Goal: Task Accomplishment & Management: Use online tool/utility

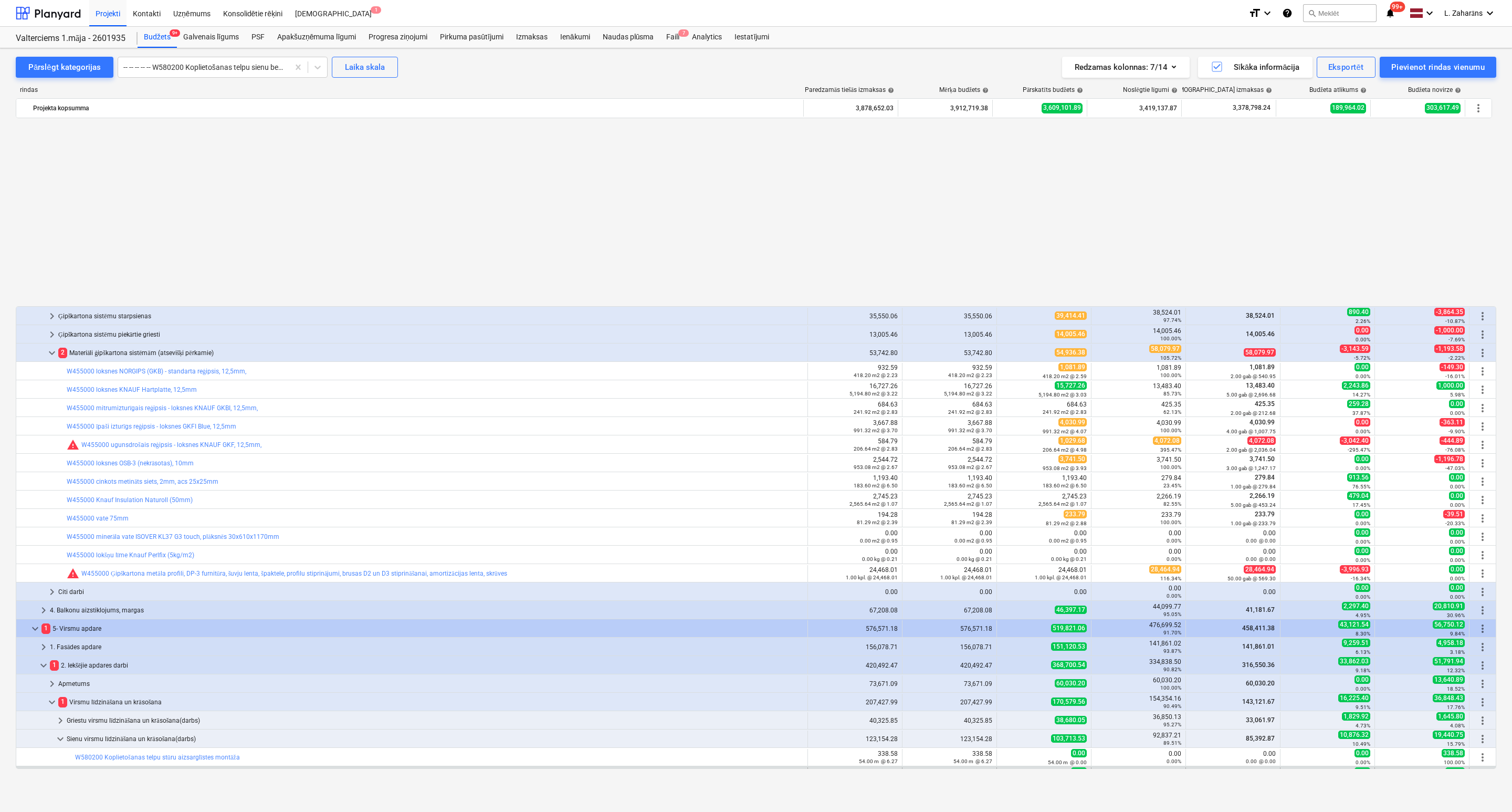
scroll to position [565, 0]
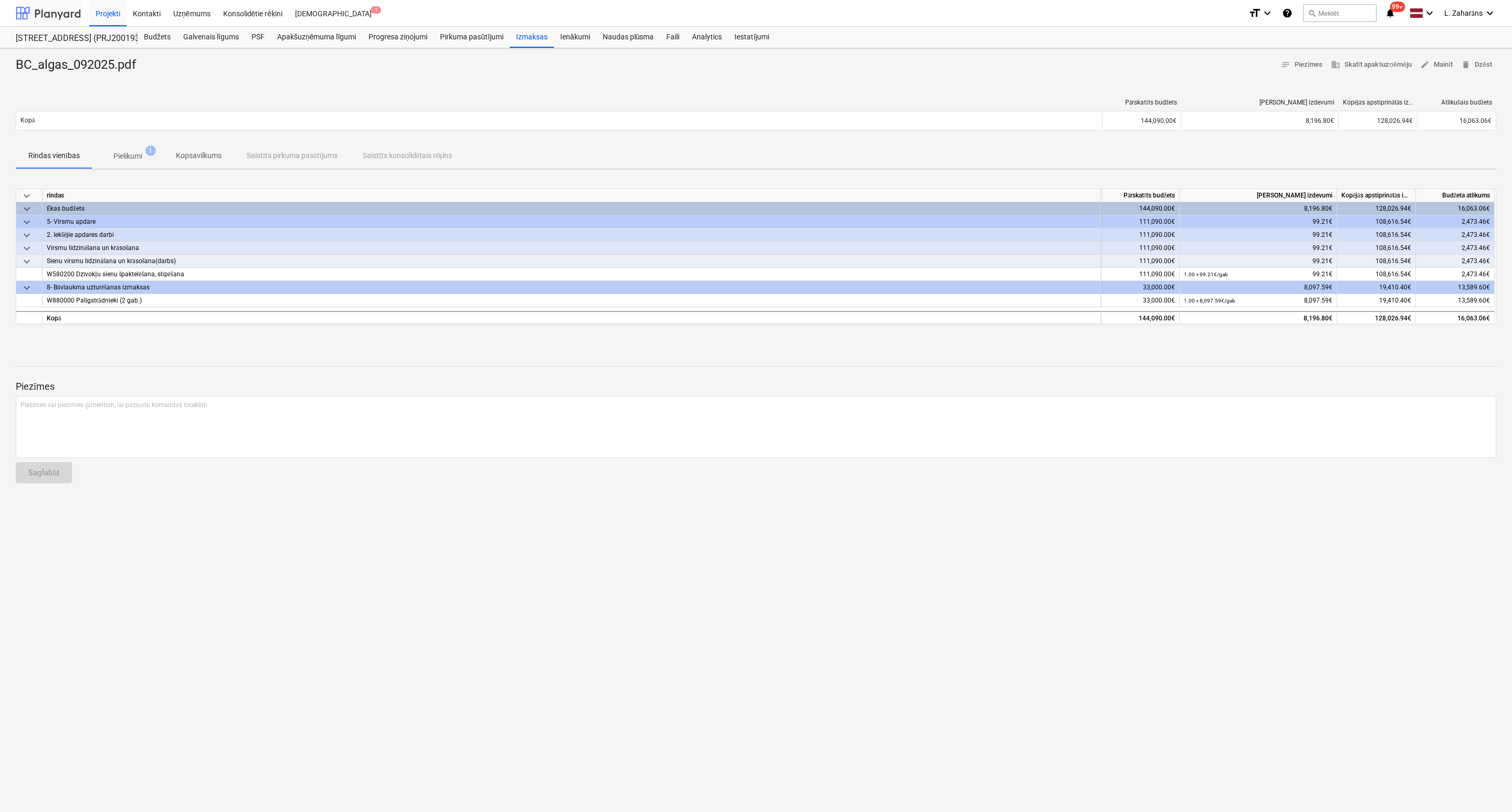
click at [63, 22] on div at bounding box center [48, 13] width 65 height 26
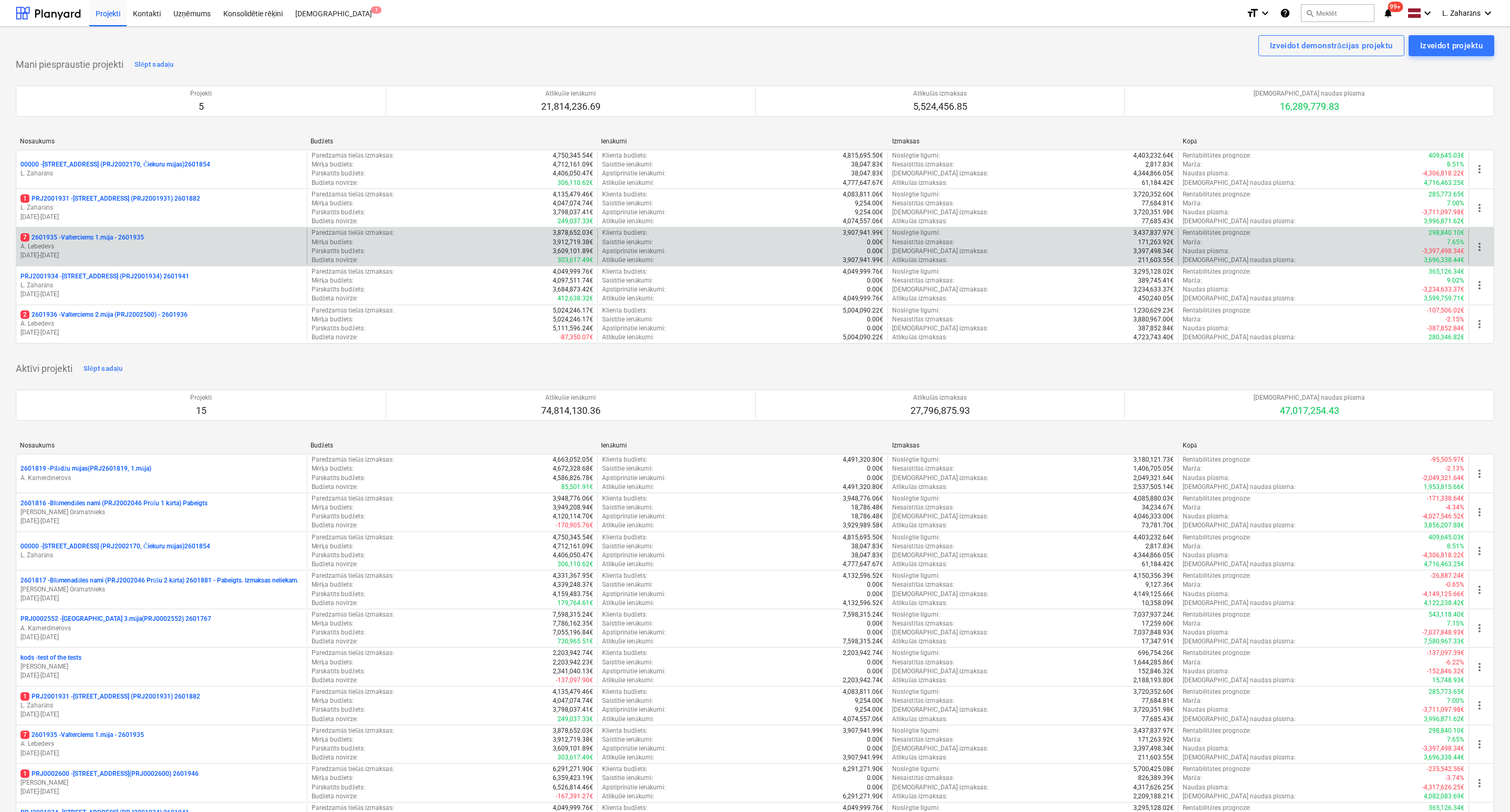
click at [104, 236] on p "7 2601935 - Valterciems 1.māja - 2601935" at bounding box center [82, 237] width 123 height 9
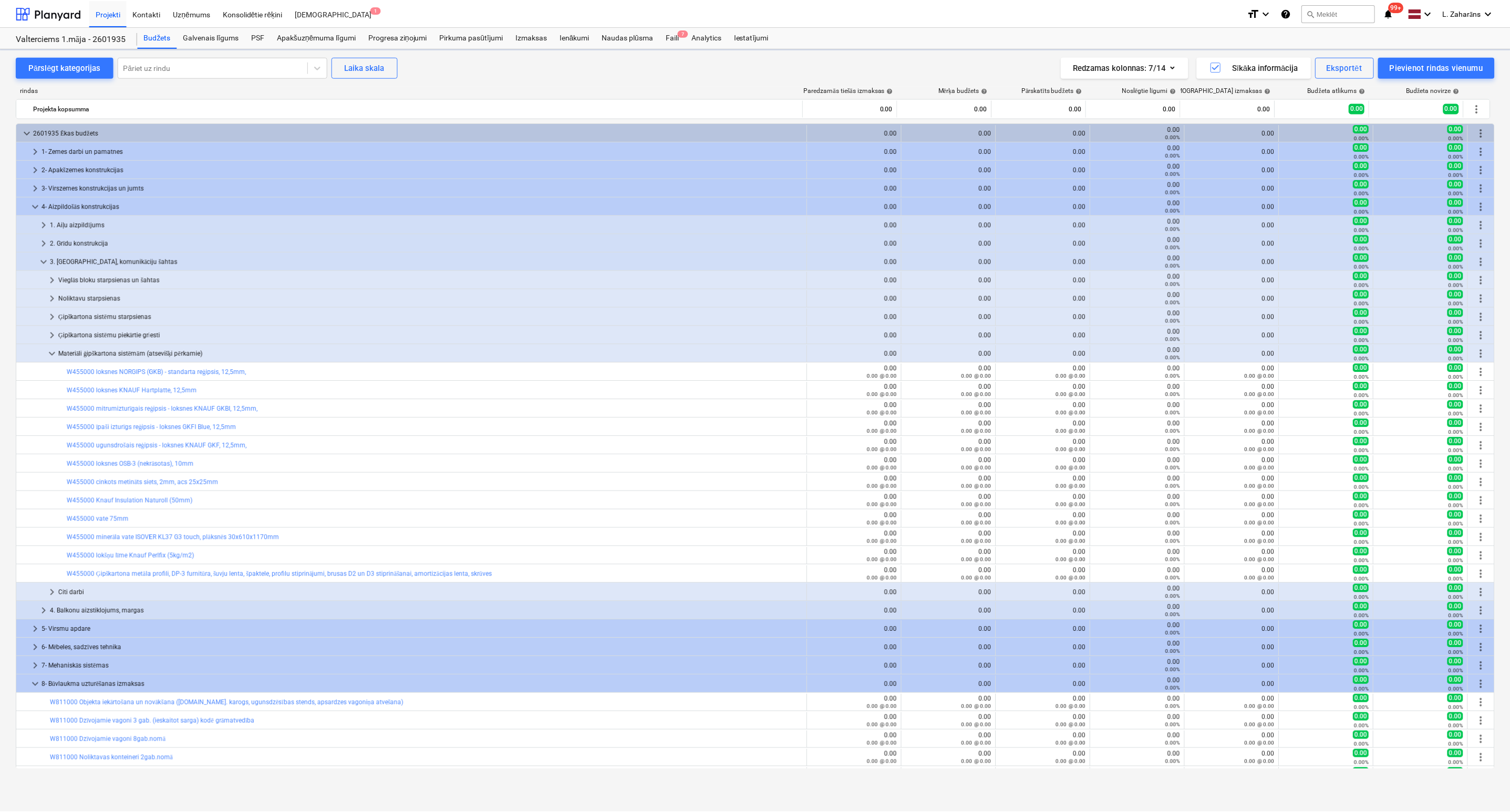
scroll to position [140, 0]
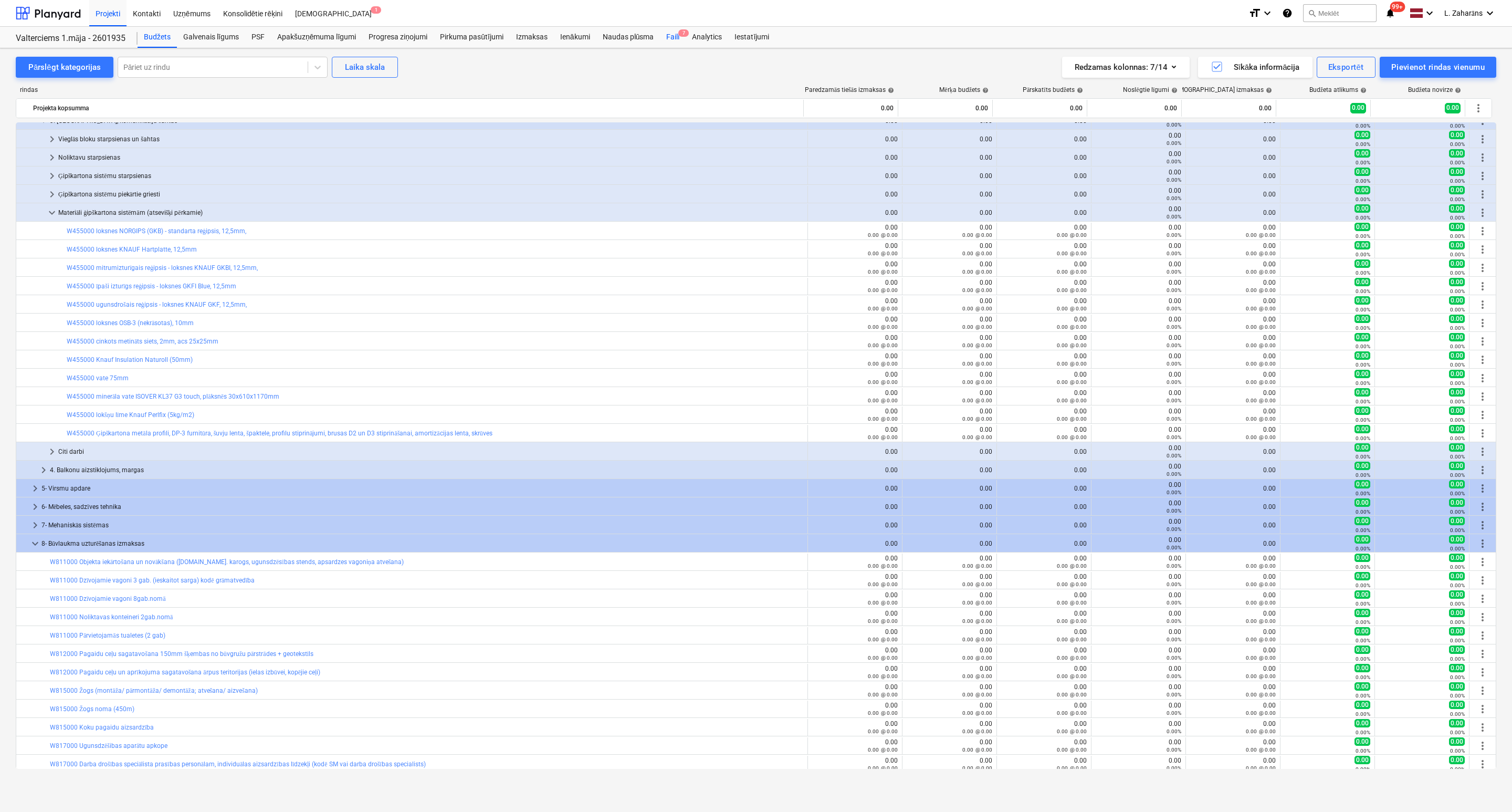
click at [674, 32] on div "Faili 7" at bounding box center [673, 38] width 26 height 21
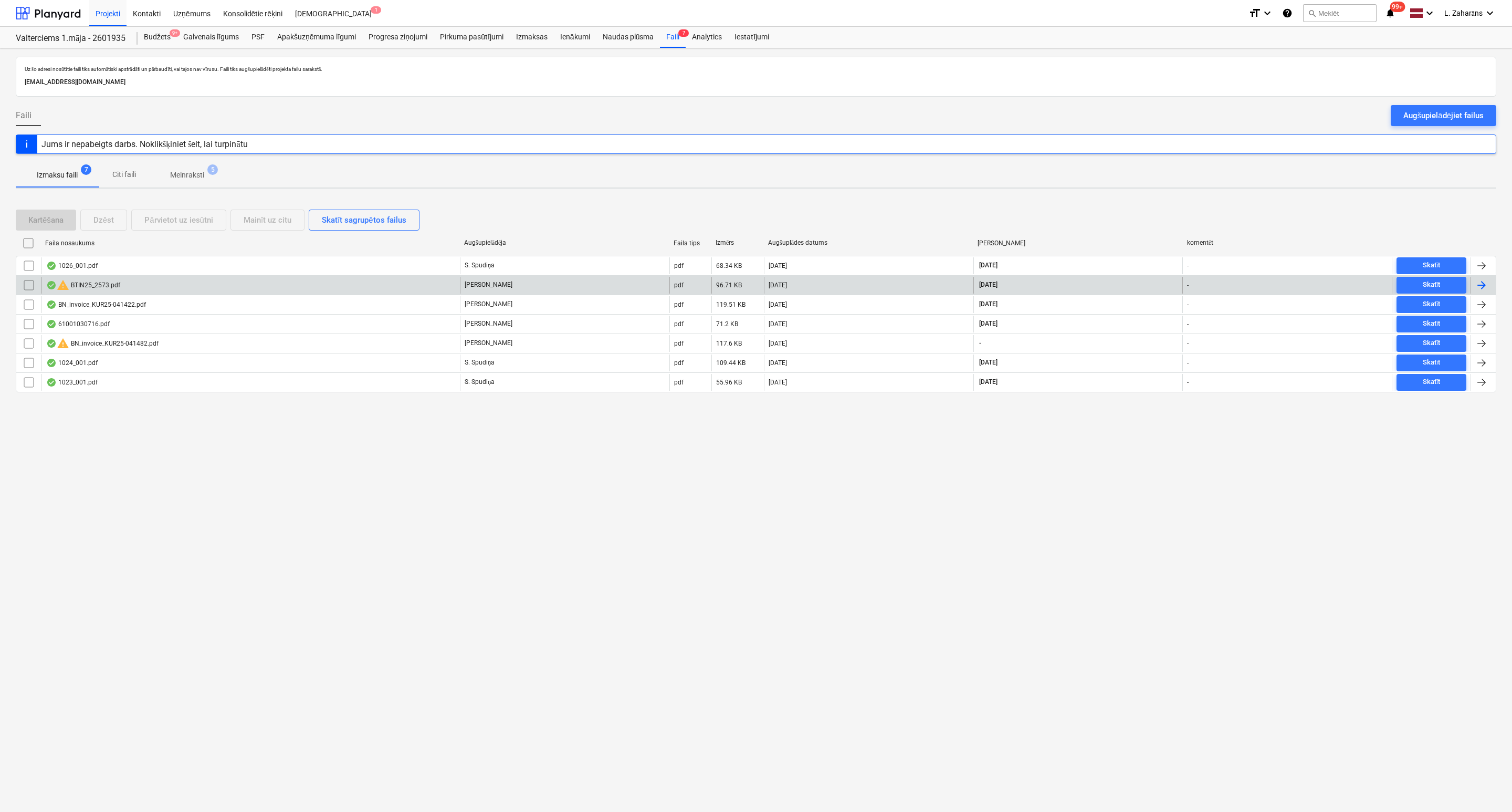
click at [30, 284] on input "checkbox" at bounding box center [29, 285] width 17 height 17
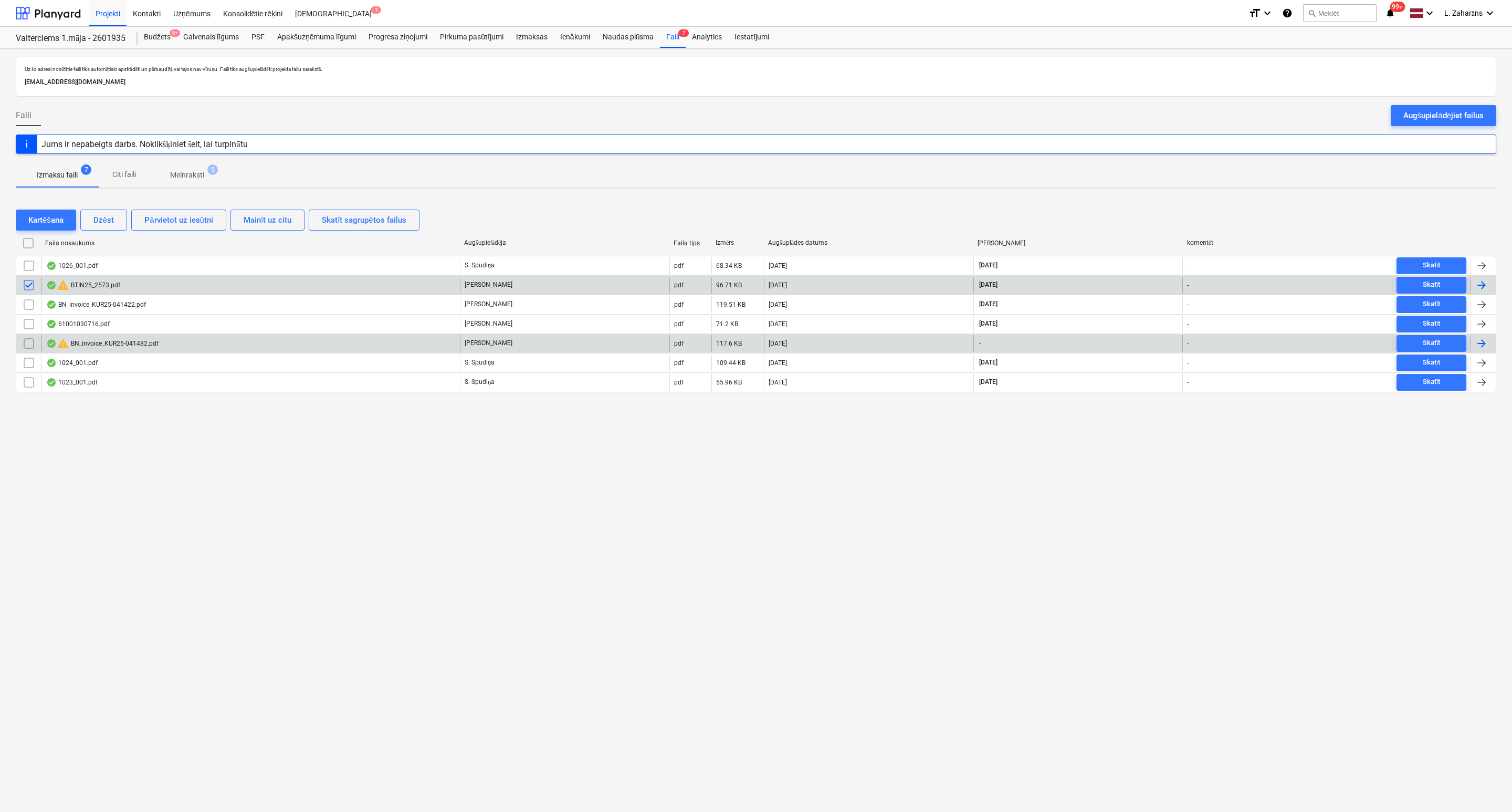
click at [28, 348] on input "checkbox" at bounding box center [29, 343] width 17 height 17
click at [110, 218] on div "Dzēst" at bounding box center [103, 220] width 21 height 14
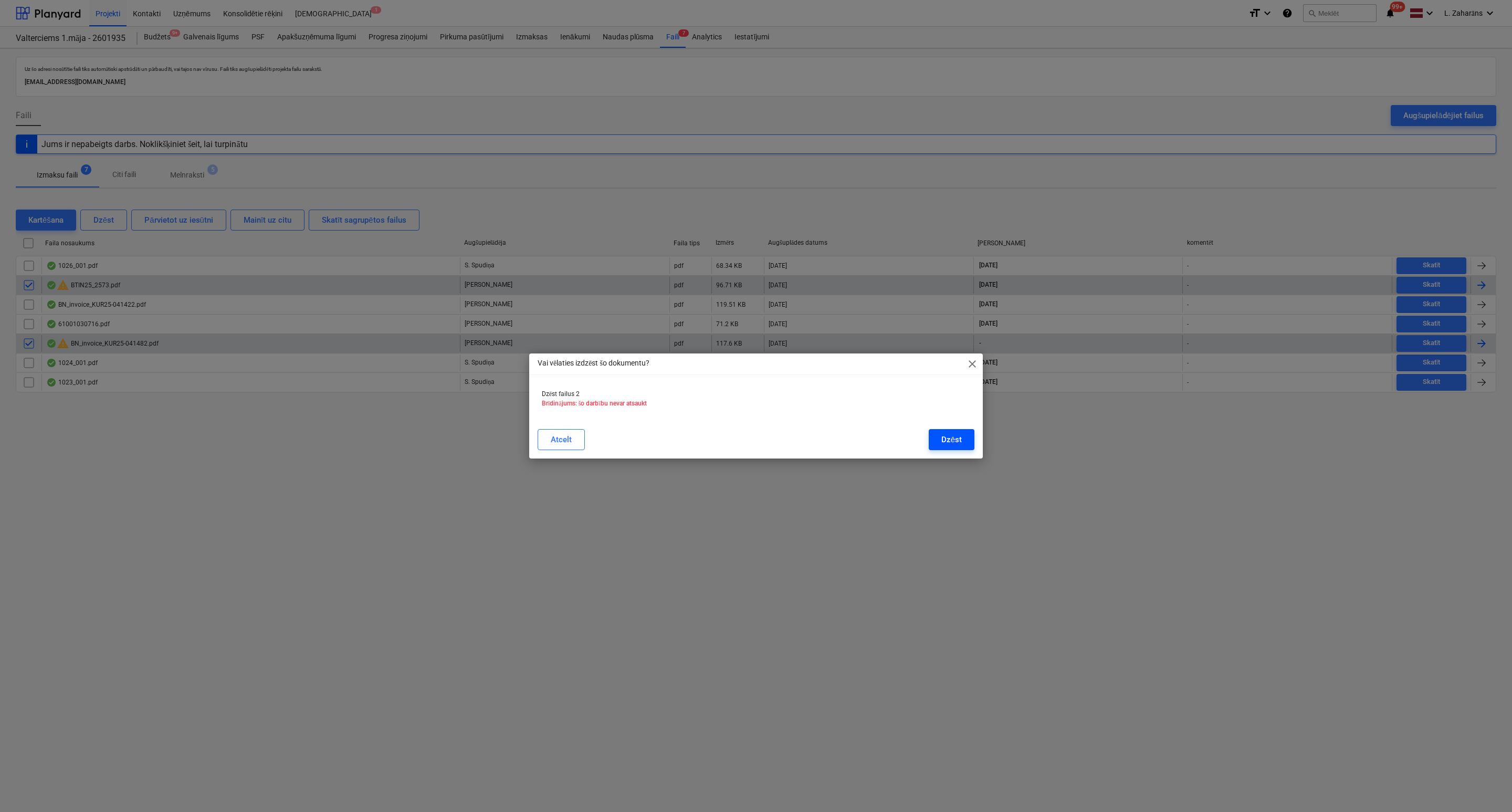
click at [947, 434] on div "Dzēst" at bounding box center [951, 439] width 21 height 14
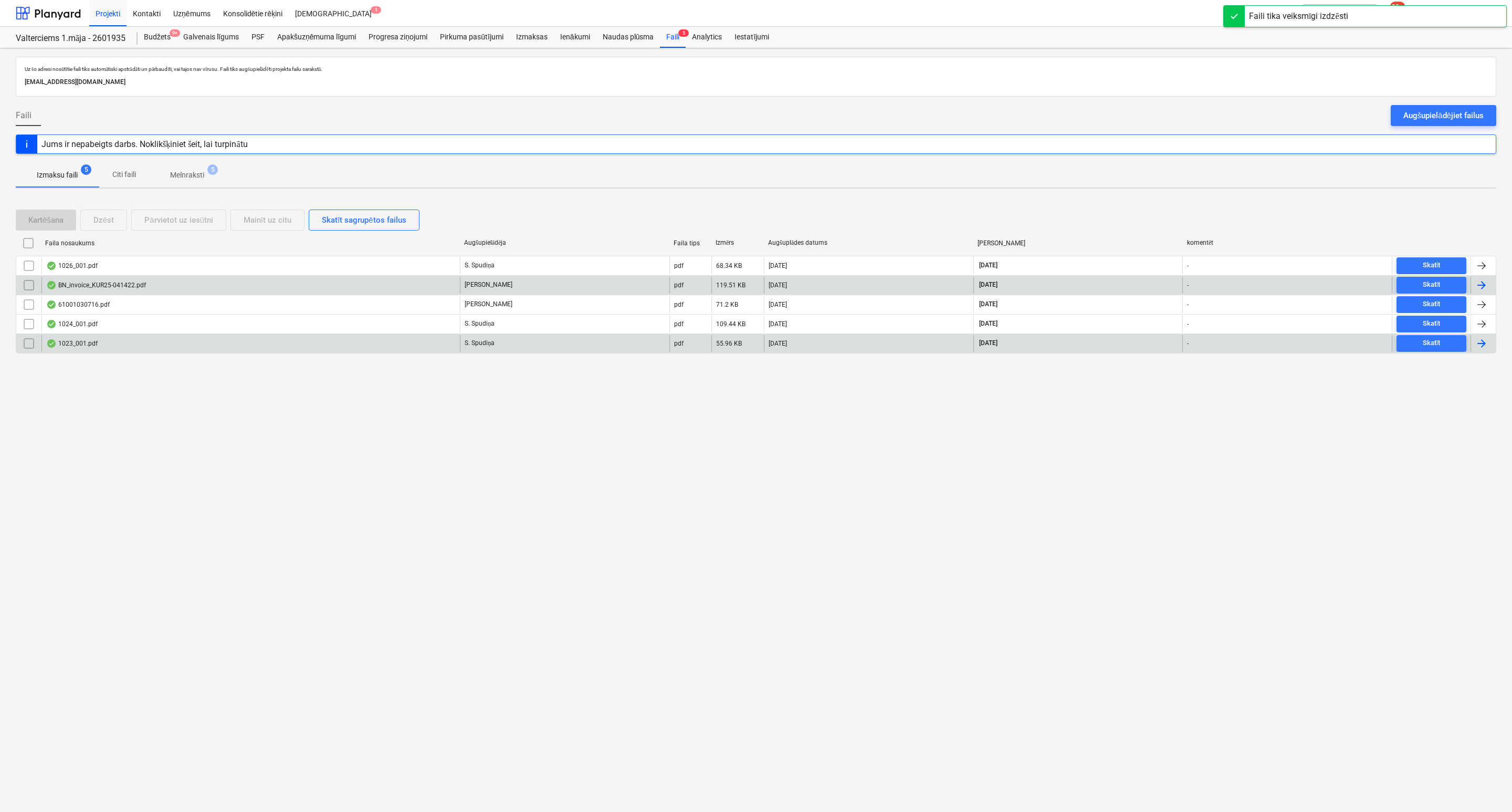
click at [181, 177] on p "Melnraksti" at bounding box center [187, 175] width 34 height 11
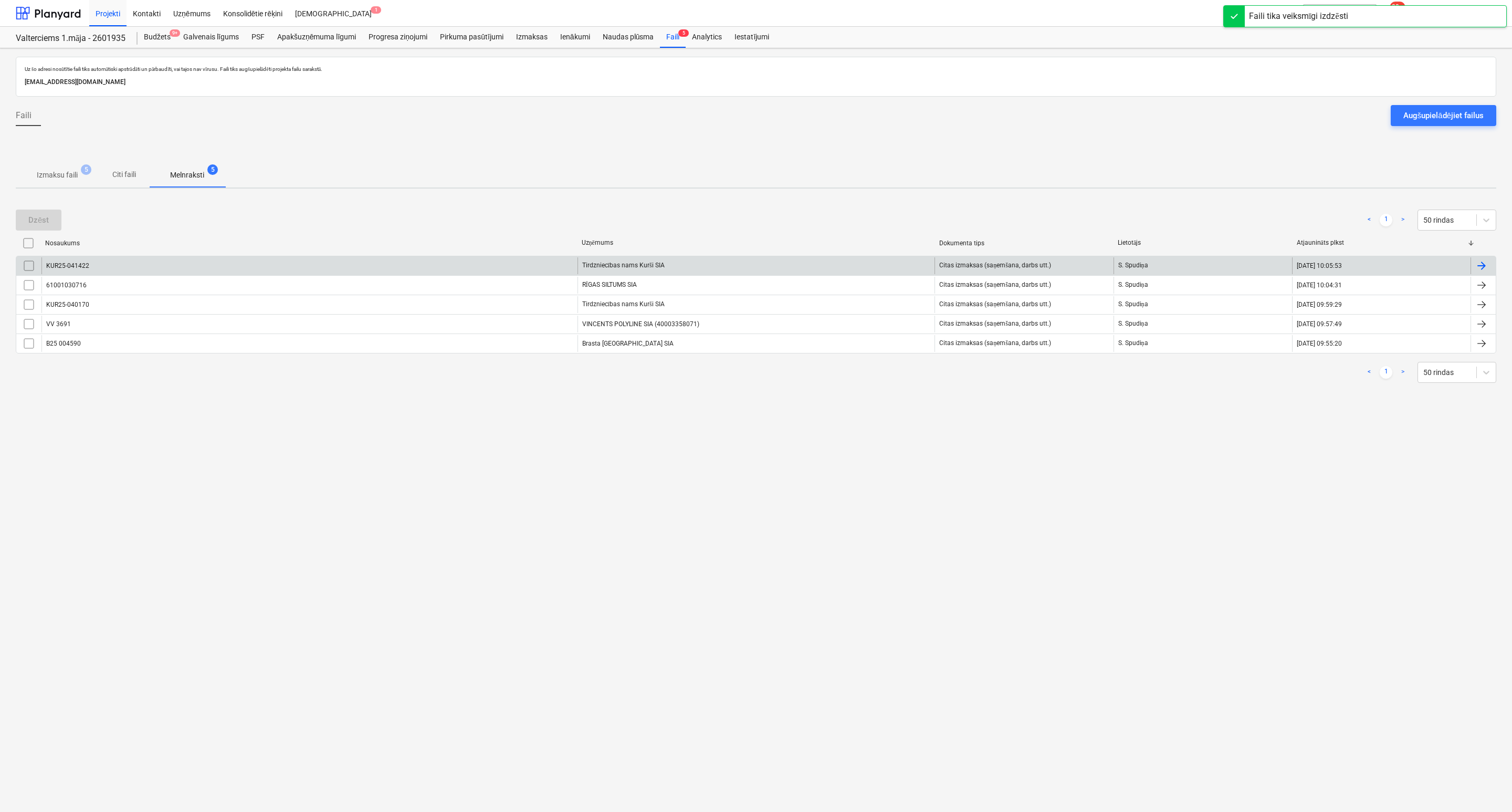
click at [166, 267] on div "KUR25-041422" at bounding box center [309, 265] width 536 height 17
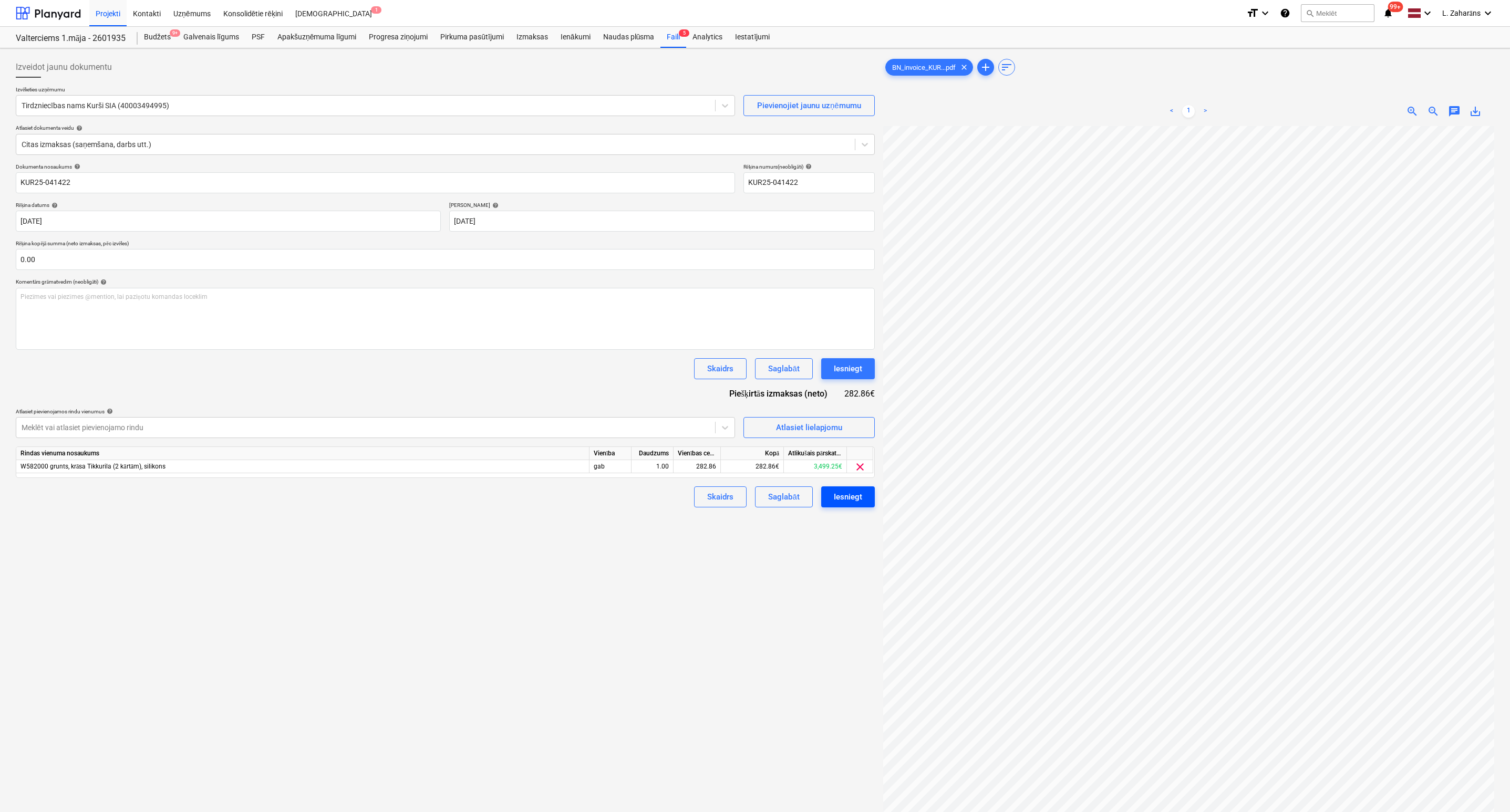
click at [849, 498] on div "Iesniegt" at bounding box center [848, 497] width 28 height 14
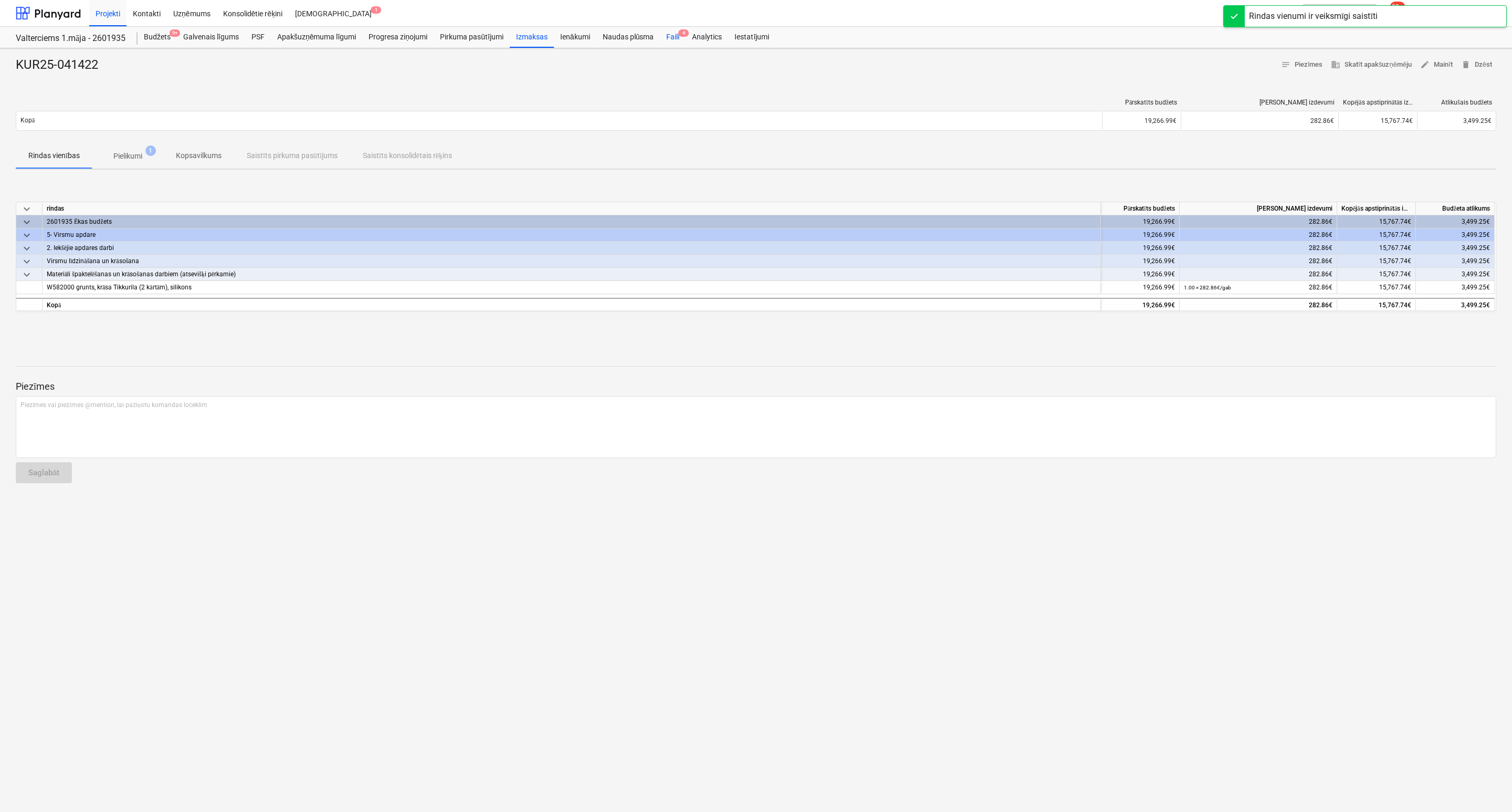
click at [674, 35] on div "Faili 4" at bounding box center [673, 38] width 26 height 21
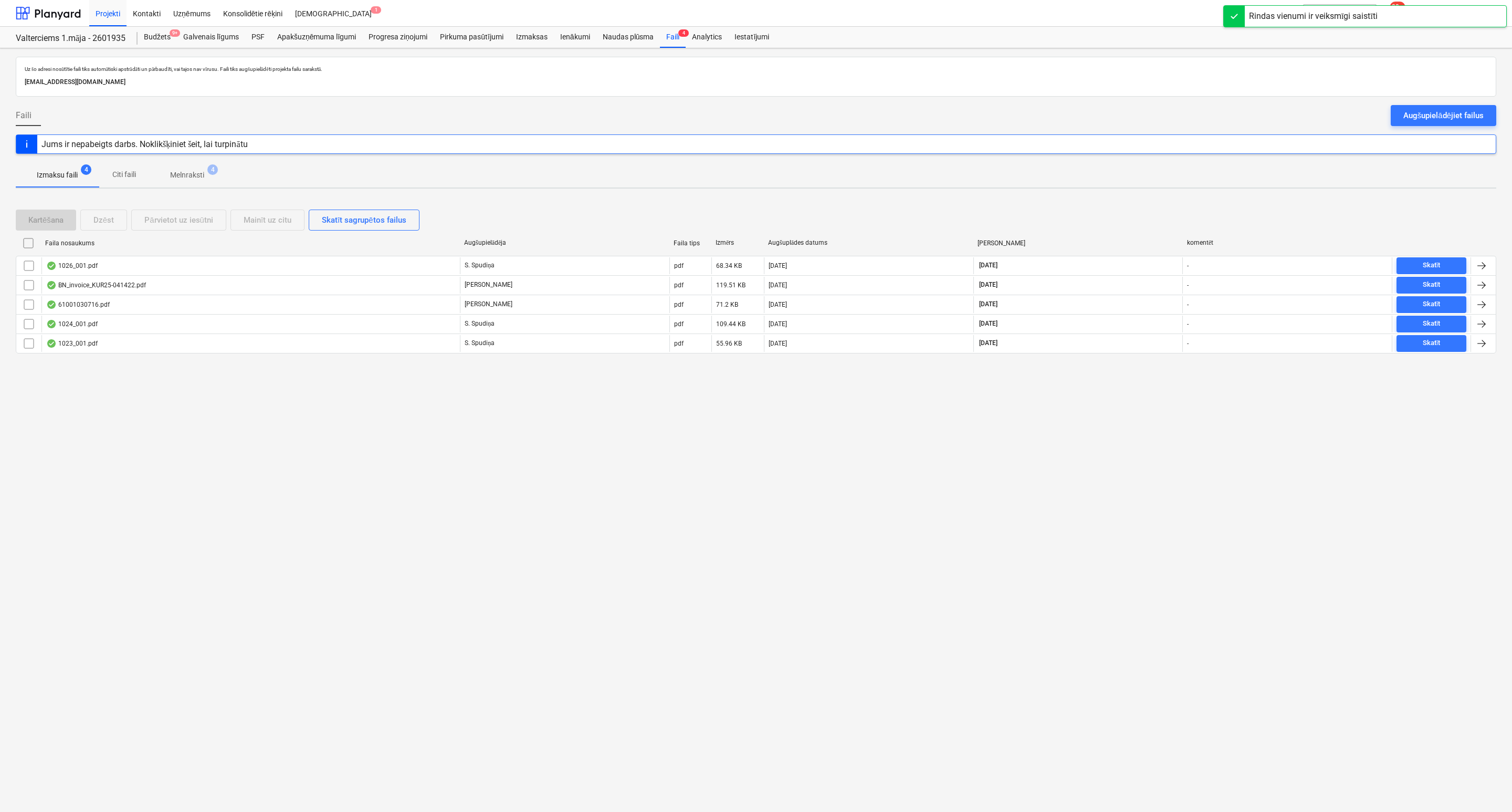
drag, startPoint x: 194, startPoint y: 173, endPoint x: 171, endPoint y: 189, distance: 28.0
click at [193, 171] on p "Melnraksti" at bounding box center [187, 175] width 34 height 11
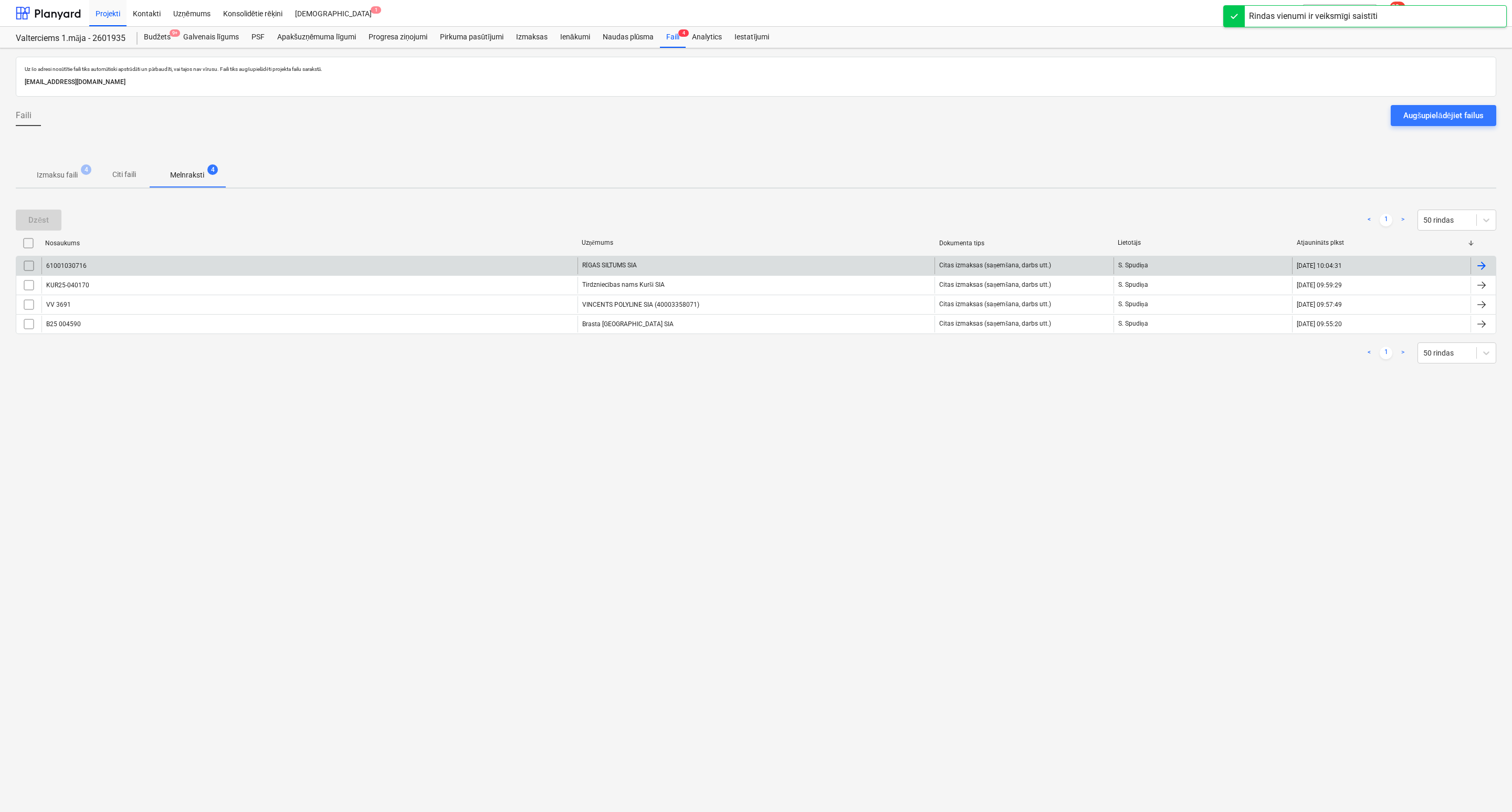
click at [134, 265] on div "61001030716" at bounding box center [309, 265] width 536 height 17
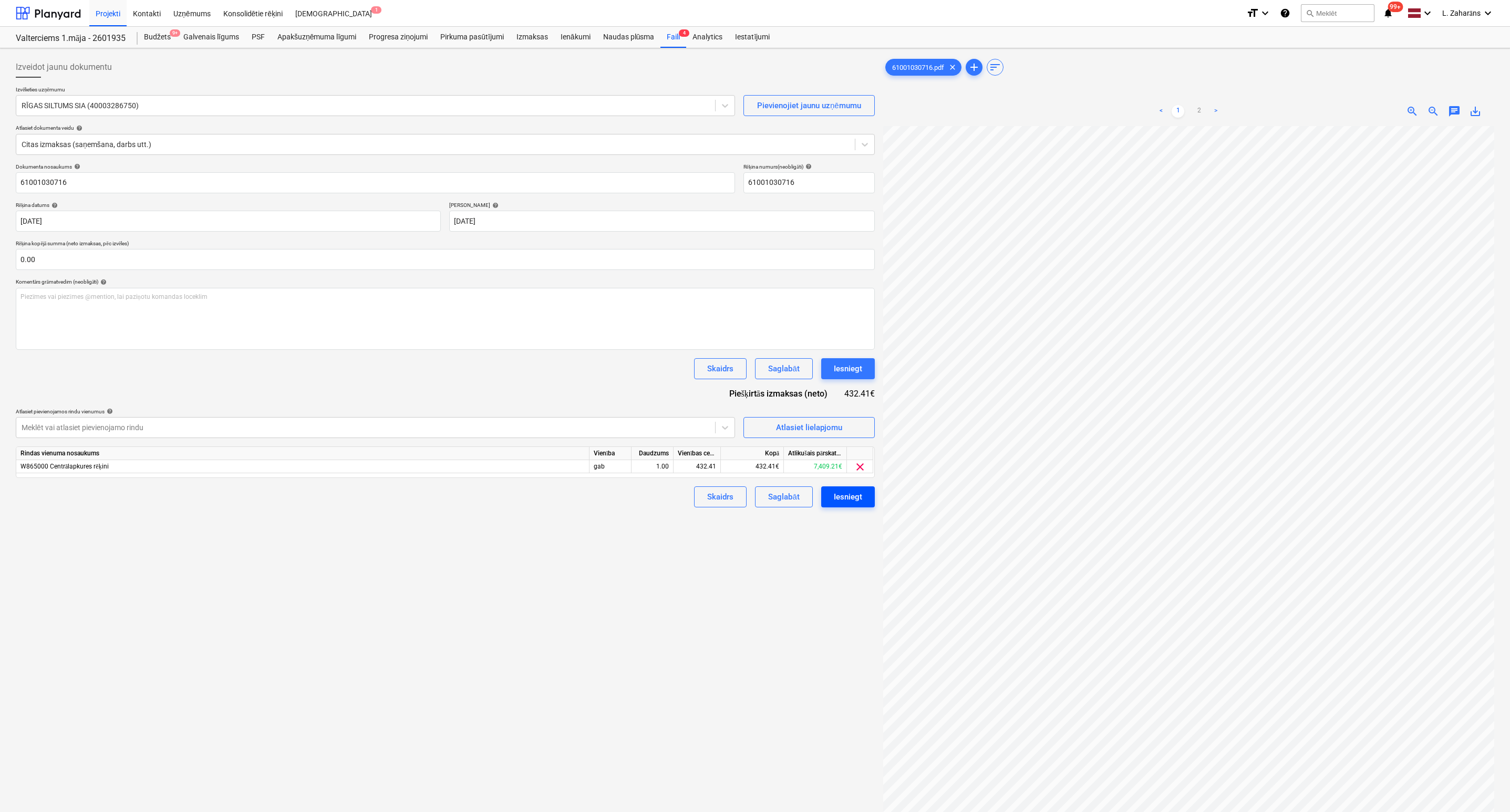
click at [846, 497] on div "Iesniegt" at bounding box center [848, 497] width 28 height 14
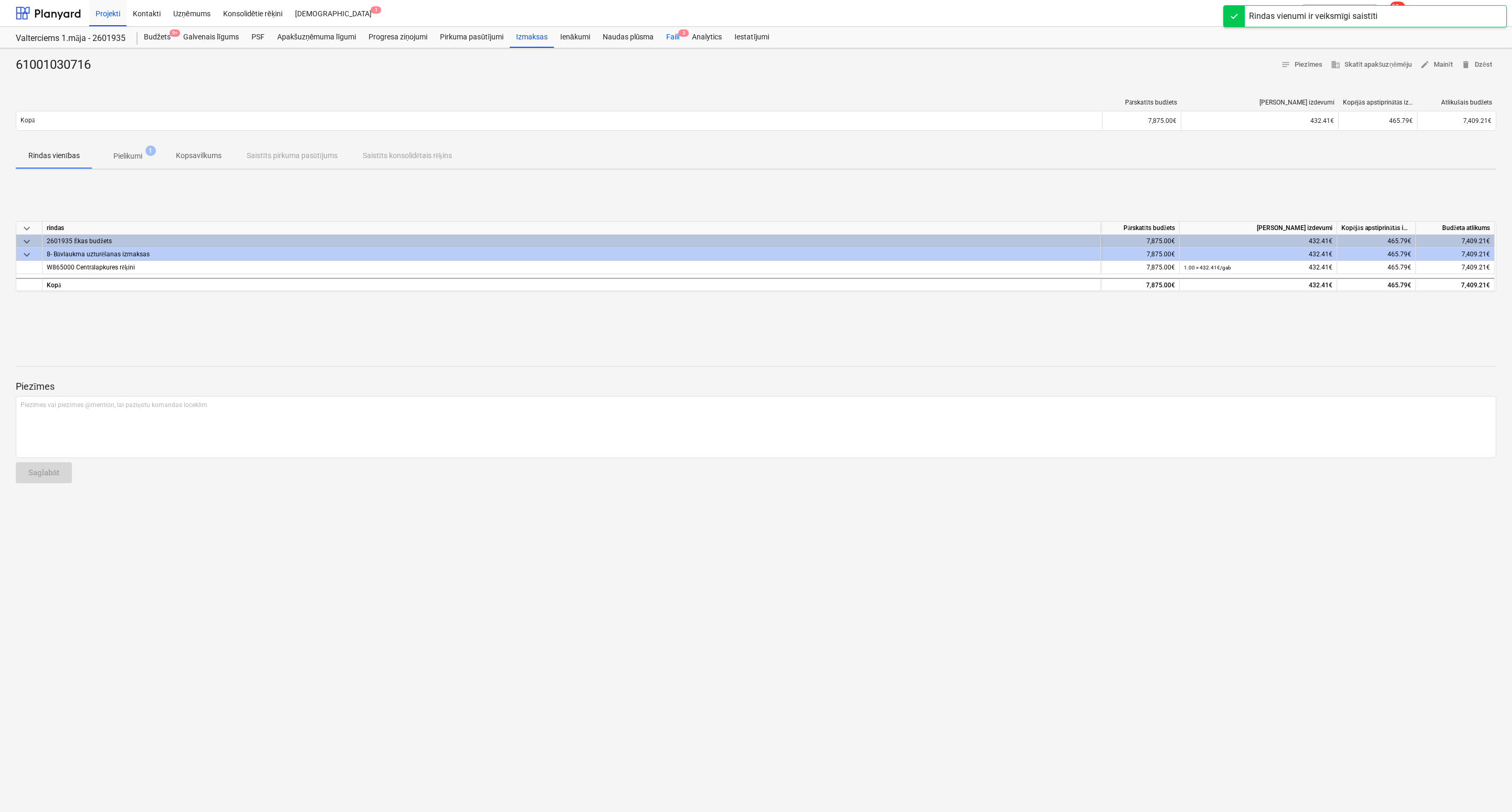
click at [669, 37] on div "Faili 3" at bounding box center [673, 38] width 26 height 21
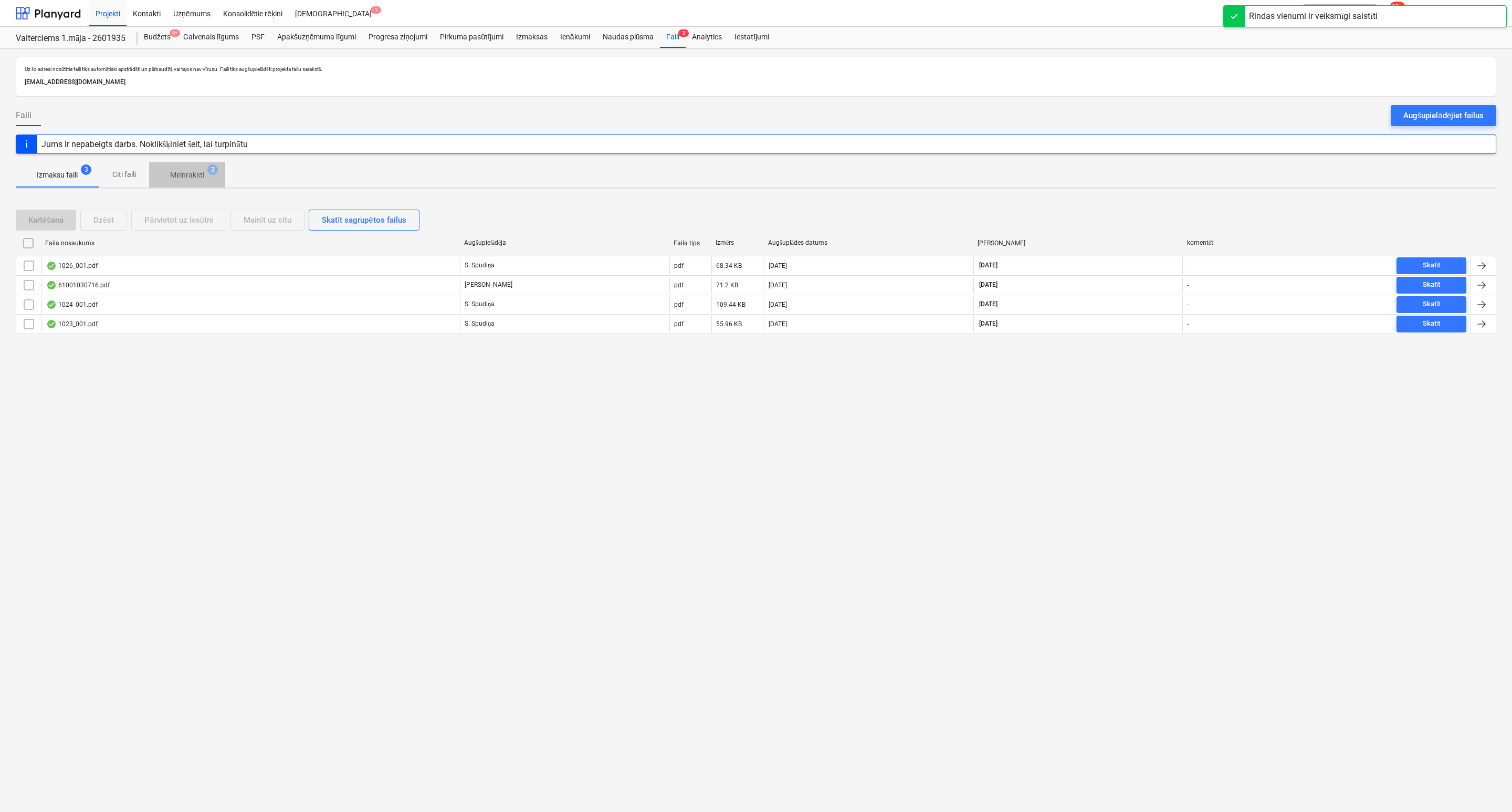
click at [187, 177] on p "Melnraksti" at bounding box center [187, 175] width 34 height 11
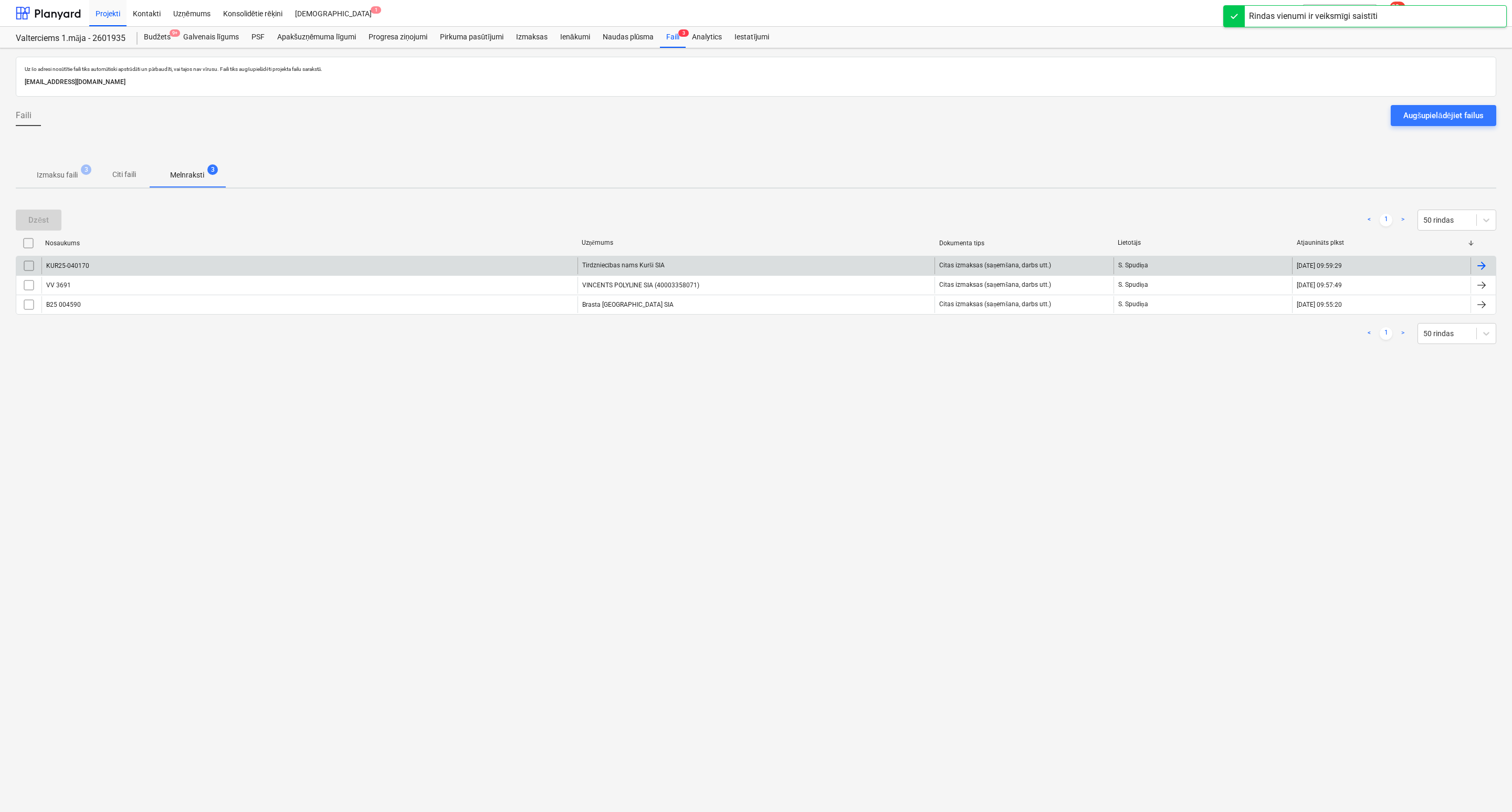
click at [150, 267] on div "KUR25-040170" at bounding box center [309, 265] width 536 height 17
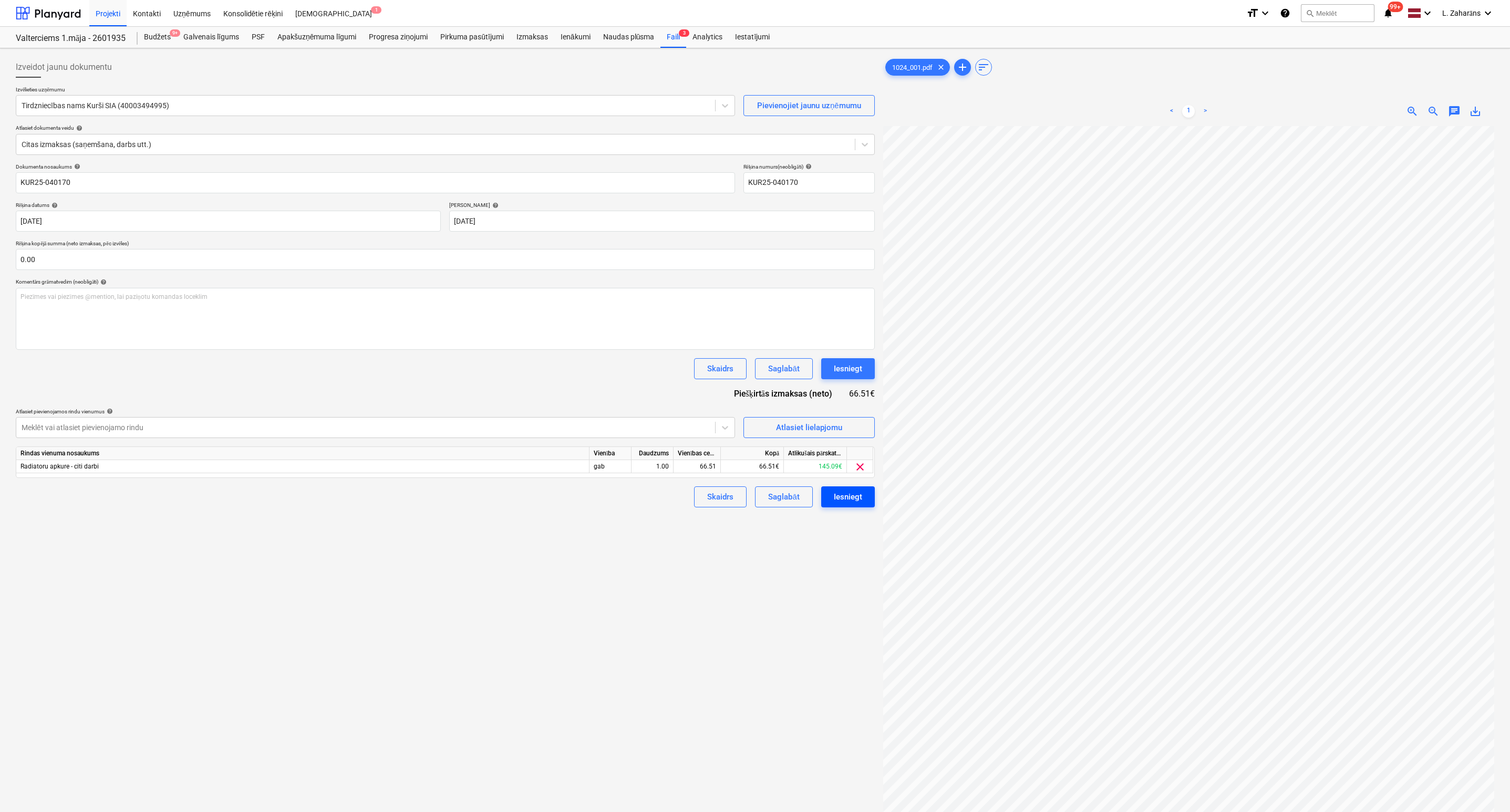
click at [832, 496] on button "Iesniegt" at bounding box center [848, 497] width 53 height 21
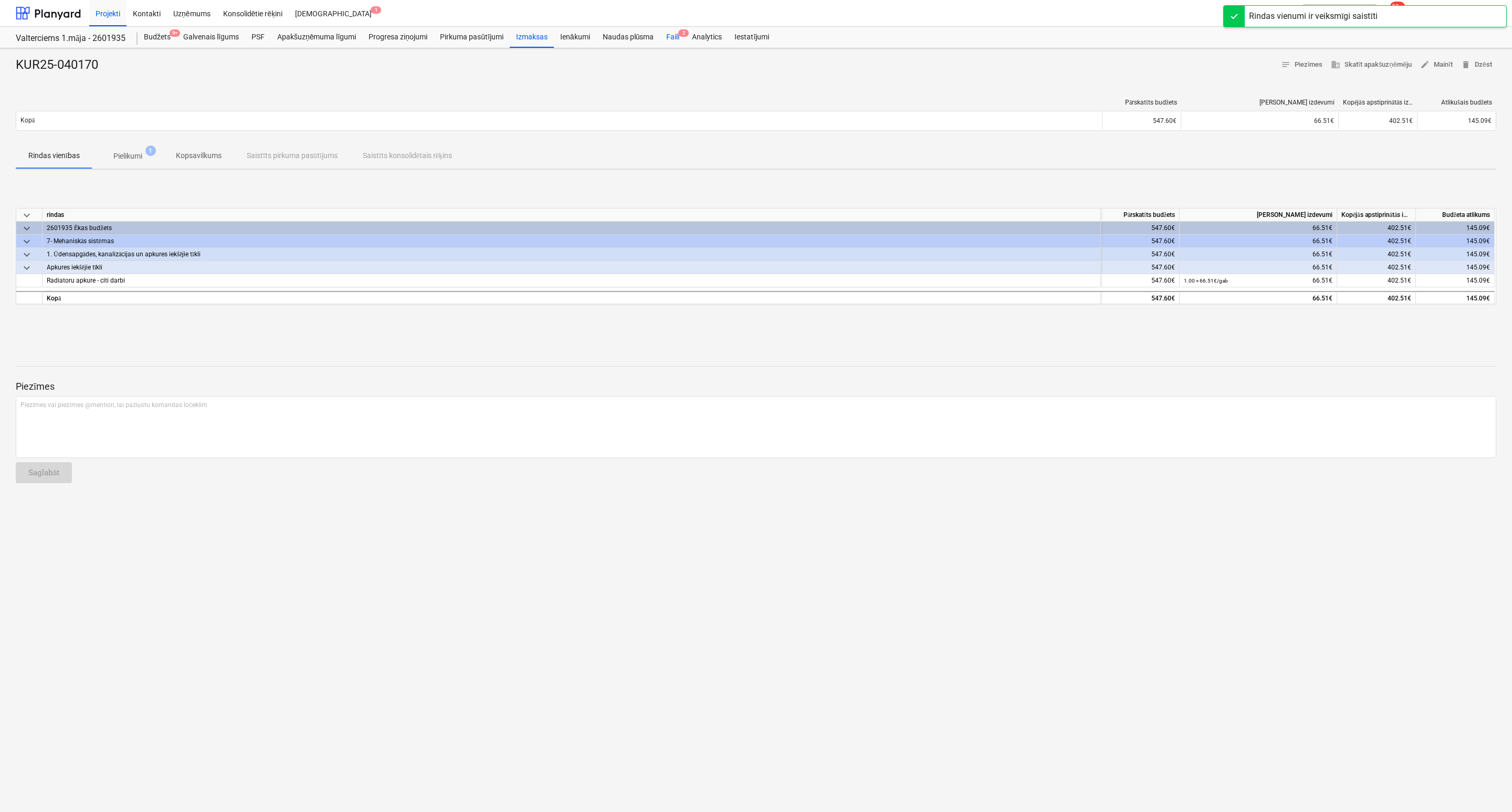
click at [671, 35] on div "Faili 2" at bounding box center [673, 38] width 26 height 21
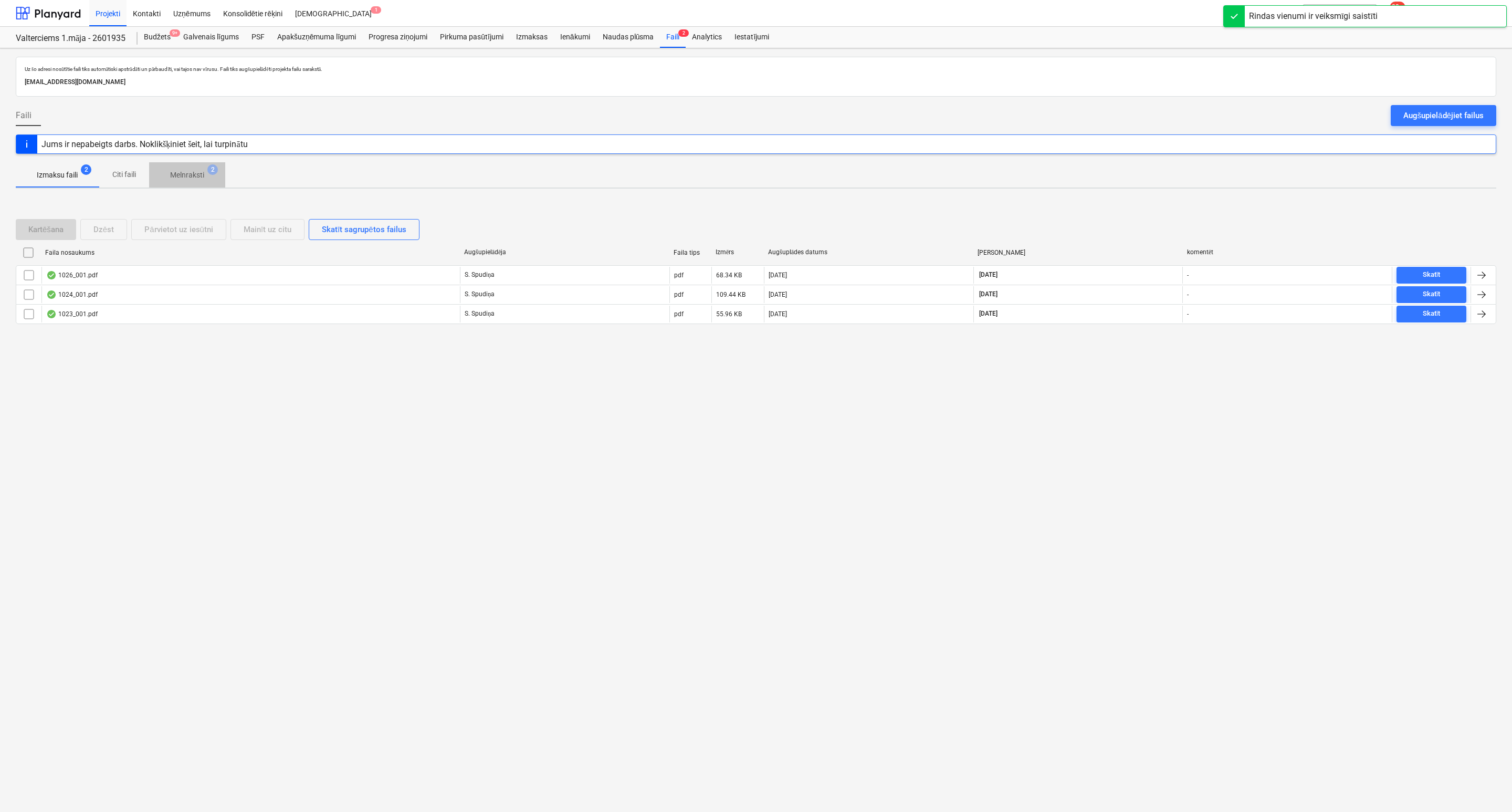
click at [196, 174] on p "Melnraksti" at bounding box center [187, 175] width 34 height 11
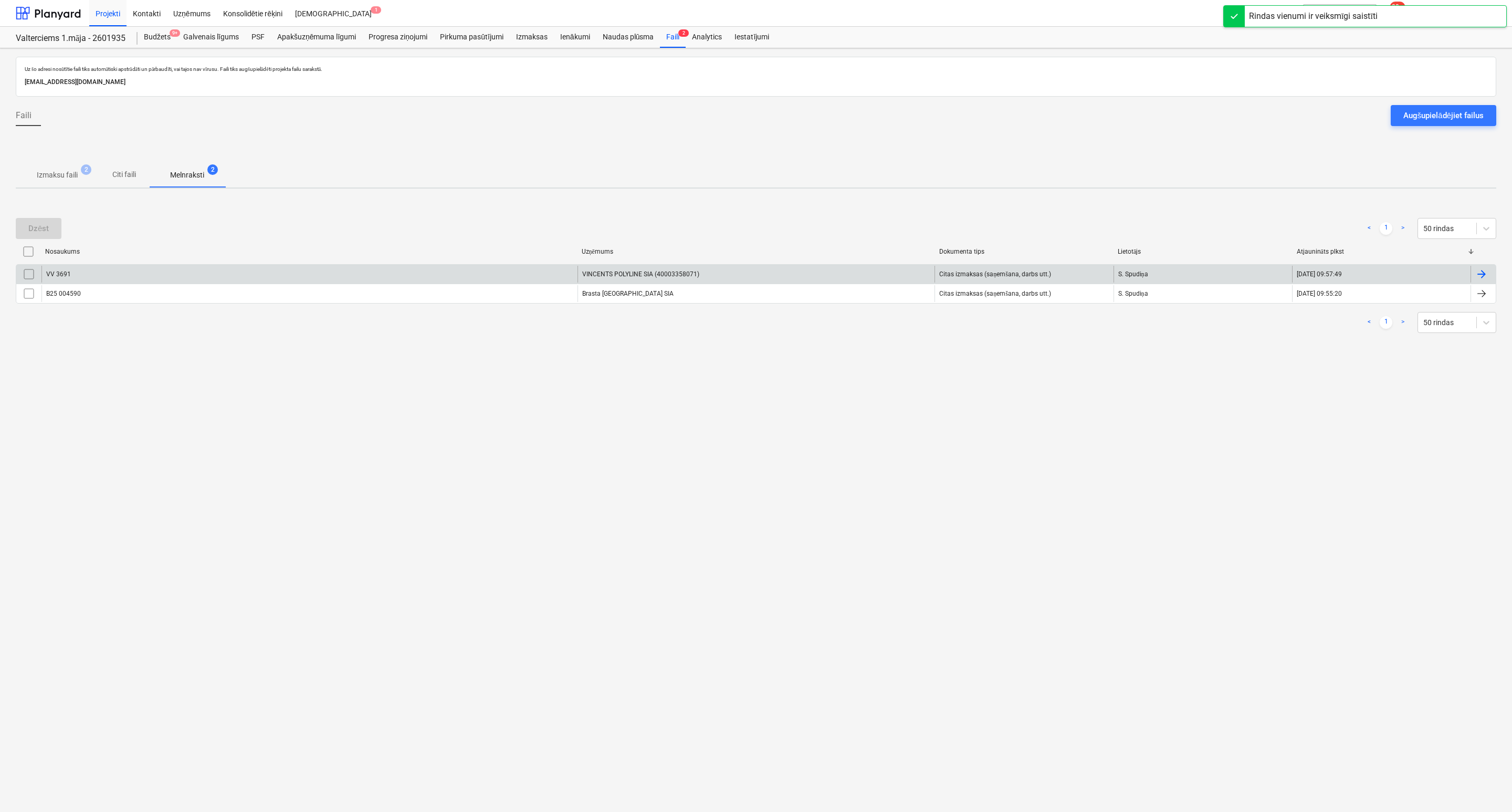
click at [110, 281] on div "VV 3691" at bounding box center [309, 274] width 536 height 17
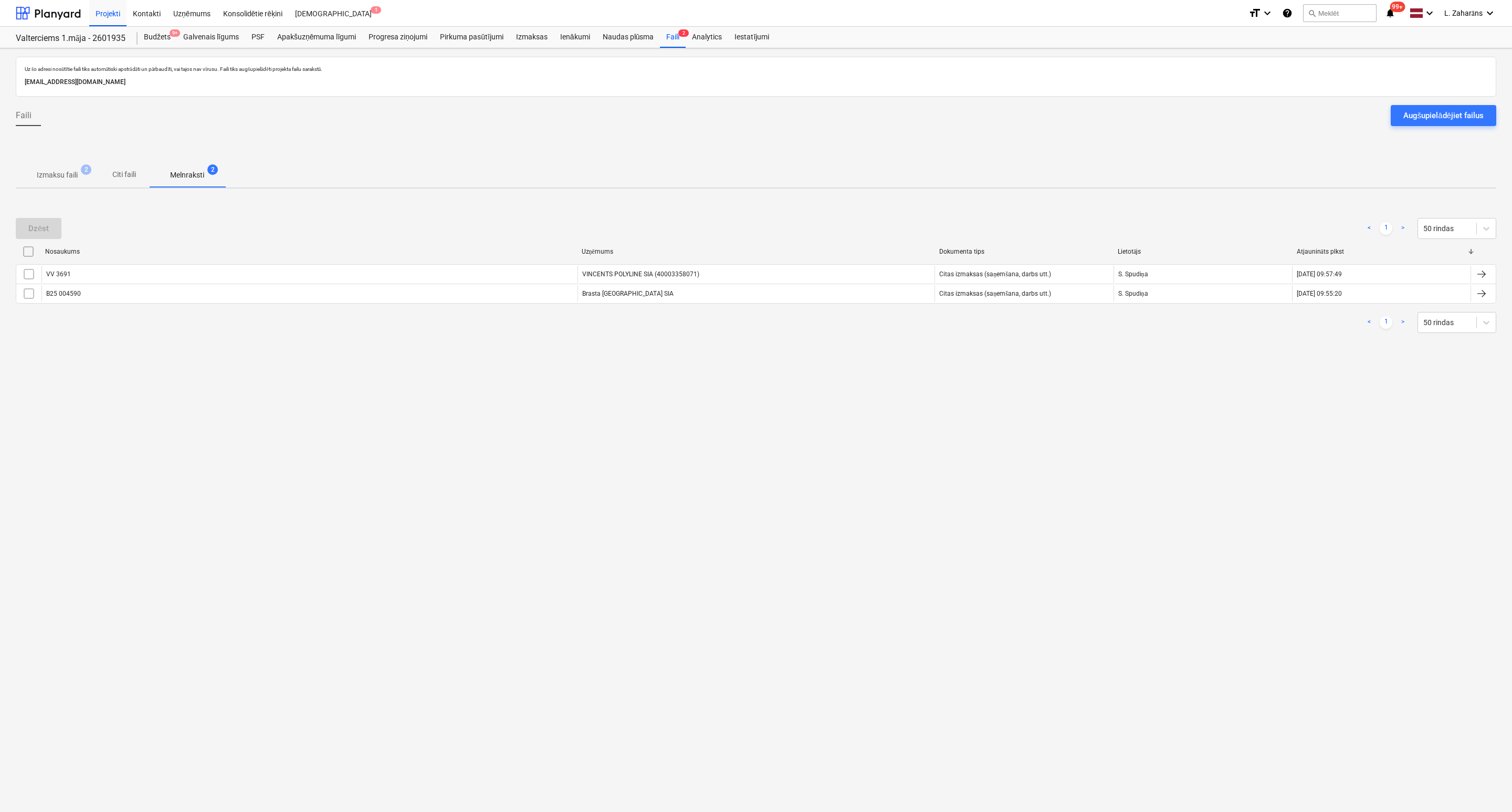
click at [33, 273] on input "checkbox" at bounding box center [29, 274] width 17 height 17
click at [43, 229] on div "Dzēst" at bounding box center [38, 228] width 21 height 14
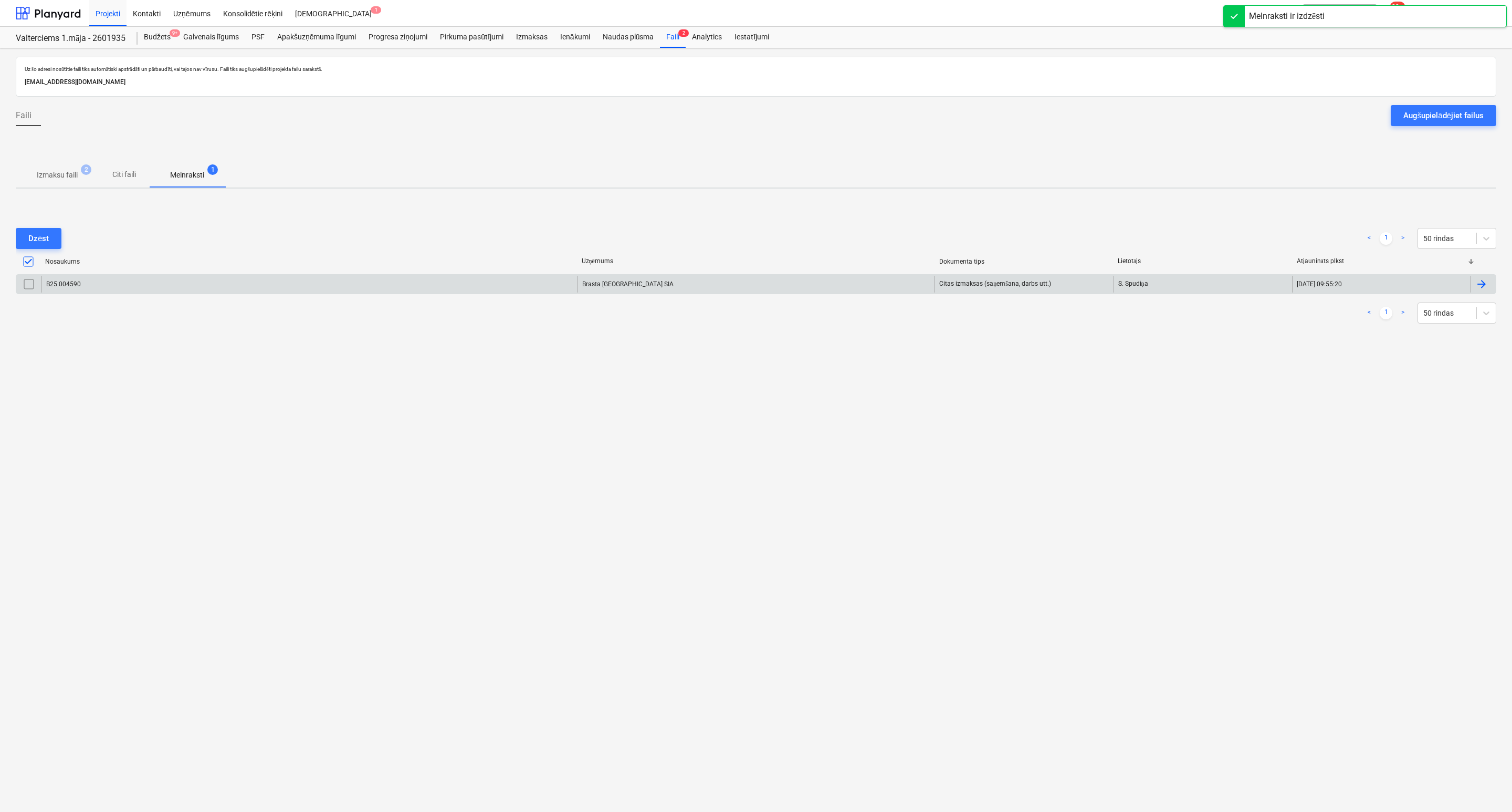
click at [104, 281] on div "B25 004590" at bounding box center [309, 284] width 536 height 17
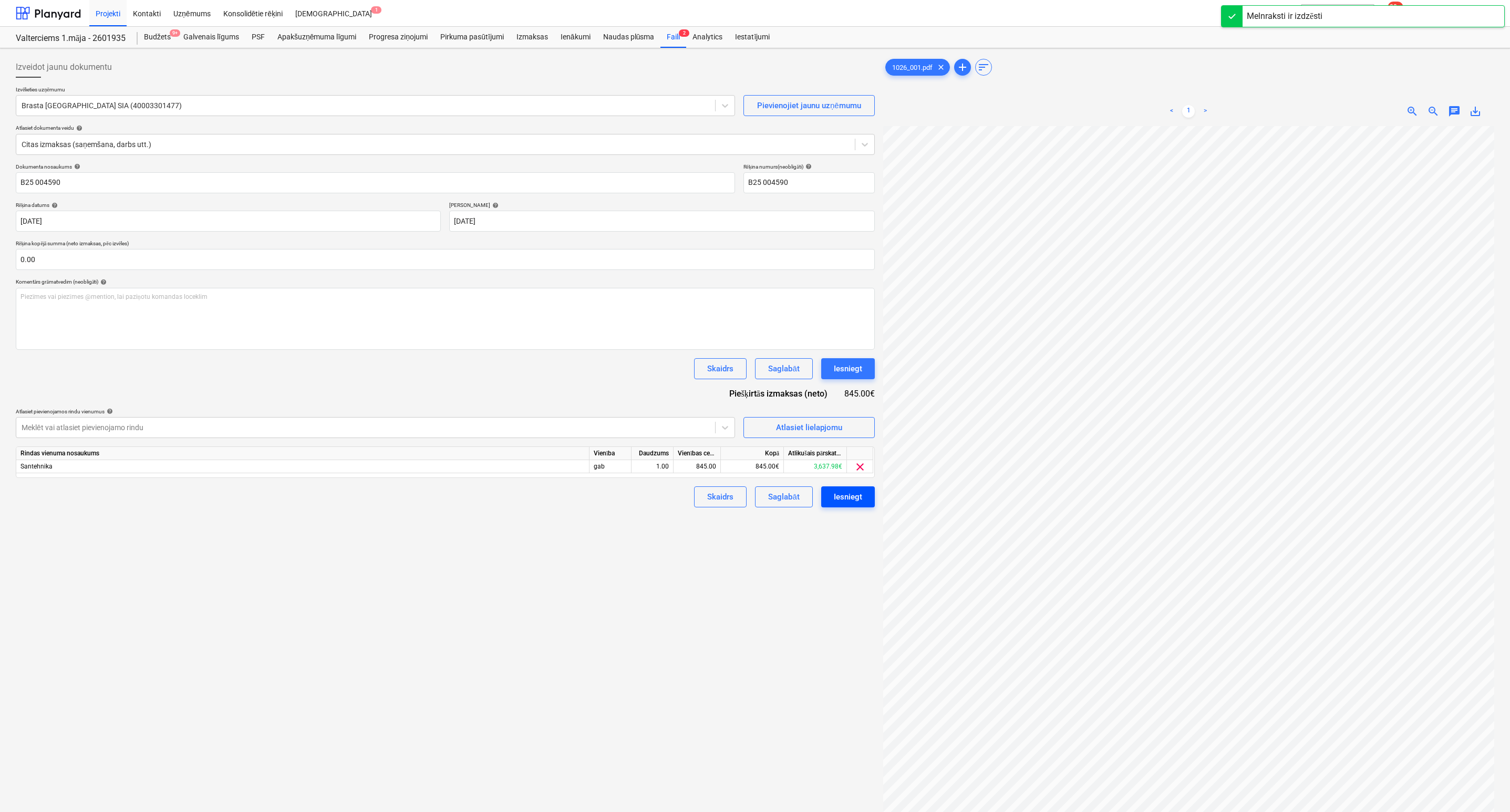
click at [843, 496] on div "Iesniegt" at bounding box center [848, 497] width 28 height 14
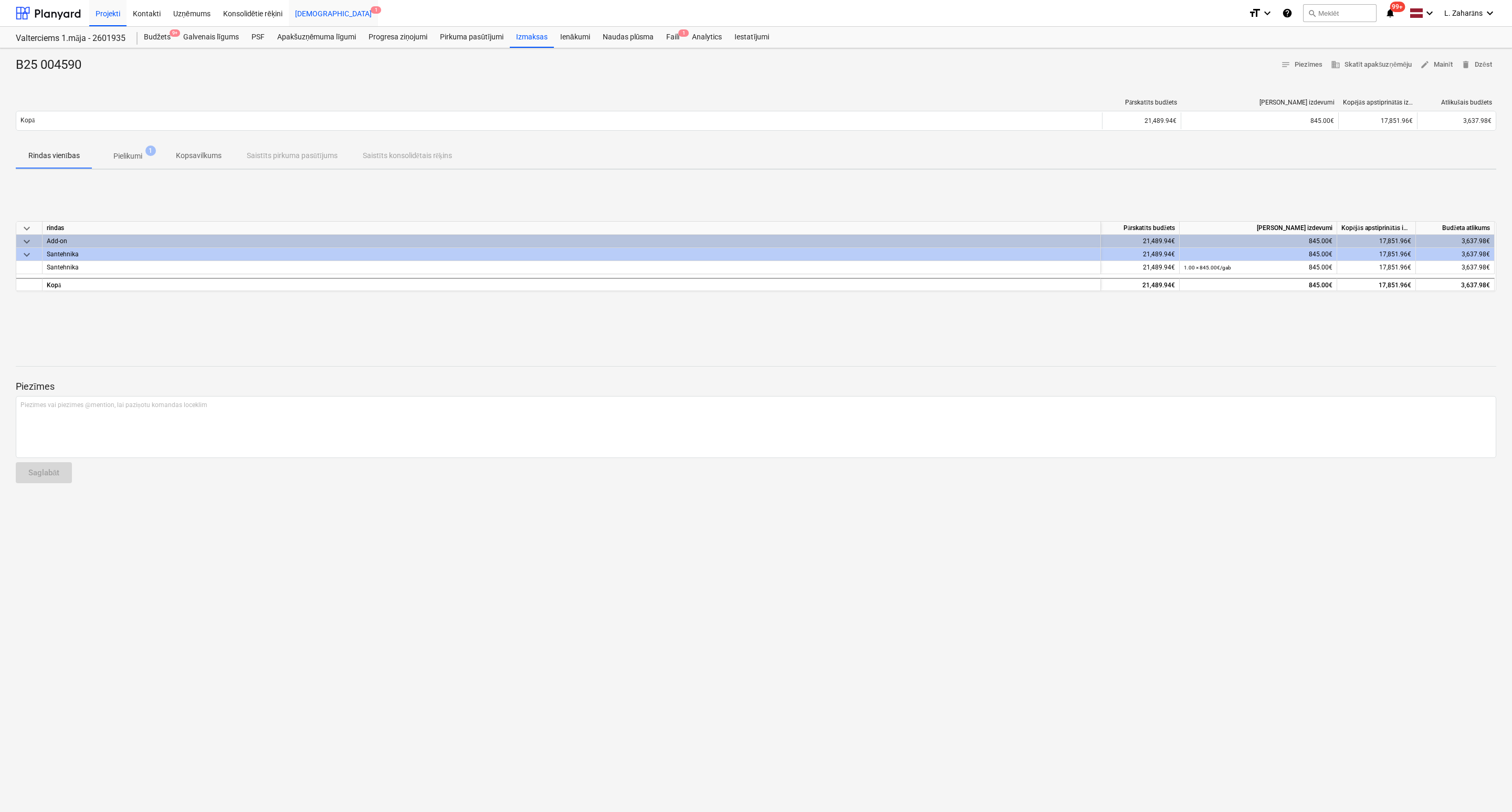
click at [300, 9] on div "[DEMOGRAPHIC_DATA] 1" at bounding box center [333, 13] width 89 height 27
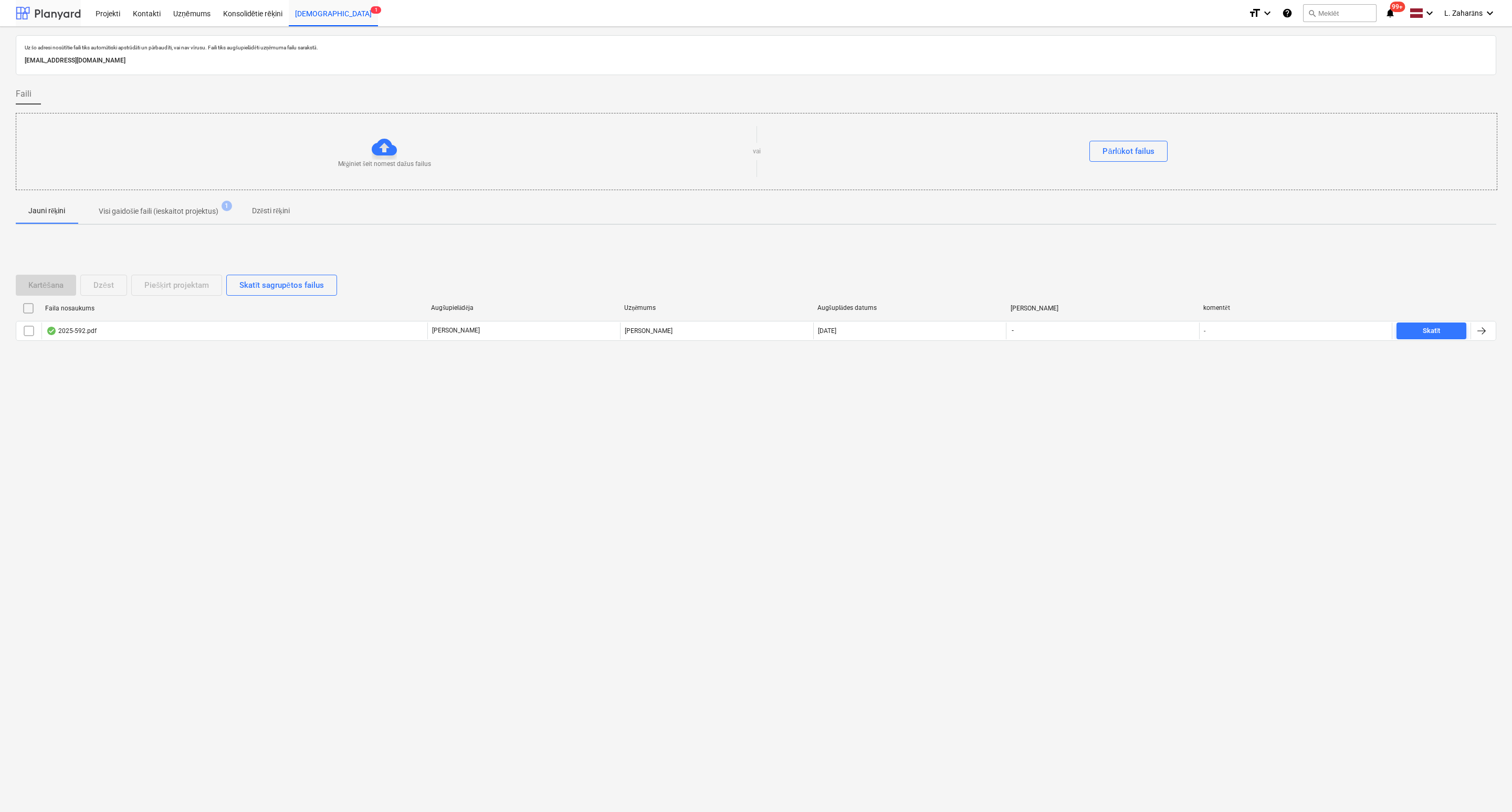
click at [62, 16] on div at bounding box center [48, 13] width 65 height 26
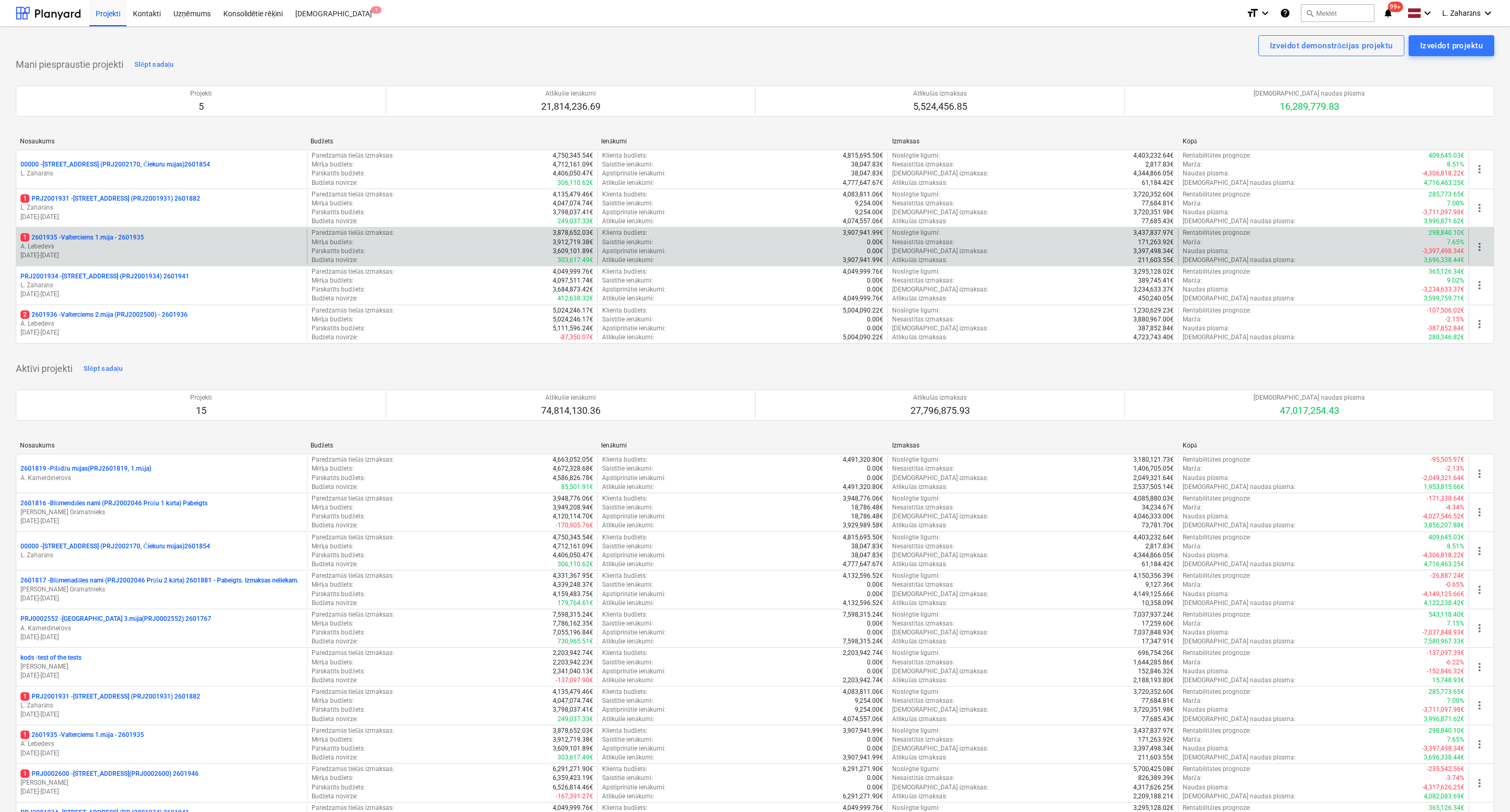
click at [80, 241] on p "1 2601935 - Valterciems 1.māja - 2601935" at bounding box center [82, 237] width 123 height 9
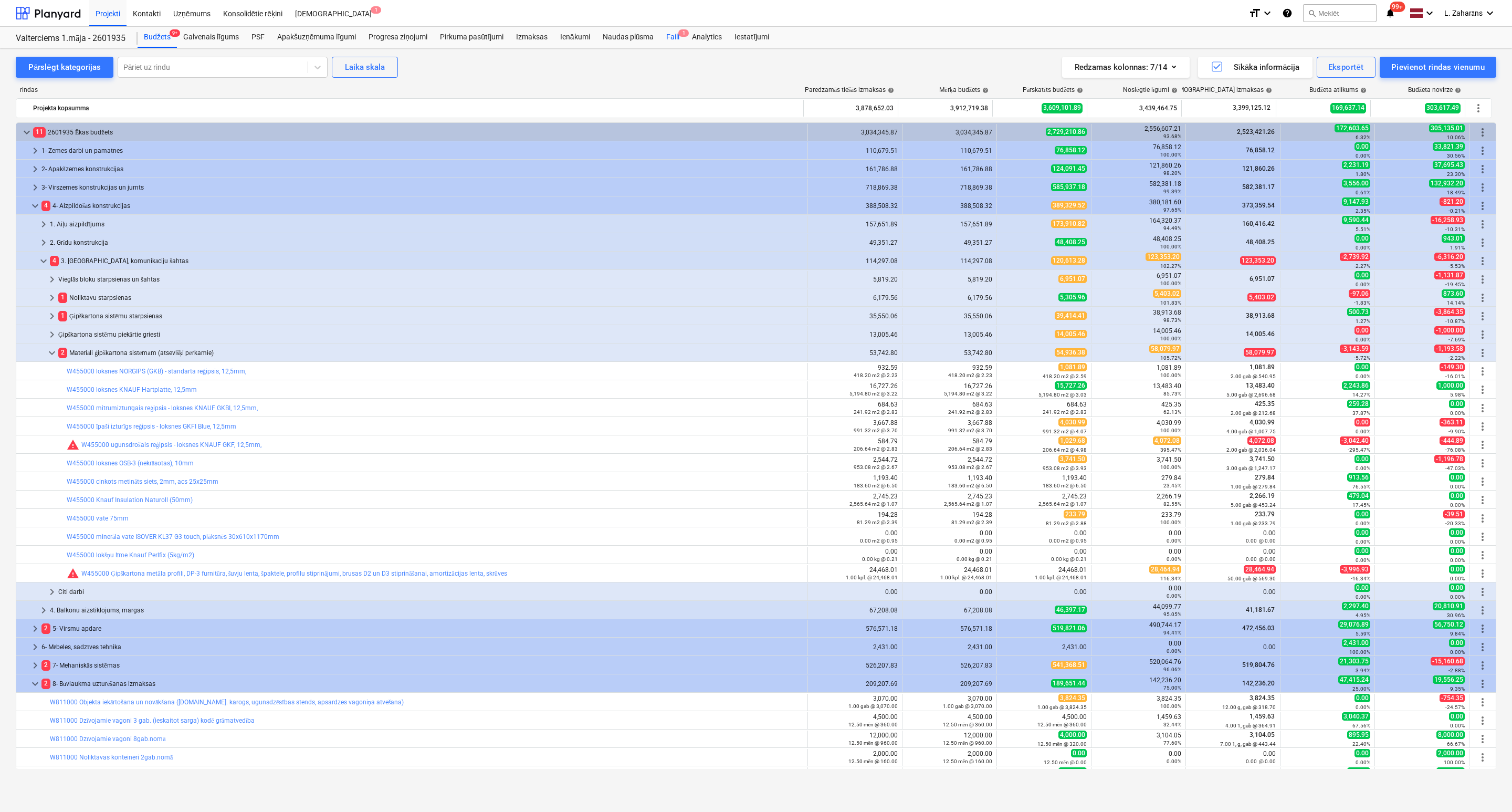
click at [671, 36] on div "Faili 1" at bounding box center [673, 38] width 26 height 21
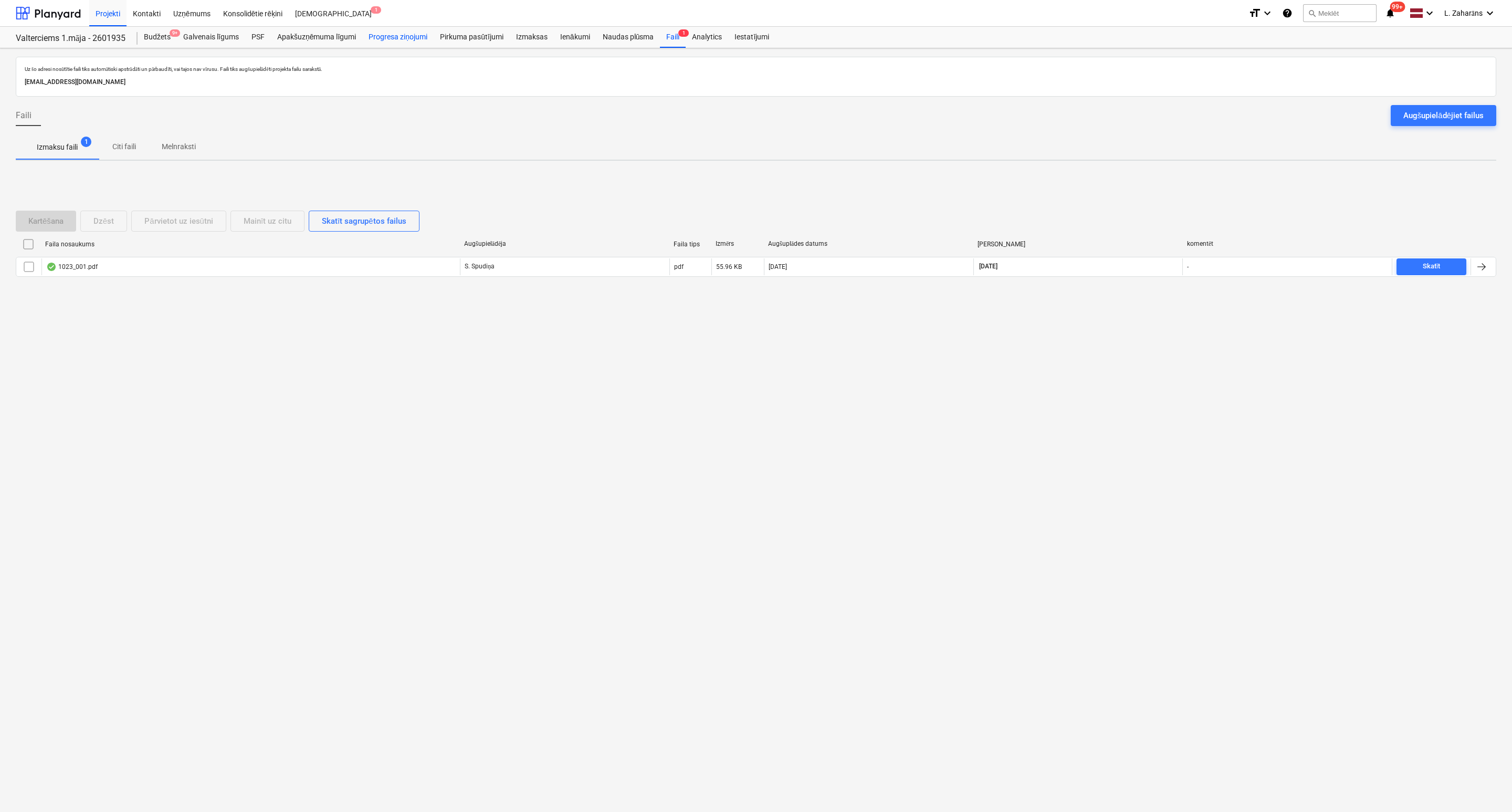
click at [397, 33] on div "Progresa ziņojumi" at bounding box center [398, 38] width 72 height 21
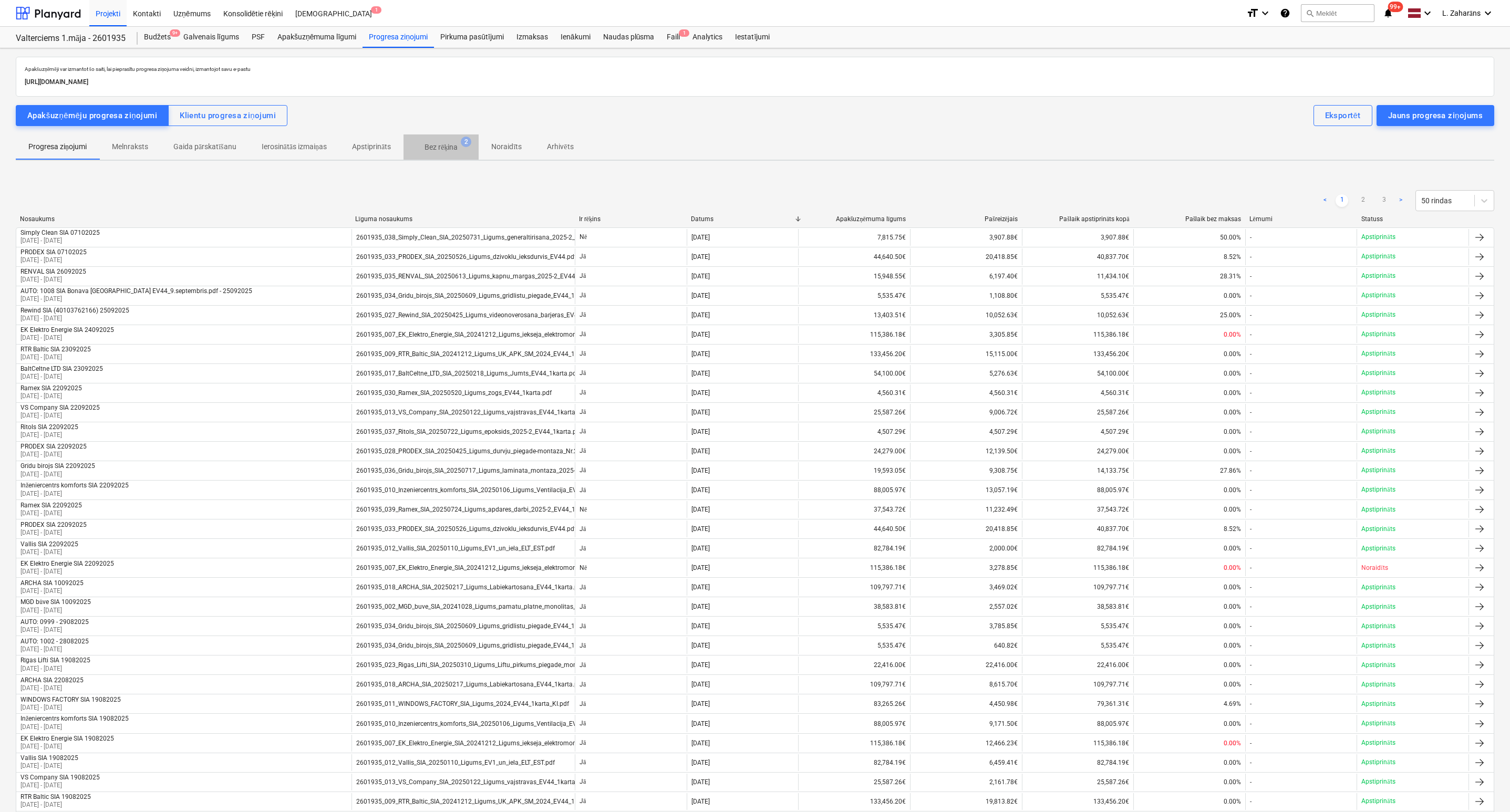
click at [440, 147] on p "Bez rēķina" at bounding box center [441, 147] width 33 height 11
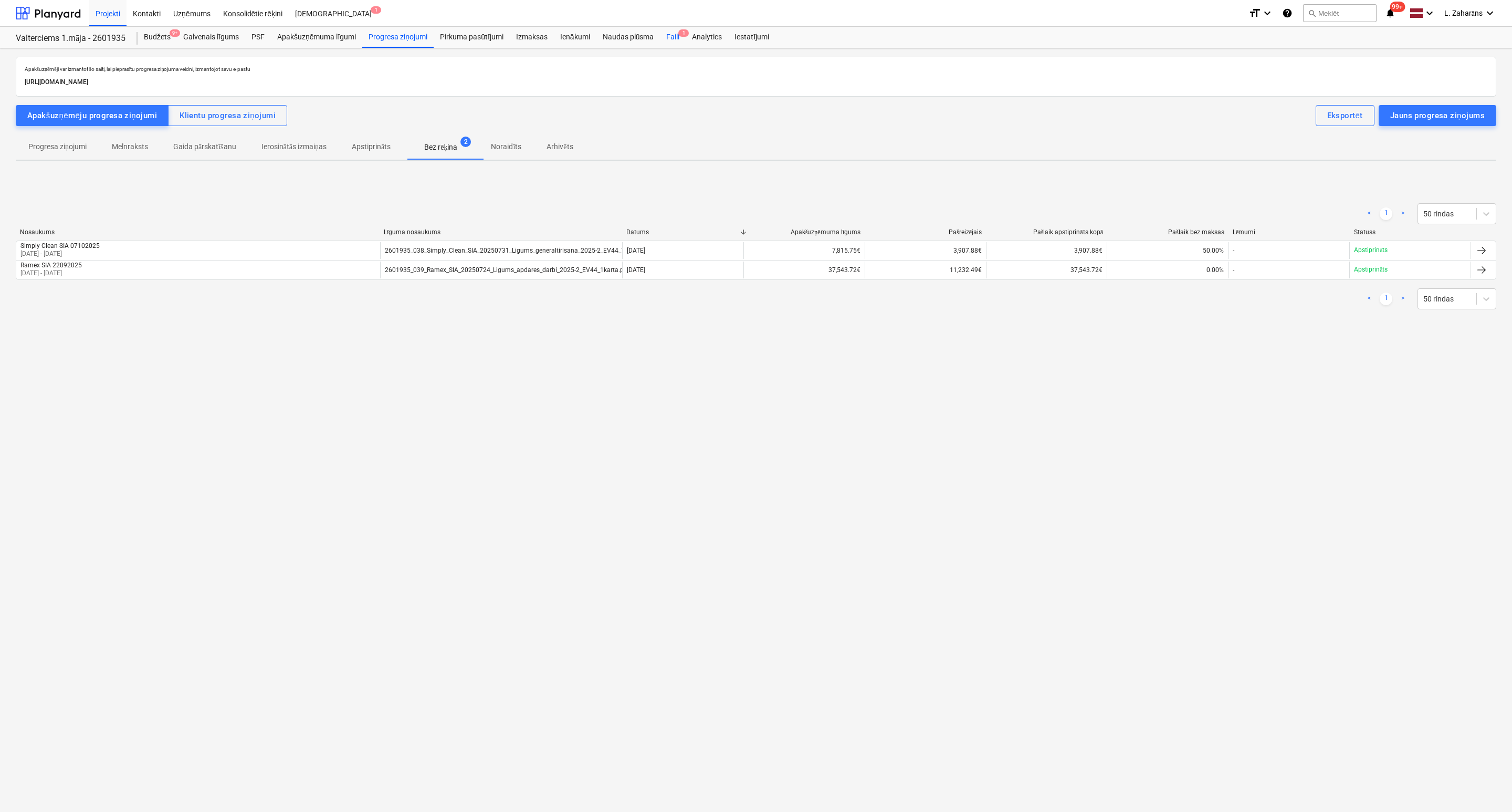
click at [671, 32] on div "Faili 1" at bounding box center [673, 38] width 26 height 21
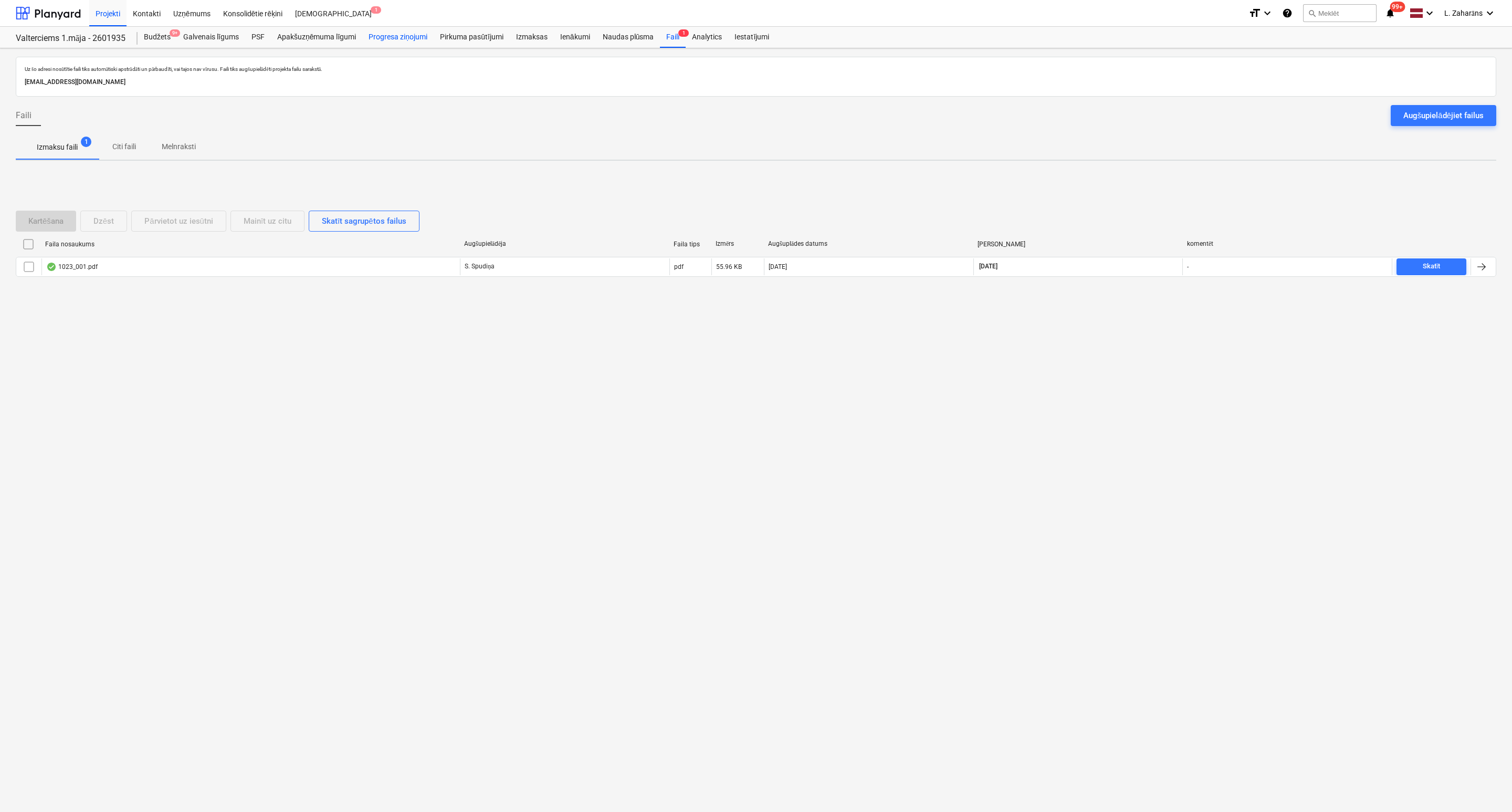
click at [391, 38] on div "Progresa ziņojumi" at bounding box center [398, 38] width 72 height 21
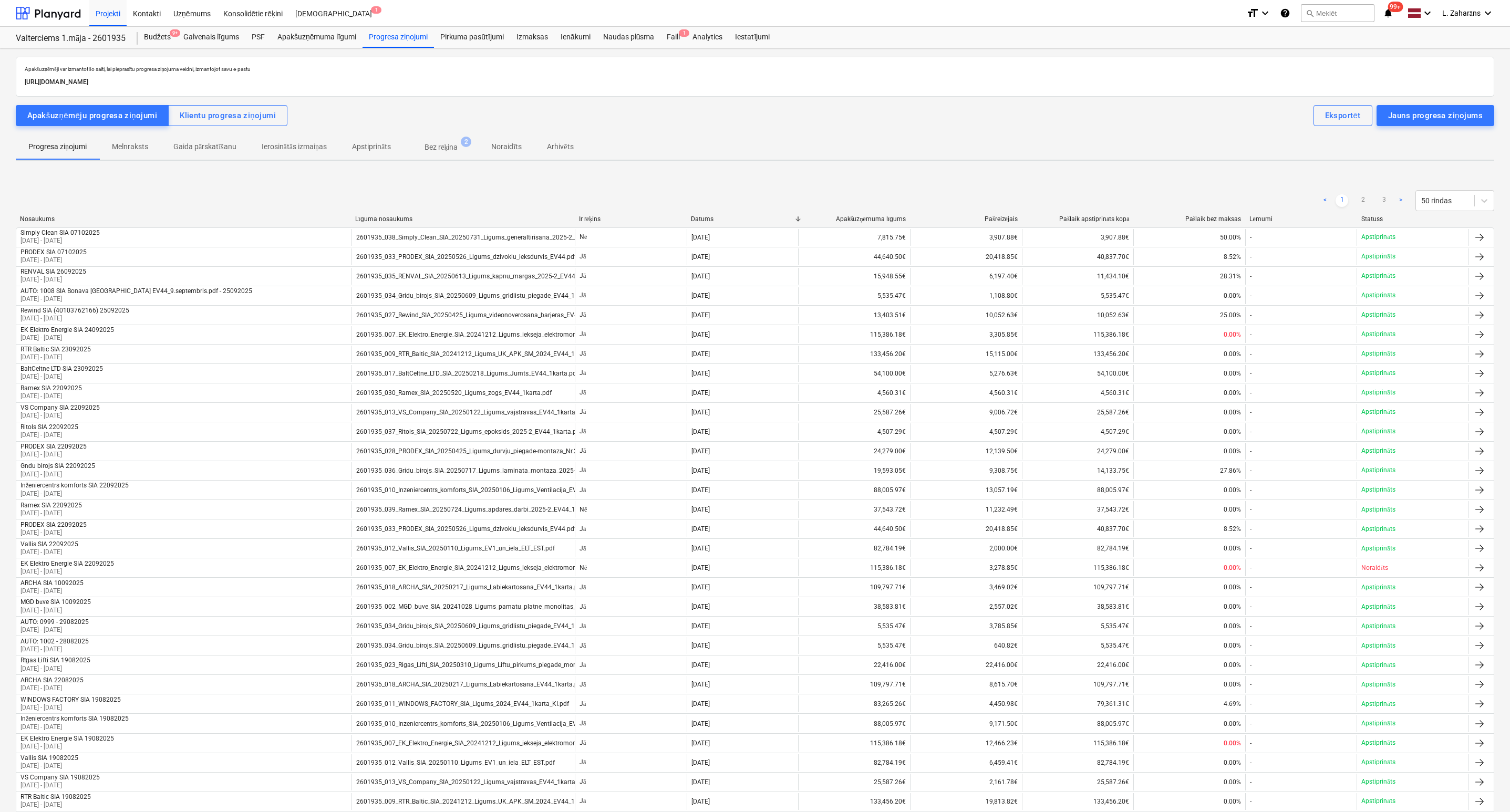
click at [435, 148] on p "Bez rēķina" at bounding box center [441, 147] width 33 height 11
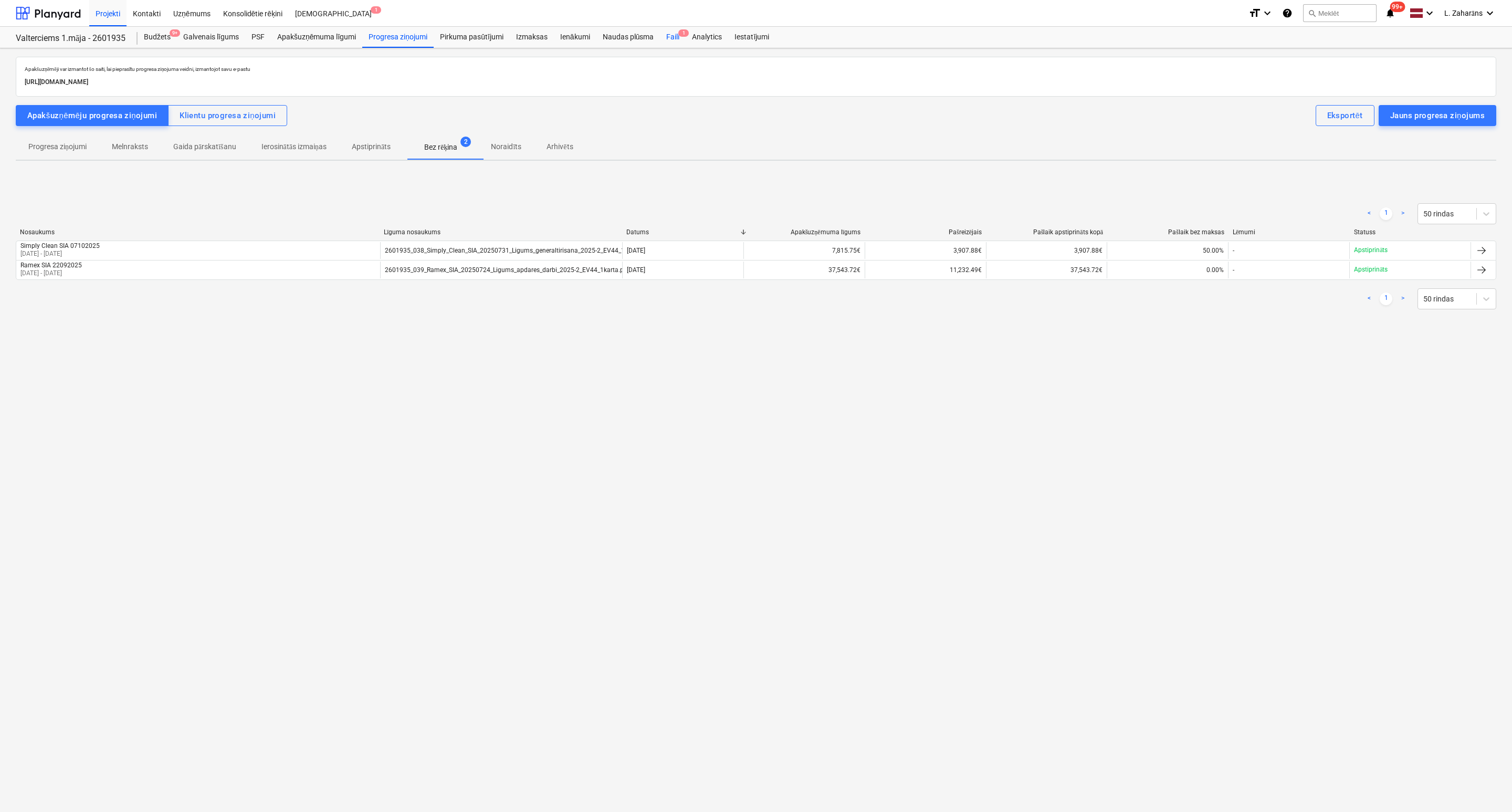
drag, startPoint x: 670, startPoint y: 32, endPoint x: 662, endPoint y: 38, distance: 10.0
click at [670, 32] on div "Faili 1" at bounding box center [673, 38] width 26 height 21
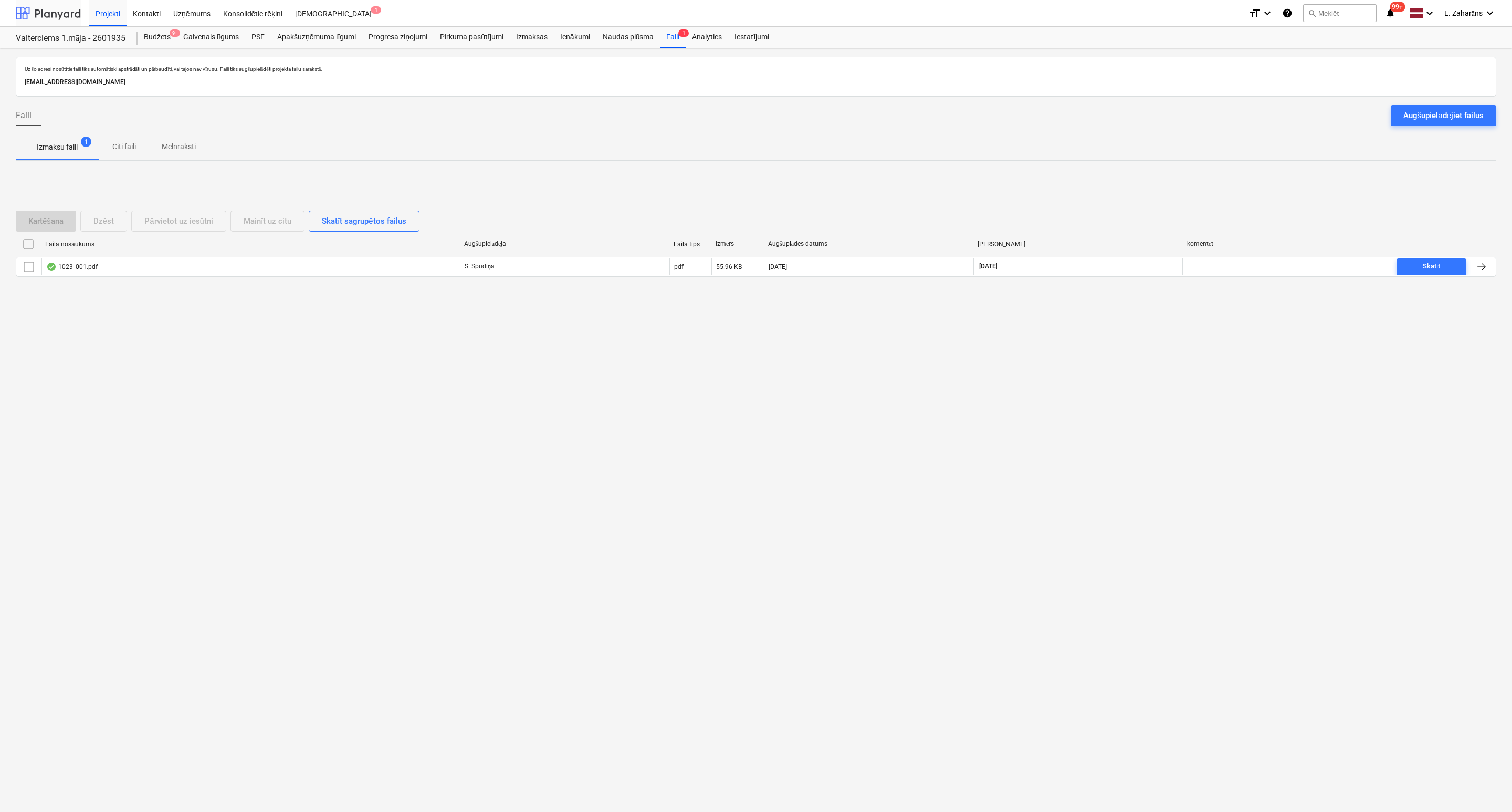
click at [49, 16] on div at bounding box center [48, 13] width 65 height 26
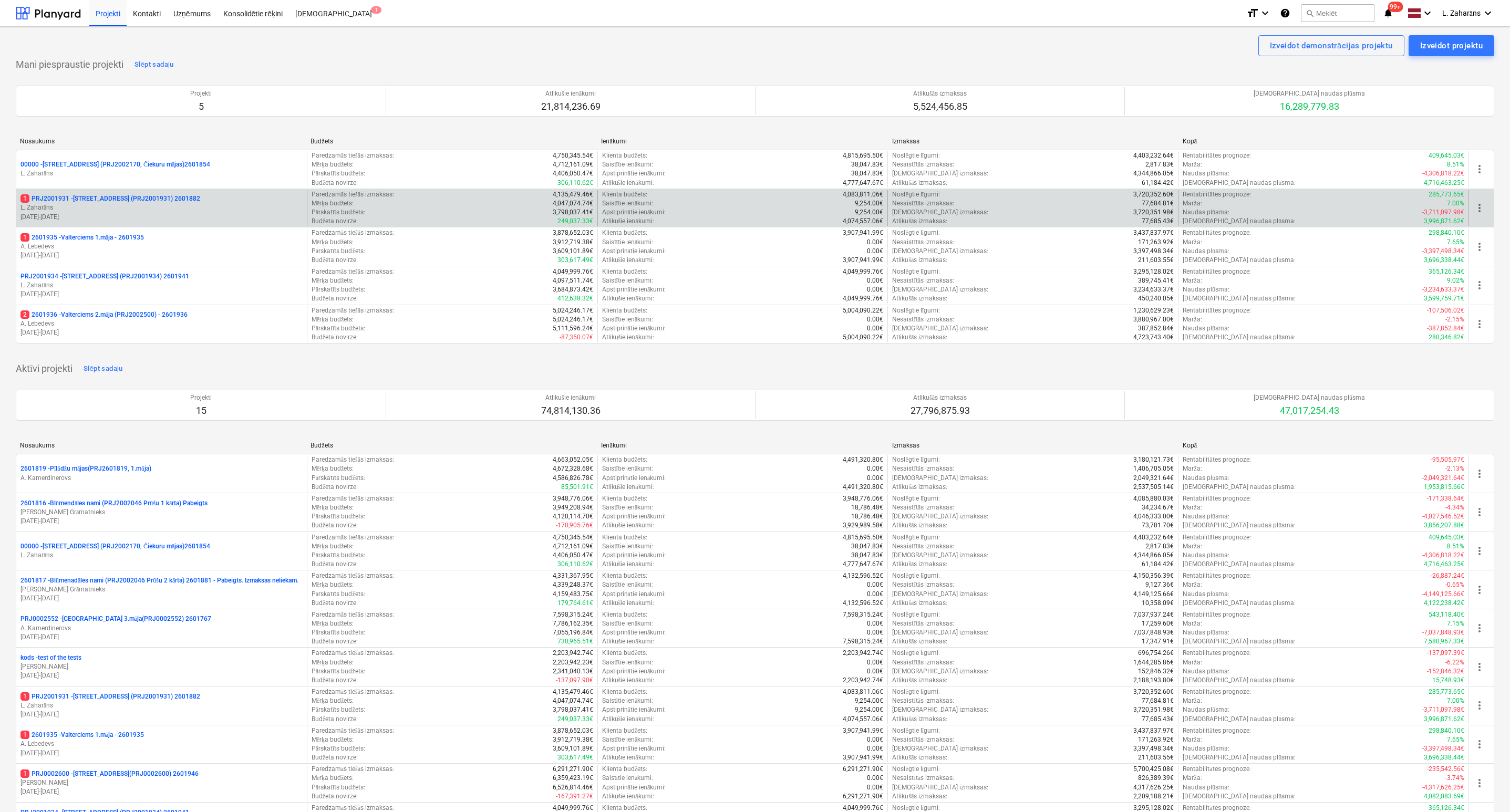
click at [123, 199] on p "1 PRJ2001931 - [STREET_ADDRESS] (PRJ2001931) 2601882" at bounding box center [110, 198] width 180 height 9
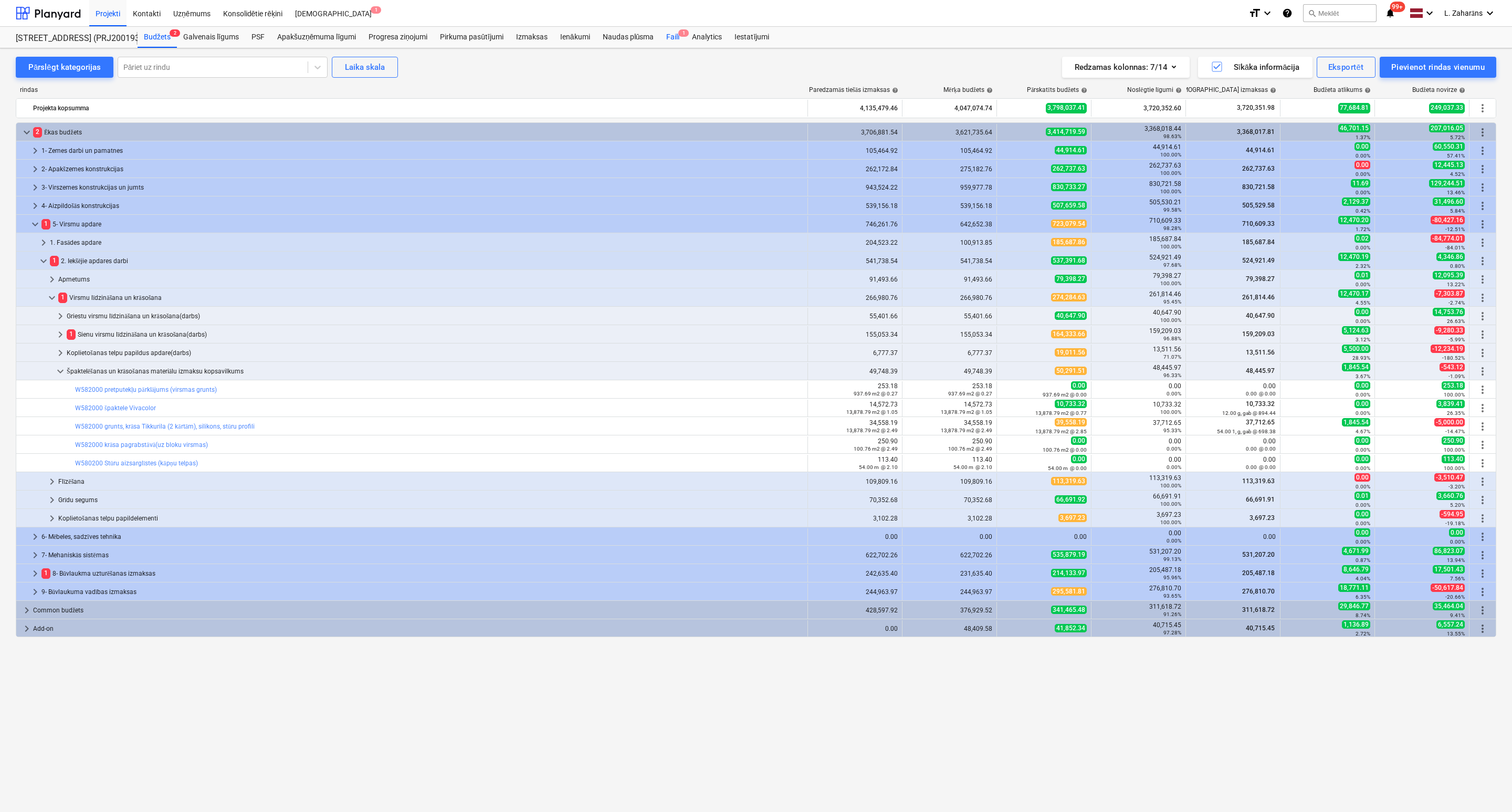
click at [677, 33] on div "Faili 1" at bounding box center [673, 38] width 26 height 21
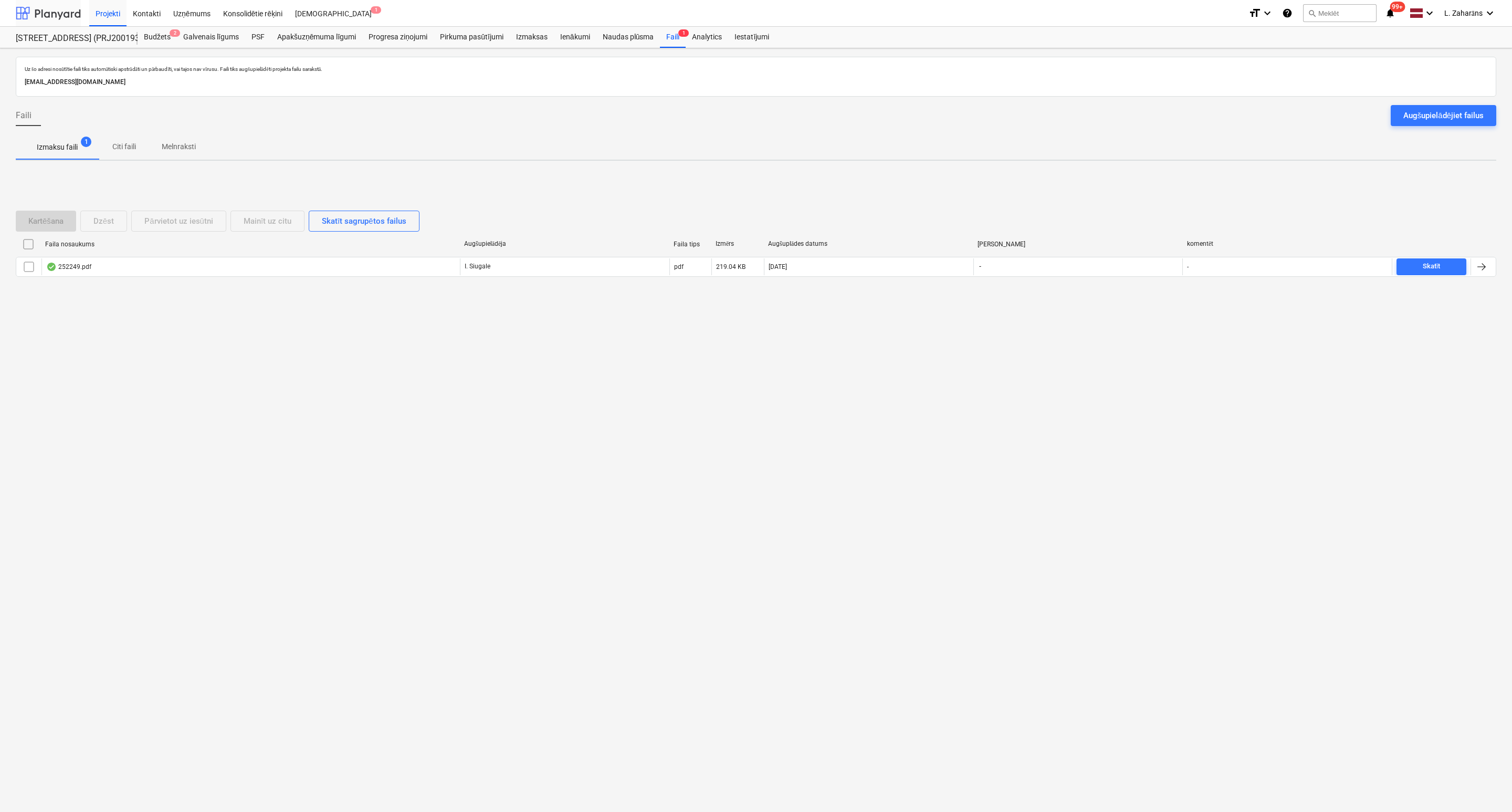
click at [48, 8] on div at bounding box center [48, 13] width 65 height 26
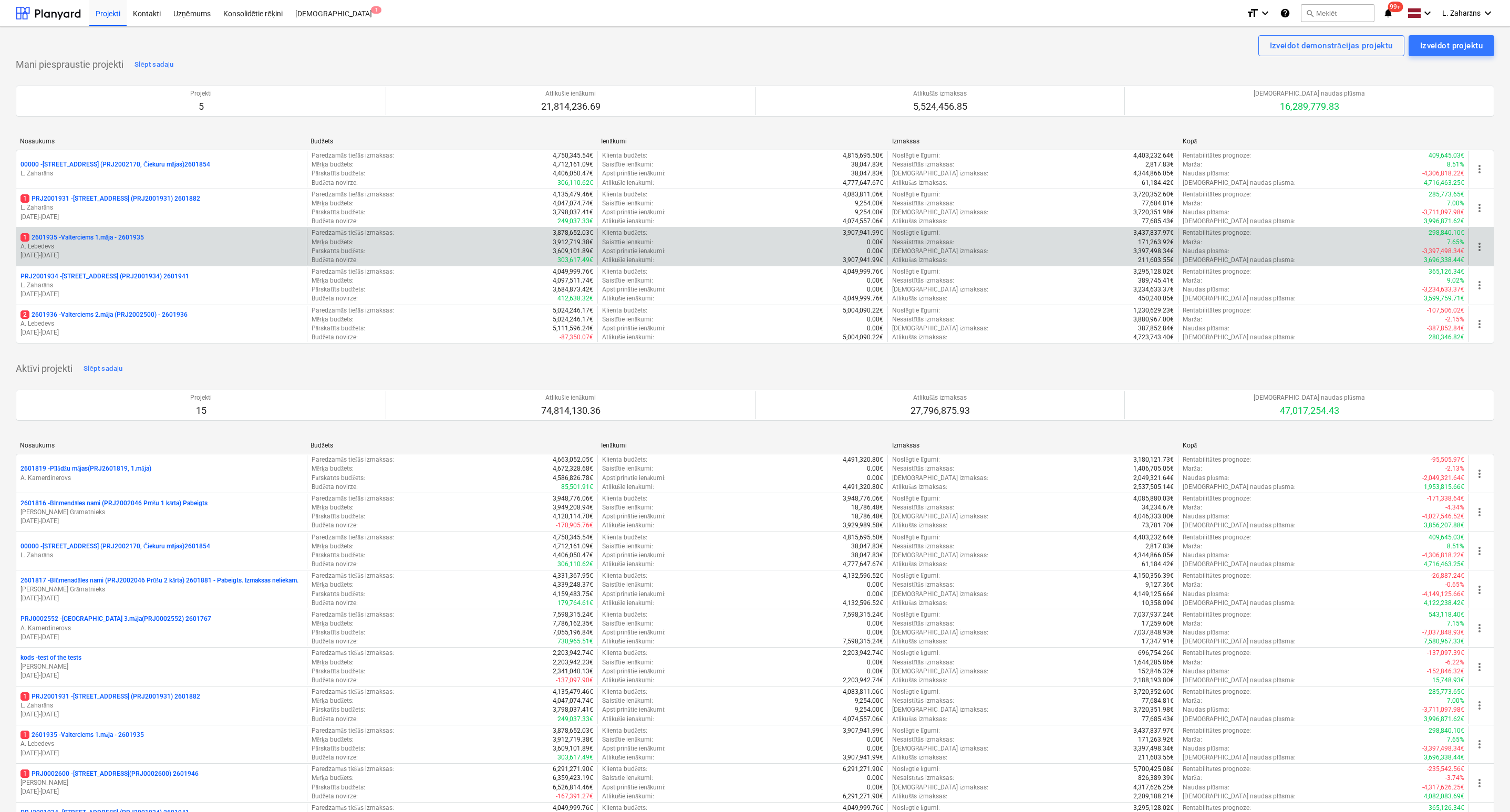
click at [109, 240] on p "1 2601935 - Valterciems 1.māja - 2601935" at bounding box center [82, 237] width 123 height 9
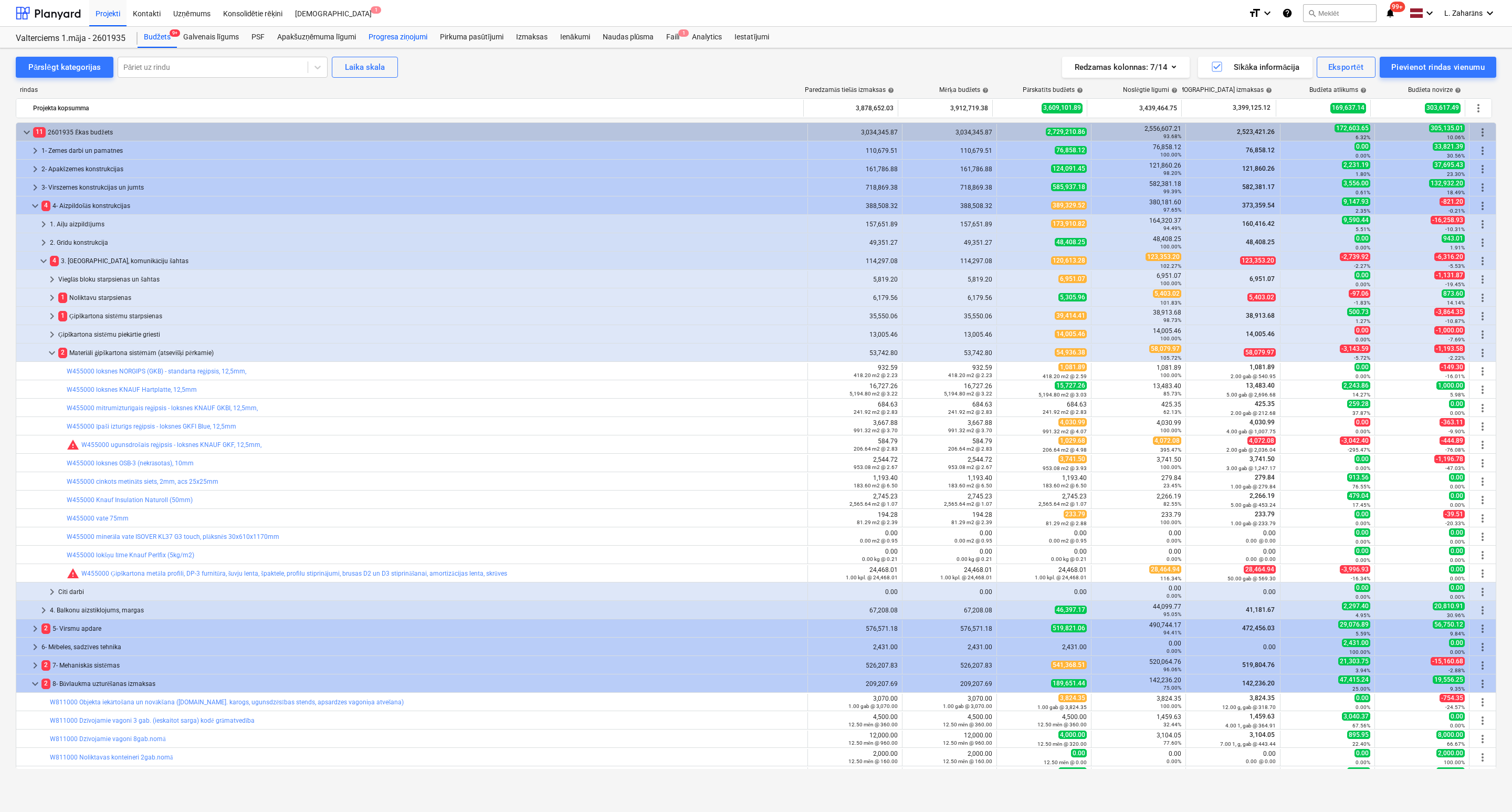
click at [402, 38] on div "Progresa ziņojumi" at bounding box center [398, 38] width 72 height 21
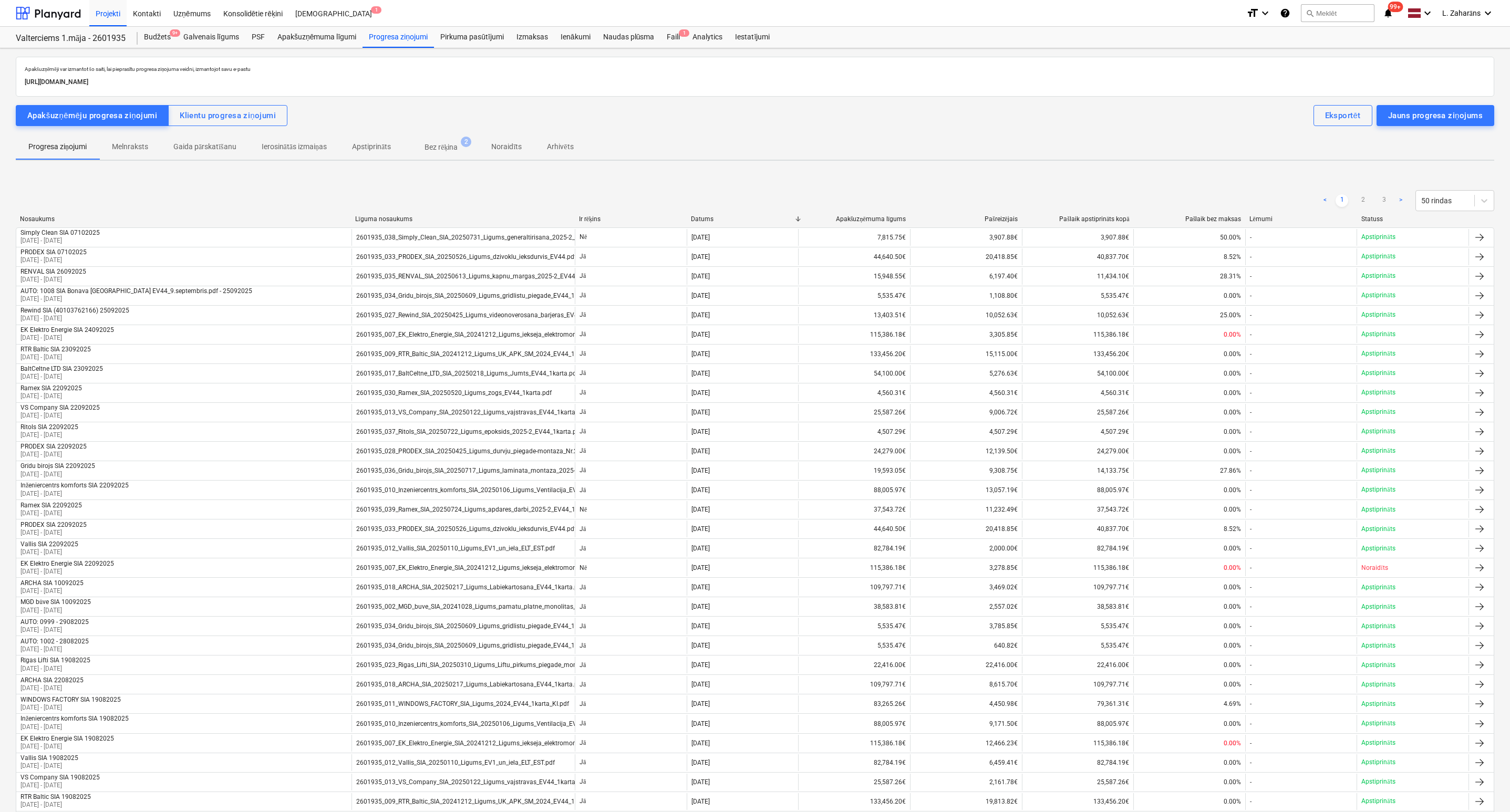
click at [451, 145] on p "Bez rēķina" at bounding box center [441, 147] width 33 height 11
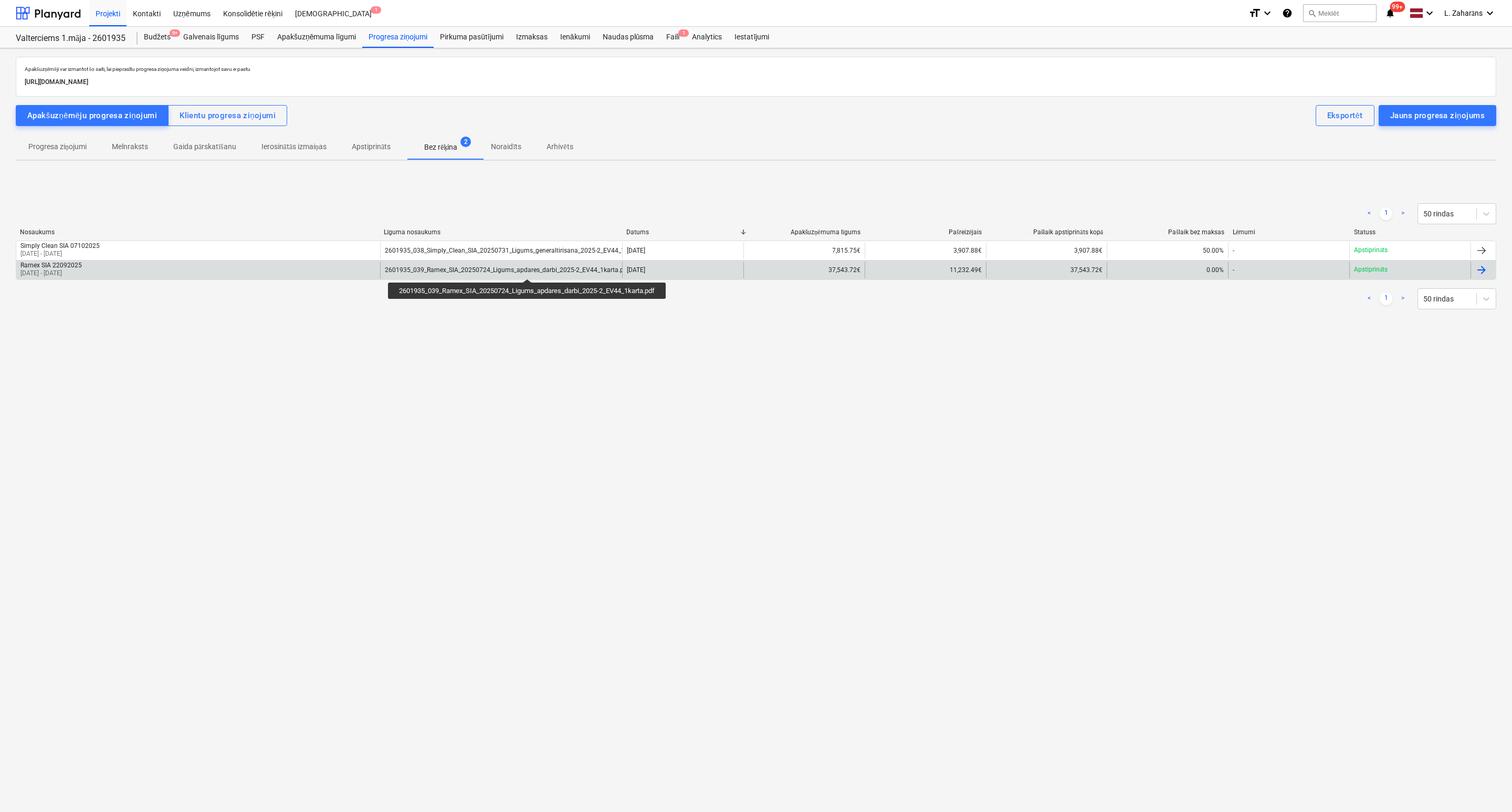
click at [529, 269] on div "2601935_039_Ramex_SIA_20250724_Ligums_apdares_darbi_2025-2_EV44_1karta.pdf" at bounding box center [507, 269] width 245 height 8
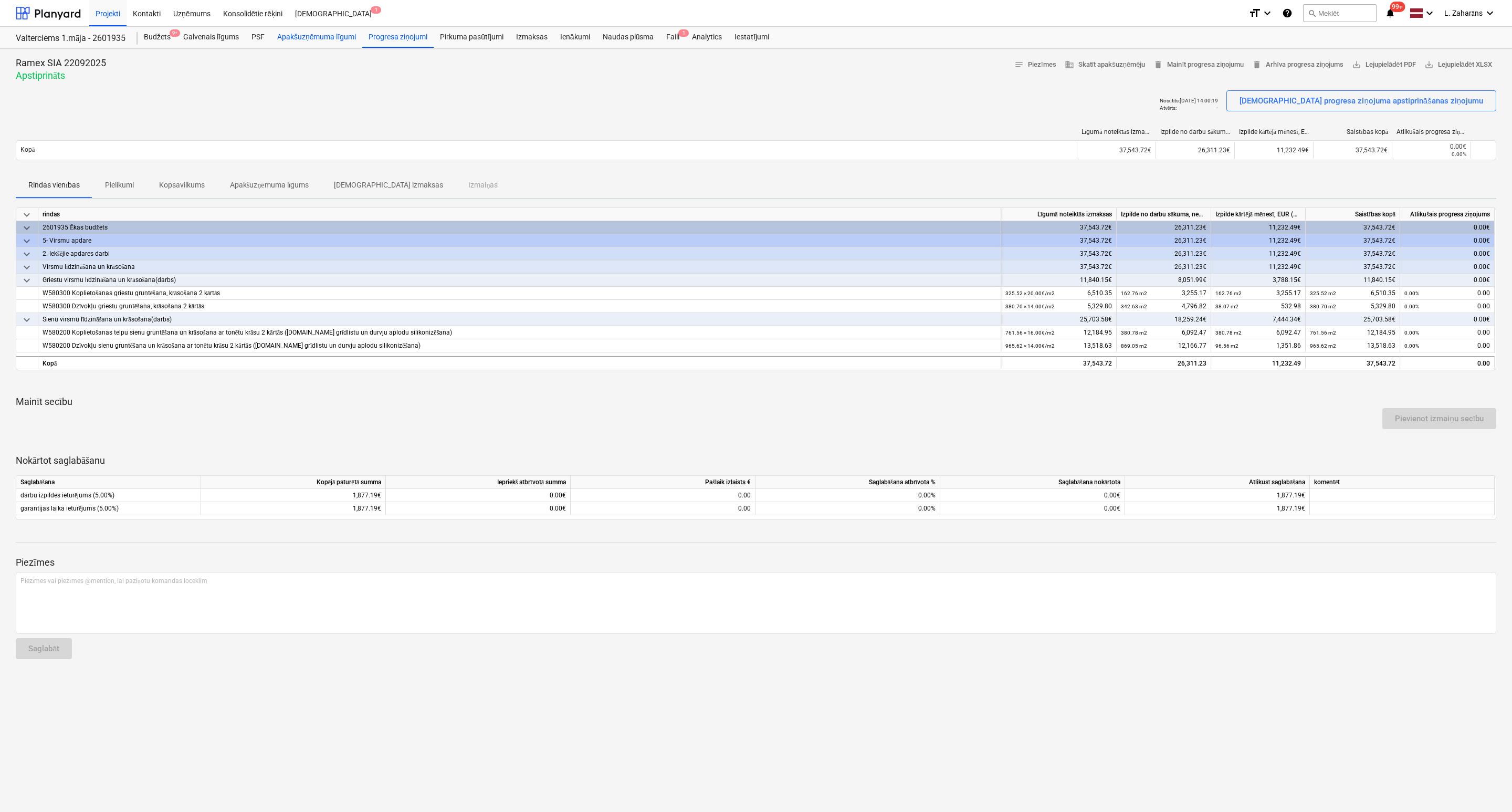
click at [299, 36] on div "Apakšuzņēmuma līgumi" at bounding box center [317, 38] width 92 height 21
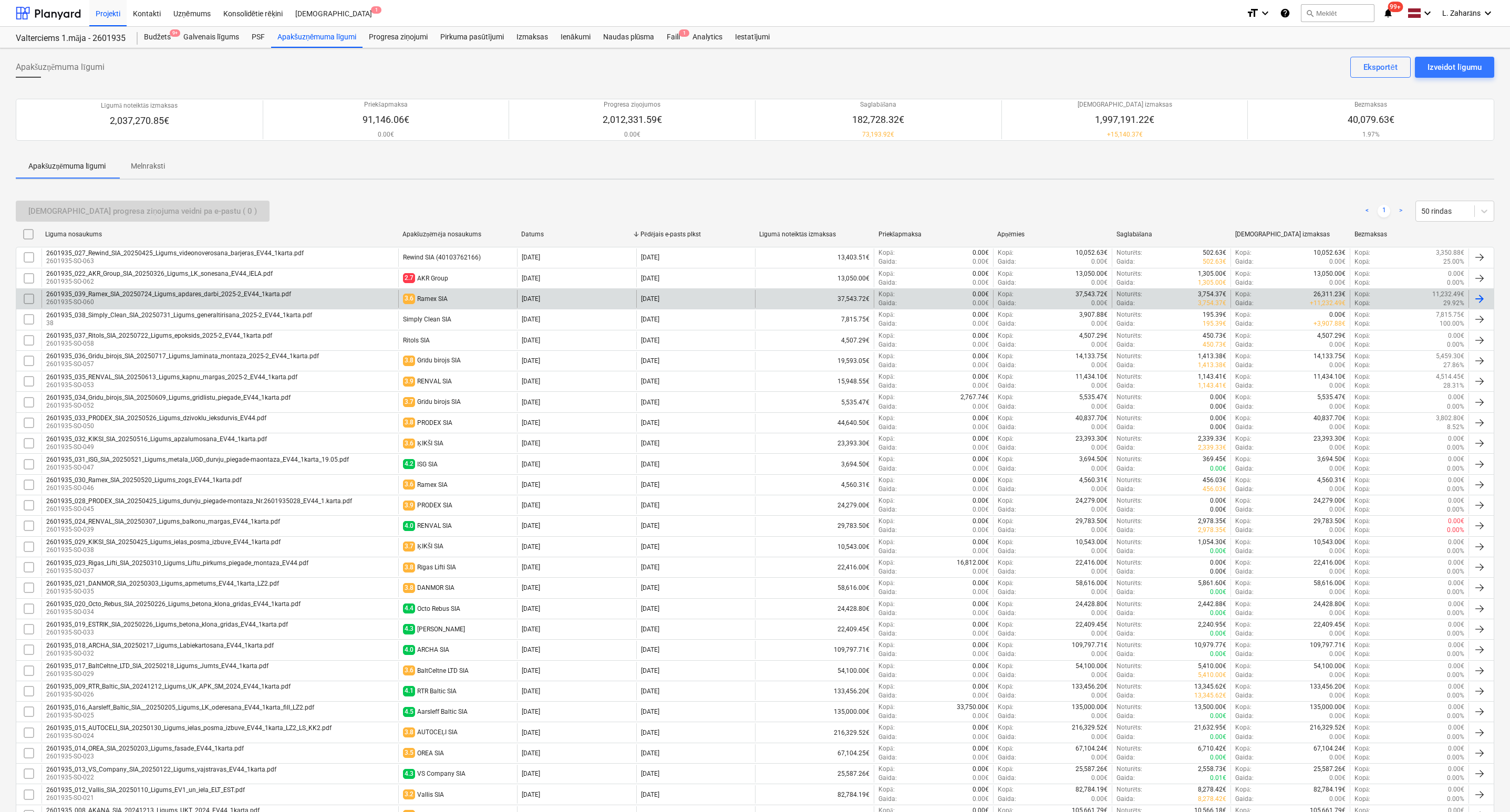
click at [203, 296] on div "2601935_039_Ramex_SIA_20250724_Ligums_apdares_darbi_2025-2_EV44_1karta.pdf" at bounding box center [169, 294] width 245 height 8
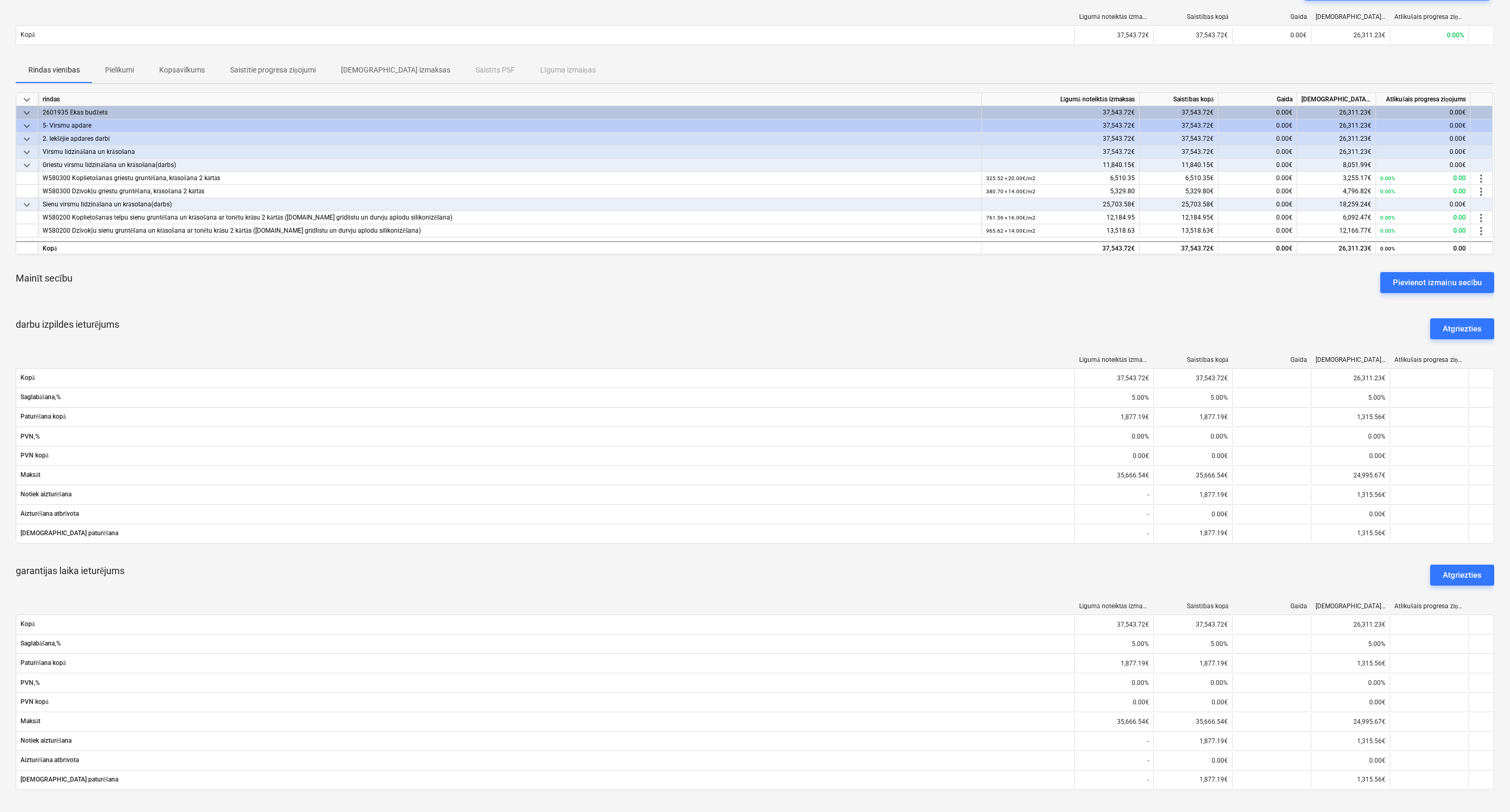
scroll to position [79, 0]
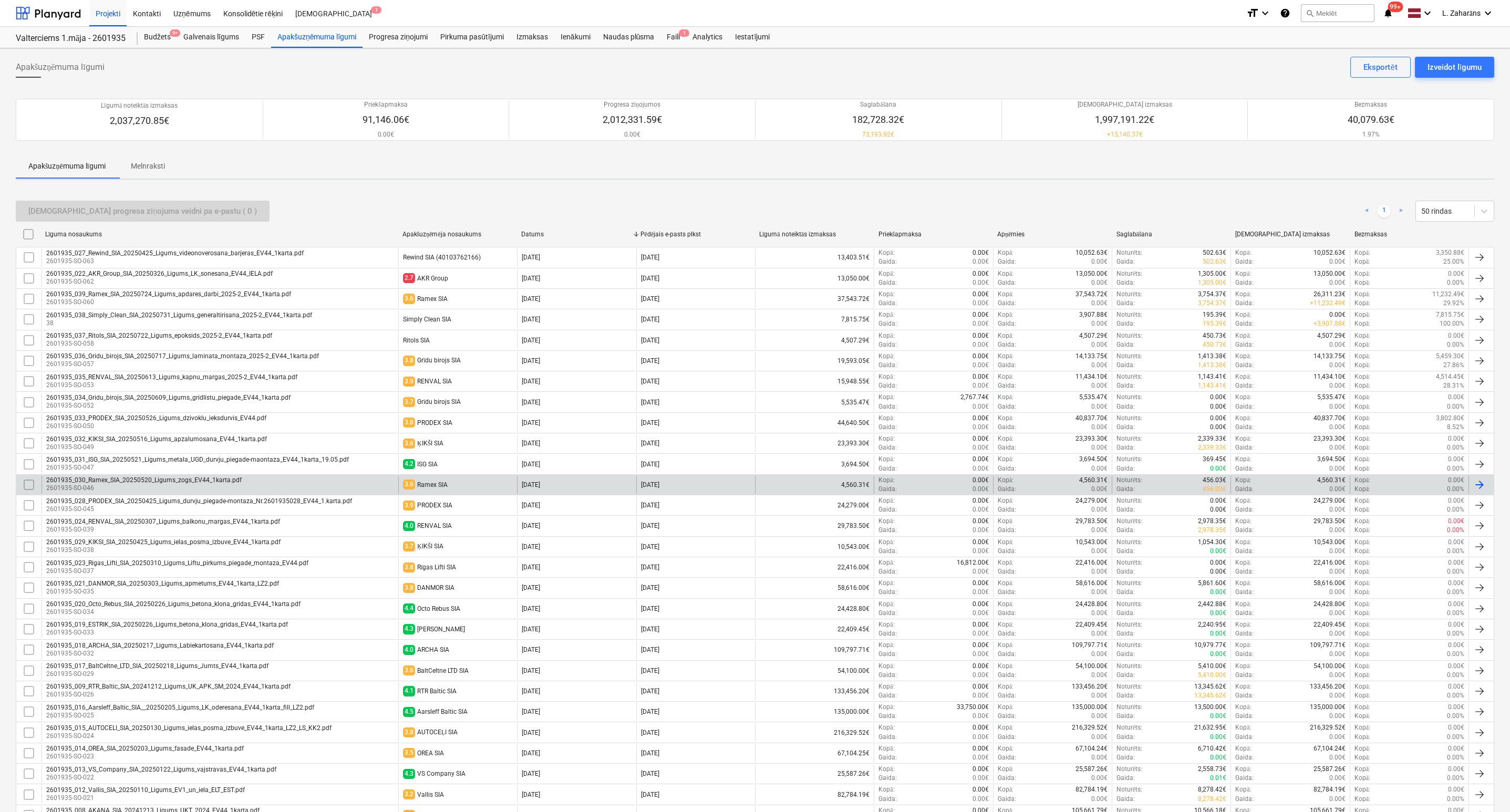
click at [217, 484] on div "2601935_030_Ramex_SIA_20250520_Ligums_zogs_EV44_1karta.pdf" at bounding box center [144, 480] width 196 height 8
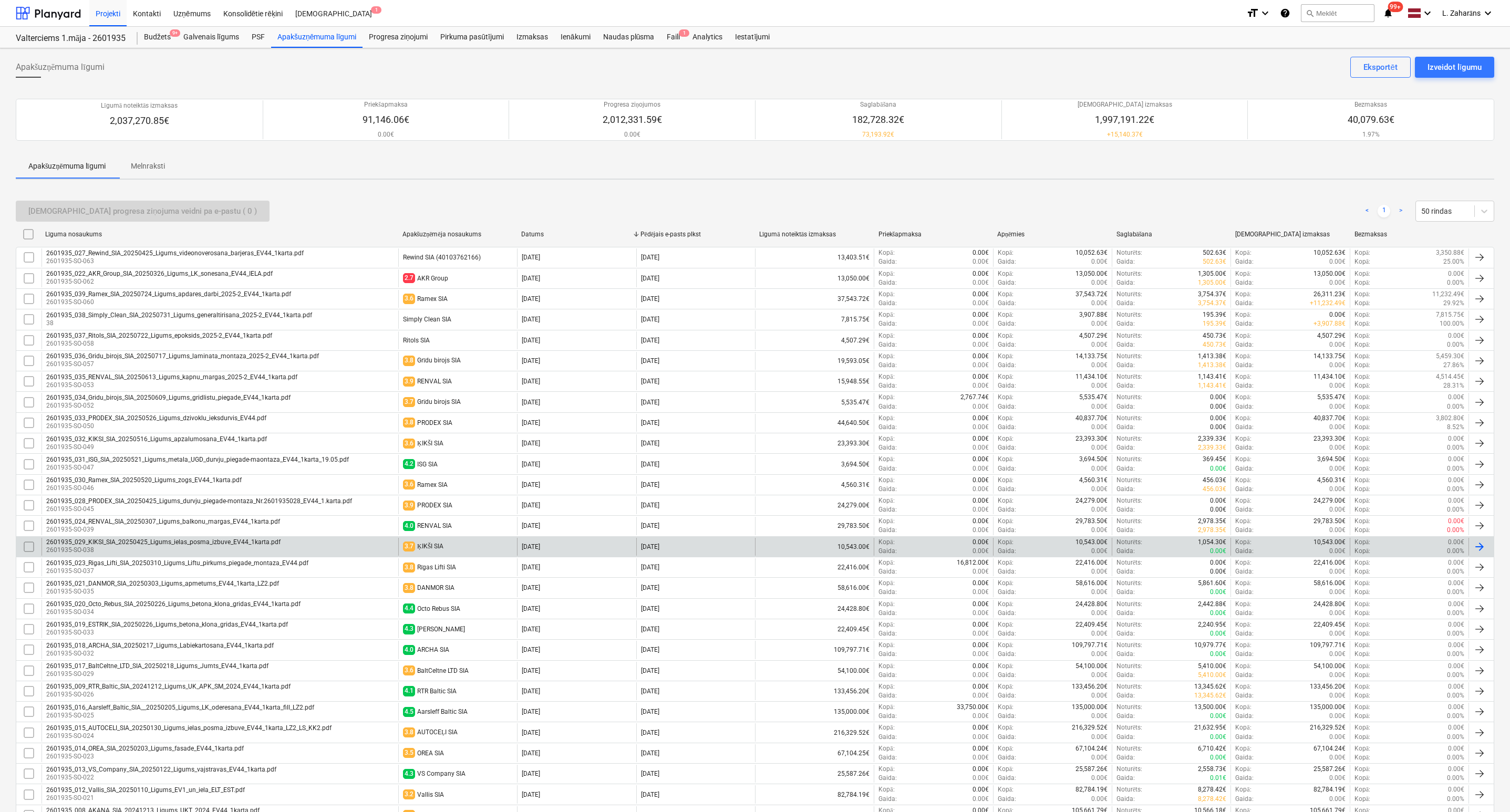
click at [219, 550] on p "2601935-SO-038" at bounding box center [163, 550] width 234 height 9
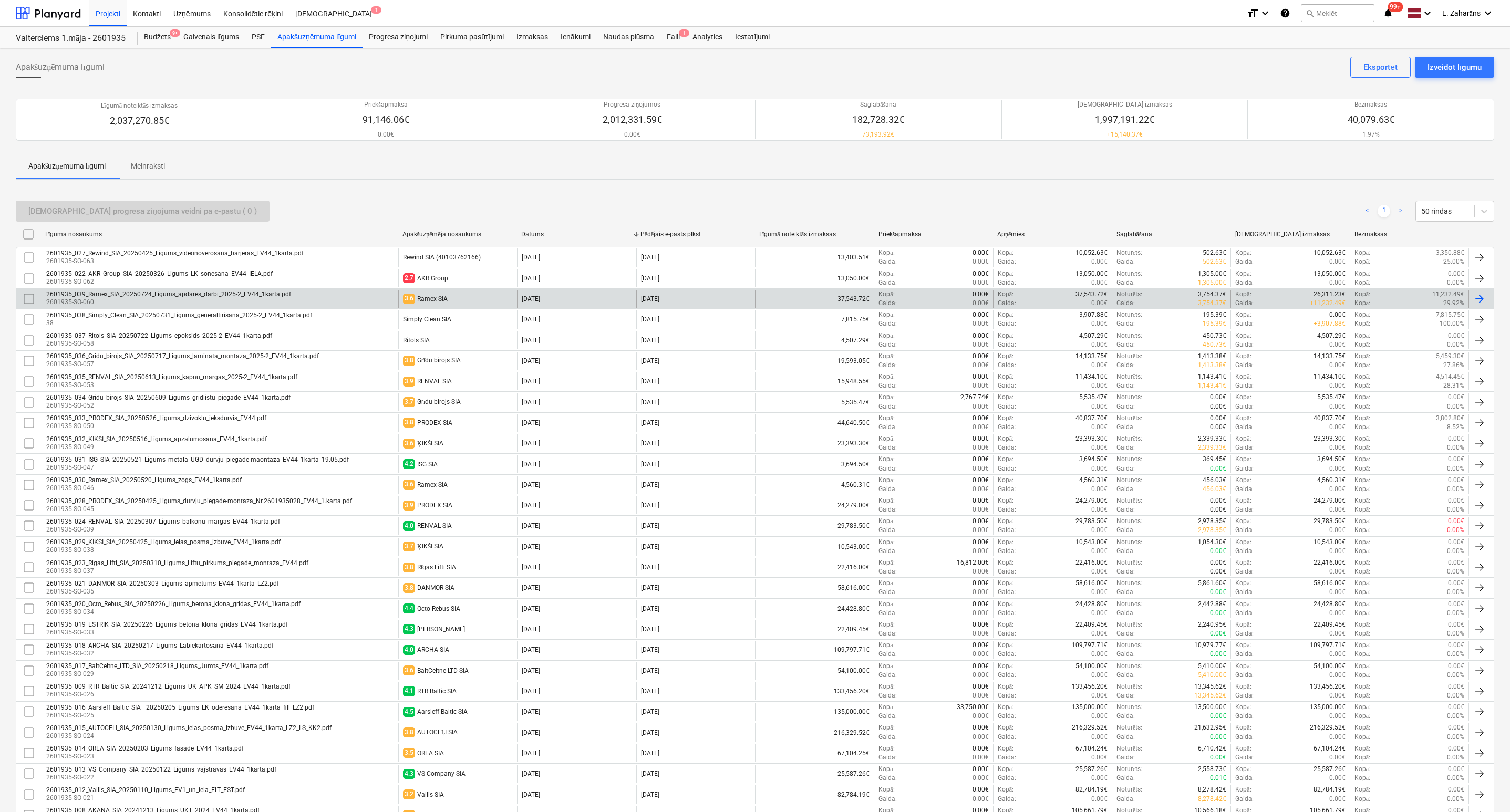
click at [105, 298] on div "2601935_039_Ramex_SIA_20250724_Ligums_apdares_darbi_2025-2_EV44_1karta.pdf" at bounding box center [169, 294] width 245 height 8
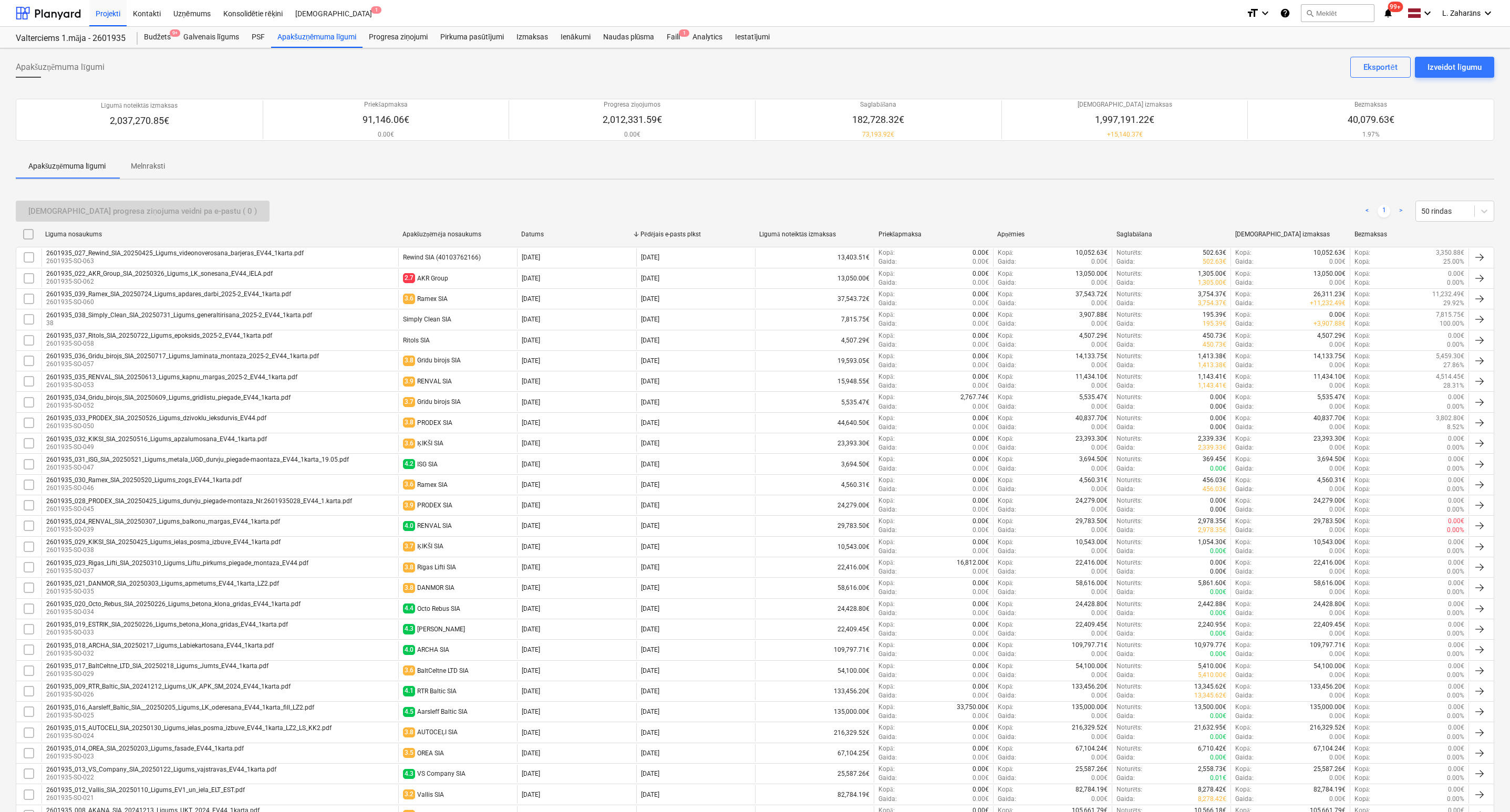
click at [162, 656] on p "2601935-SO-032" at bounding box center [160, 653] width 227 height 9
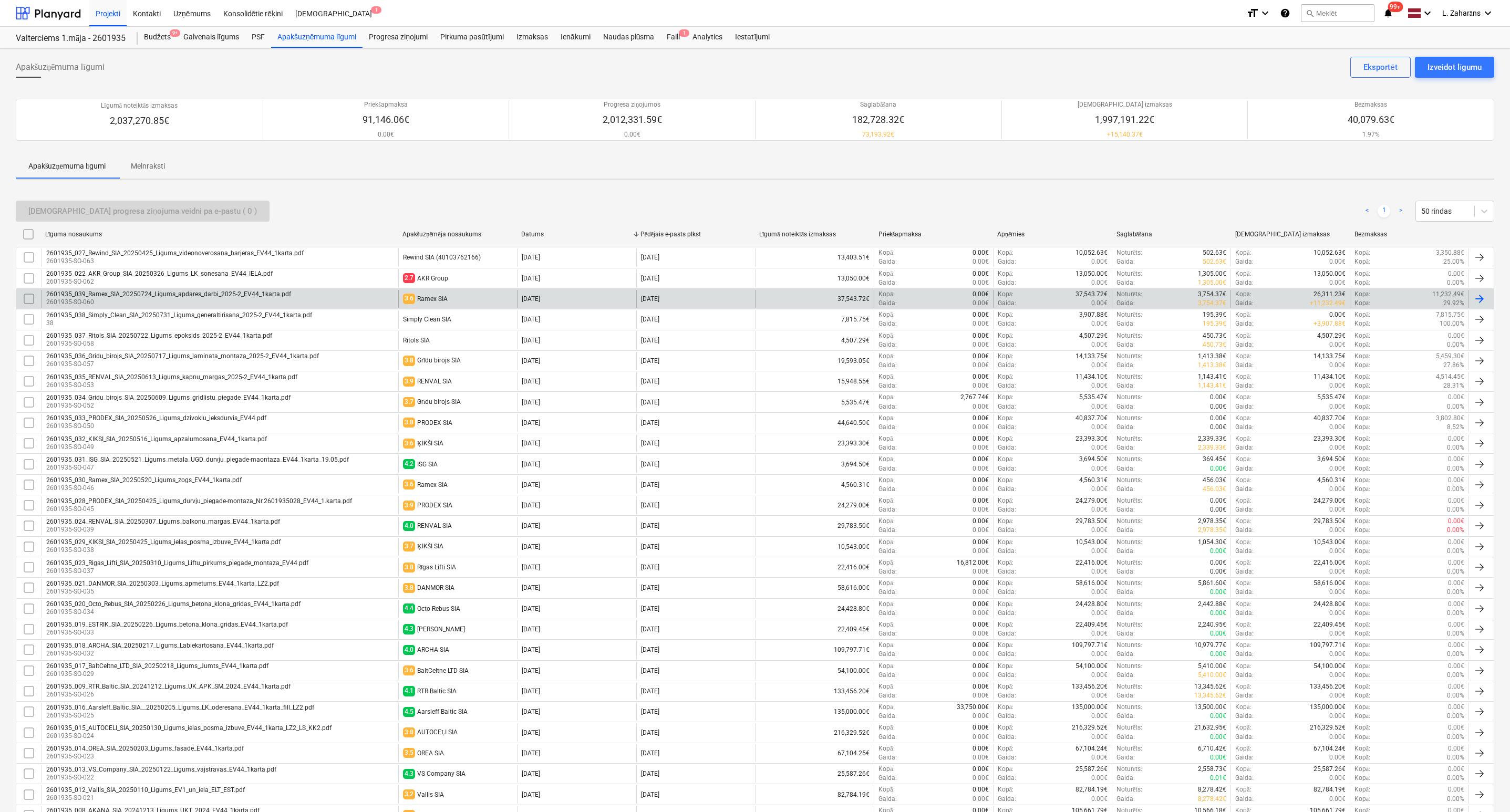
click at [189, 297] on div "2601935_039_Ramex_SIA_20250724_Ligums_apdares_darbi_2025-2_EV44_1karta.pdf" at bounding box center [169, 294] width 245 height 8
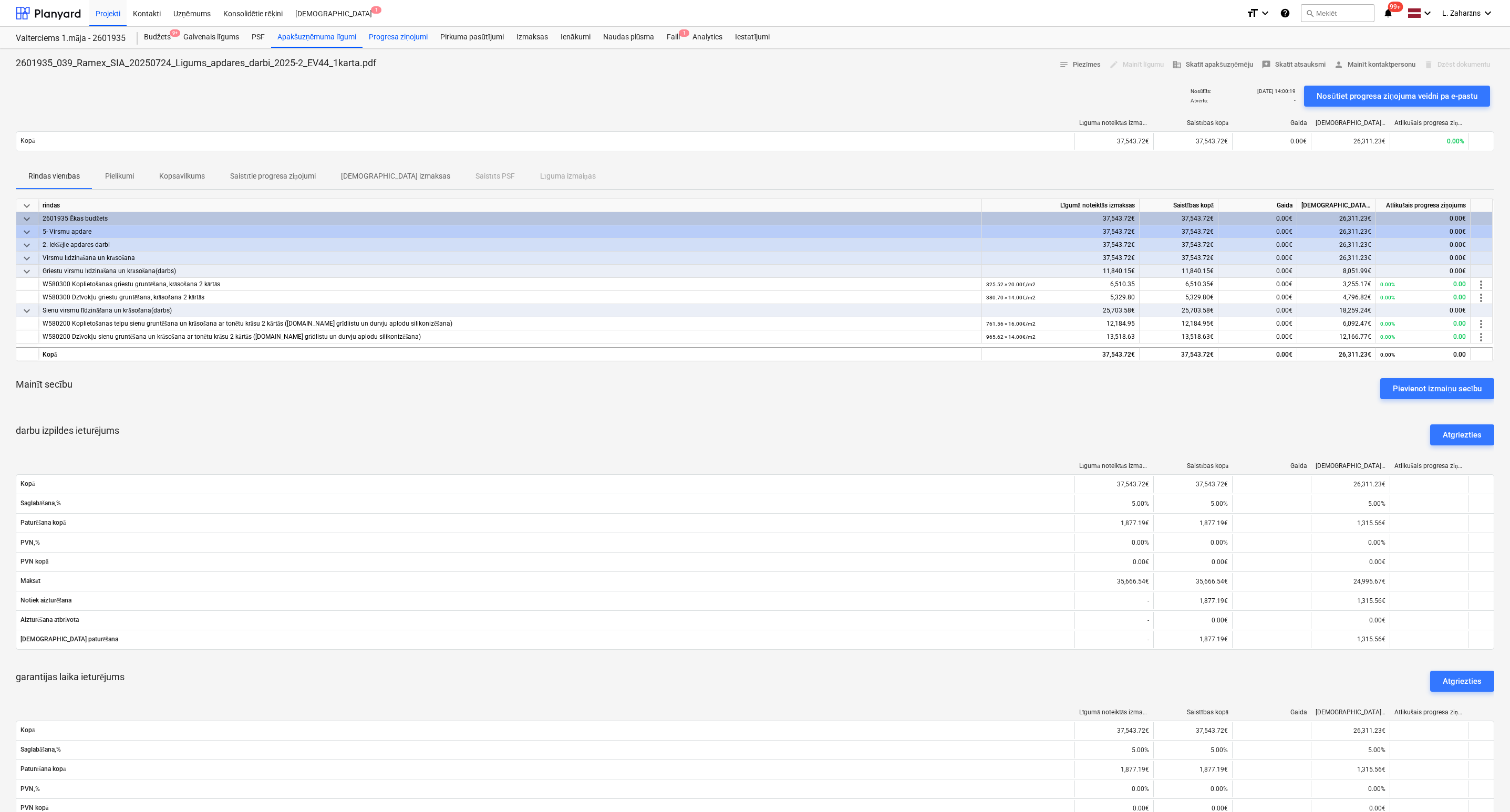
click at [401, 38] on div "Progresa ziņojumi" at bounding box center [398, 38] width 72 height 21
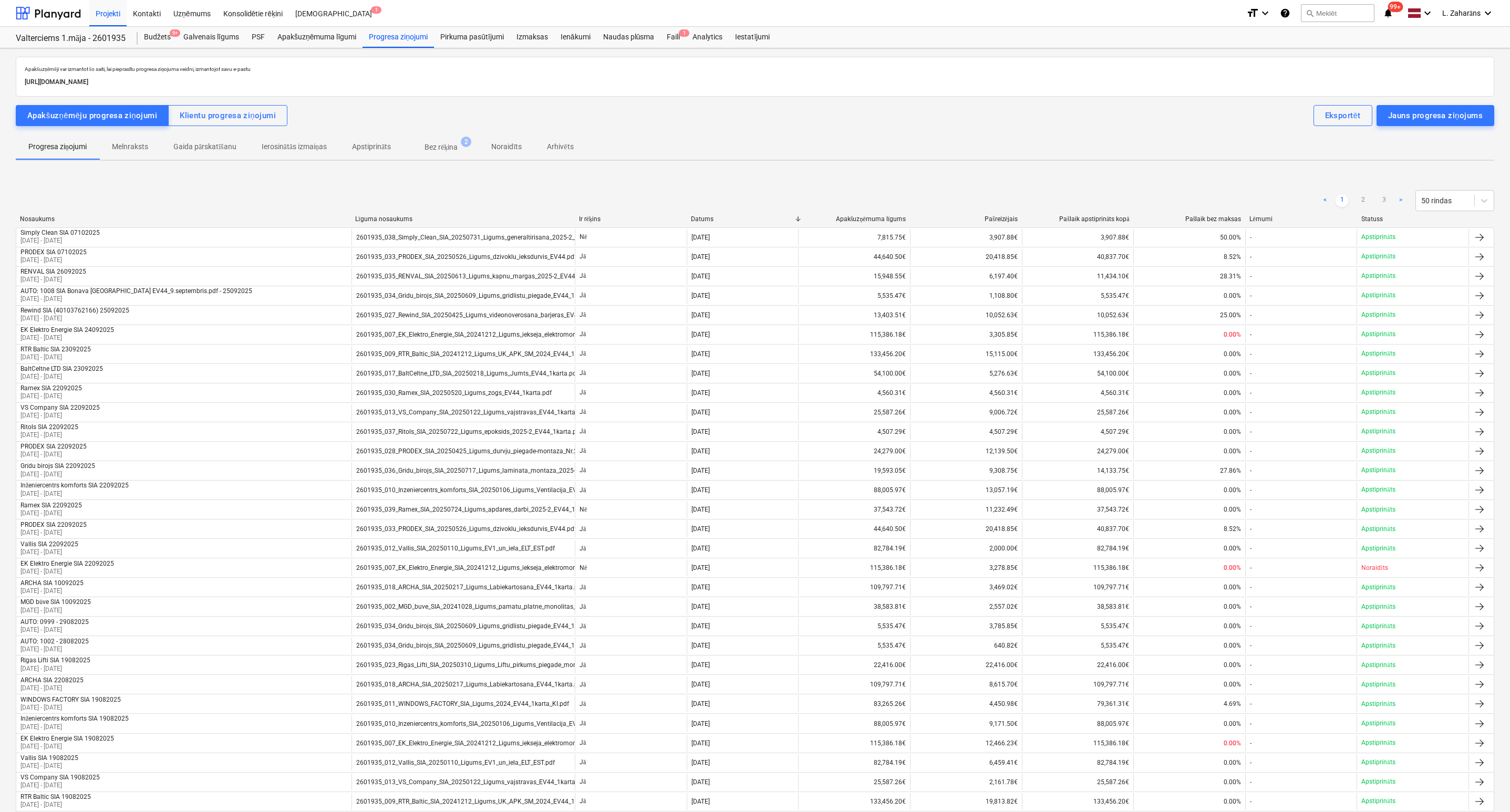
click at [448, 147] on p "Bez rēķina" at bounding box center [441, 147] width 33 height 11
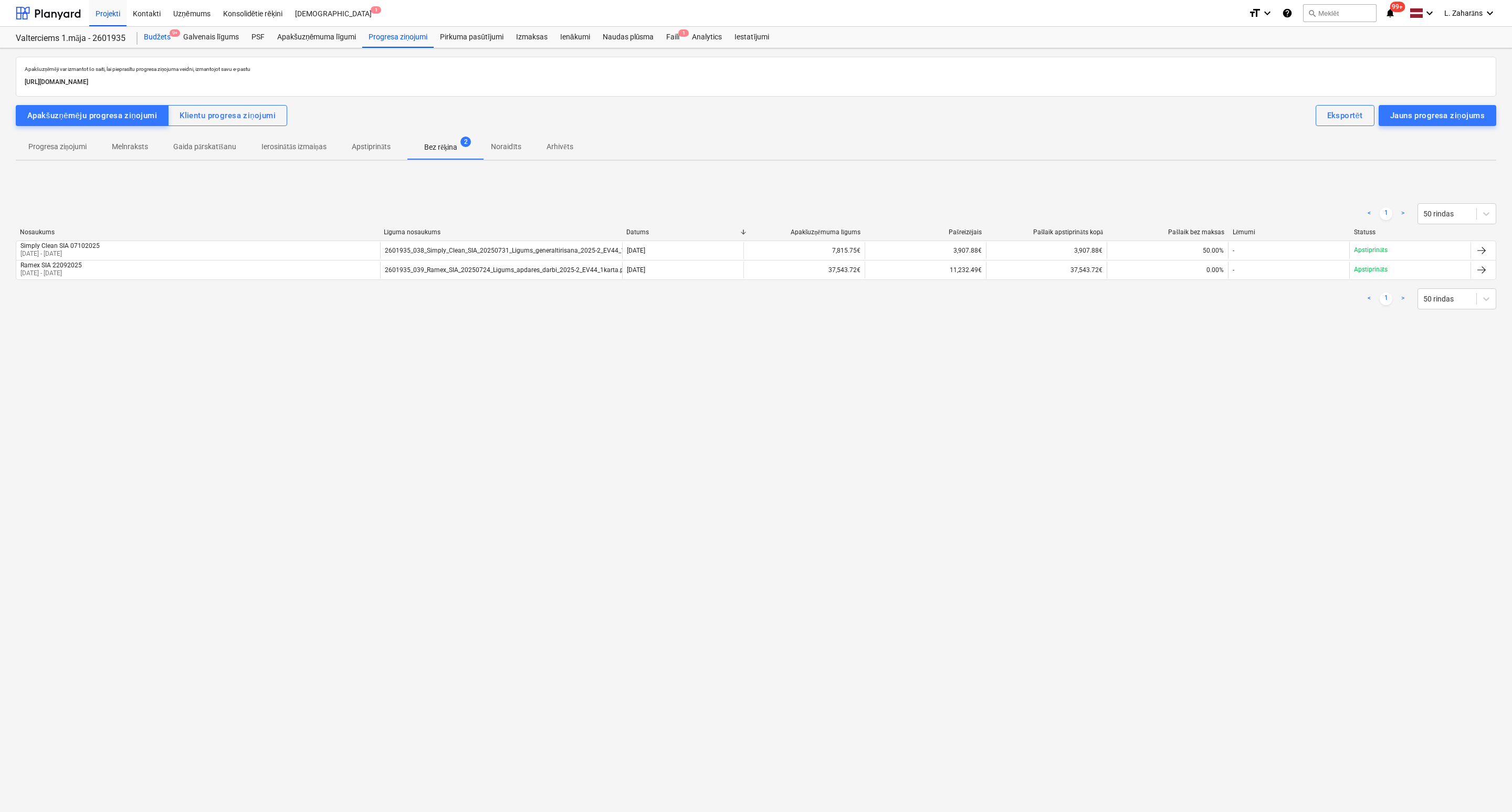
click at [157, 33] on div "Budžets 9+" at bounding box center [157, 38] width 39 height 21
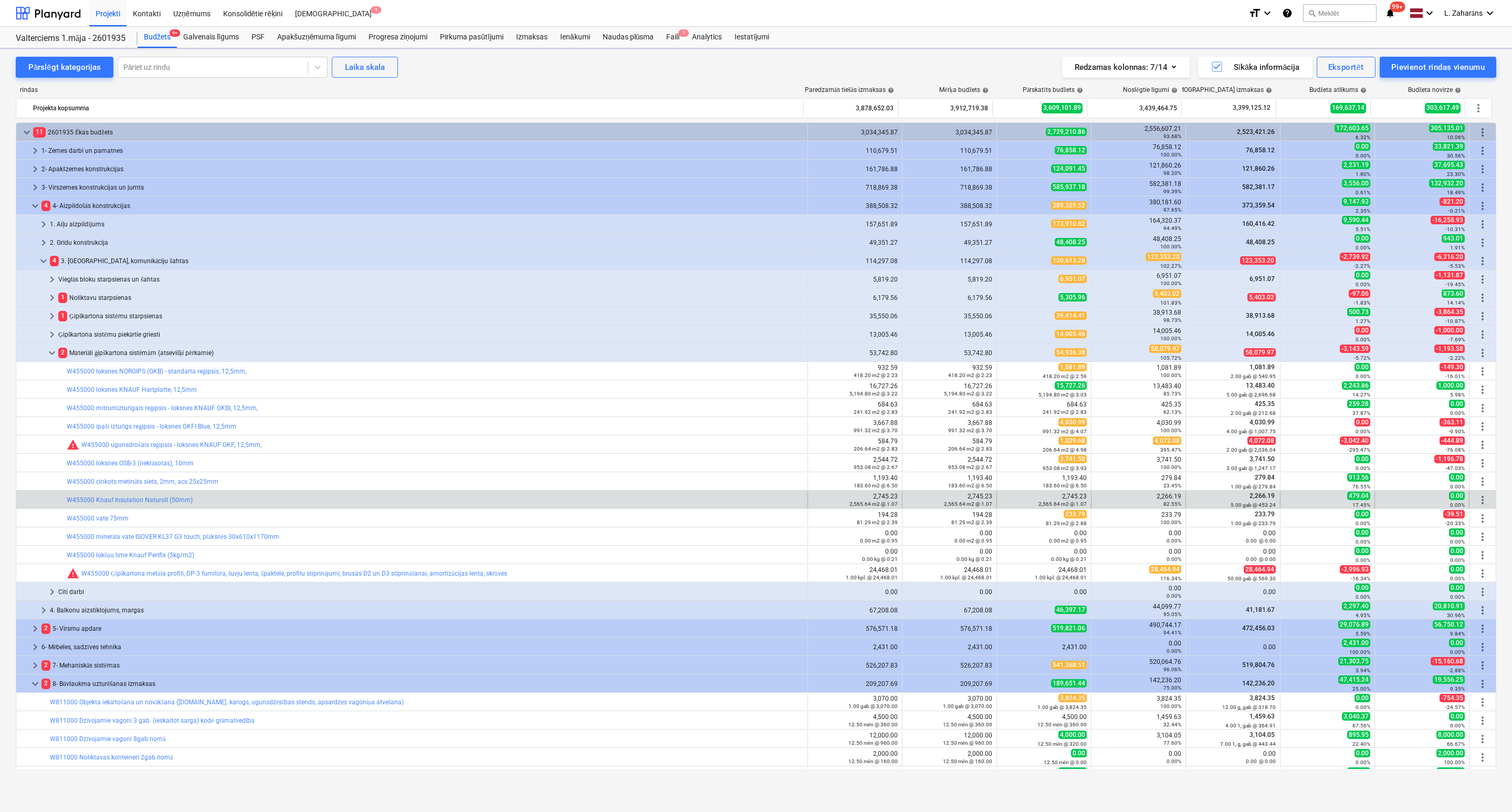
scroll to position [140, 0]
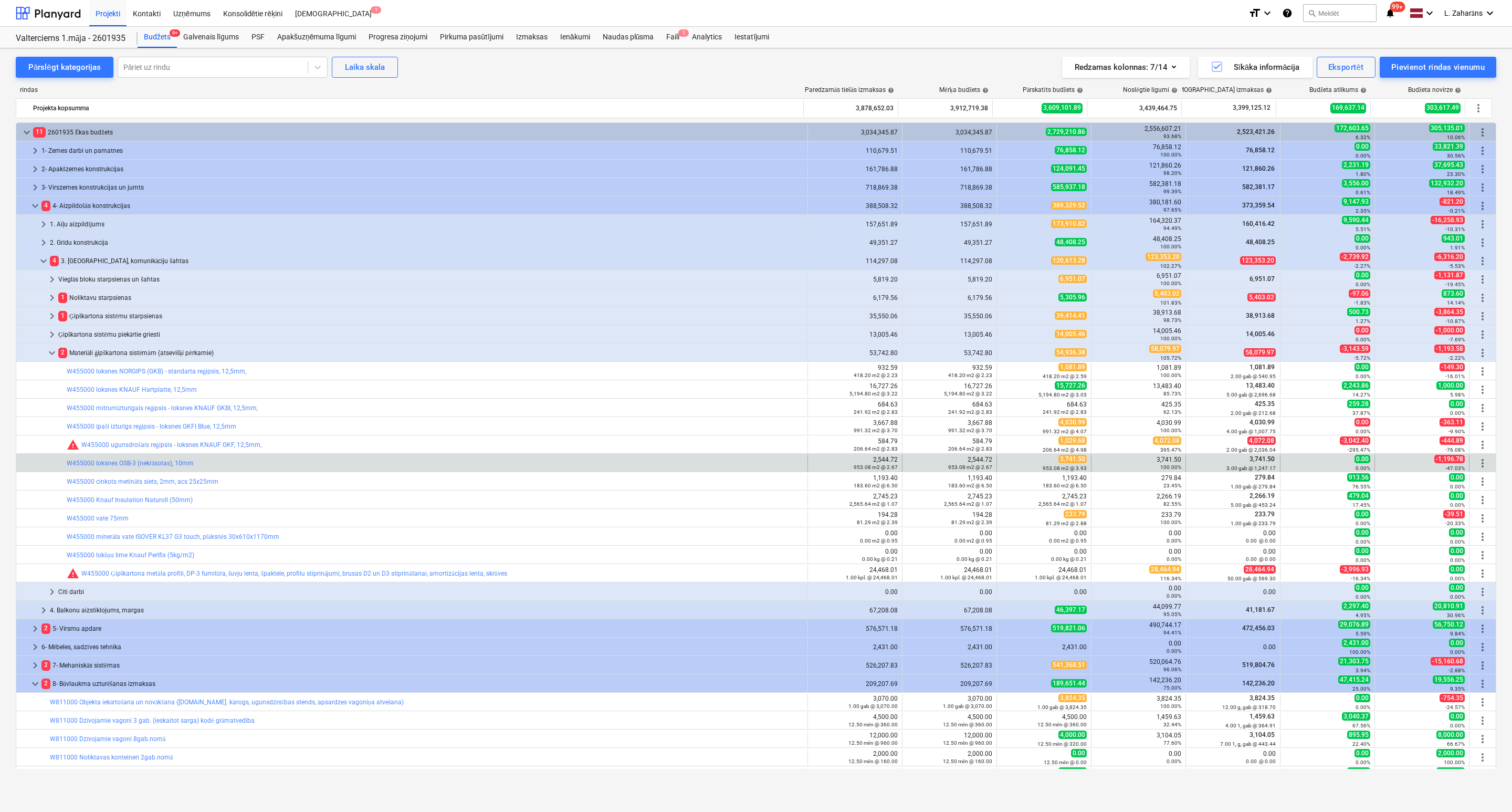
click at [1160, 459] on div "3,741.50 100.00%" at bounding box center [1139, 463] width 86 height 15
copy div "3,741.50"
click at [1003, 463] on span "edit" at bounding box center [1007, 463] width 8 height 8
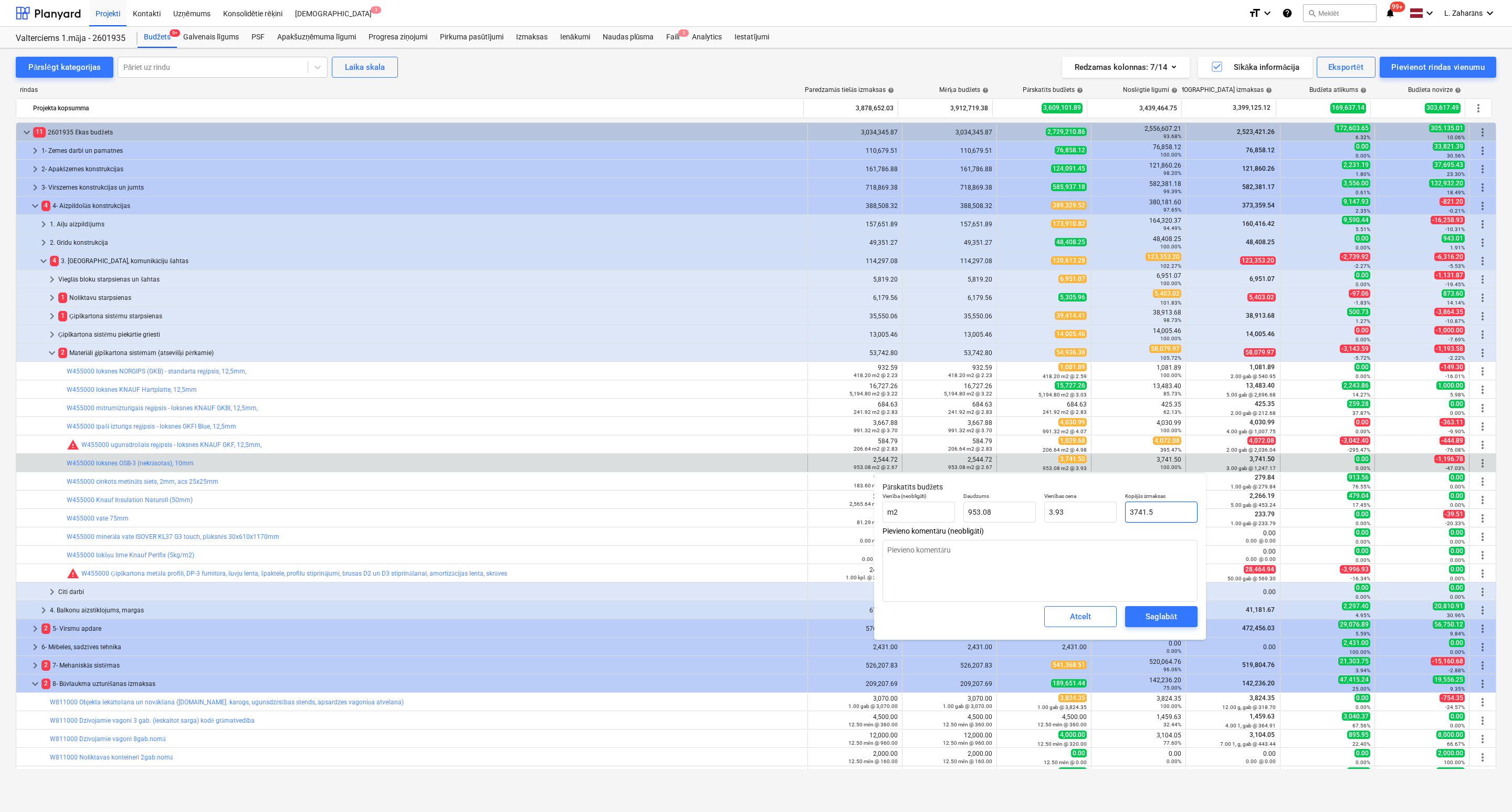
click at [1156, 515] on input "3741.5" at bounding box center [1161, 512] width 72 height 21
paste input ",741.50"
type input "3,741.50"
type textarea "x"
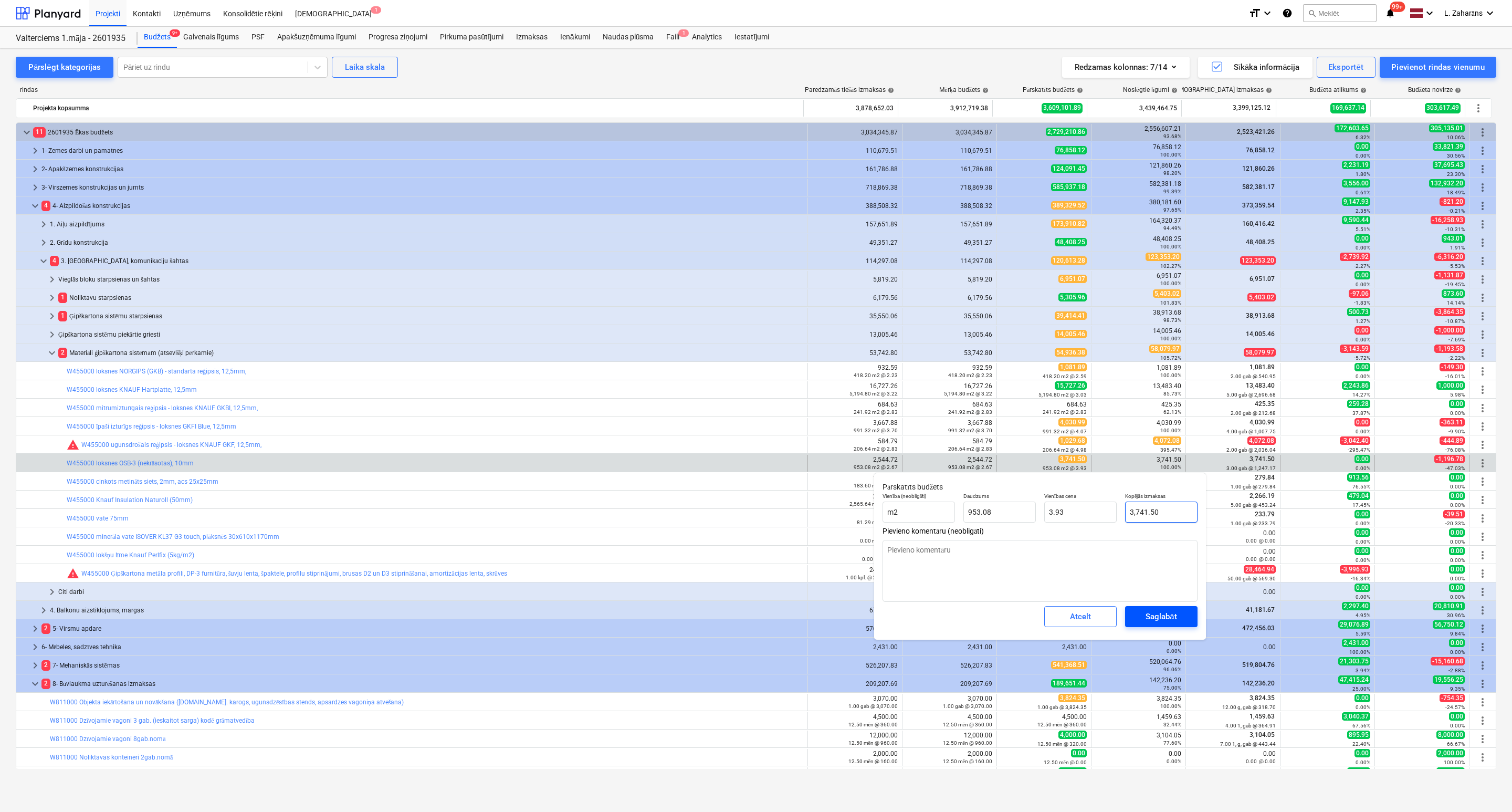
type input "3,741.50"
click at [1146, 615] on div "Saglabāt" at bounding box center [1161, 616] width 31 height 14
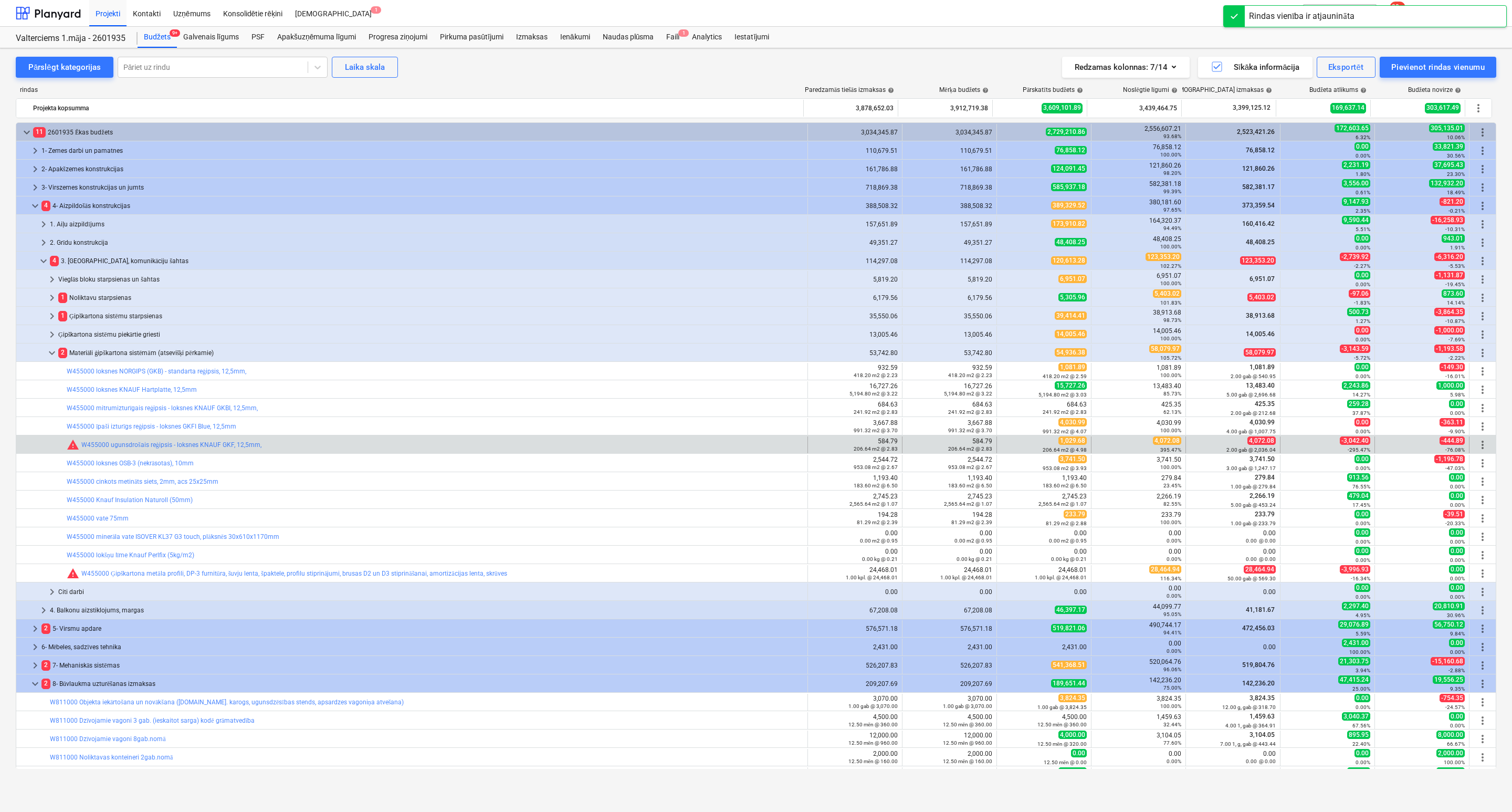
click at [1156, 441] on span "4,072.08" at bounding box center [1167, 440] width 28 height 8
click at [224, 445] on link "W455000 ugunsdrošais reģipsis - loksnes KNAUF GKF, 12,5mm," at bounding box center [171, 444] width 180 height 8
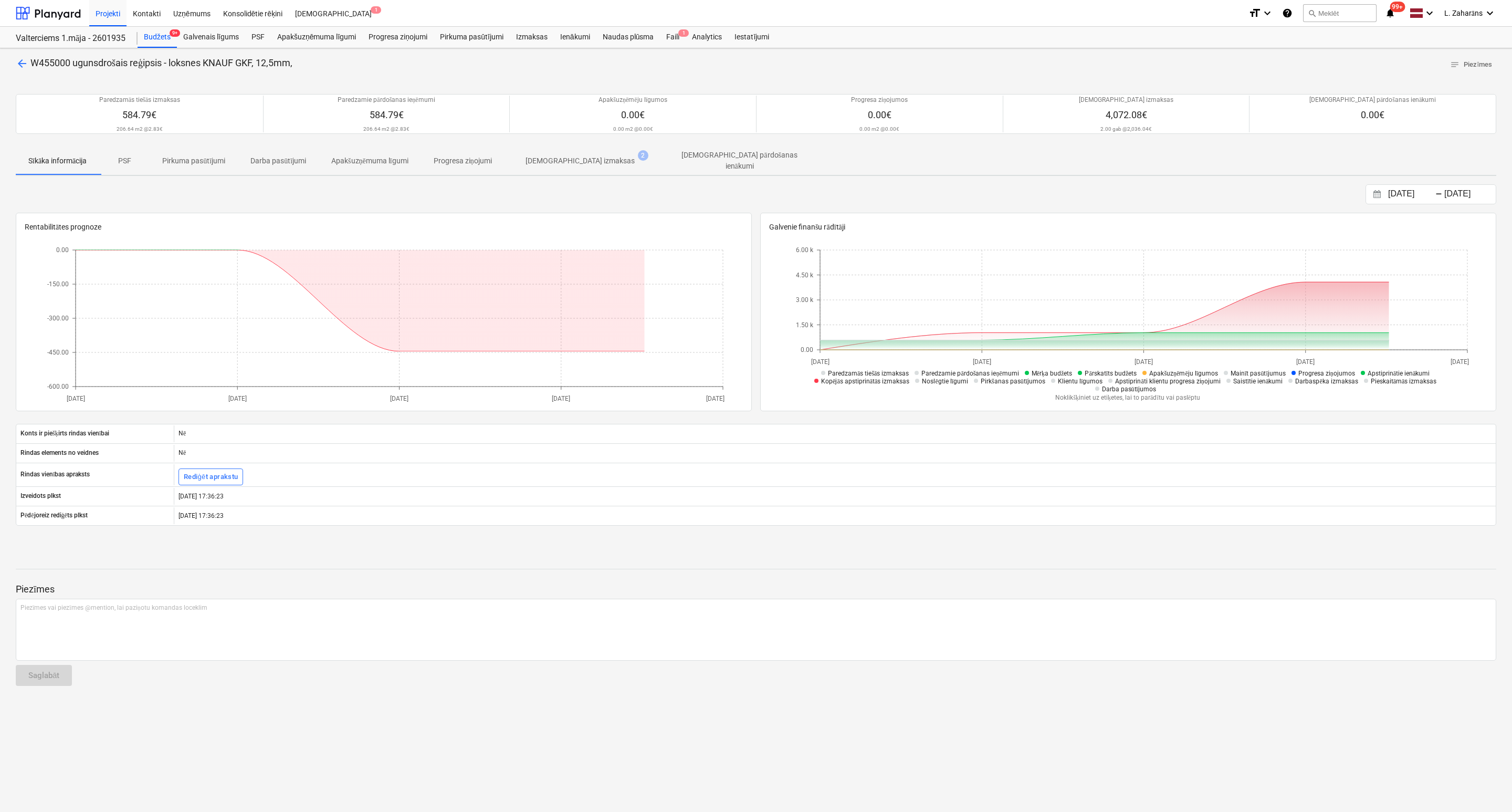
click at [575, 158] on p "[DEMOGRAPHIC_DATA] izmaksas" at bounding box center [580, 161] width 109 height 11
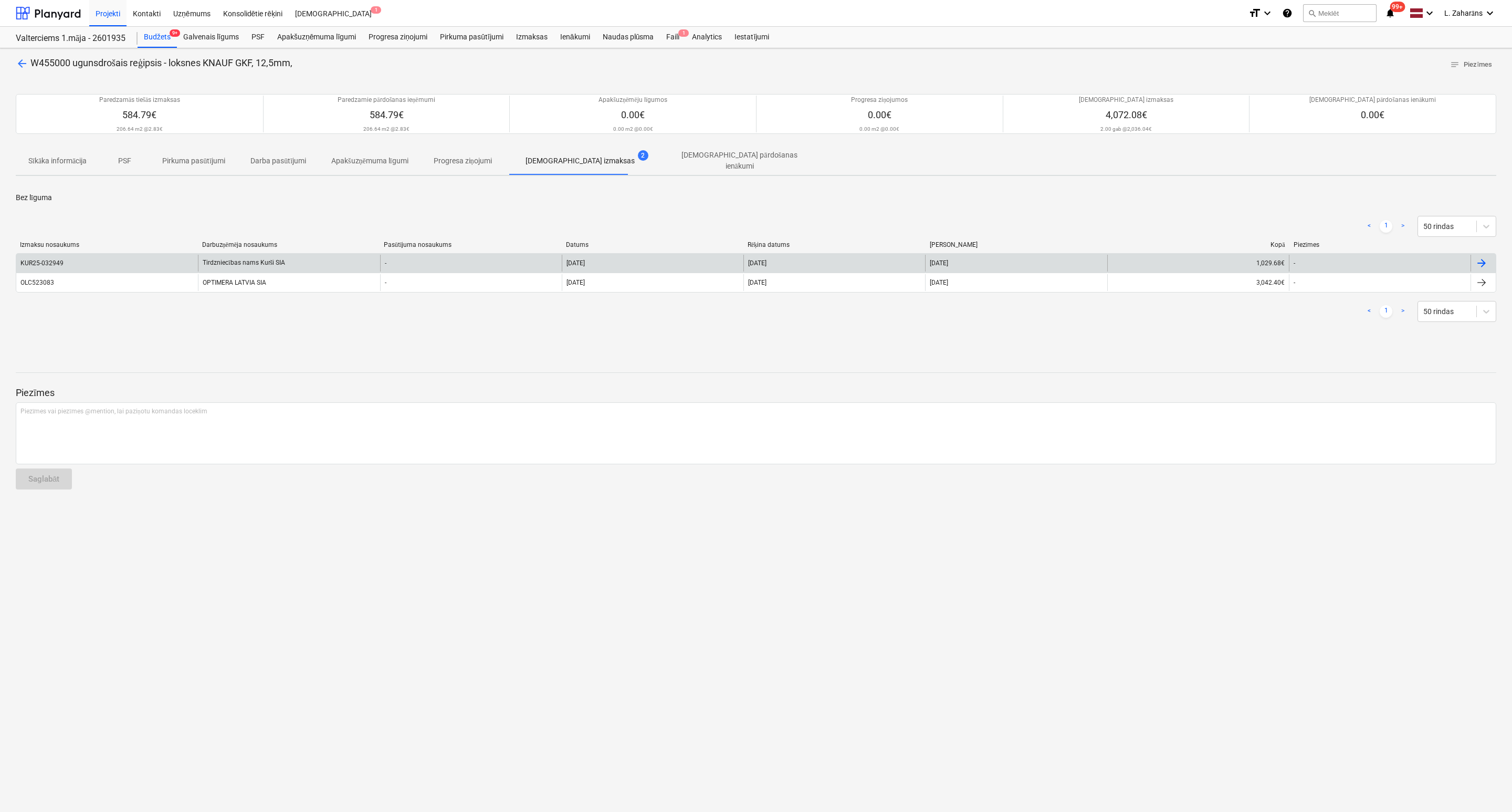
click at [272, 255] on div "Tirdzniecības nams Kurši SIA" at bounding box center [288, 263] width 181 height 17
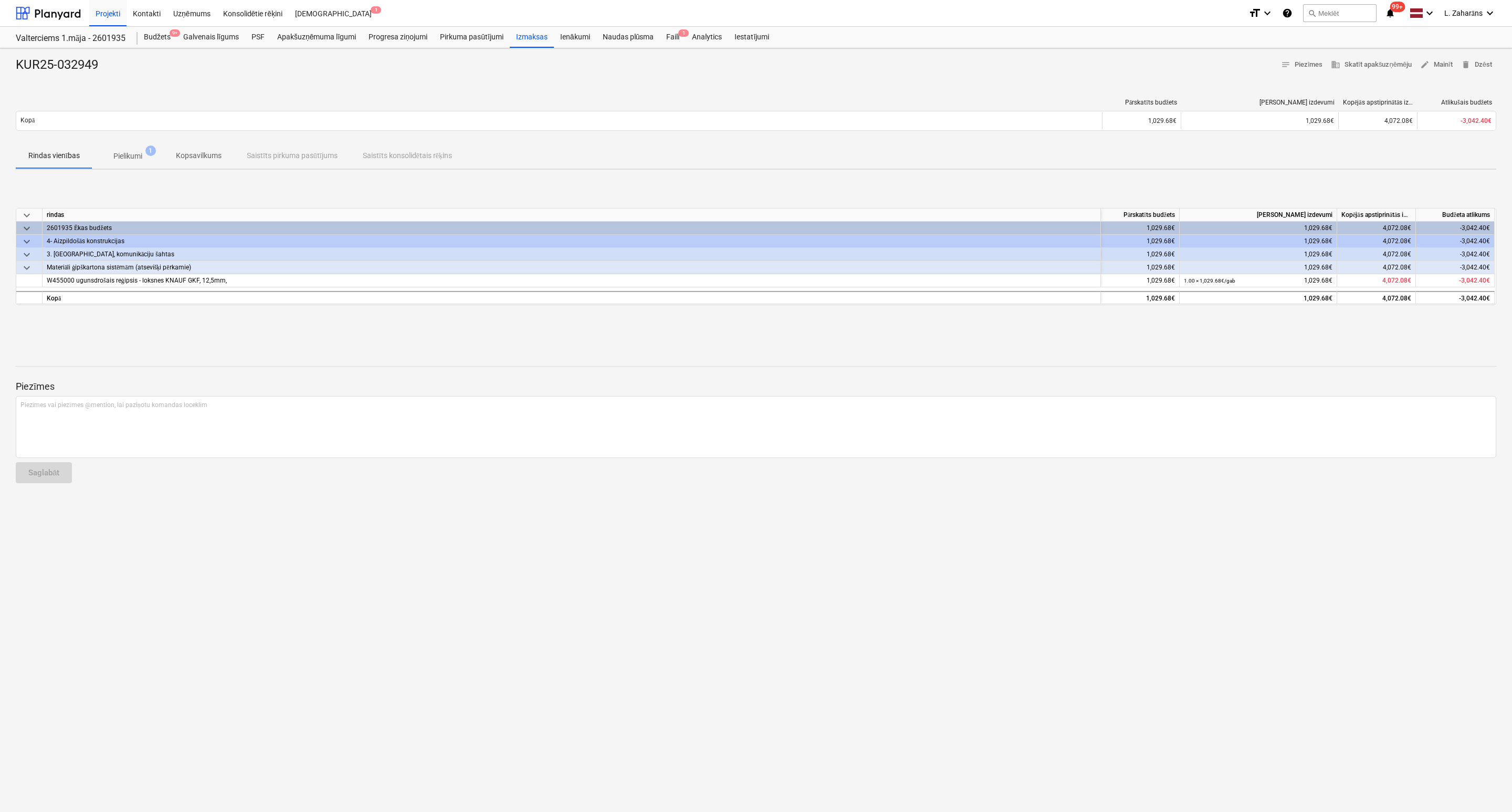
click at [132, 150] on span "Pielikumi 1" at bounding box center [127, 156] width 71 height 19
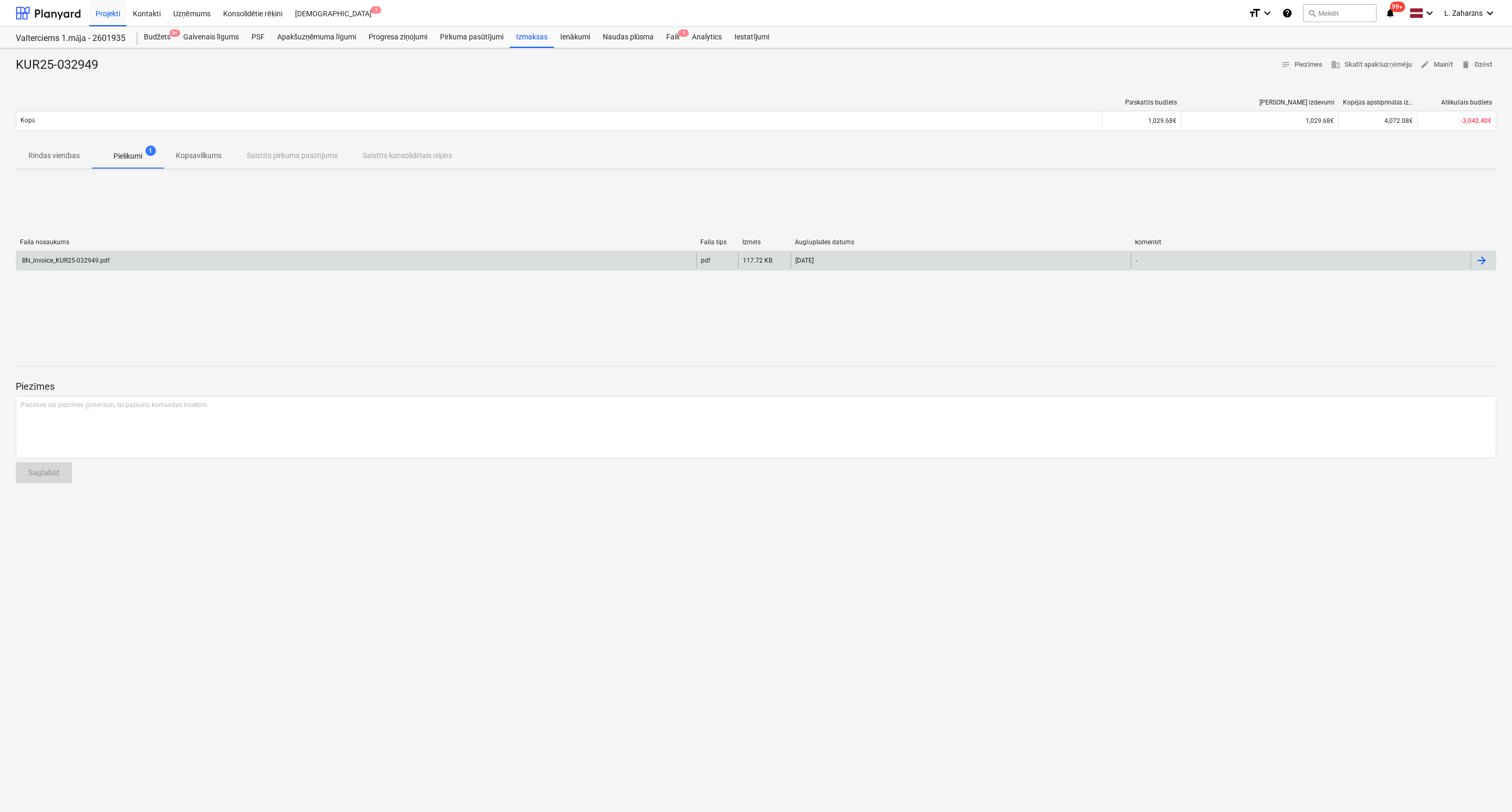
click at [126, 257] on div "BN_invoice_KUR25-032949.pdf" at bounding box center [356, 260] width 680 height 17
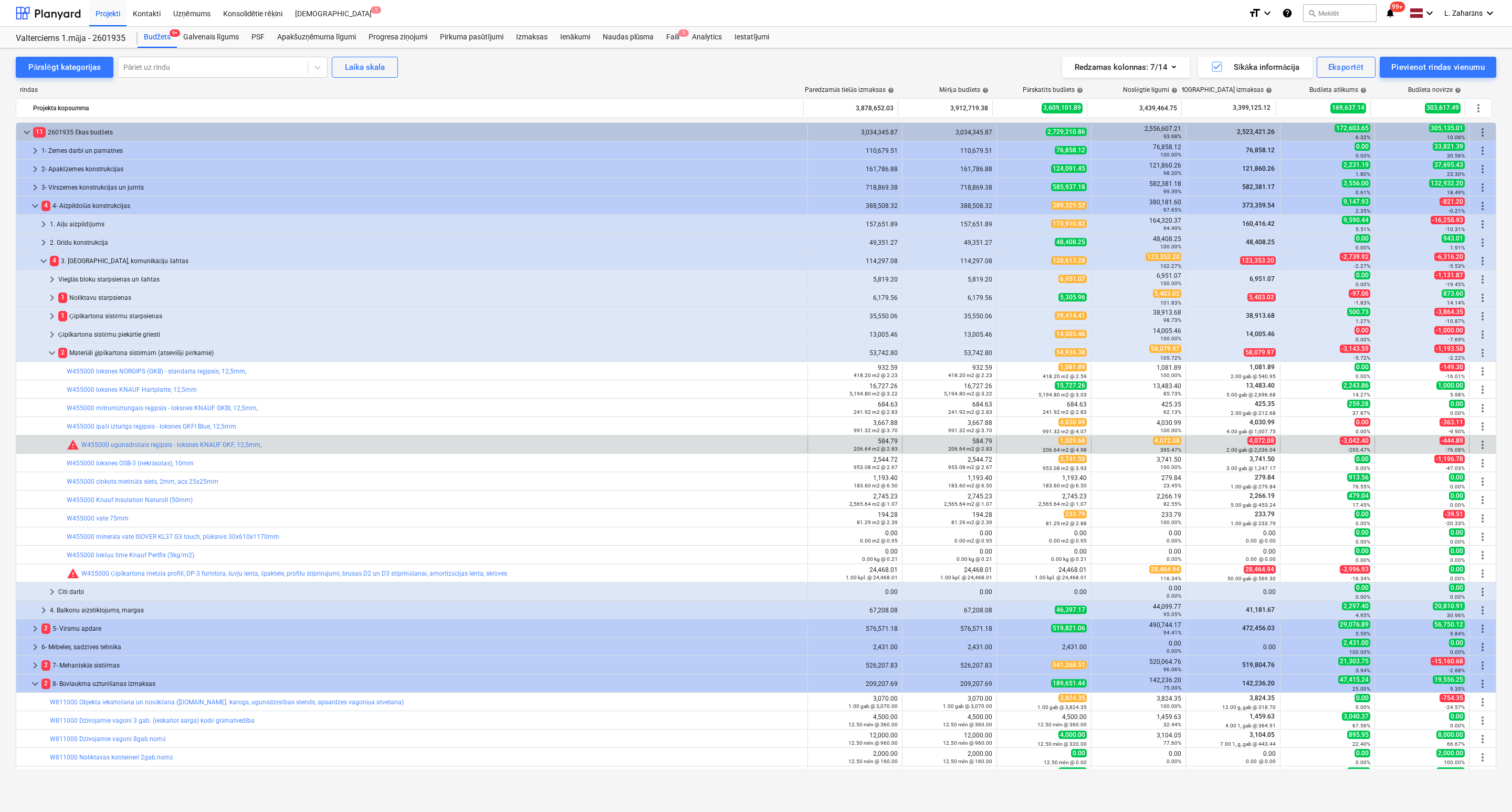
drag, startPoint x: 1169, startPoint y: 451, endPoint x: 1163, endPoint y: 443, distance: 10.0
click at [1163, 443] on span "4,072.08" at bounding box center [1167, 440] width 28 height 8
copy span "4,072.08"
click at [1007, 441] on button "edit" at bounding box center [1007, 444] width 12 height 12
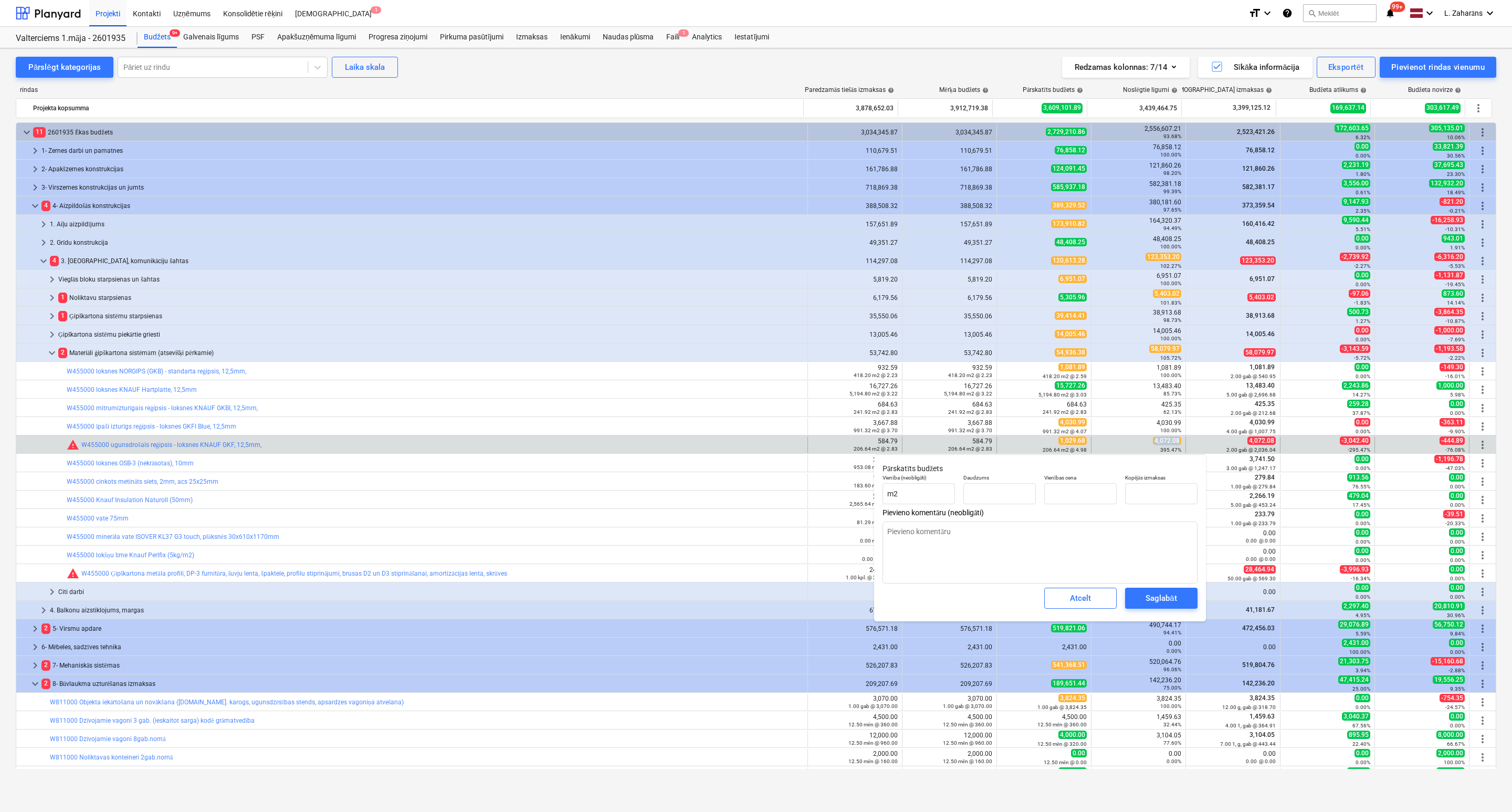
type textarea "x"
type input "206.64"
type input "4.98"
type input "1029.68"
click at [1140, 495] on input "1029.68" at bounding box center [1161, 494] width 72 height 21
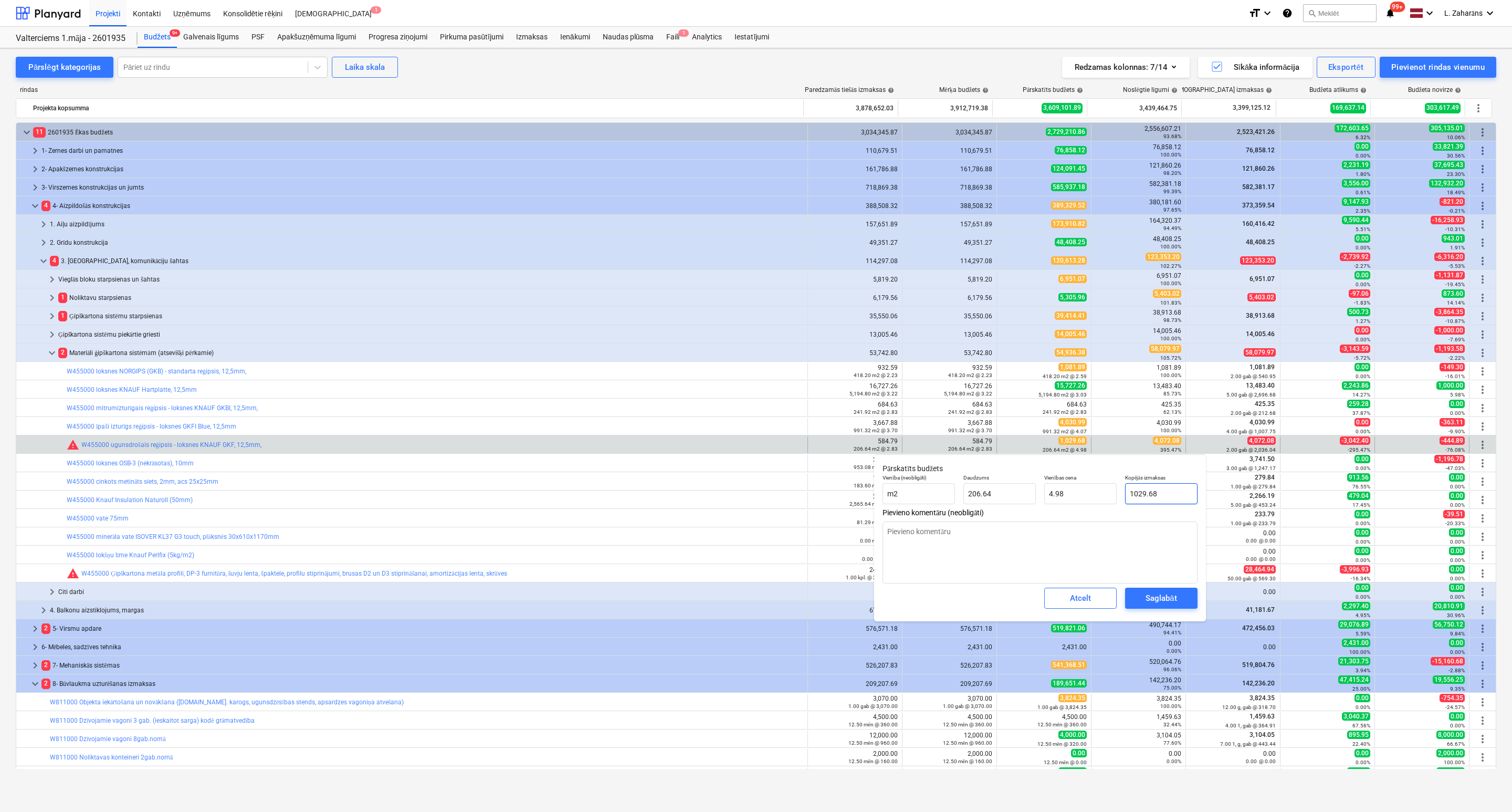
click at [1140, 494] on input "1029.68" at bounding box center [1161, 494] width 72 height 21
paste input "4,072.0"
type textarea "x"
type input "4,072.08"
type input "19.71"
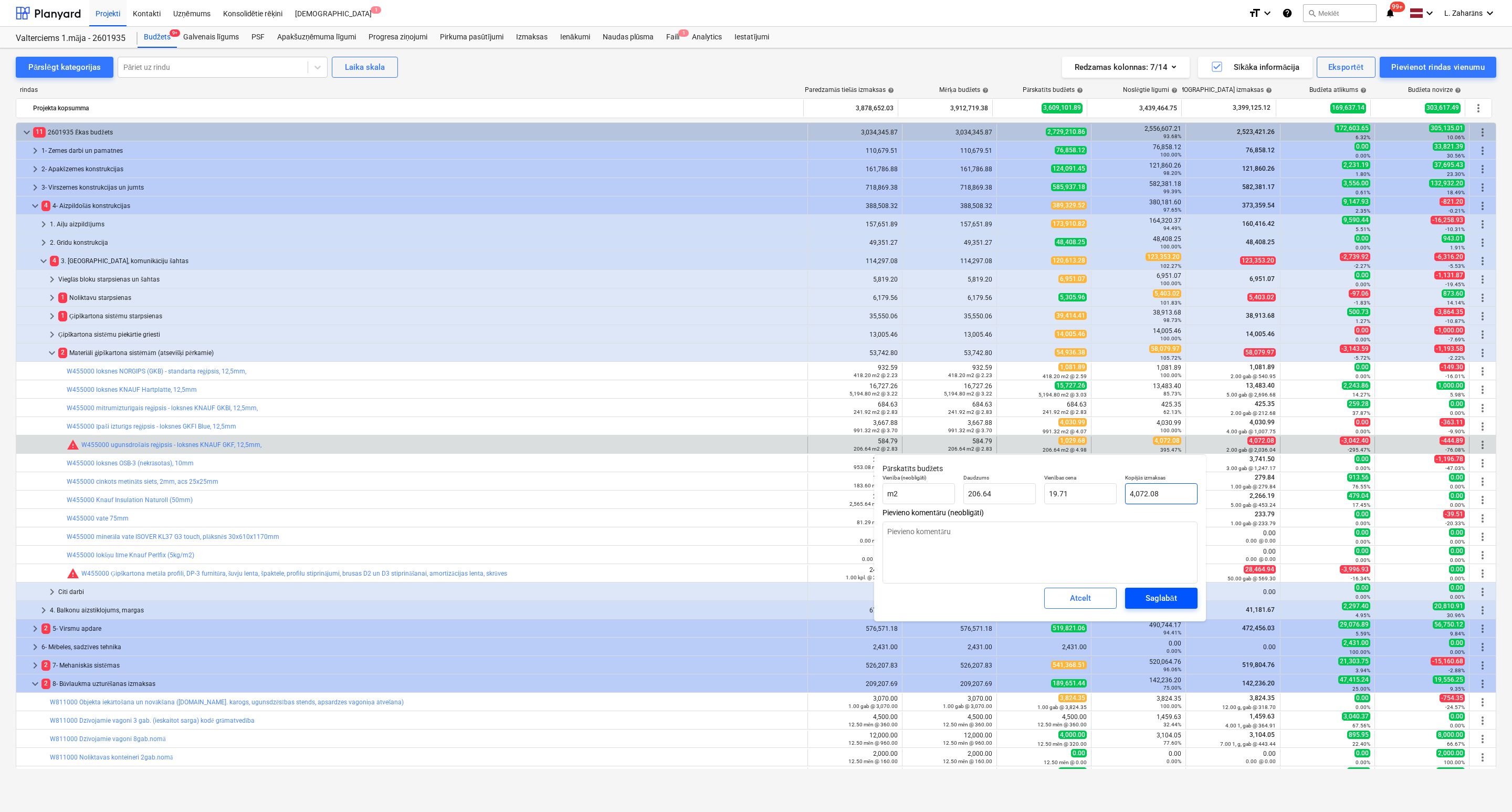
type input "4,072.08"
click at [1153, 596] on div "Saglabāt" at bounding box center [1161, 598] width 31 height 14
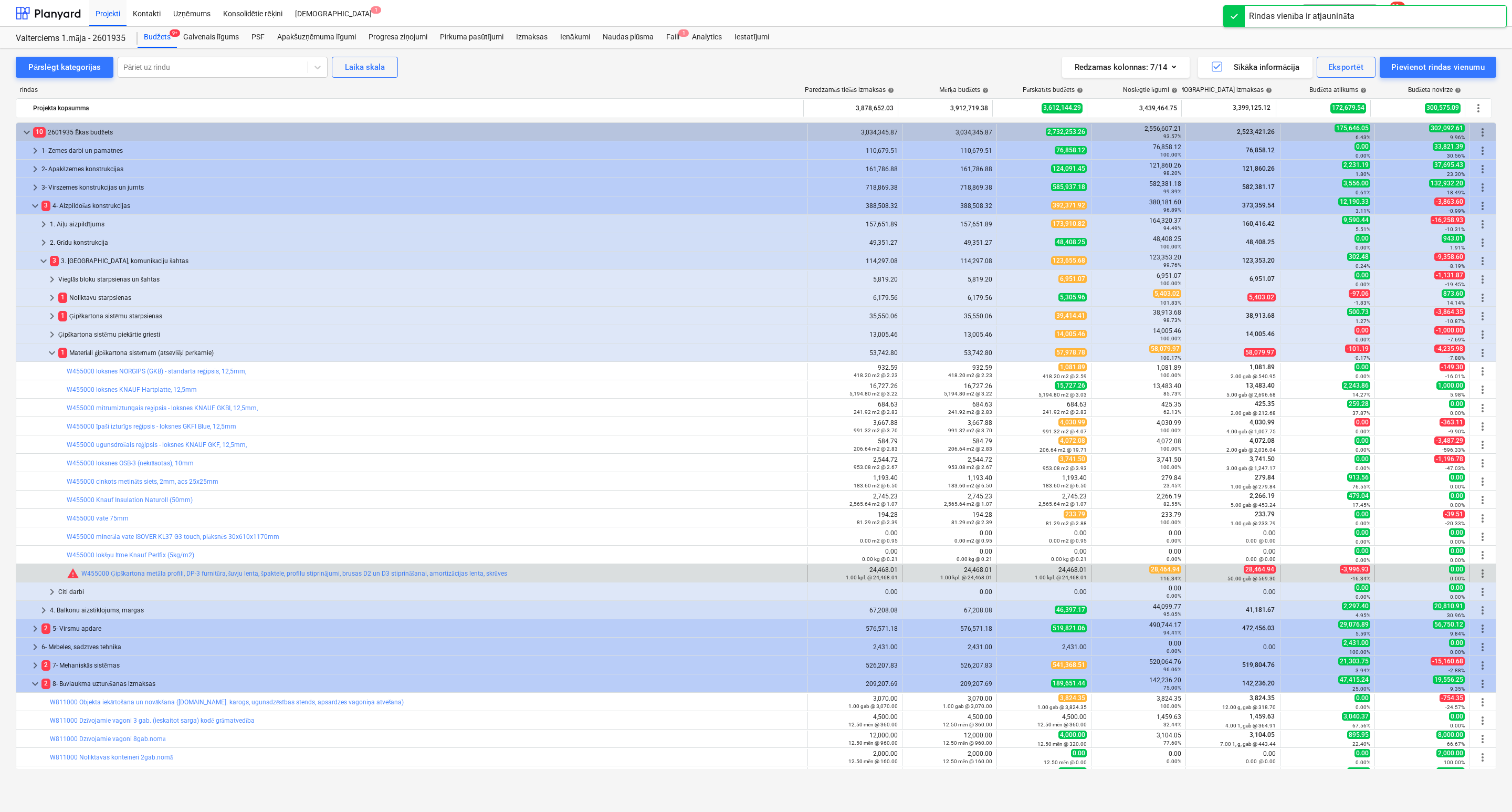
click at [1161, 569] on span "28,464.94" at bounding box center [1165, 569] width 32 height 8
copy span "28,464.94"
click at [1005, 570] on span "edit" at bounding box center [1007, 574] width 8 height 8
type textarea "x"
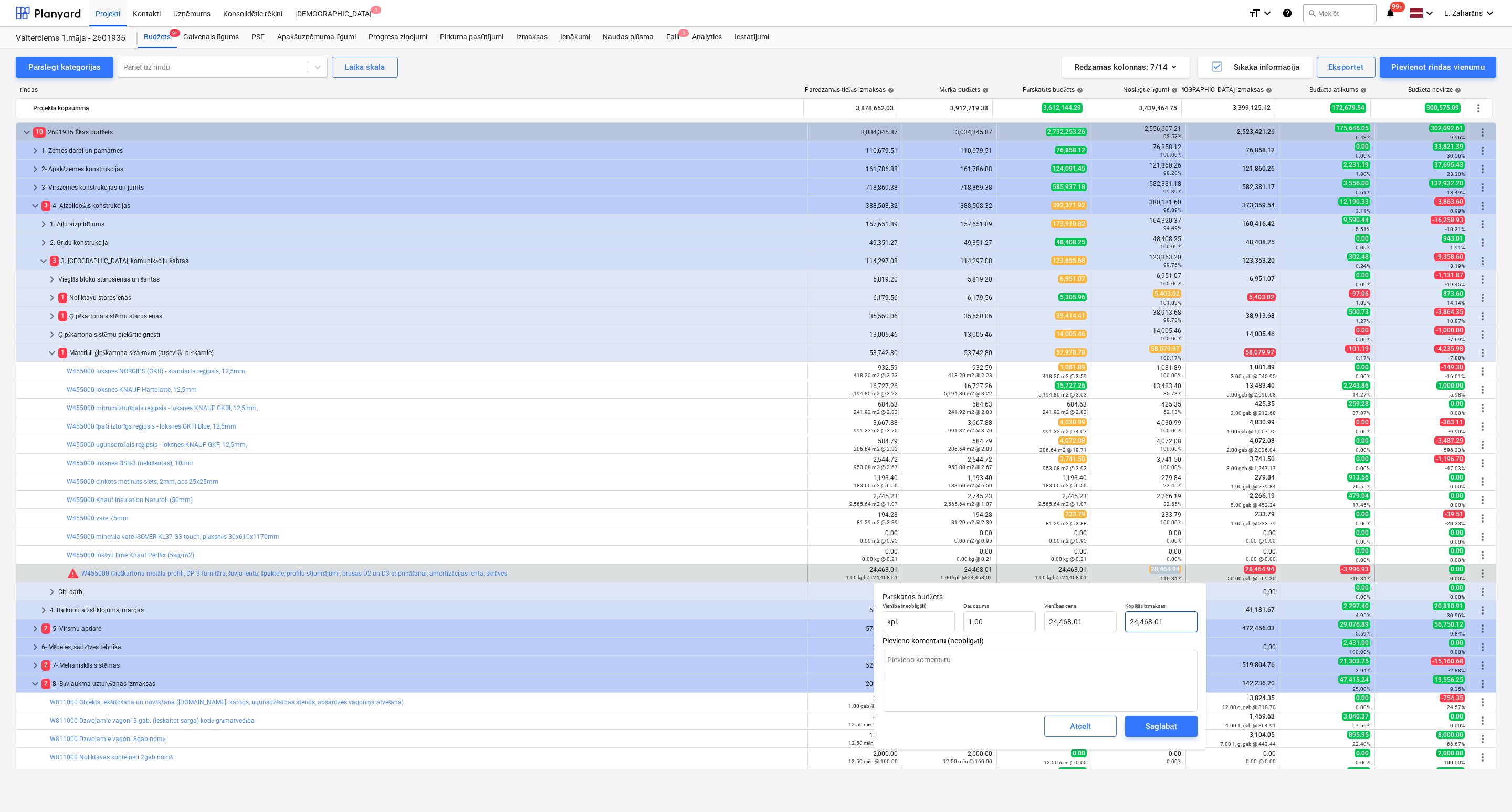
type input "24468.0061"
click at [1145, 613] on input "24468.0061" at bounding box center [1161, 622] width 72 height 21
paste input "8,464.94"
type textarea "x"
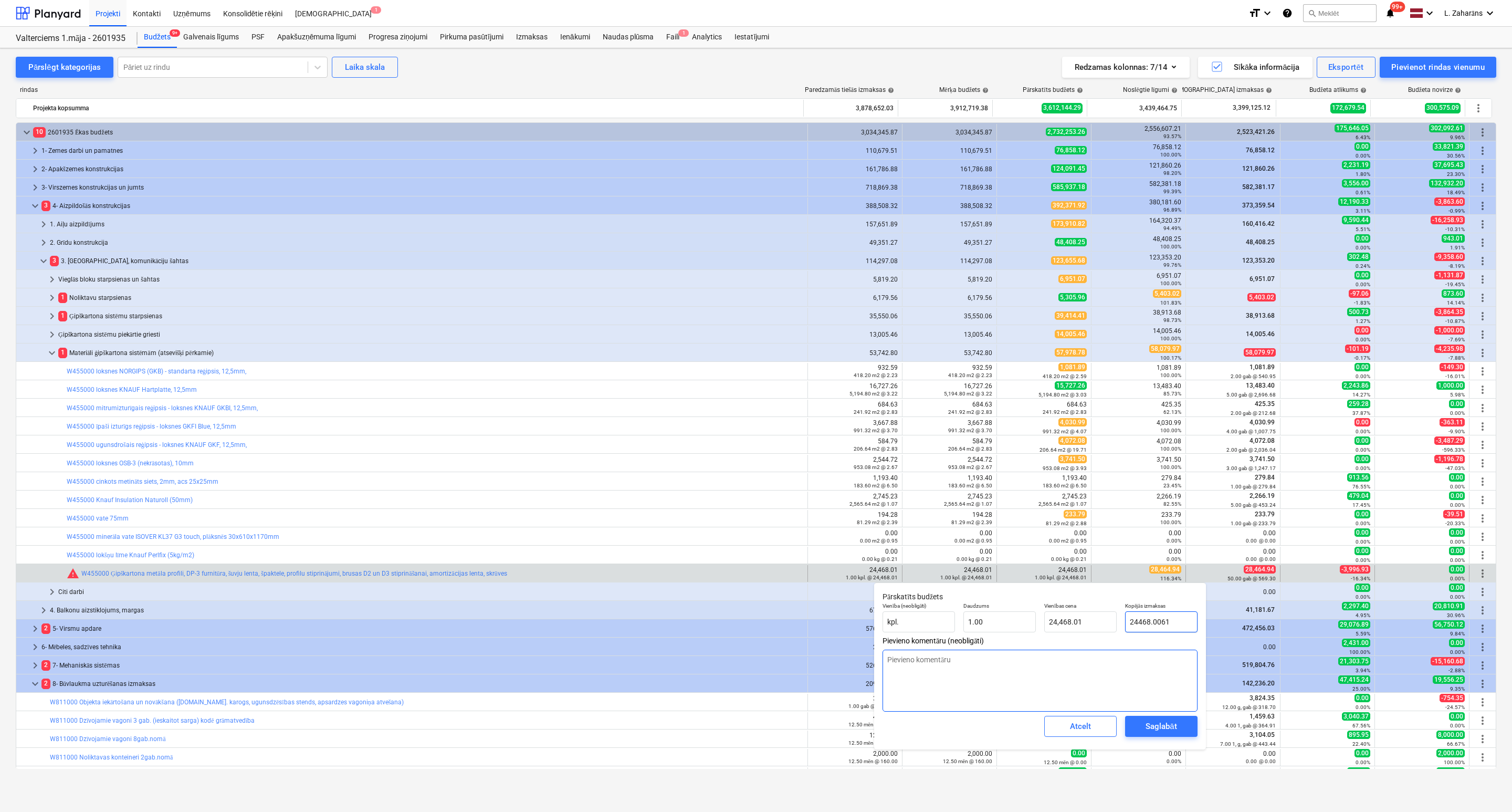
type input "28,464.94"
click at [1155, 727] on div "Saglabāt" at bounding box center [1161, 726] width 31 height 14
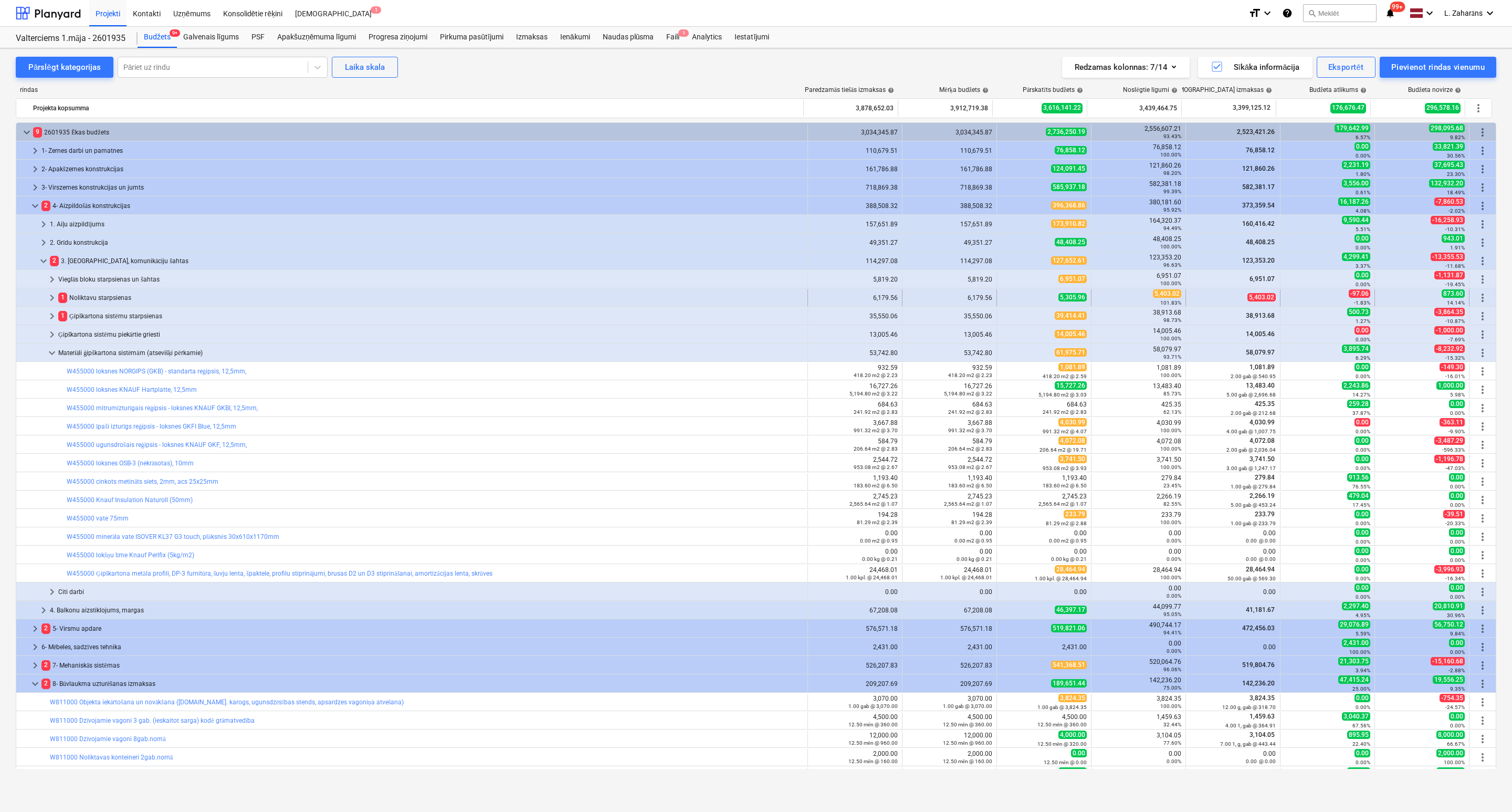
click at [53, 297] on span "keyboard_arrow_right" at bounding box center [52, 297] width 12 height 12
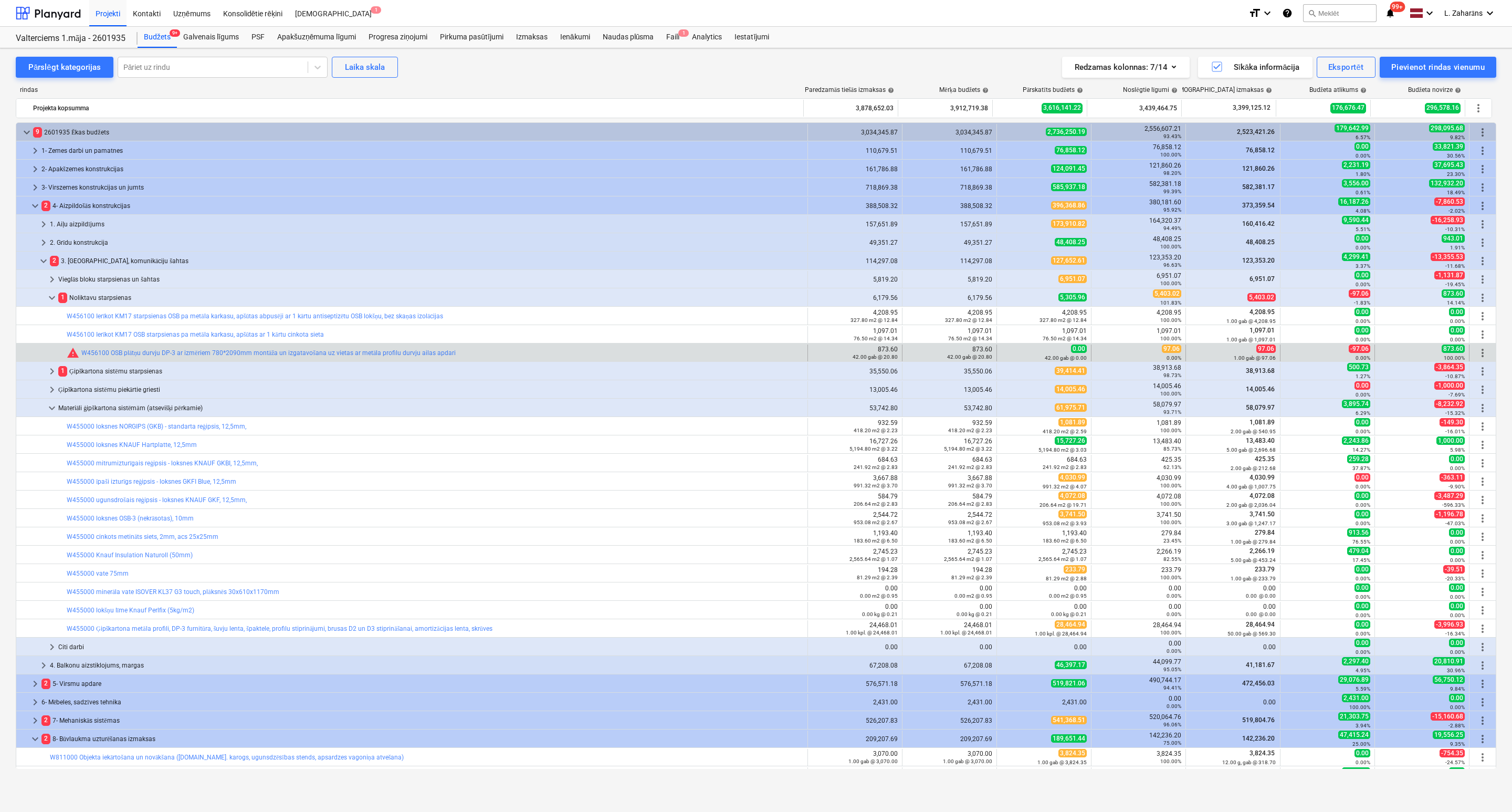
click at [1169, 353] on span "97.06" at bounding box center [1171, 349] width 19 height 8
copy span "97.06"
click at [1004, 351] on span "edit" at bounding box center [1007, 353] width 8 height 8
type textarea "x"
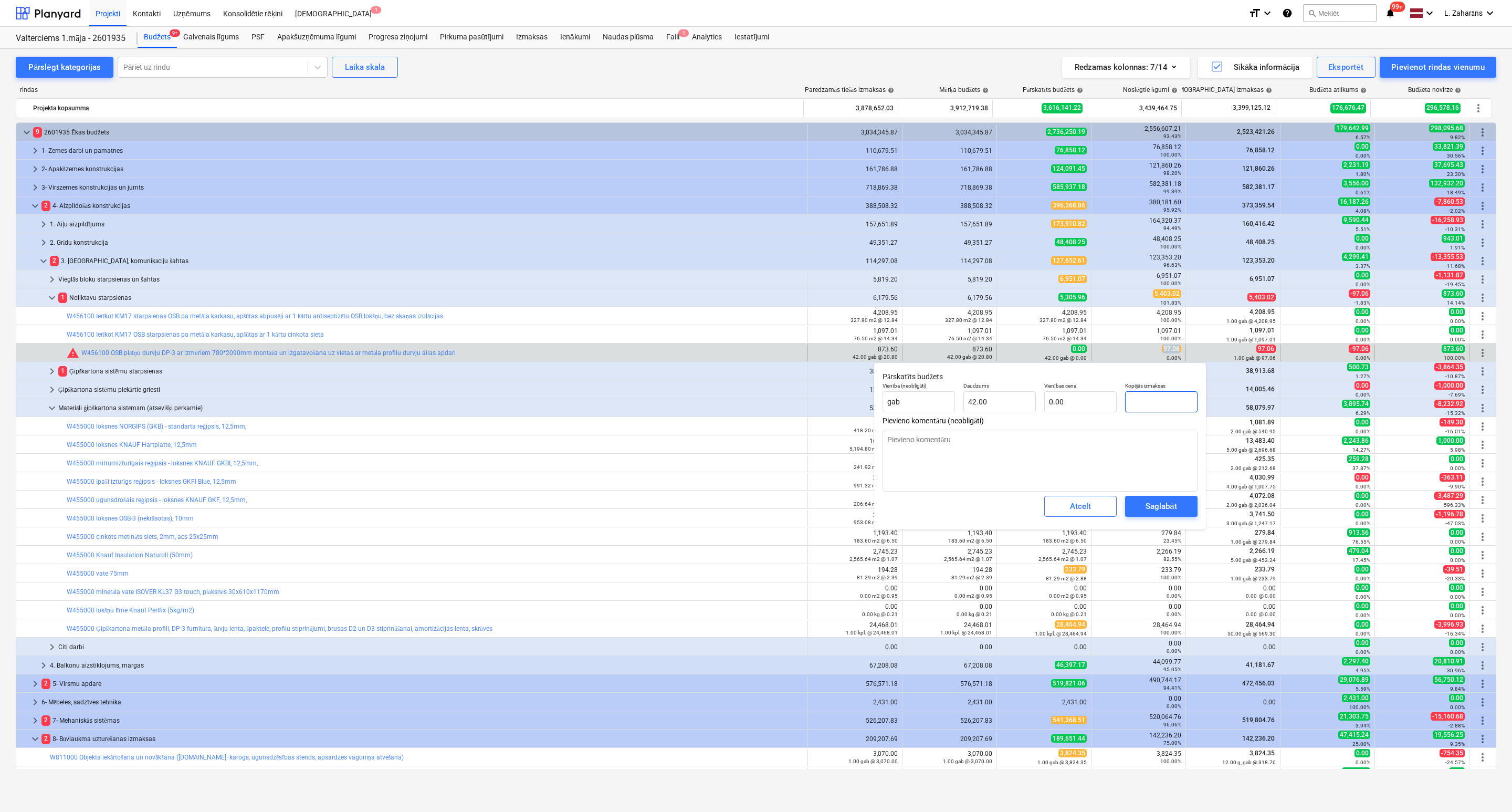
click at [1180, 400] on input "text" at bounding box center [1161, 402] width 72 height 21
paste input "97.06"
type input "97.06"
type textarea "x"
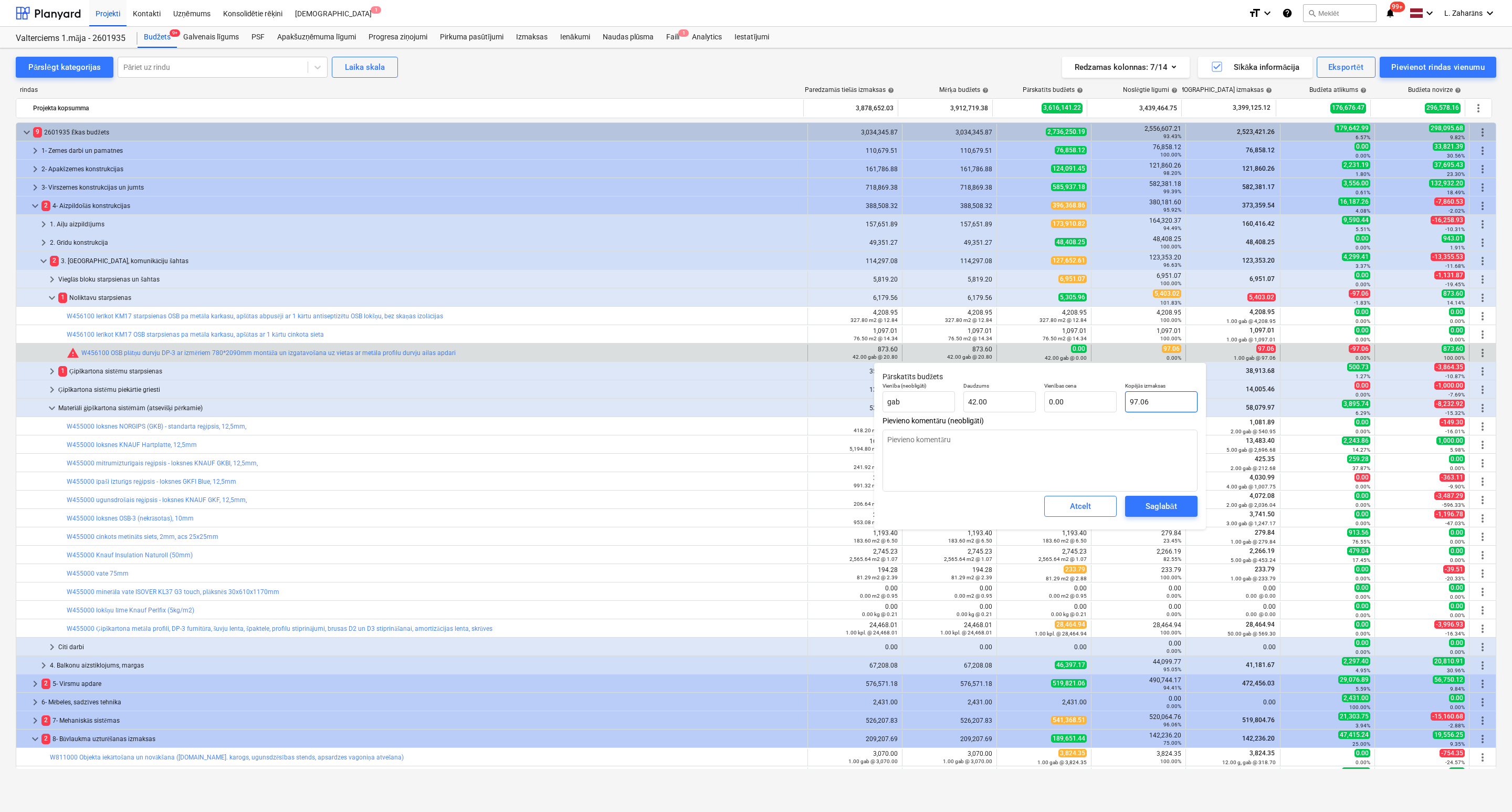
type input "2.31"
type input "97.06"
drag, startPoint x: 1150, startPoint y: 507, endPoint x: 1155, endPoint y: 504, distance: 5.8
click at [1150, 507] on div "Saglabāt" at bounding box center [1161, 506] width 31 height 14
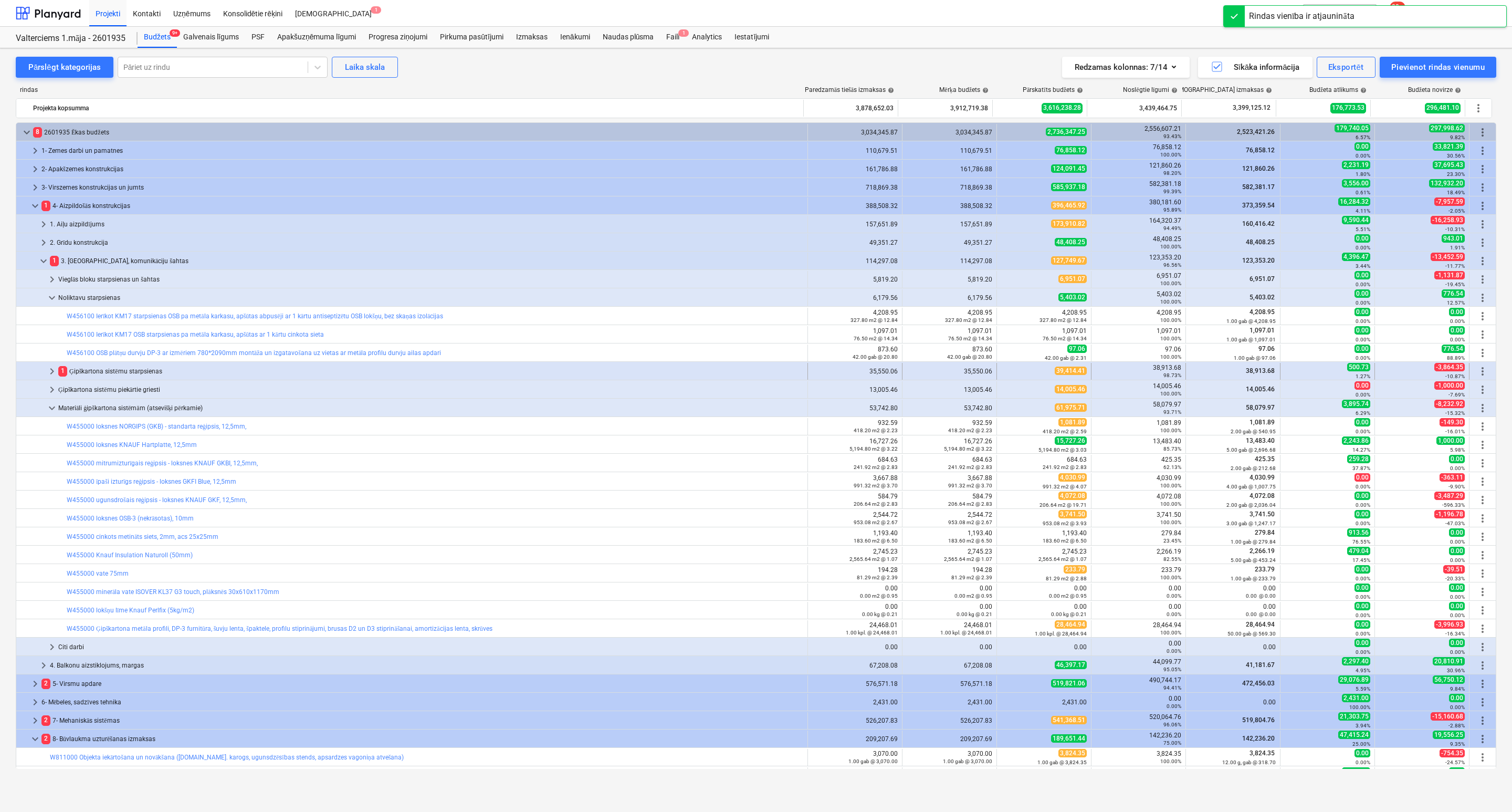
click at [46, 373] on span "keyboard_arrow_right" at bounding box center [52, 371] width 12 height 12
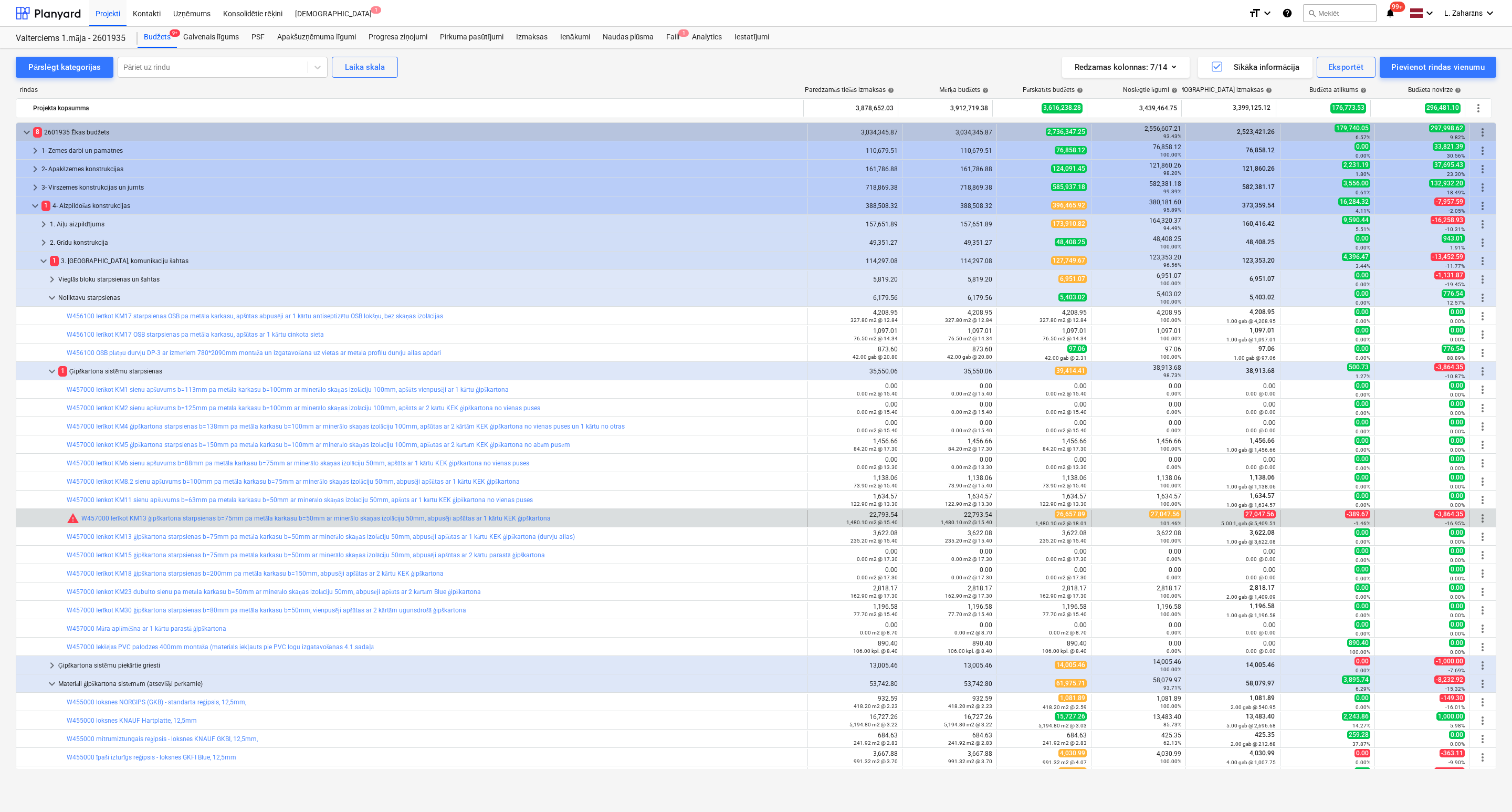
click at [1155, 514] on span "27,047.56" at bounding box center [1165, 514] width 32 height 8
copy span "27,047.56"
click at [1005, 515] on span "edit" at bounding box center [1007, 518] width 8 height 8
type textarea "x"
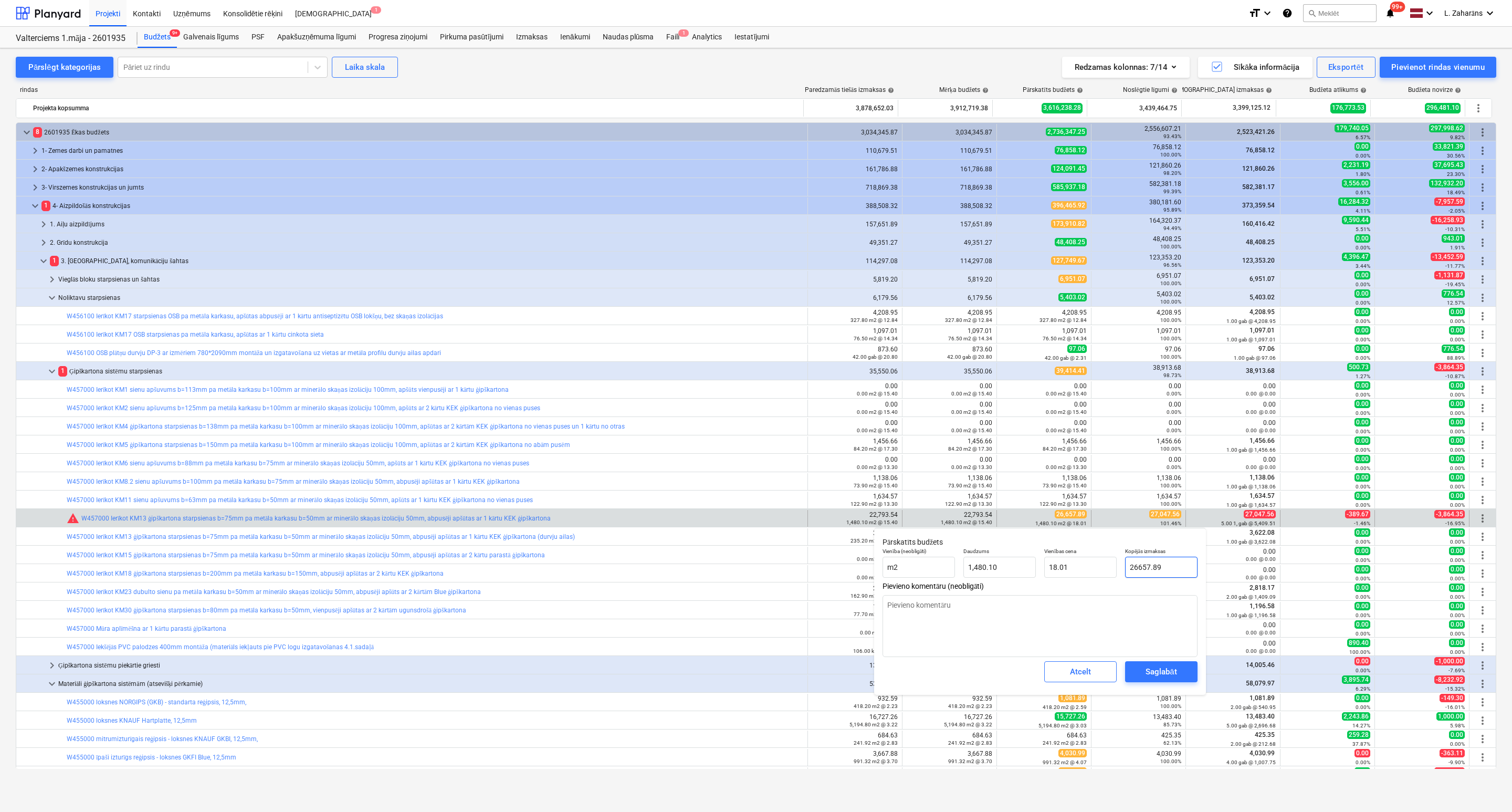
click at [1150, 569] on input "26657.89" at bounding box center [1161, 567] width 72 height 21
paste input "7,047.56"
type input "27,047.56"
type textarea "x"
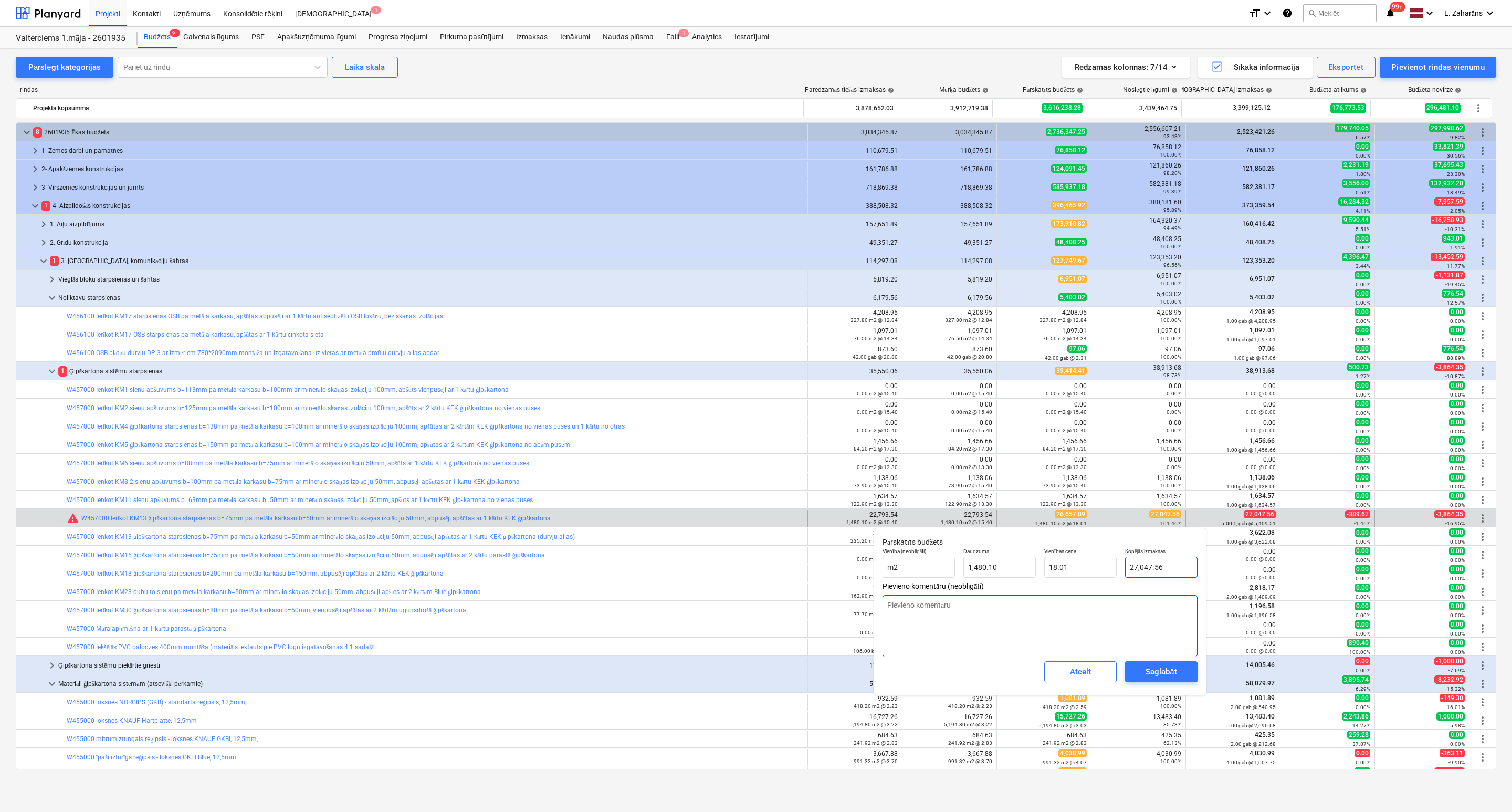
type input "18.27"
type input "27,047.56"
click at [1155, 669] on div "Saglabāt" at bounding box center [1161, 671] width 31 height 14
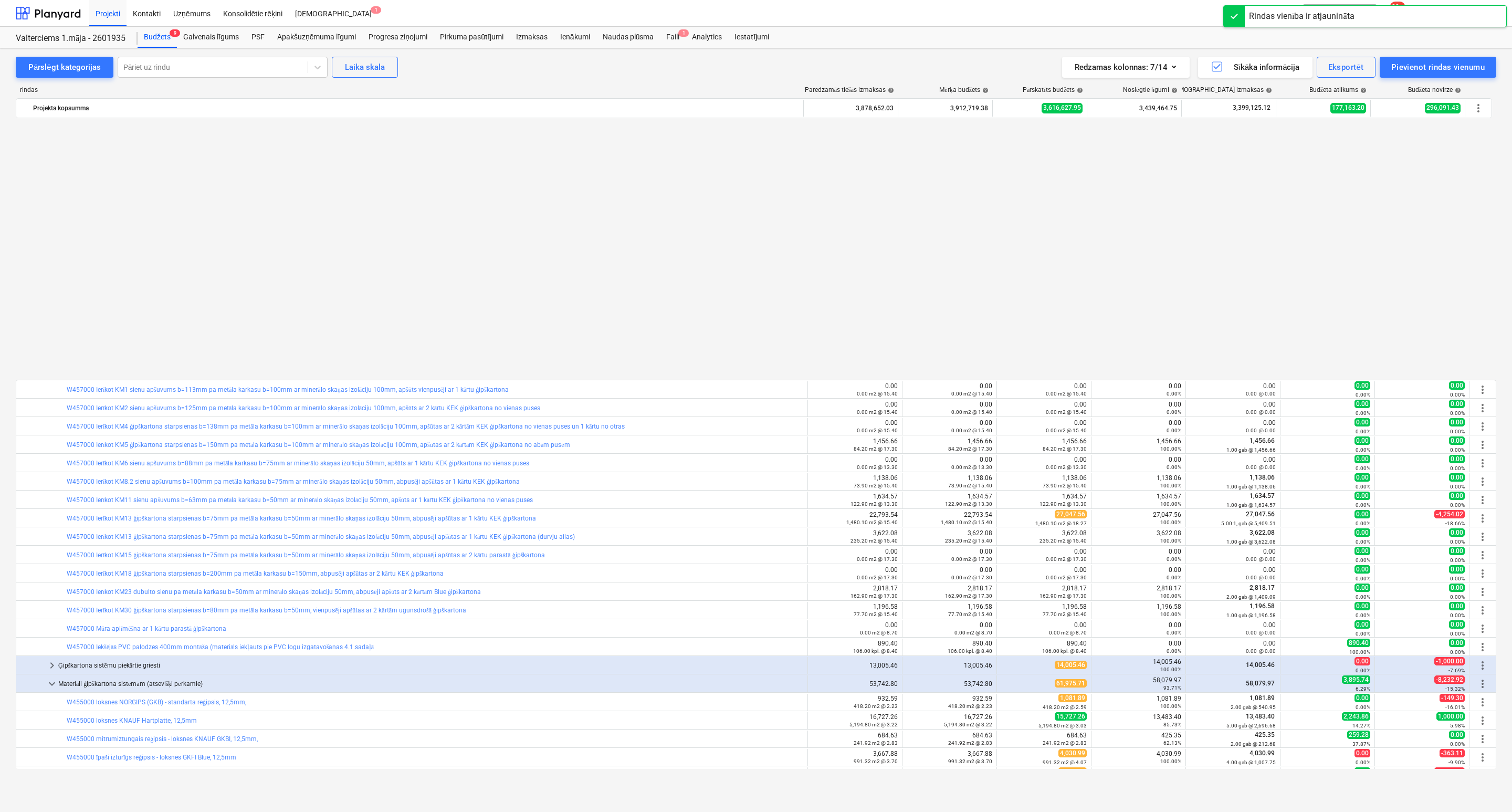
scroll to position [630, 0]
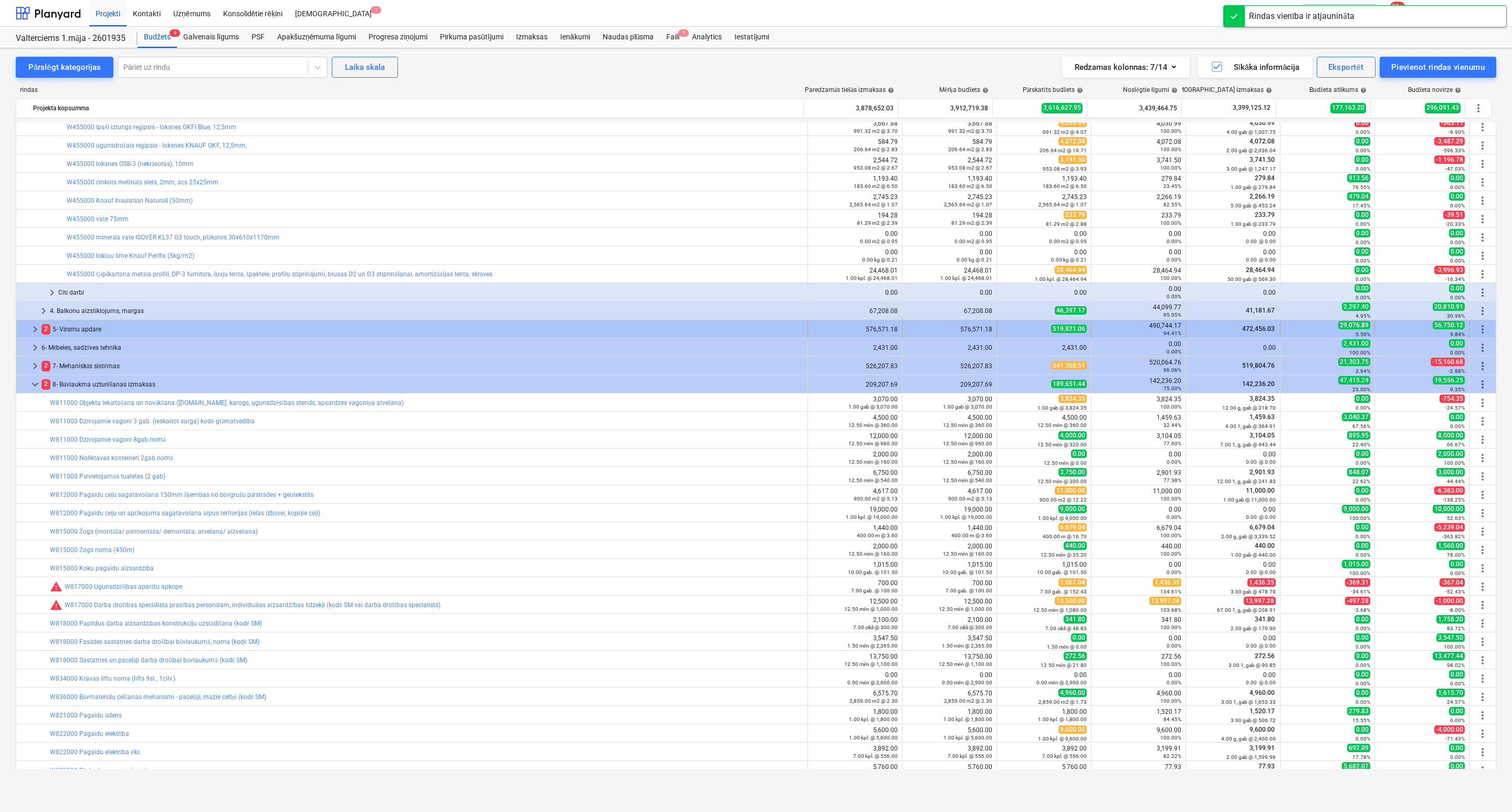
click at [29, 331] on span "keyboard_arrow_right" at bounding box center [35, 329] width 12 height 12
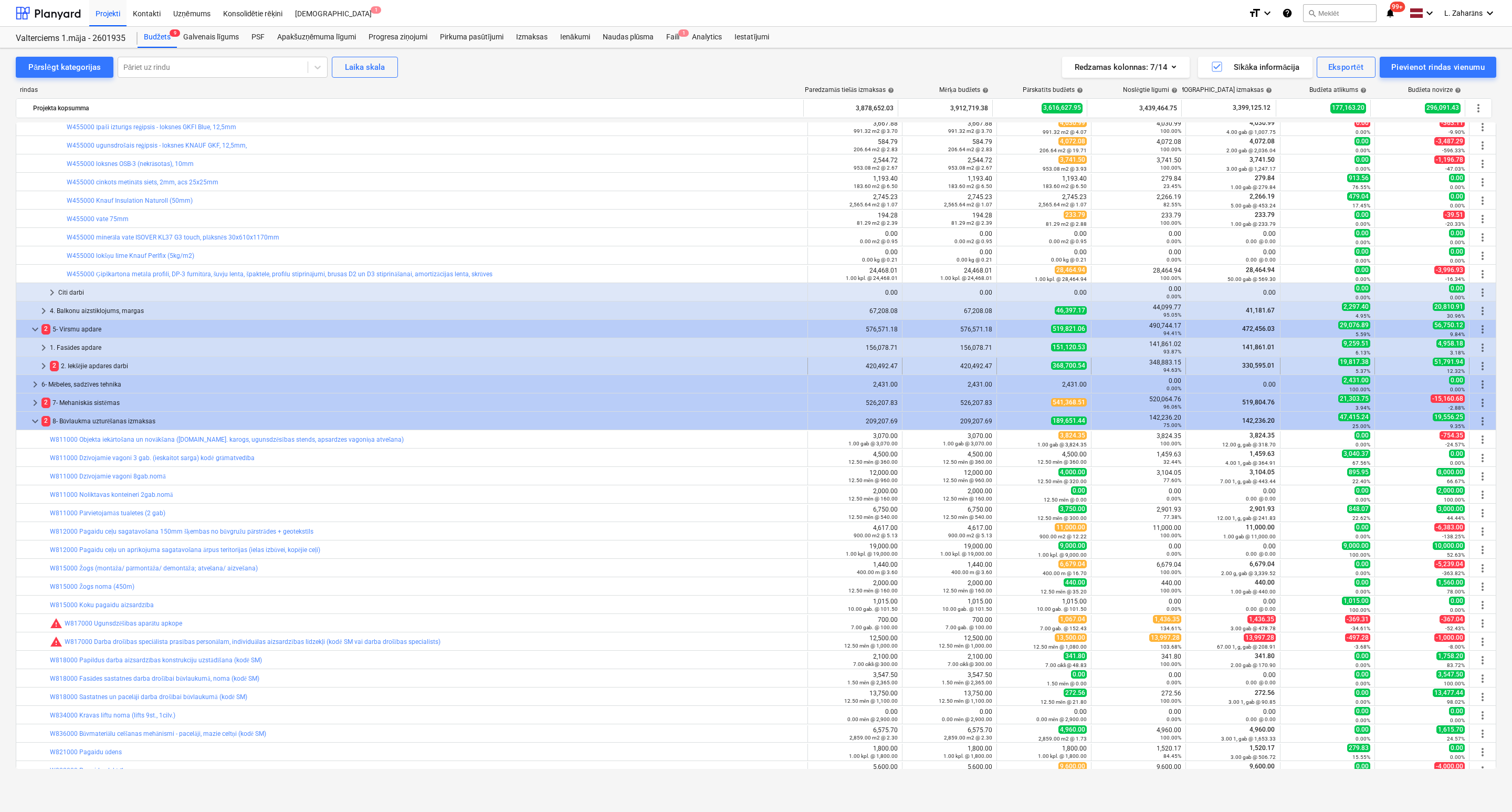
click at [38, 364] on span "keyboard_arrow_right" at bounding box center [43, 366] width 12 height 12
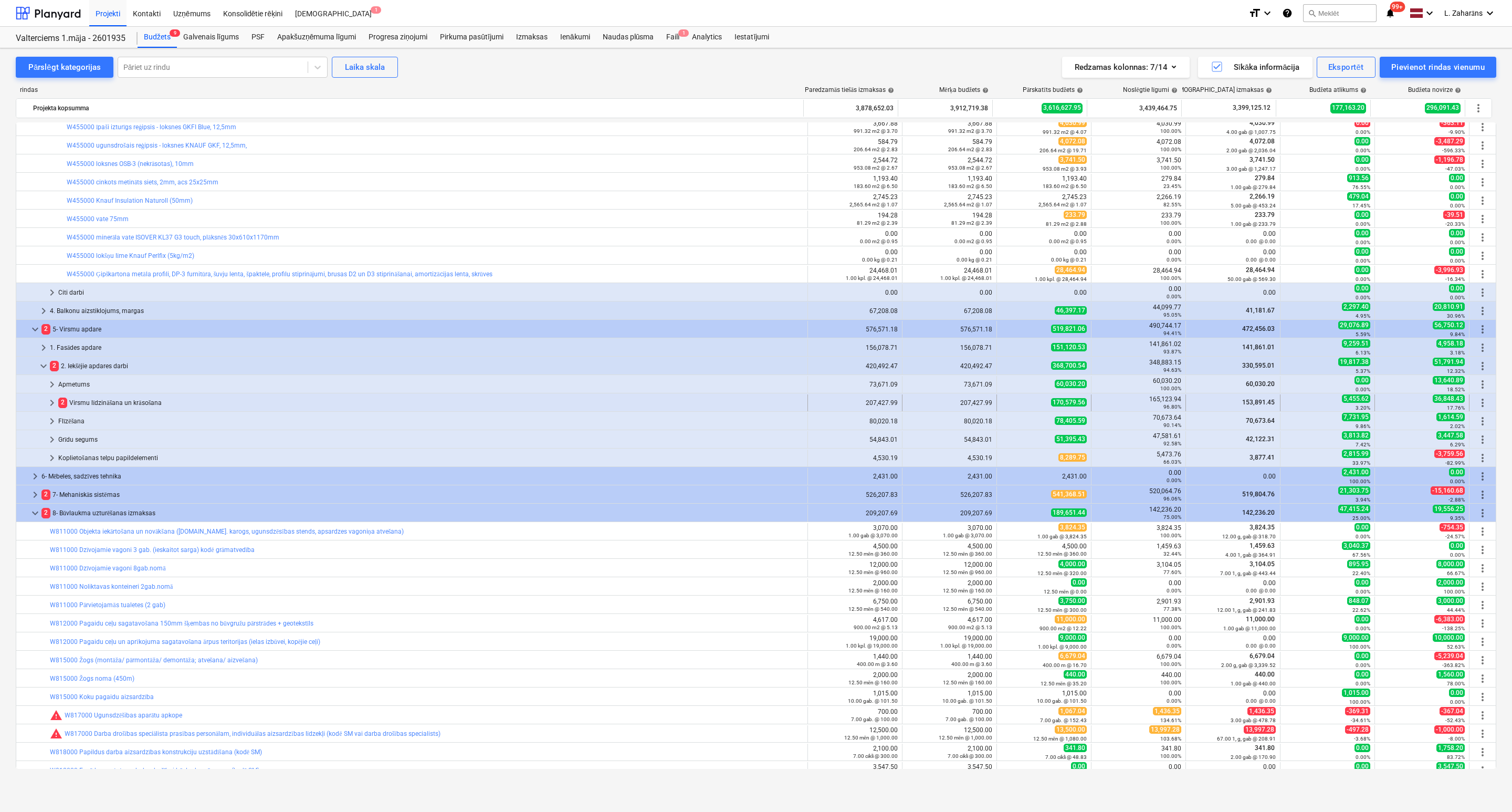
click at [48, 397] on div "keyboard_arrow_right" at bounding box center [52, 403] width 12 height 17
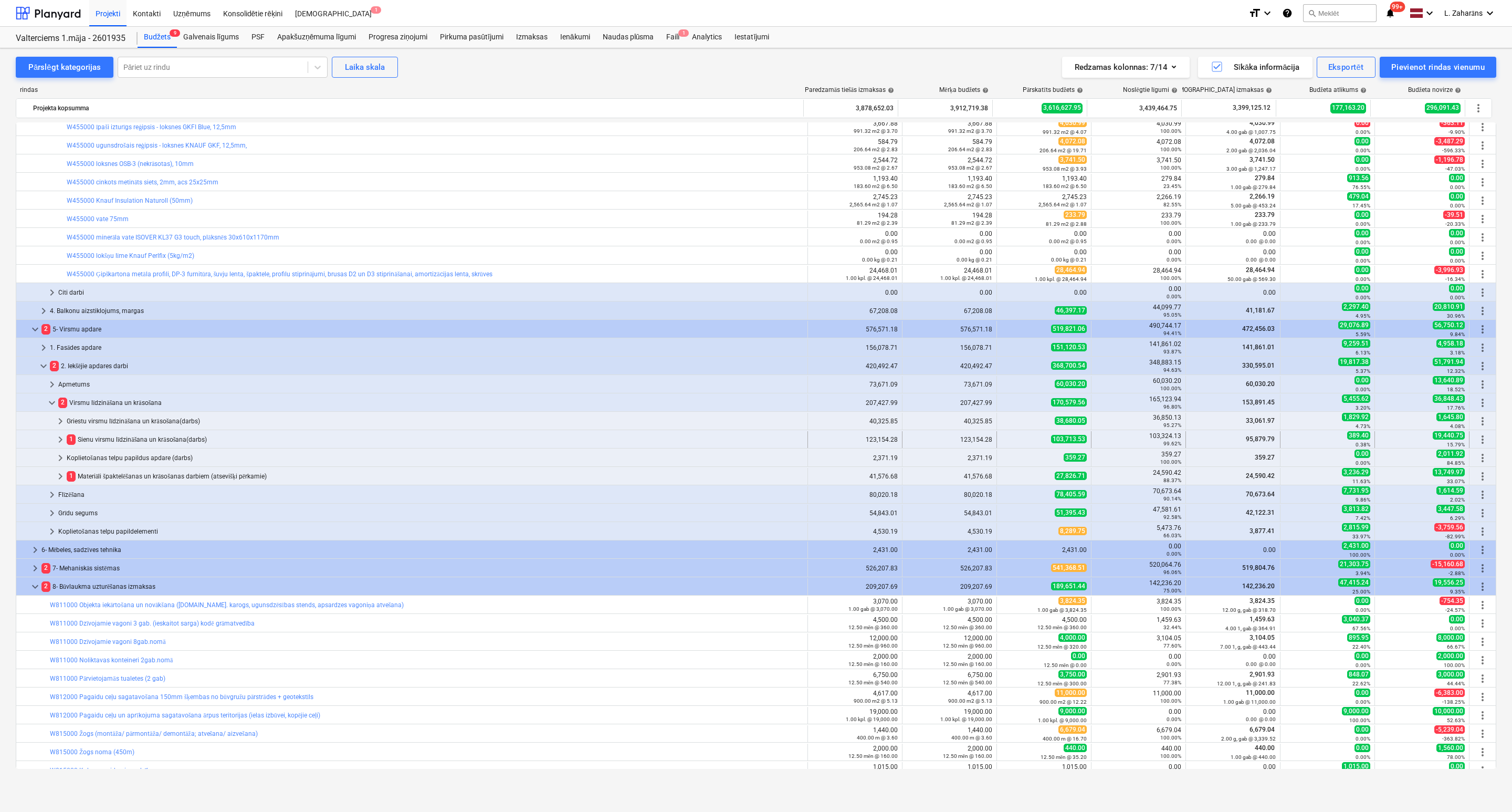
click at [62, 436] on span "keyboard_arrow_right" at bounding box center [60, 439] width 12 height 12
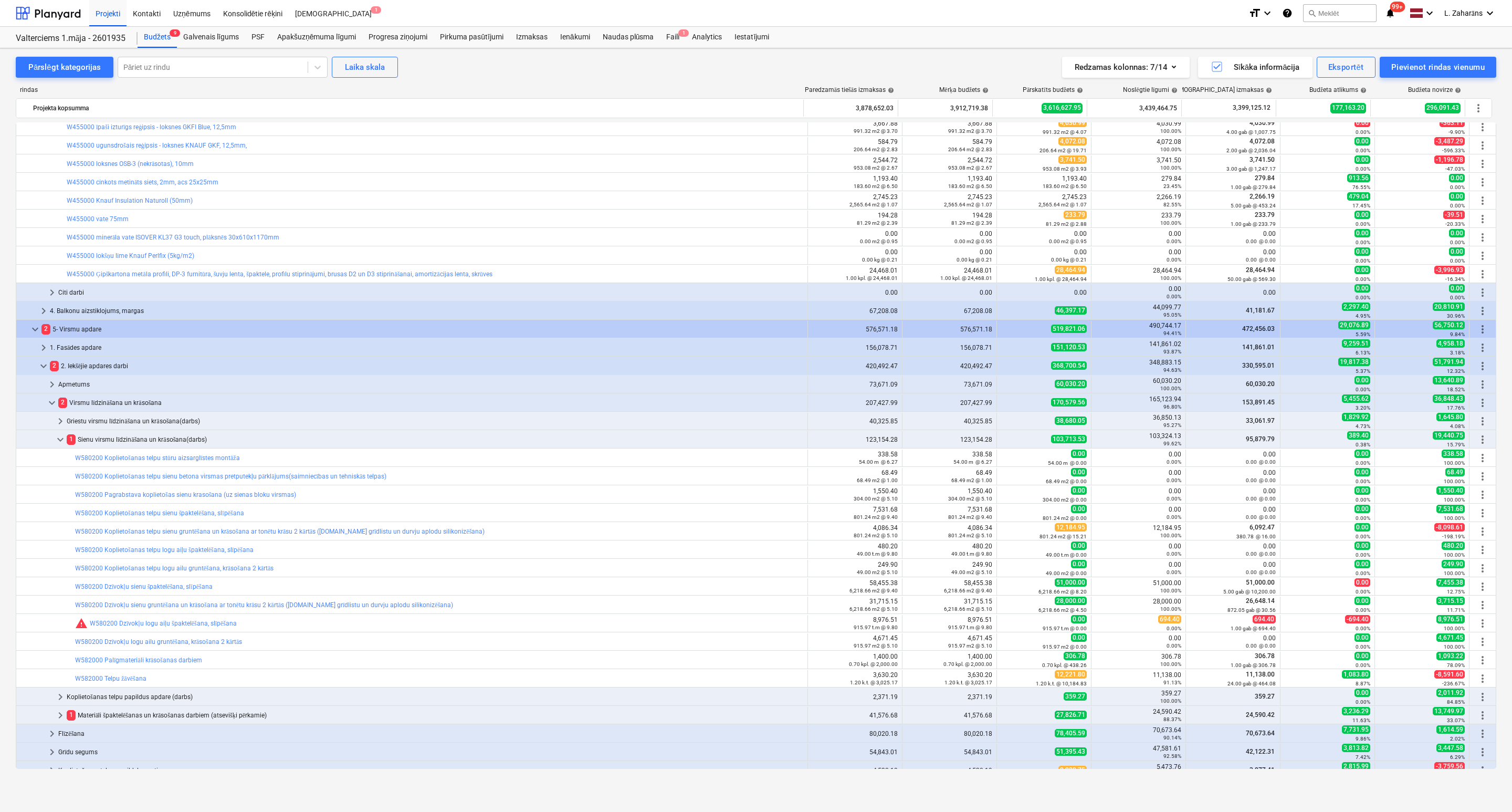
click at [1162, 614] on div "bar_chart warning W580200 Dzīvokļu logu aiļu špaktelēšana, slīpēšana edit 8,976…" at bounding box center [756, 622] width 1480 height 18
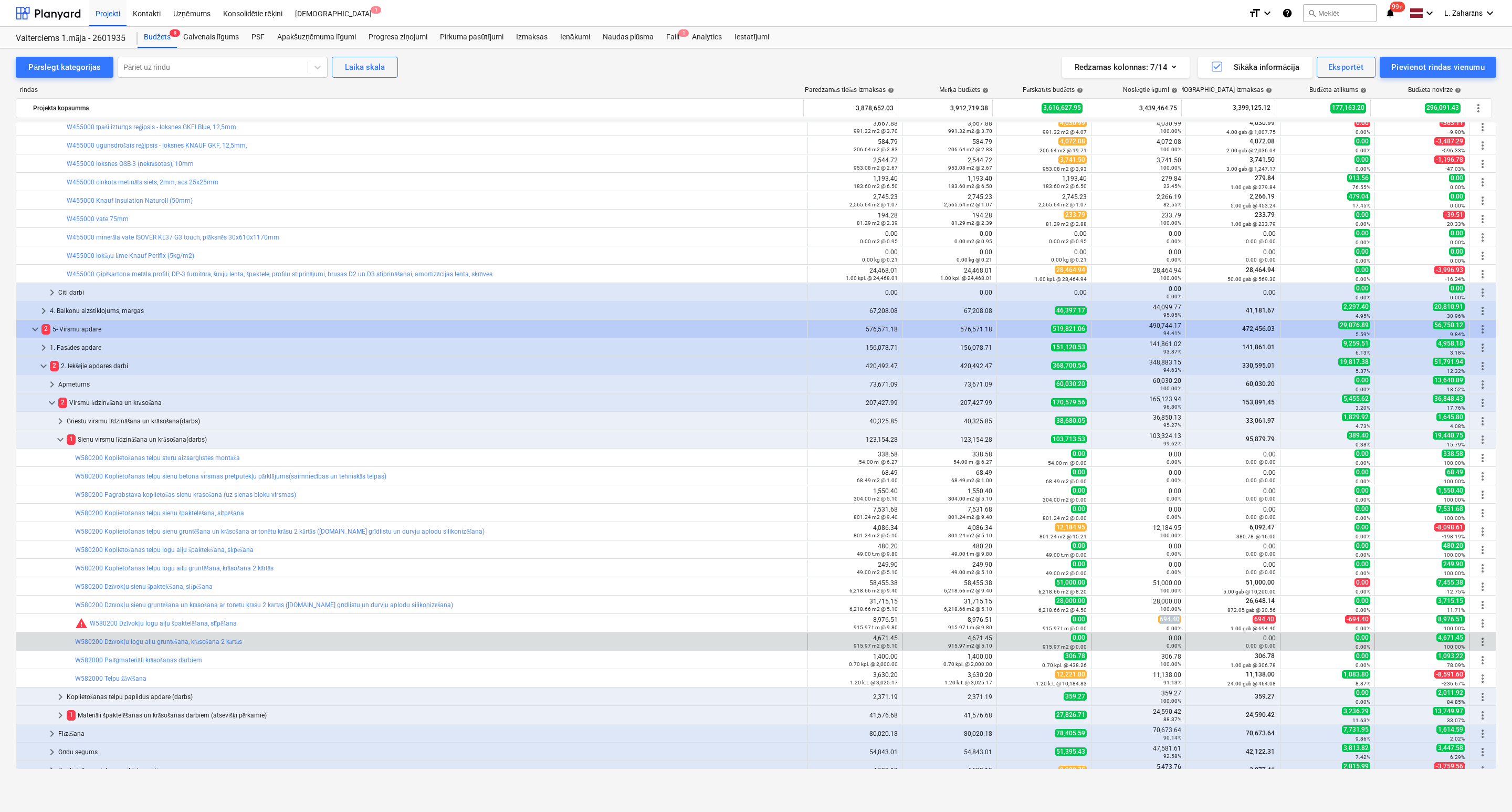
copy span "694.40"
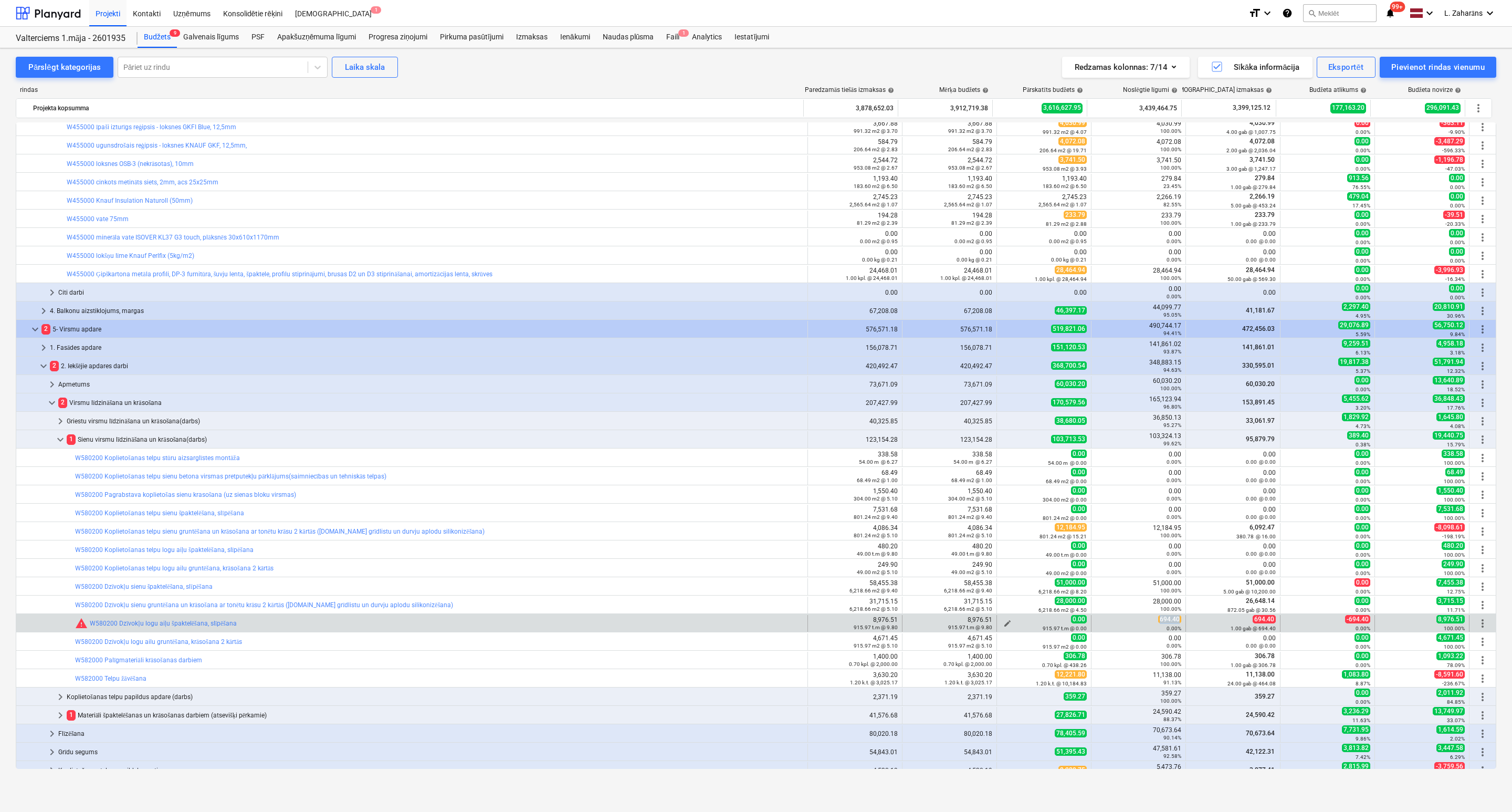
click at [1008, 622] on span "edit" at bounding box center [1007, 624] width 8 height 8
type textarea "x"
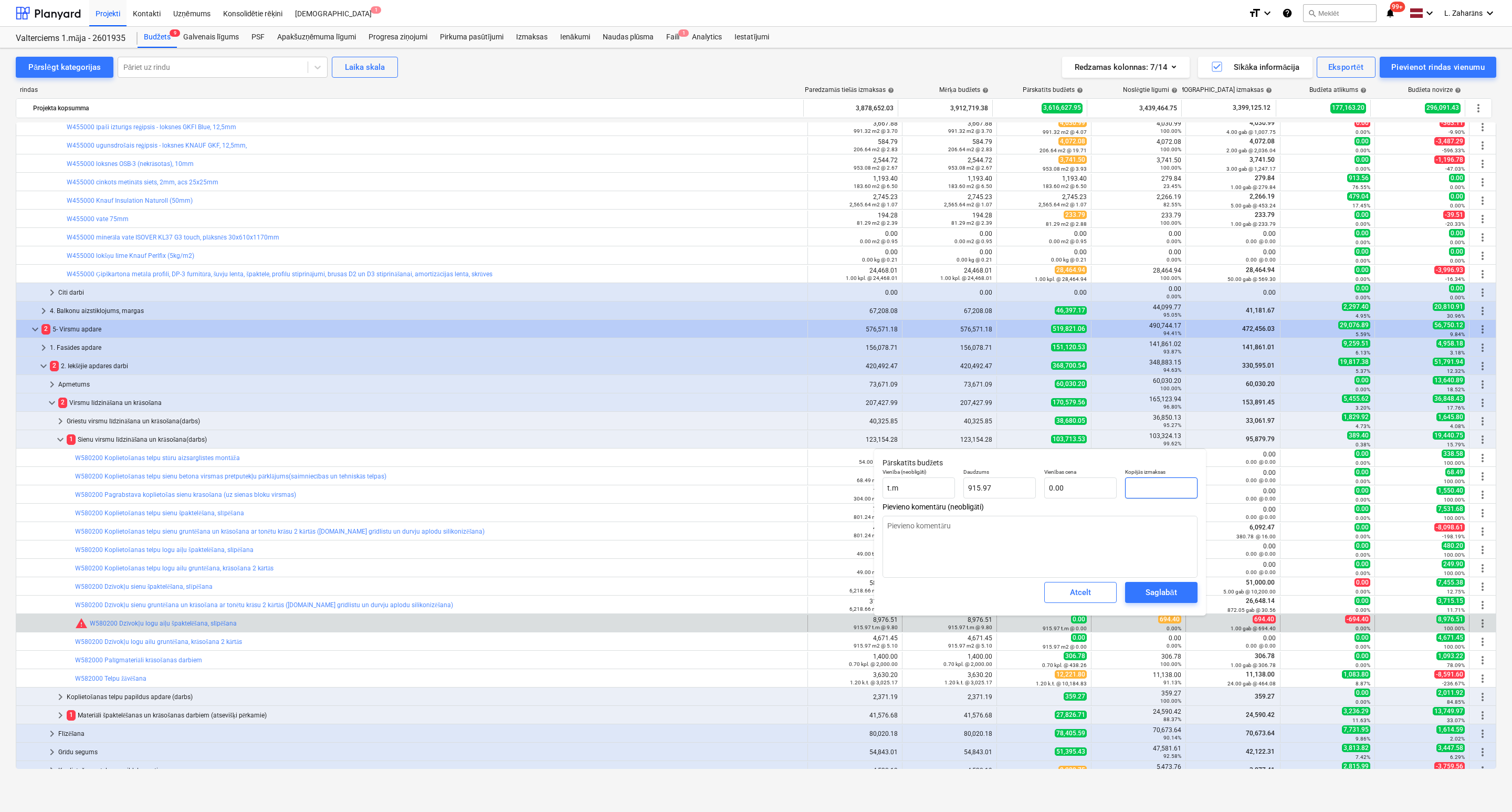
click at [1153, 488] on input "text" at bounding box center [1161, 488] width 72 height 21
paste input "694.40"
type input "694.40"
type textarea "x"
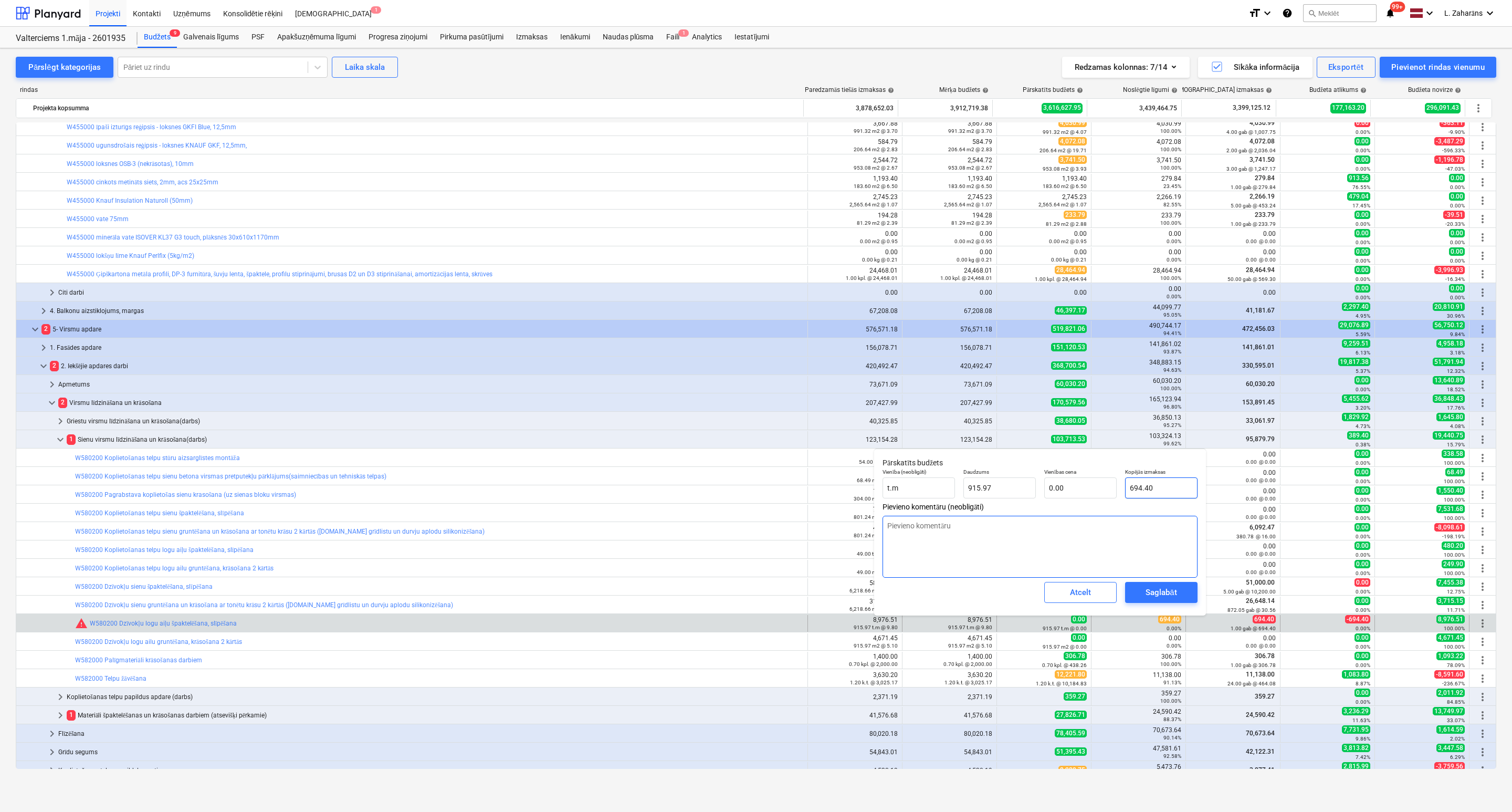
type input "0.76"
type input "694.40"
click at [1150, 589] on div "Saglabāt" at bounding box center [1161, 592] width 31 height 14
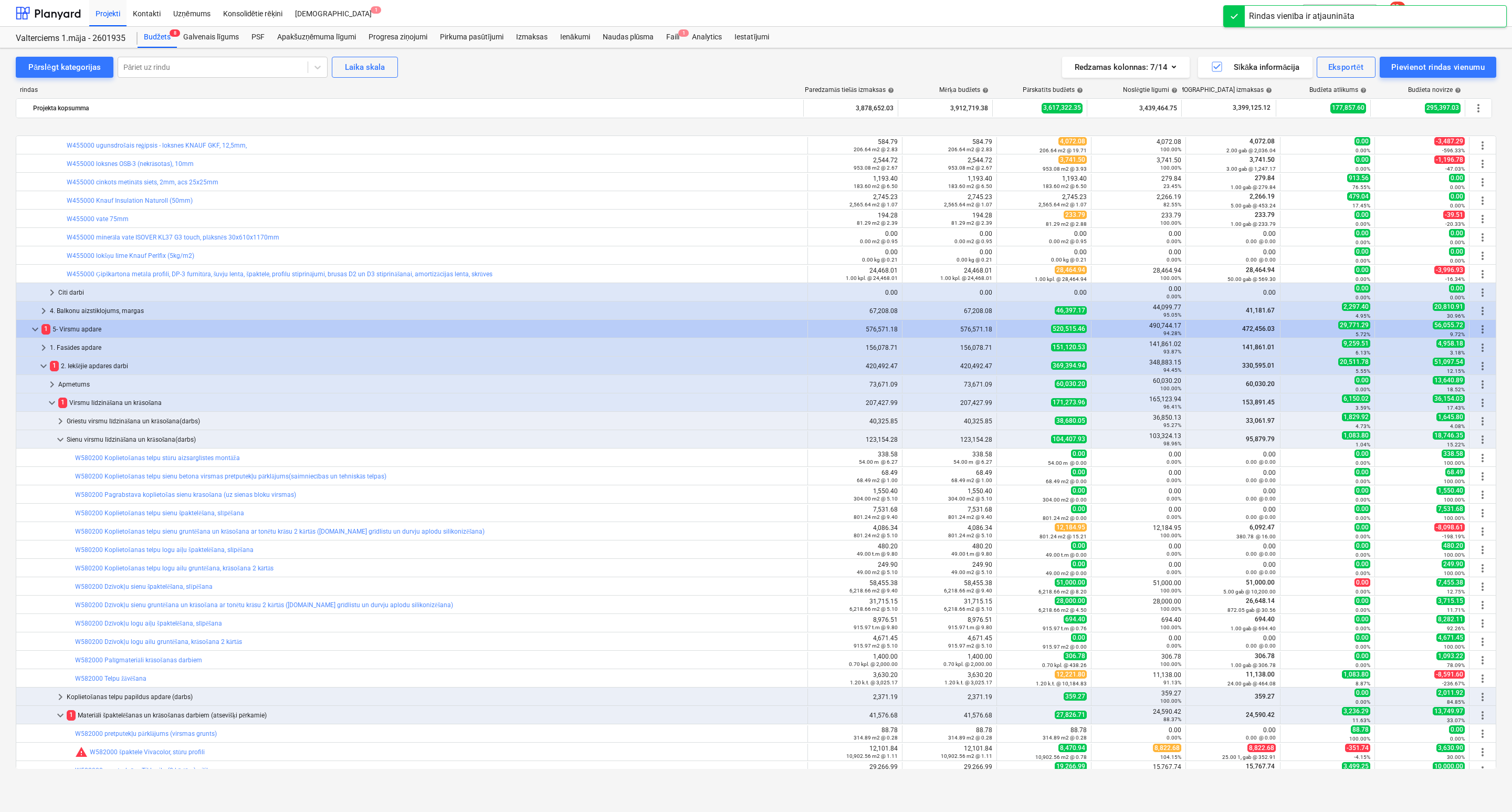
scroll to position [1024, 0]
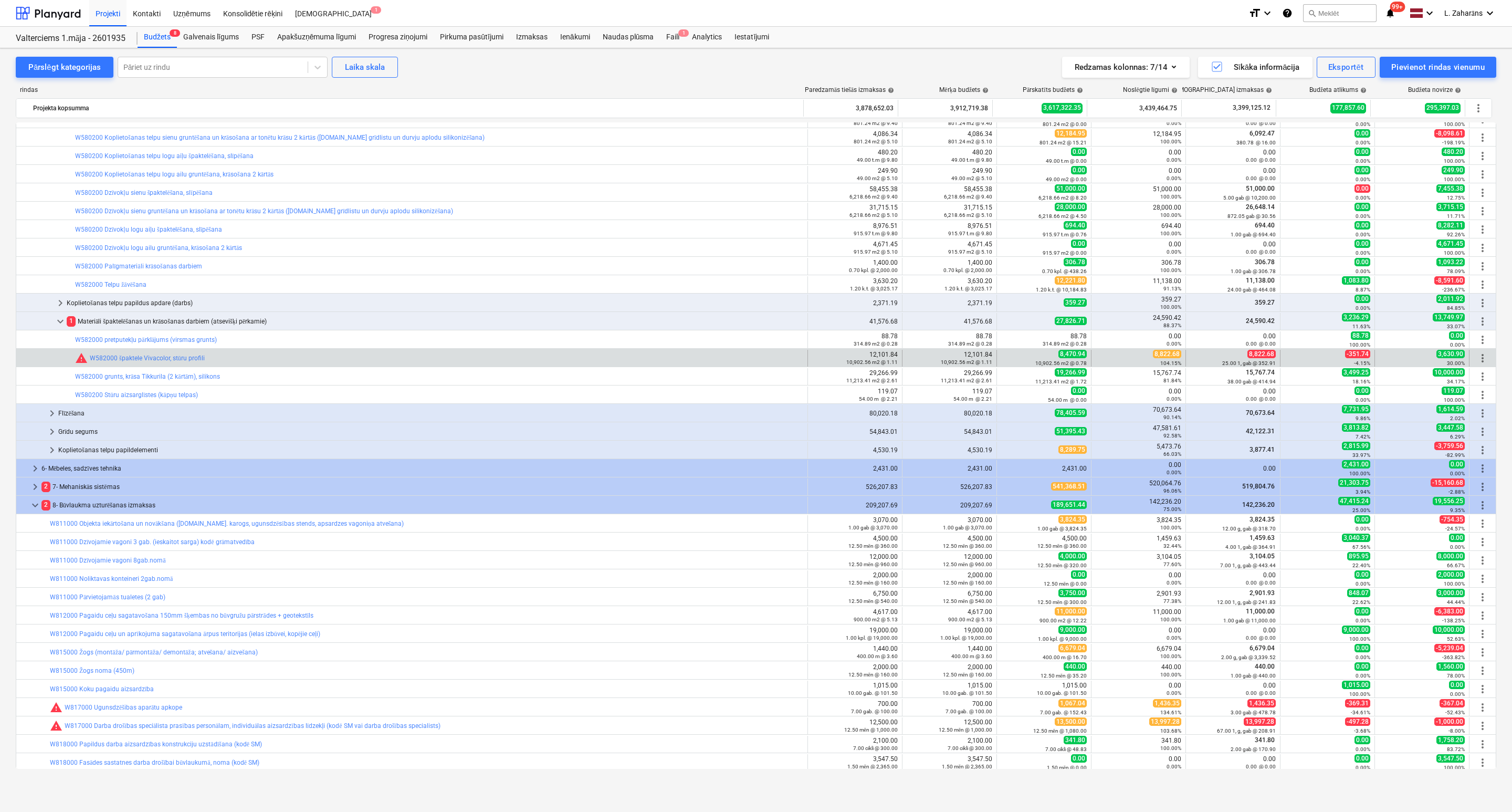
click at [1163, 356] on span "8,822.68" at bounding box center [1167, 354] width 28 height 8
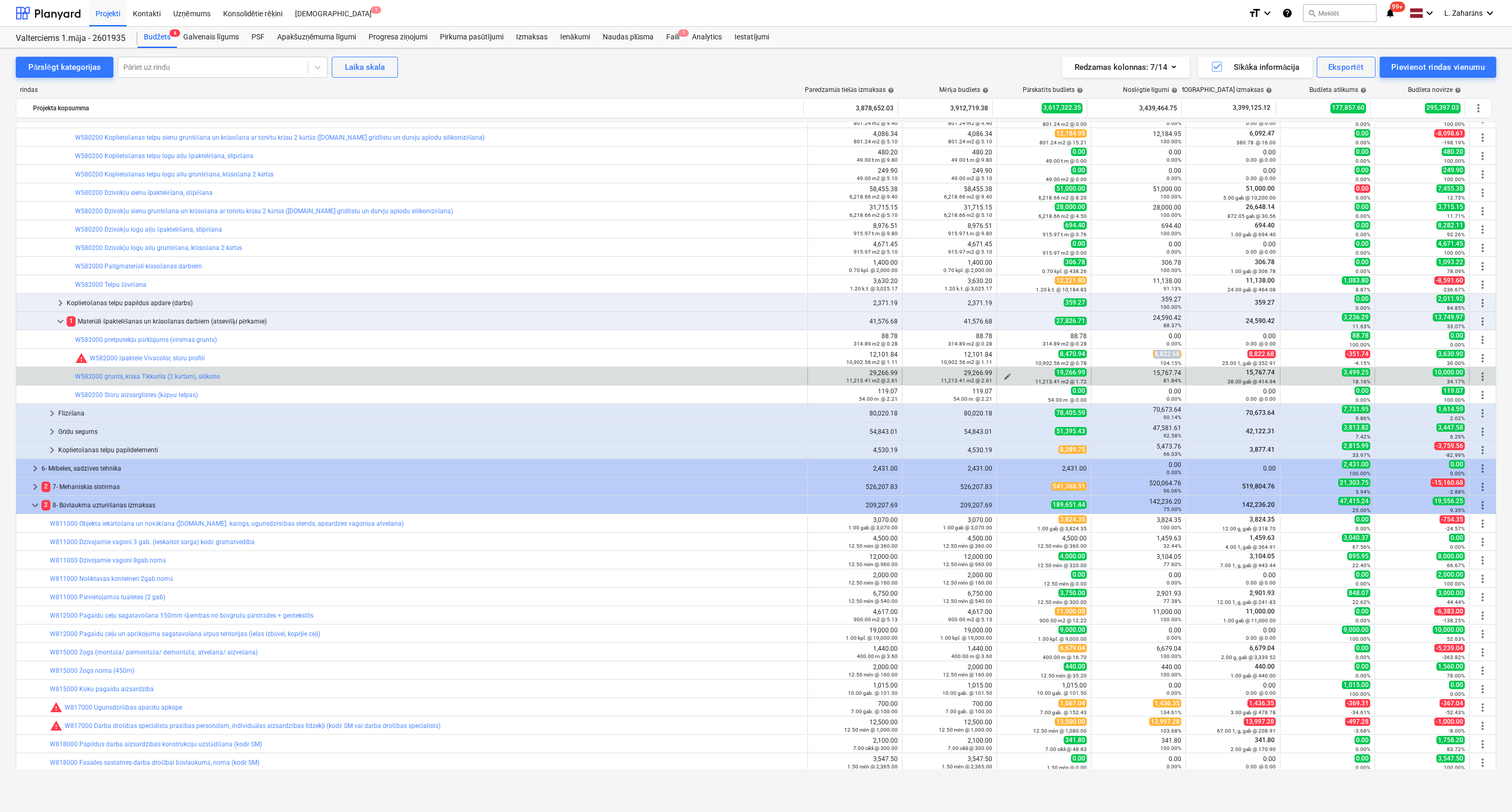
copy span "8,822.68"
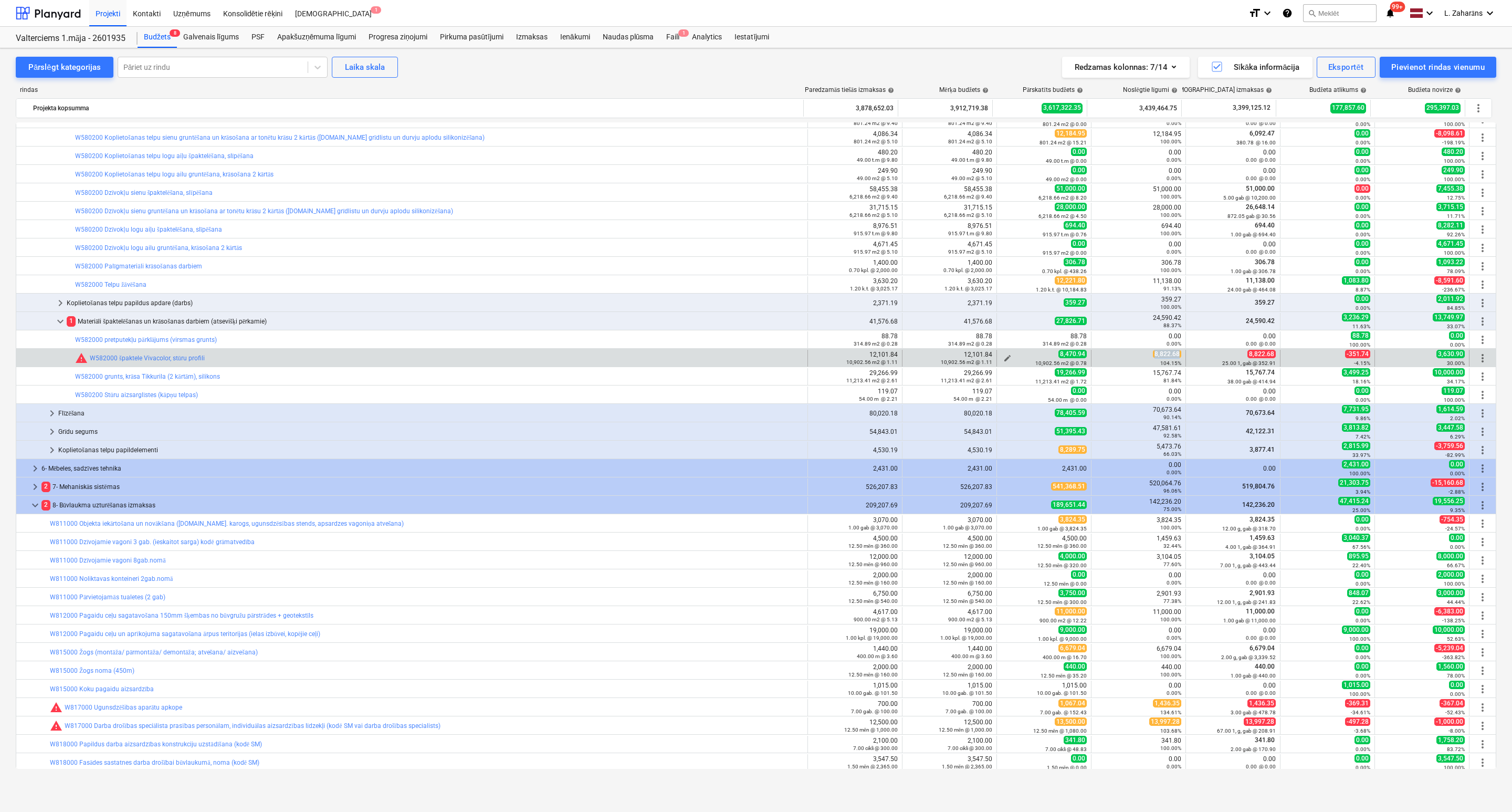
click at [1003, 356] on span "edit" at bounding box center [1007, 358] width 8 height 8
type textarea "x"
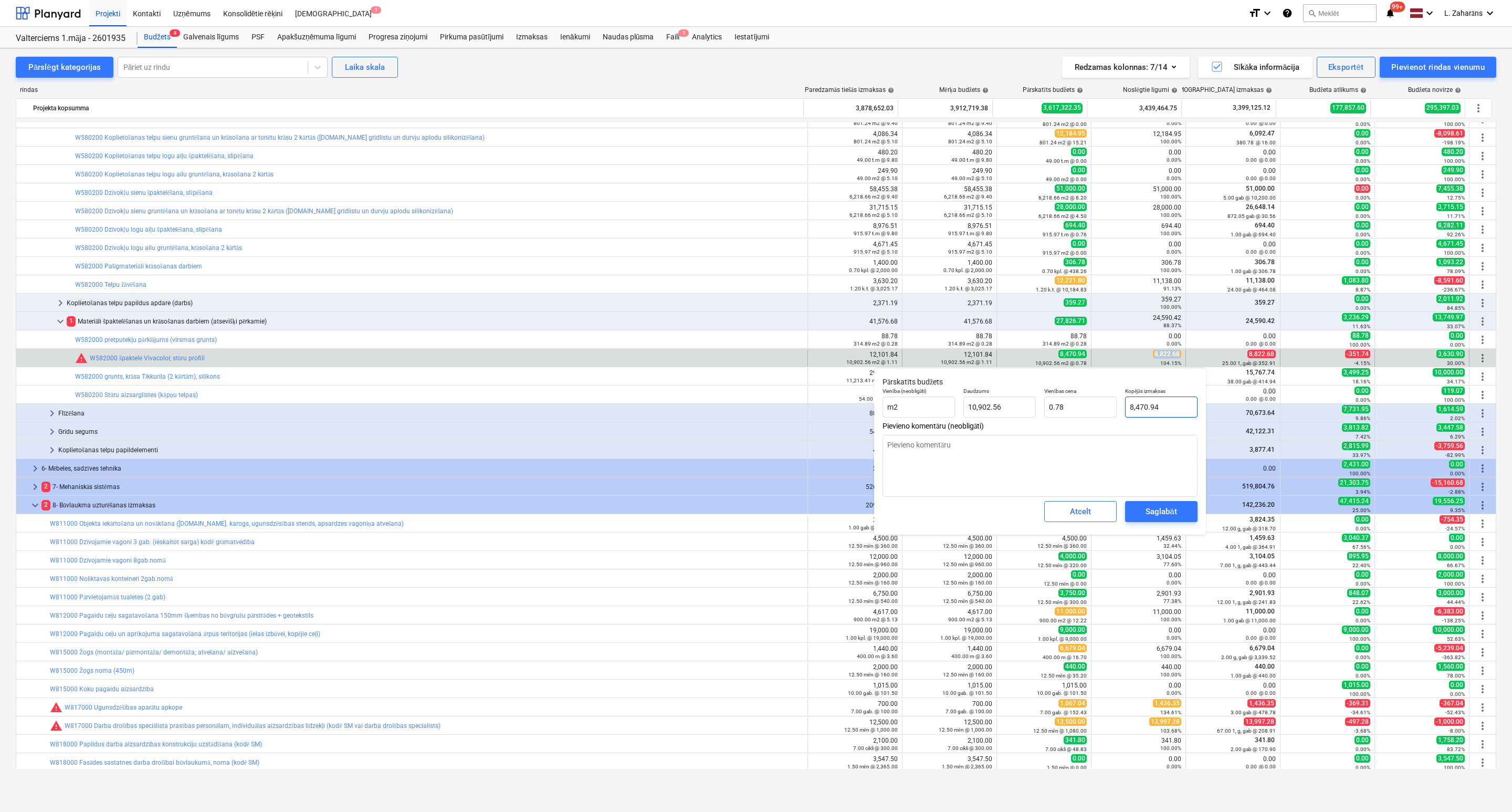
type input "8470.94"
click at [1153, 407] on input "8470.94" at bounding box center [1161, 407] width 72 height 21
paste input ",822.68"
type textarea "x"
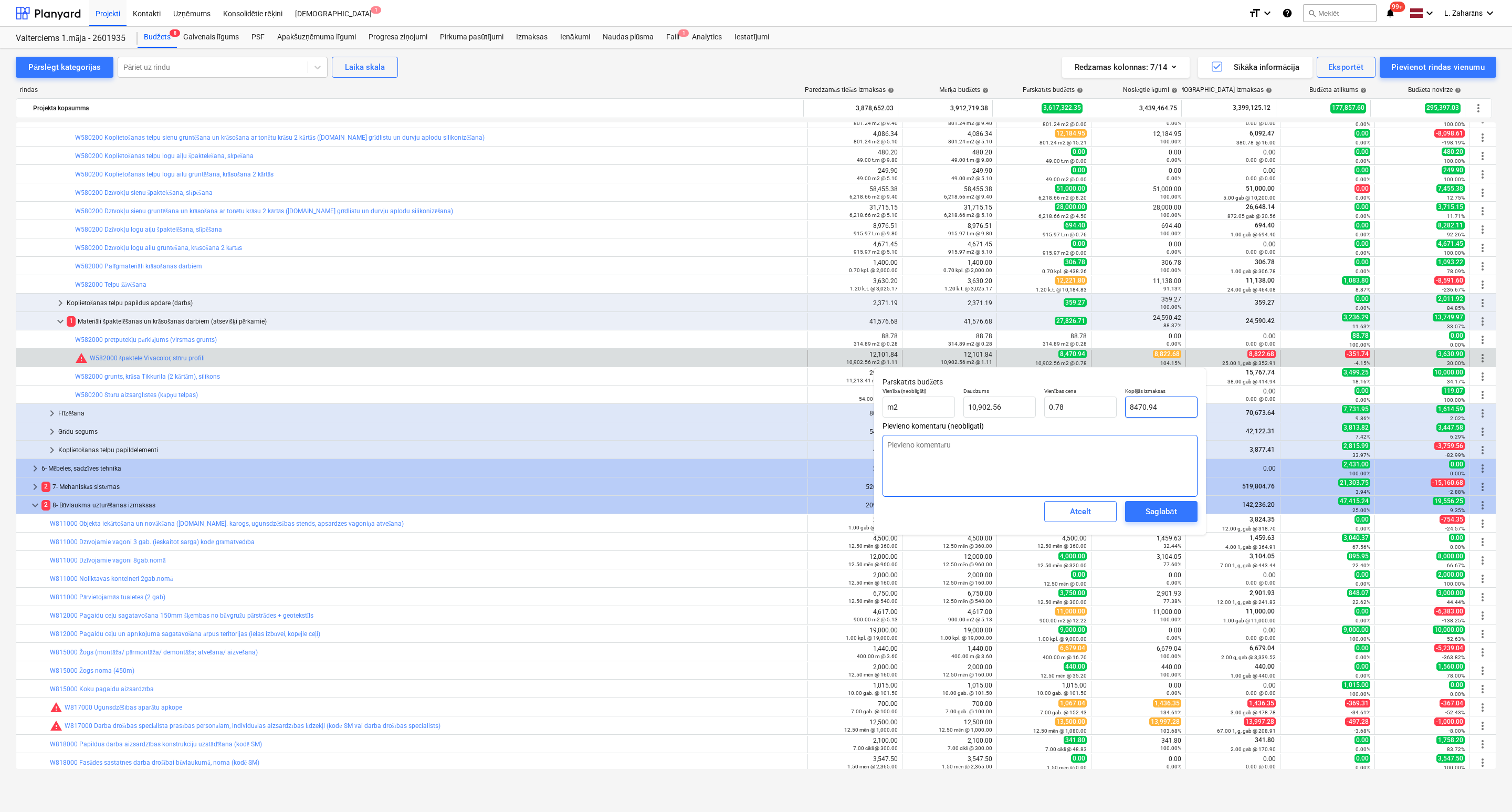
type input "8,822.68"
type input "0.81"
type input "8,822.68"
click at [1166, 510] on div "Saglabāt" at bounding box center [1161, 511] width 31 height 14
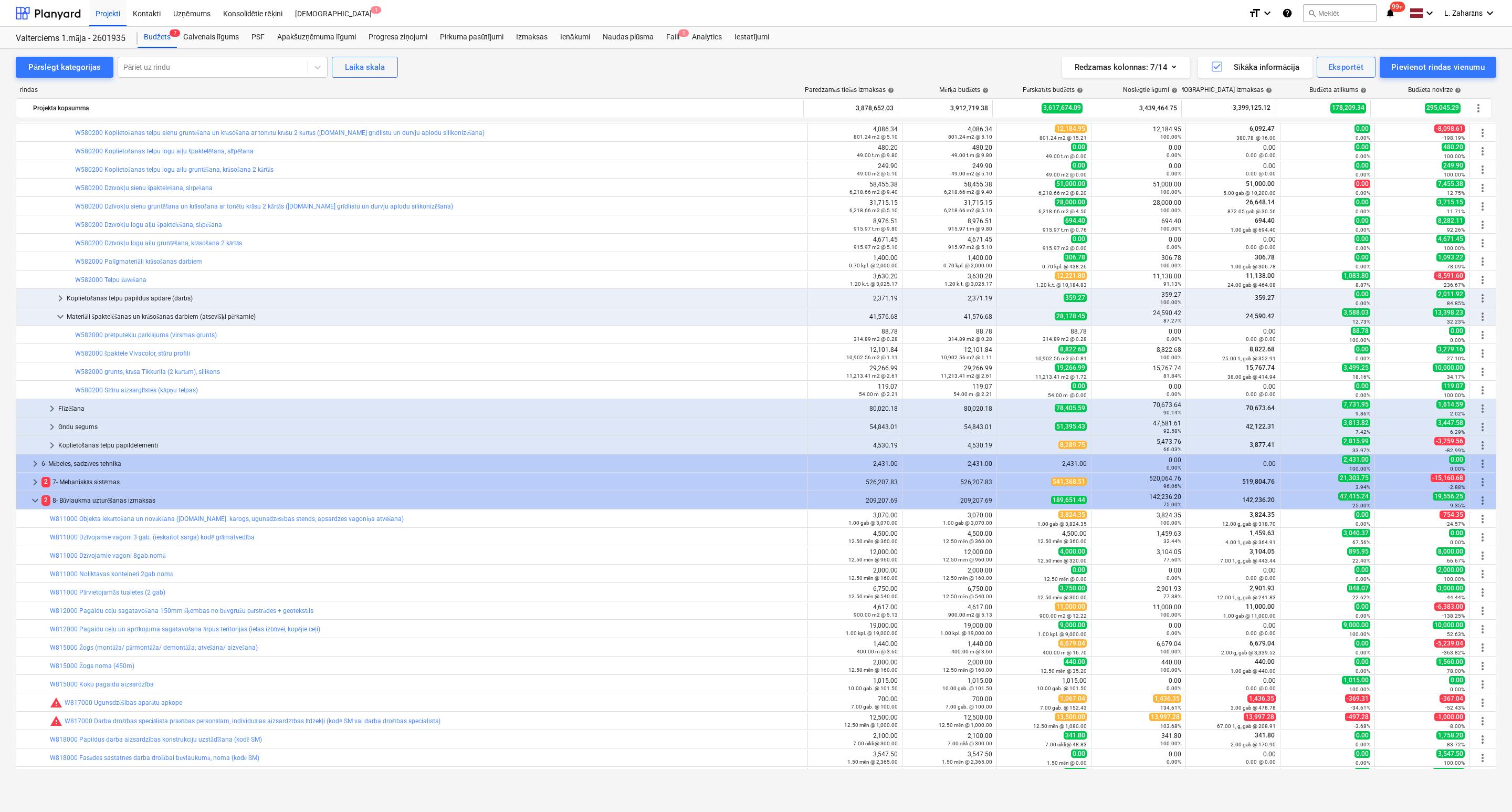
scroll to position [1339, 0]
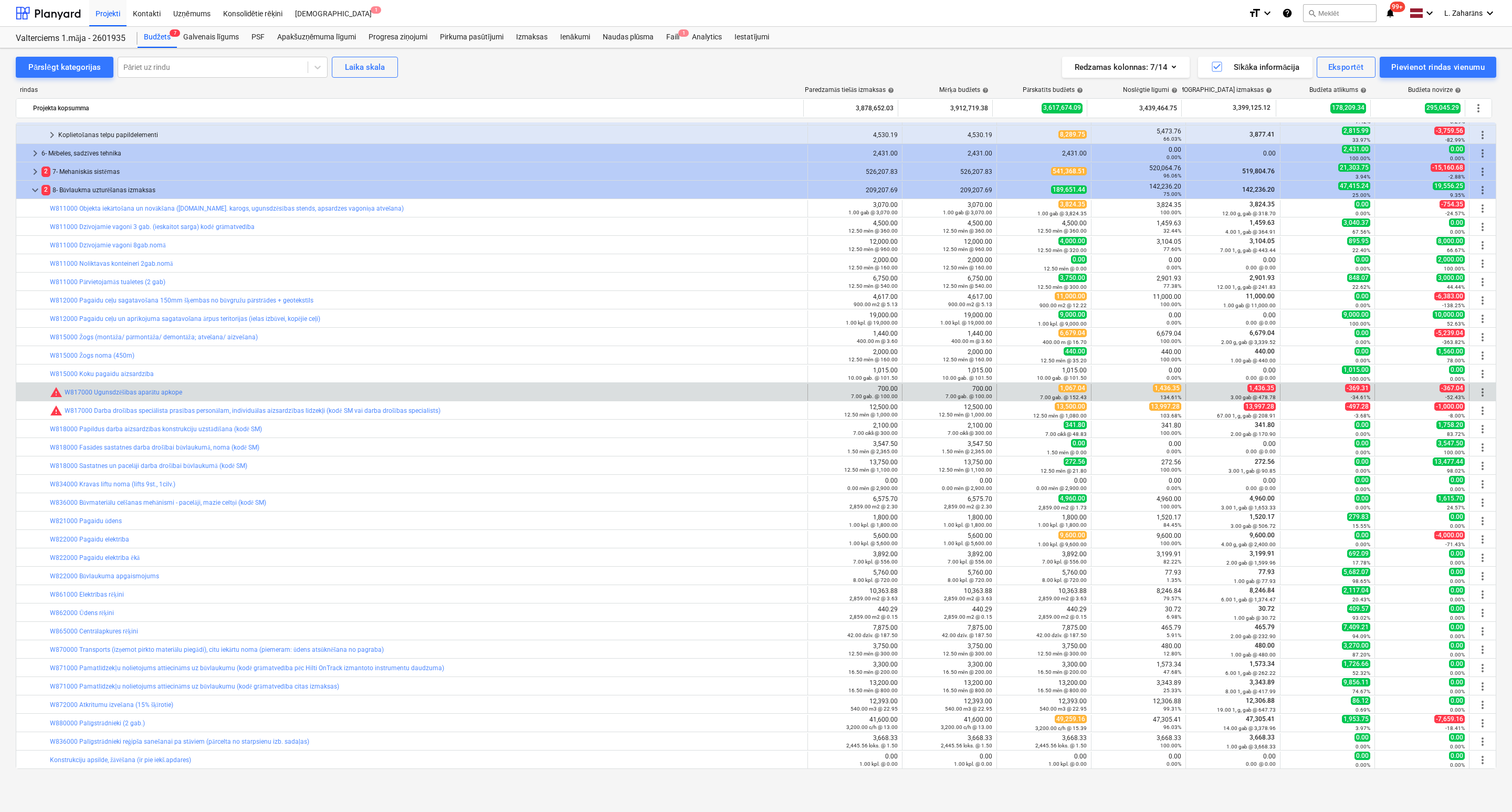
click at [1162, 389] on span "1,436.35" at bounding box center [1167, 388] width 28 height 8
copy span "1,436.35"
click at [1005, 394] on div "7.00 gab. @ 152.43" at bounding box center [1044, 397] width 86 height 8
click at [1005, 391] on span "edit" at bounding box center [1007, 392] width 8 height 8
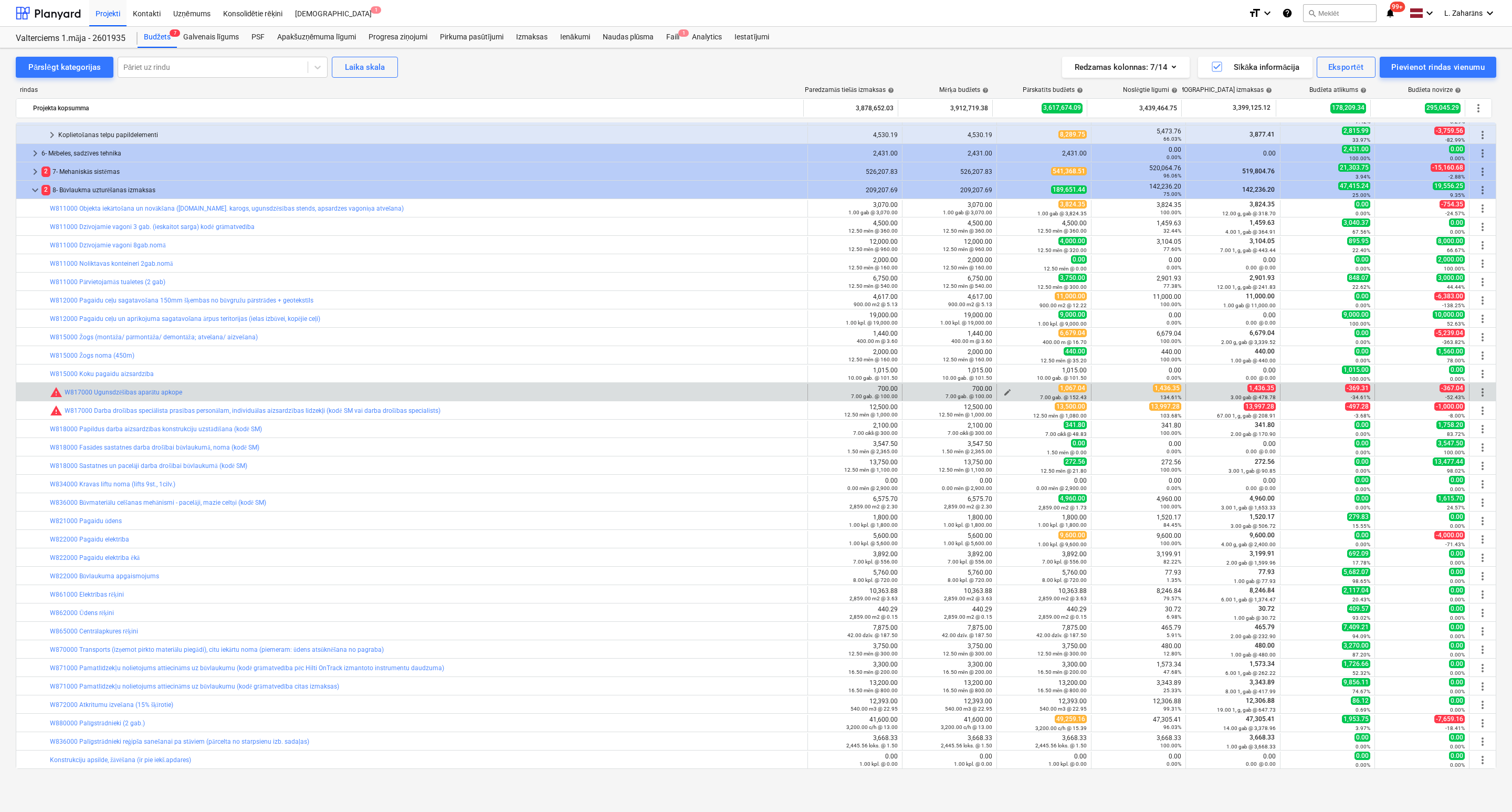
type textarea "x"
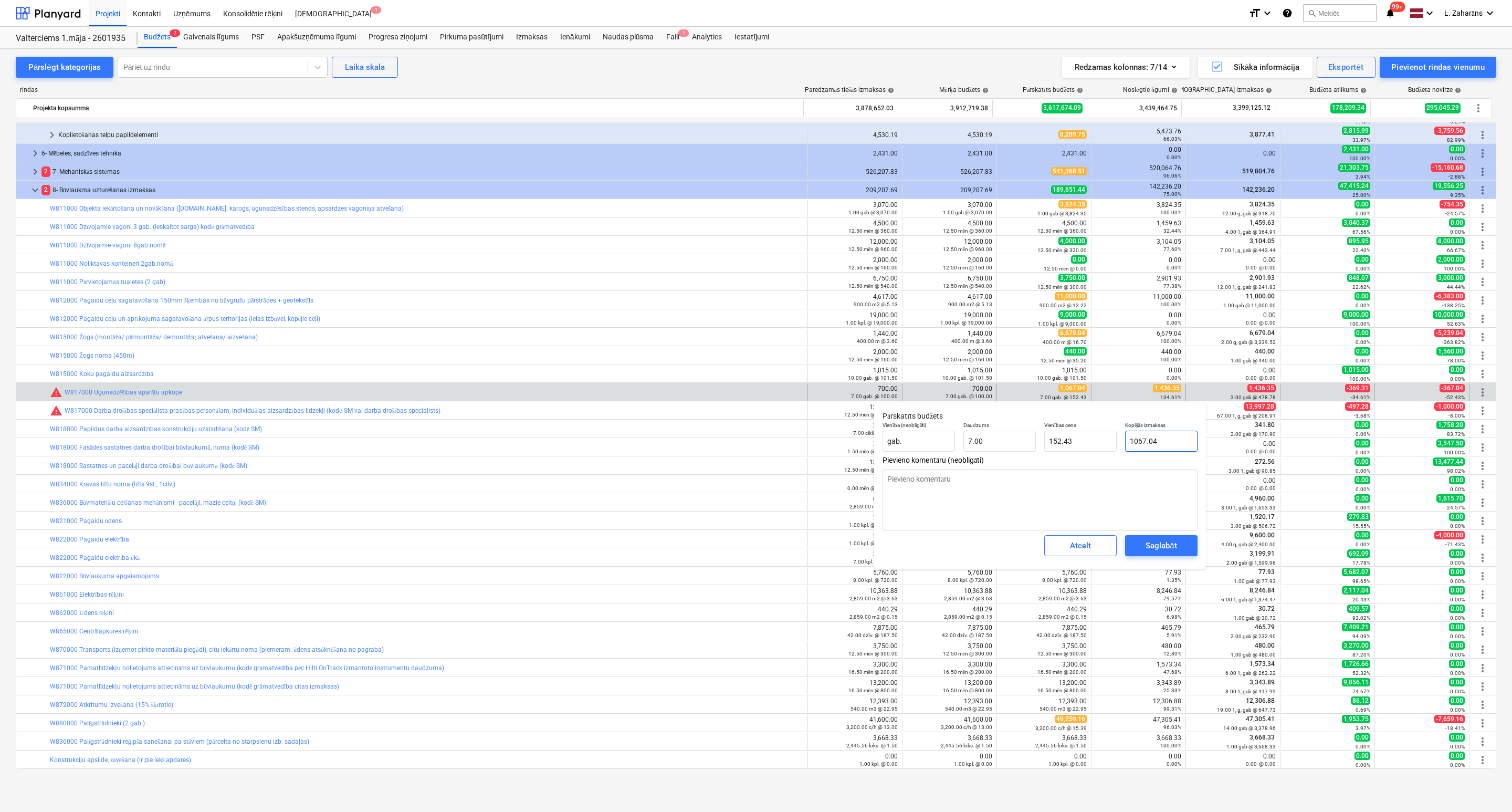
click at [1159, 437] on input "1067.04" at bounding box center [1161, 441] width 72 height 21
click at [1159, 436] on input "1067.04" at bounding box center [1161, 441] width 72 height 21
paste input ",436.35"
type input "1,436.35"
type textarea "x"
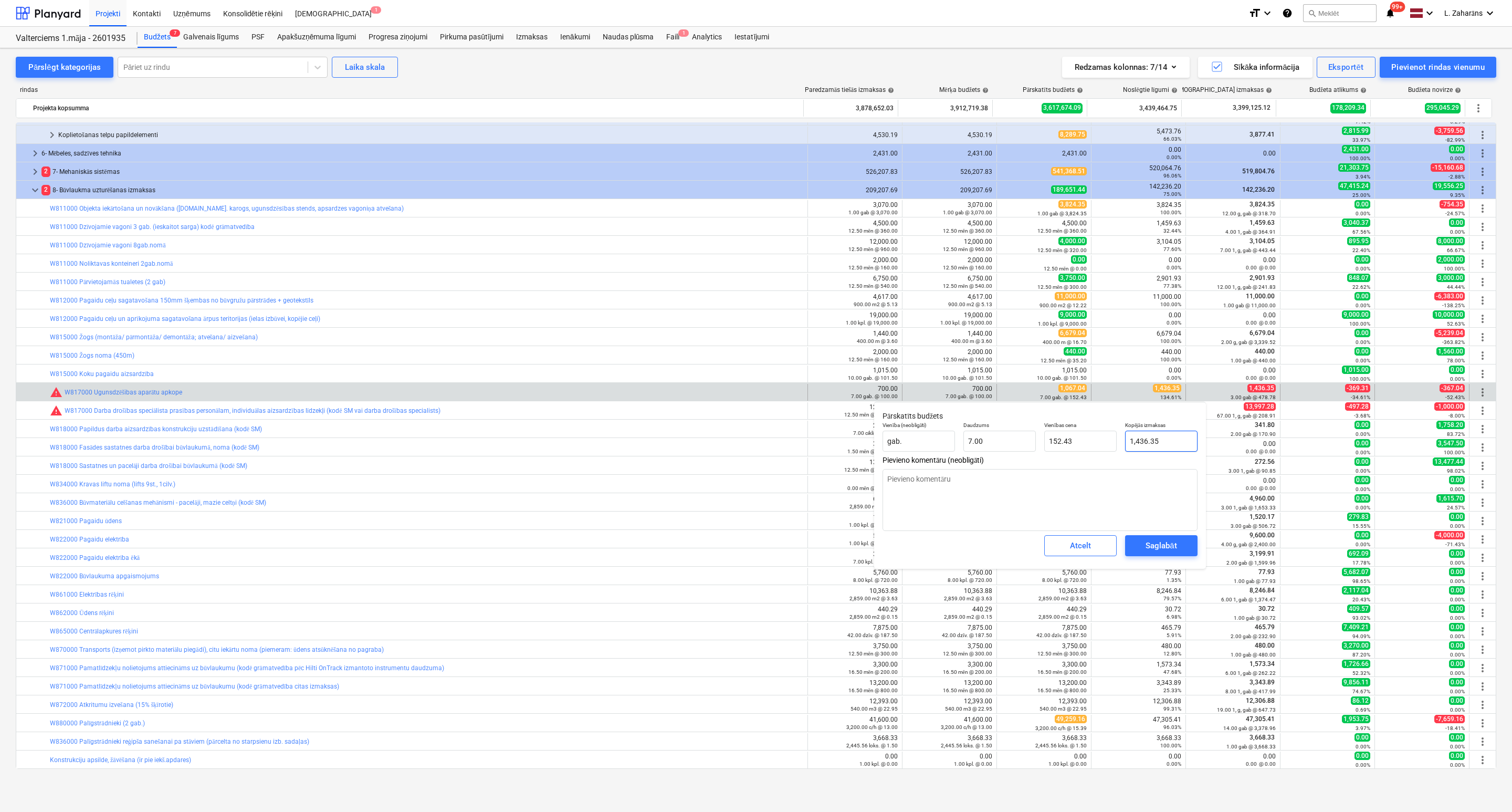
type input "205.19"
type input "1,436.35"
click at [1155, 548] on div "Saglabāt" at bounding box center [1161, 545] width 31 height 14
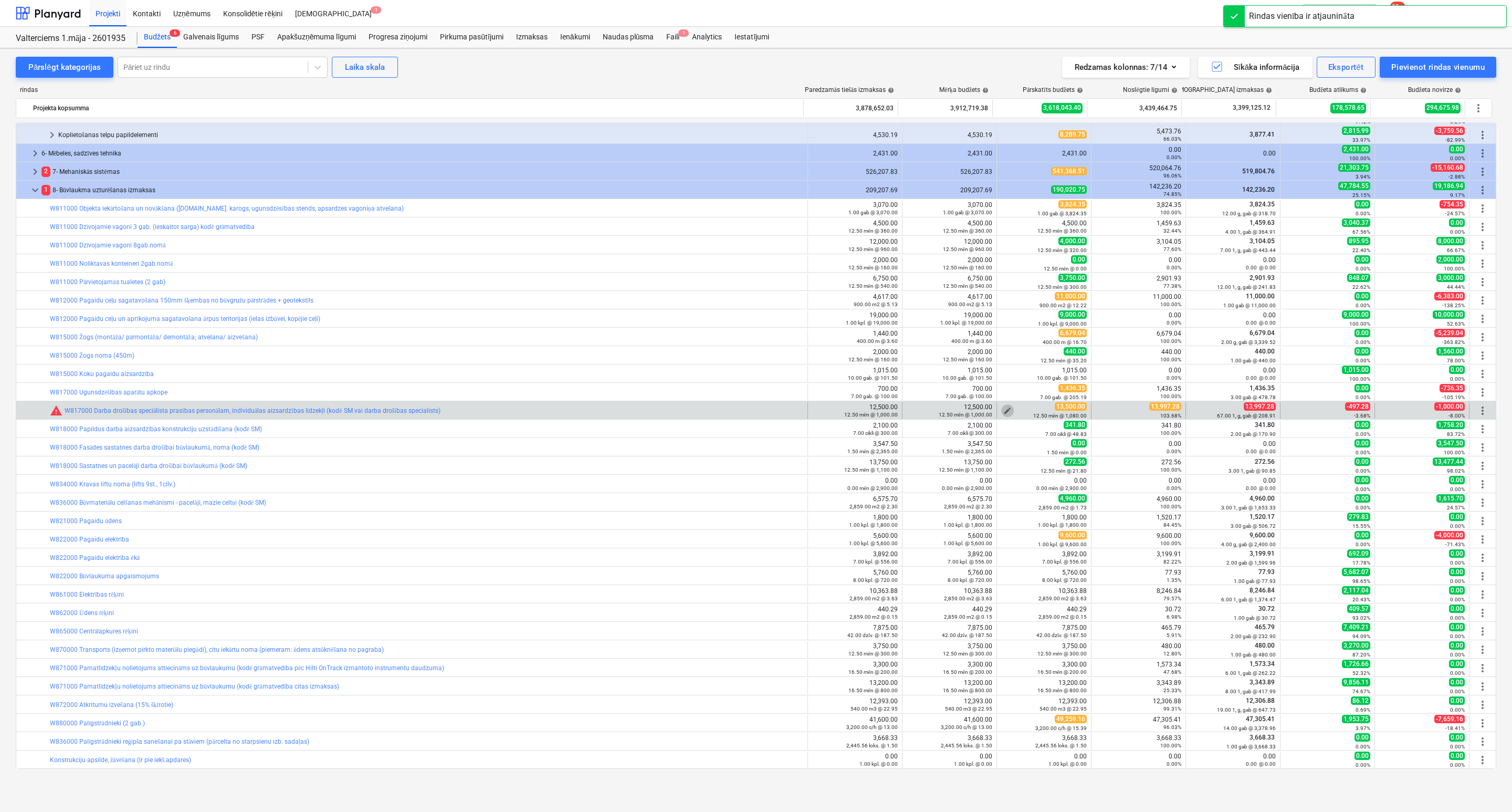
click at [1004, 409] on span "edit" at bounding box center [1007, 410] width 8 height 8
type textarea "x"
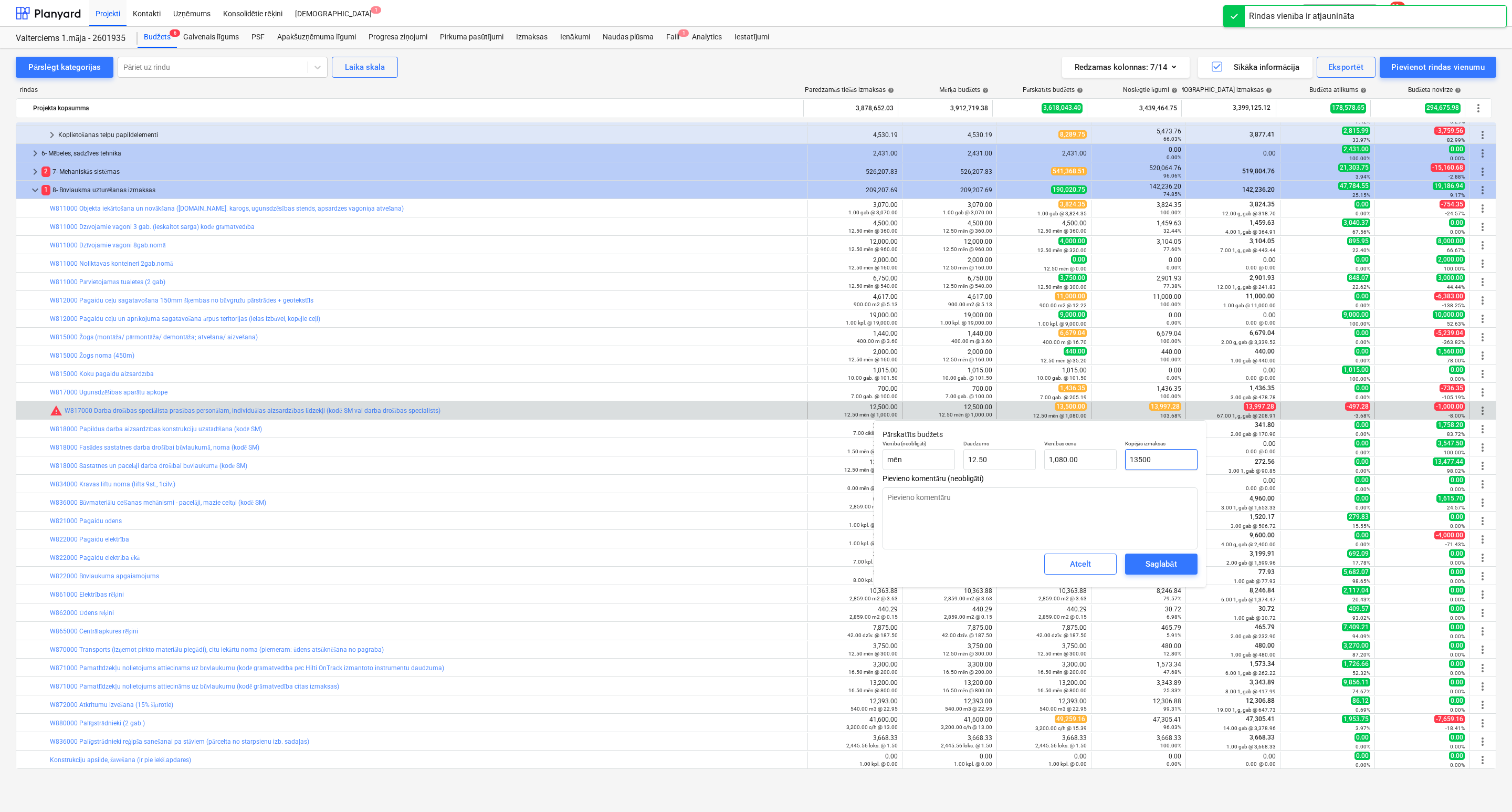
click at [1170, 457] on input "13500" at bounding box center [1161, 460] width 72 height 21
click at [1169, 456] on input "13500" at bounding box center [1161, 460] width 72 height 21
paste input ",436.35"
type input "1,436.35"
type textarea "x"
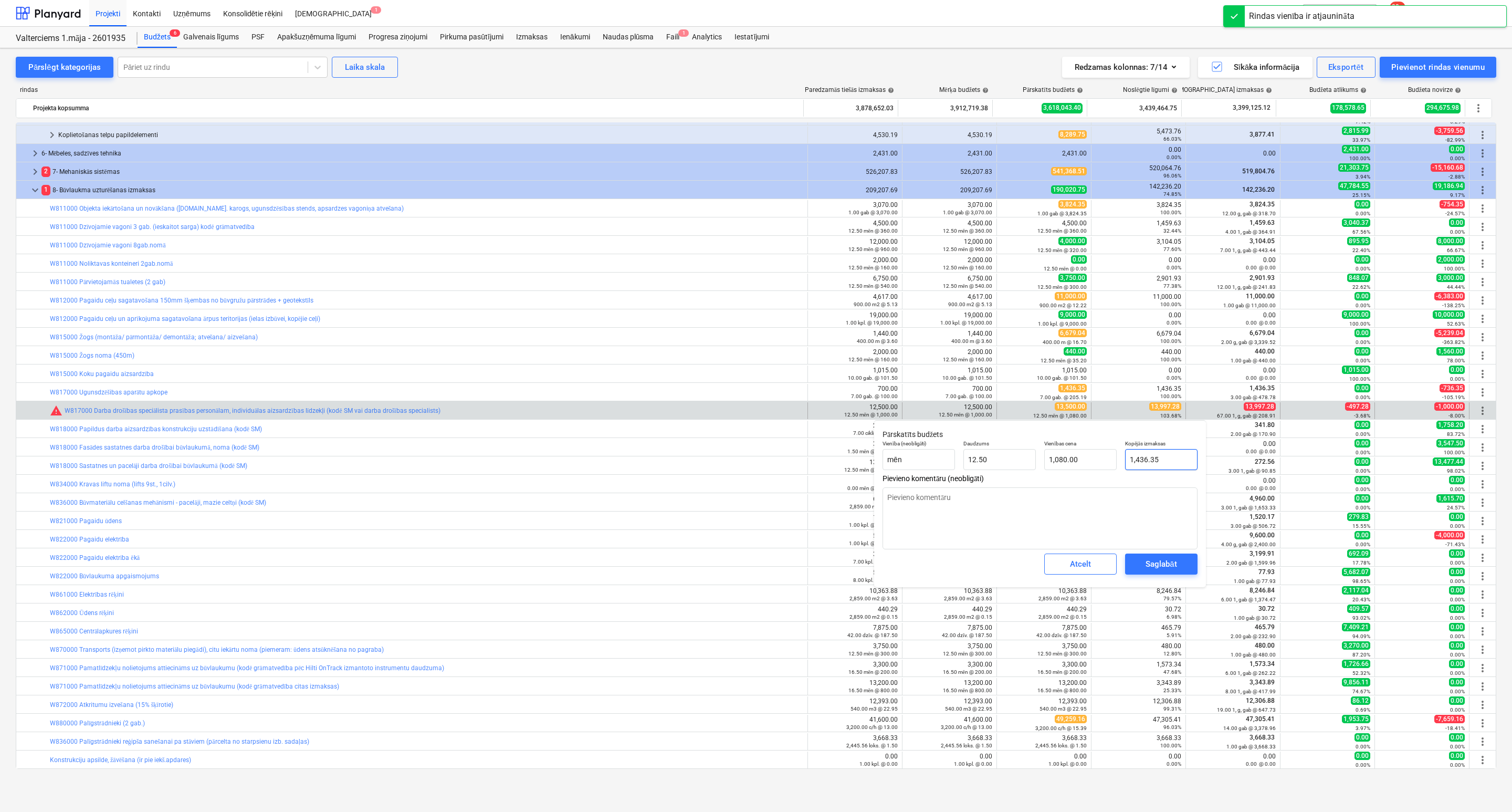
type input "114.91"
type input "1,436.35"
click at [1156, 564] on div "Saglabāt" at bounding box center [1161, 564] width 31 height 14
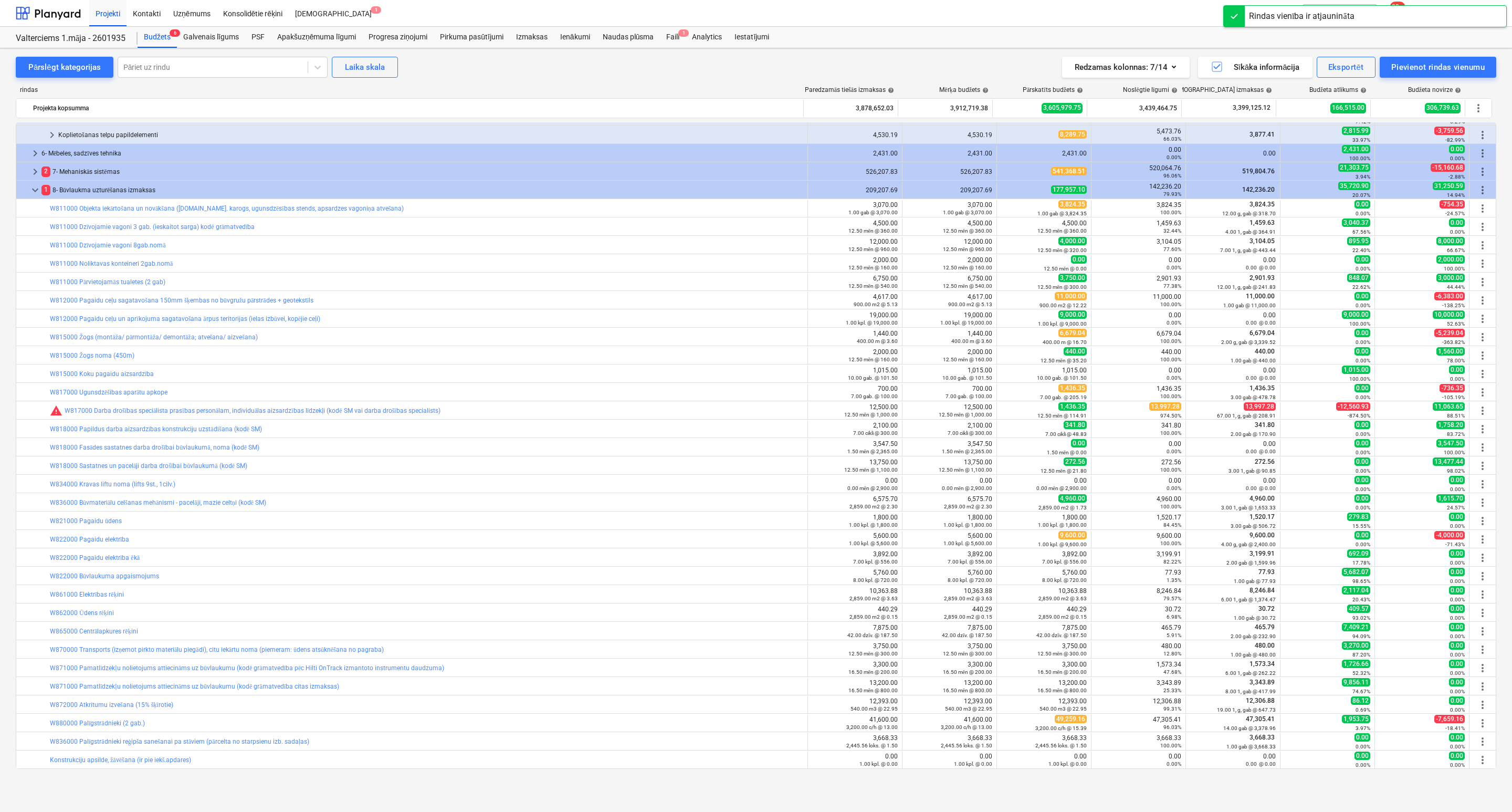
click at [1160, 406] on span "13,997.28" at bounding box center [1165, 406] width 32 height 8
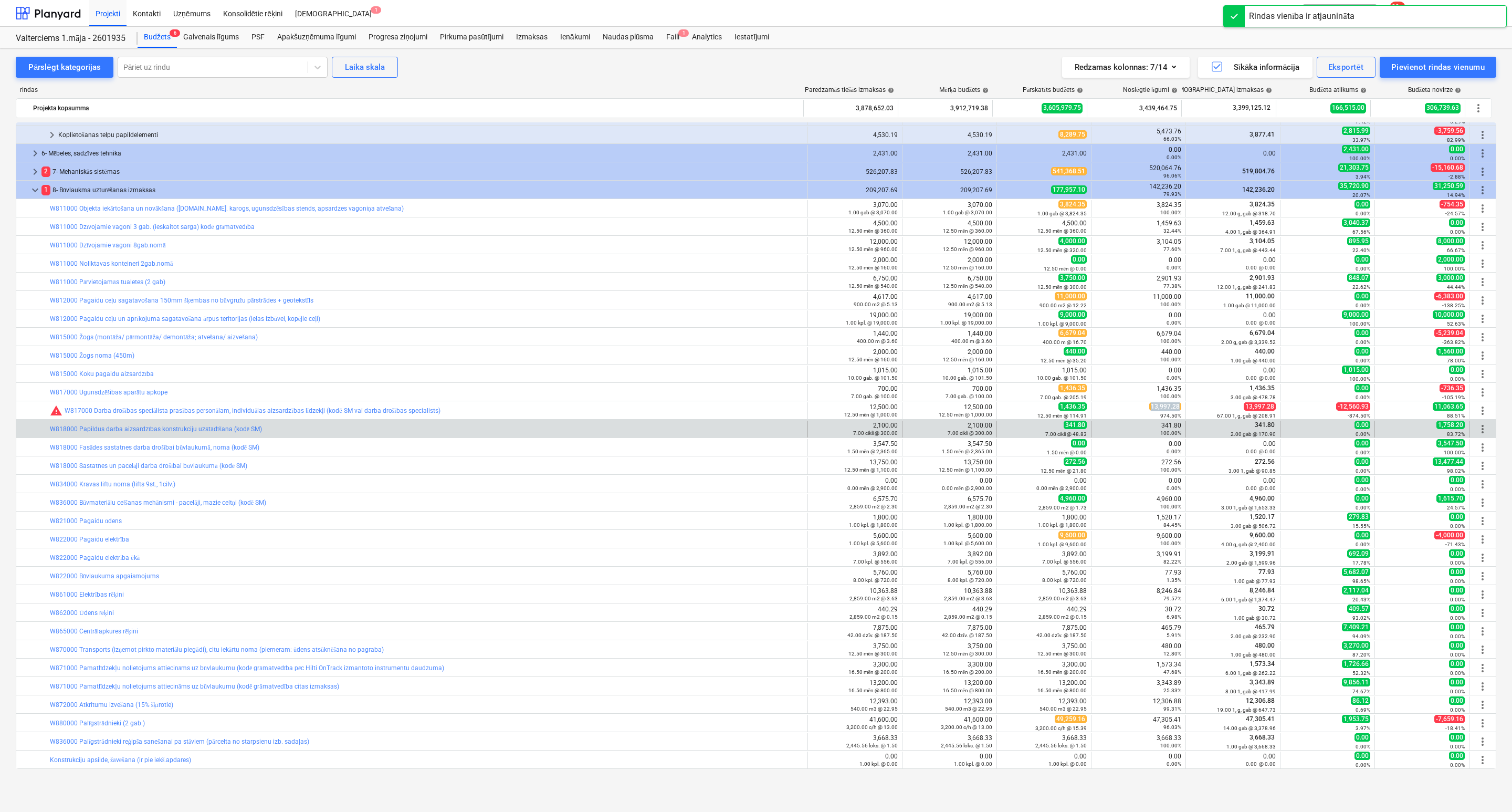
copy span "13,997.28"
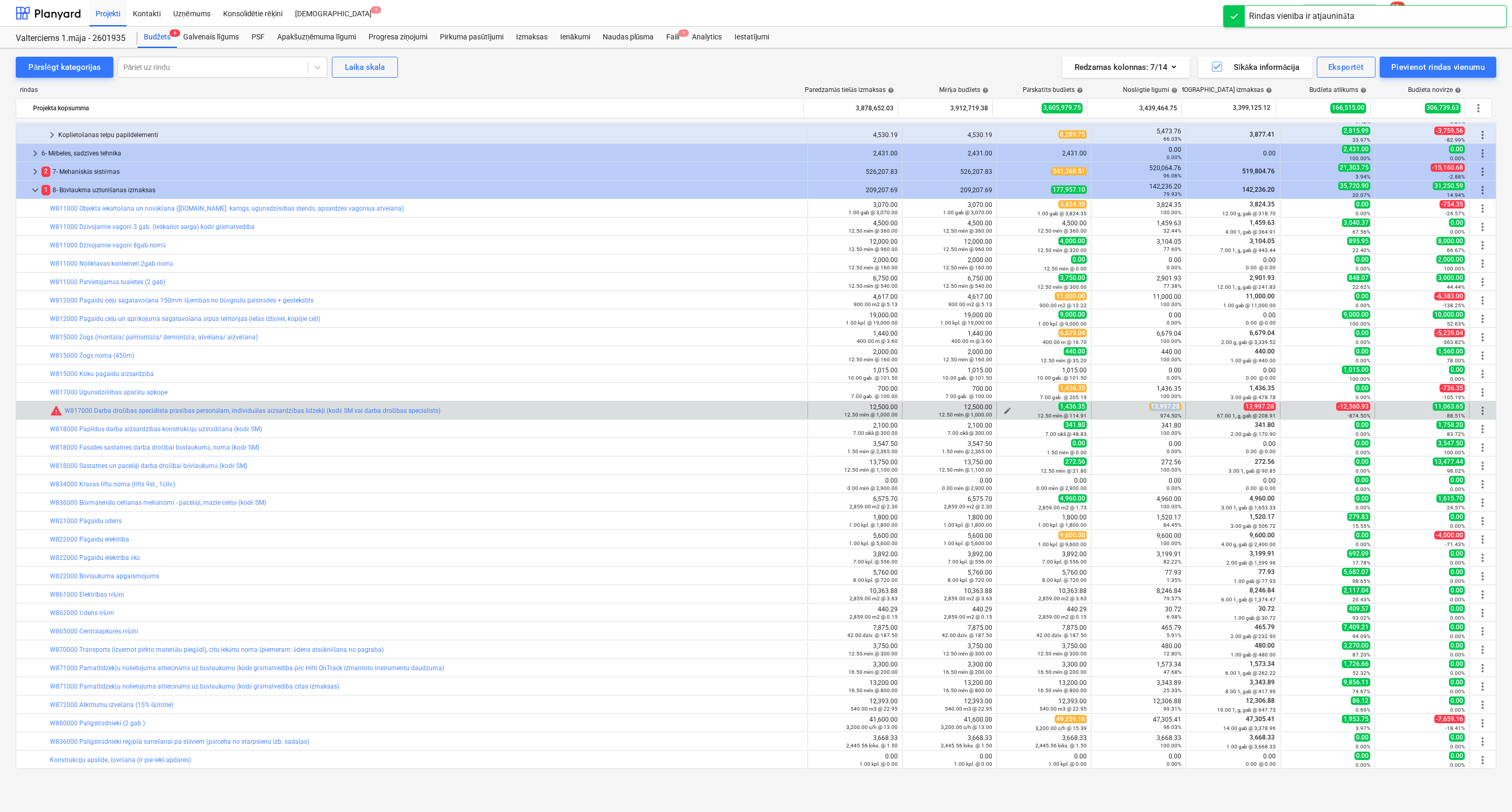
click at [1005, 408] on span "edit" at bounding box center [1007, 410] width 8 height 8
type textarea "x"
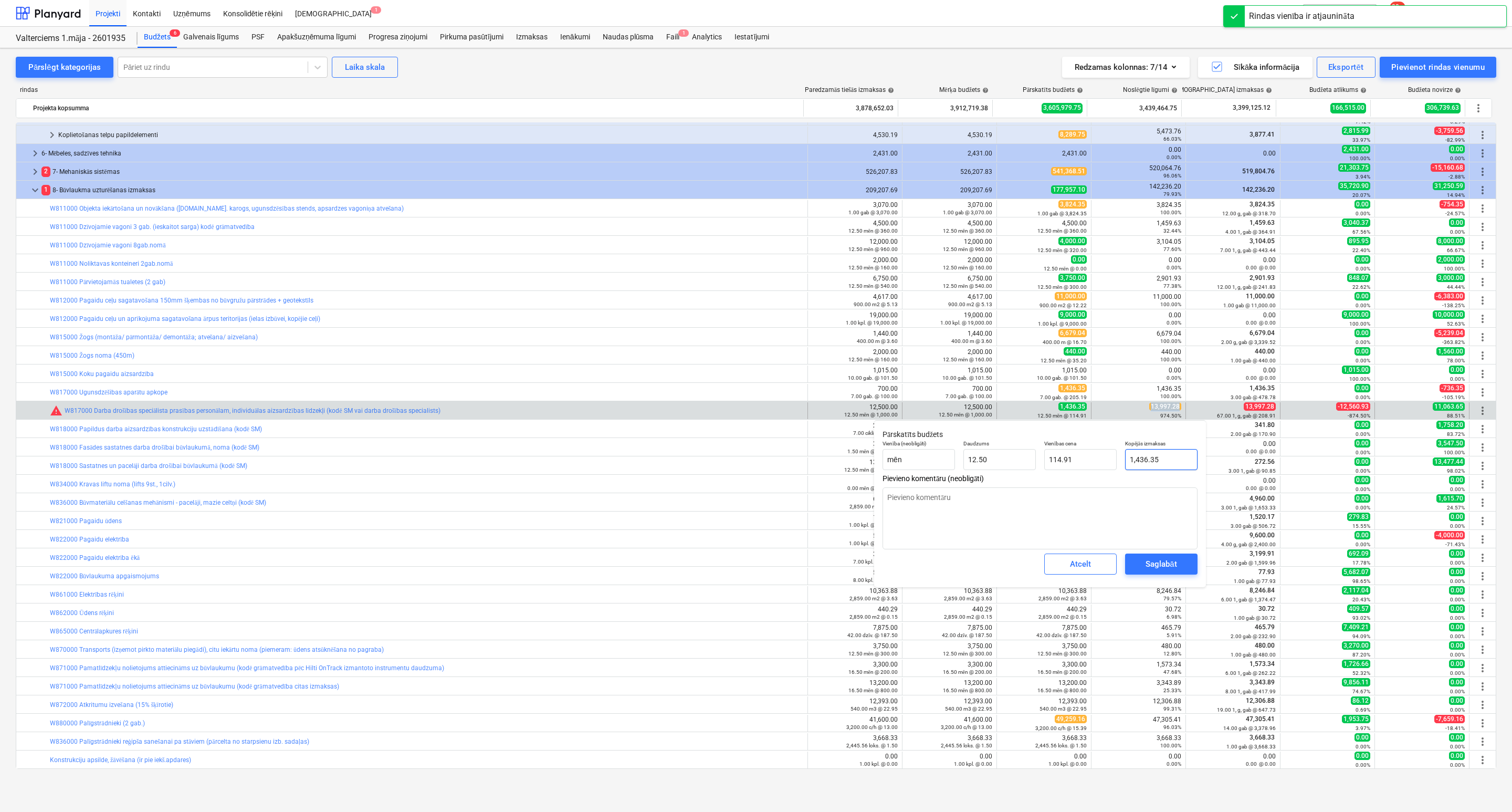
type input "1436.35"
click at [1161, 451] on input "1436.35" at bounding box center [1161, 460] width 72 height 21
paste input "3,997.28"
type textarea "x"
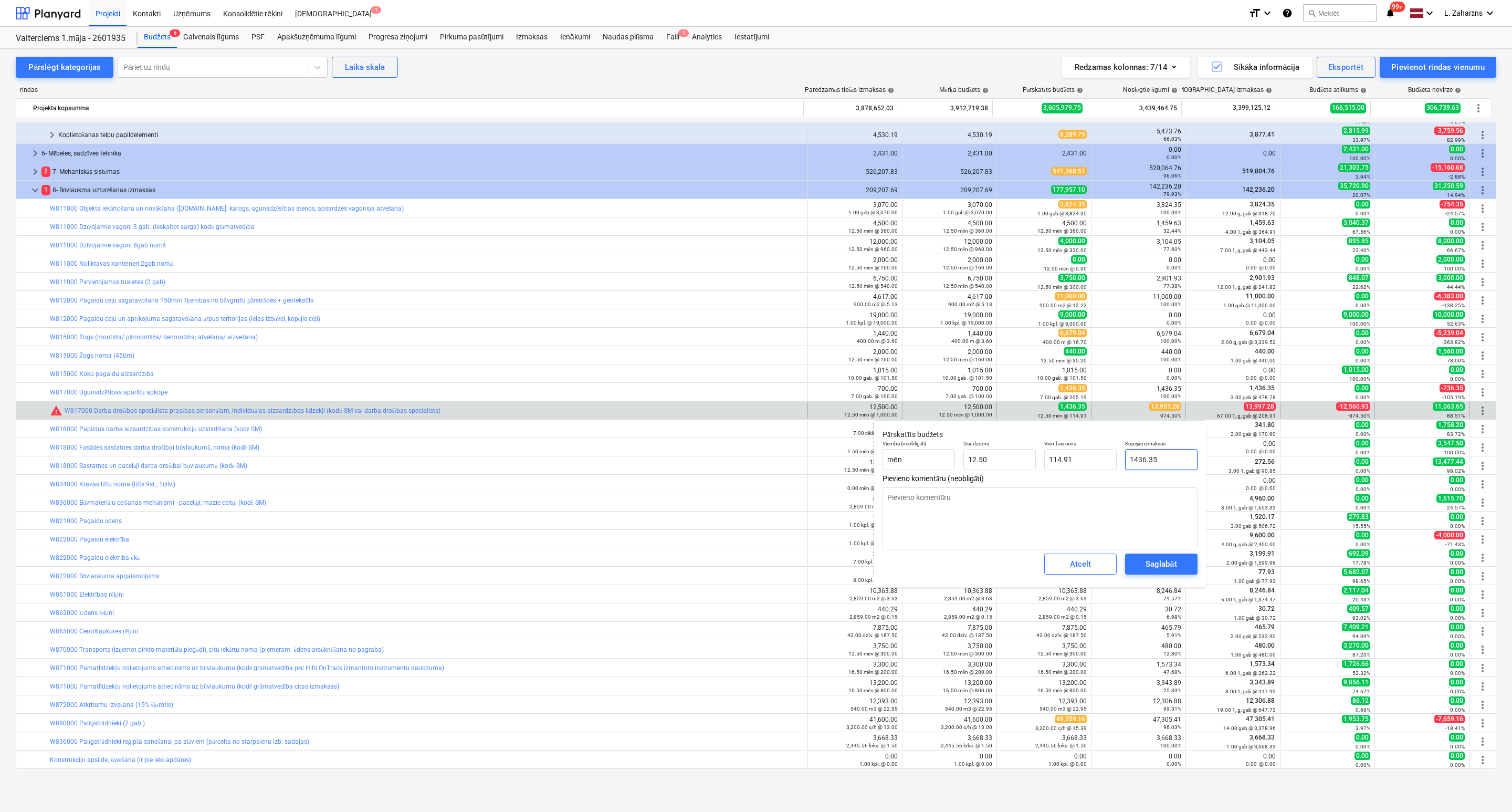
type input "13,997.28"
type input "1,119.78"
type input "13,997.28"
click at [1150, 560] on div "Saglabāt" at bounding box center [1161, 564] width 31 height 14
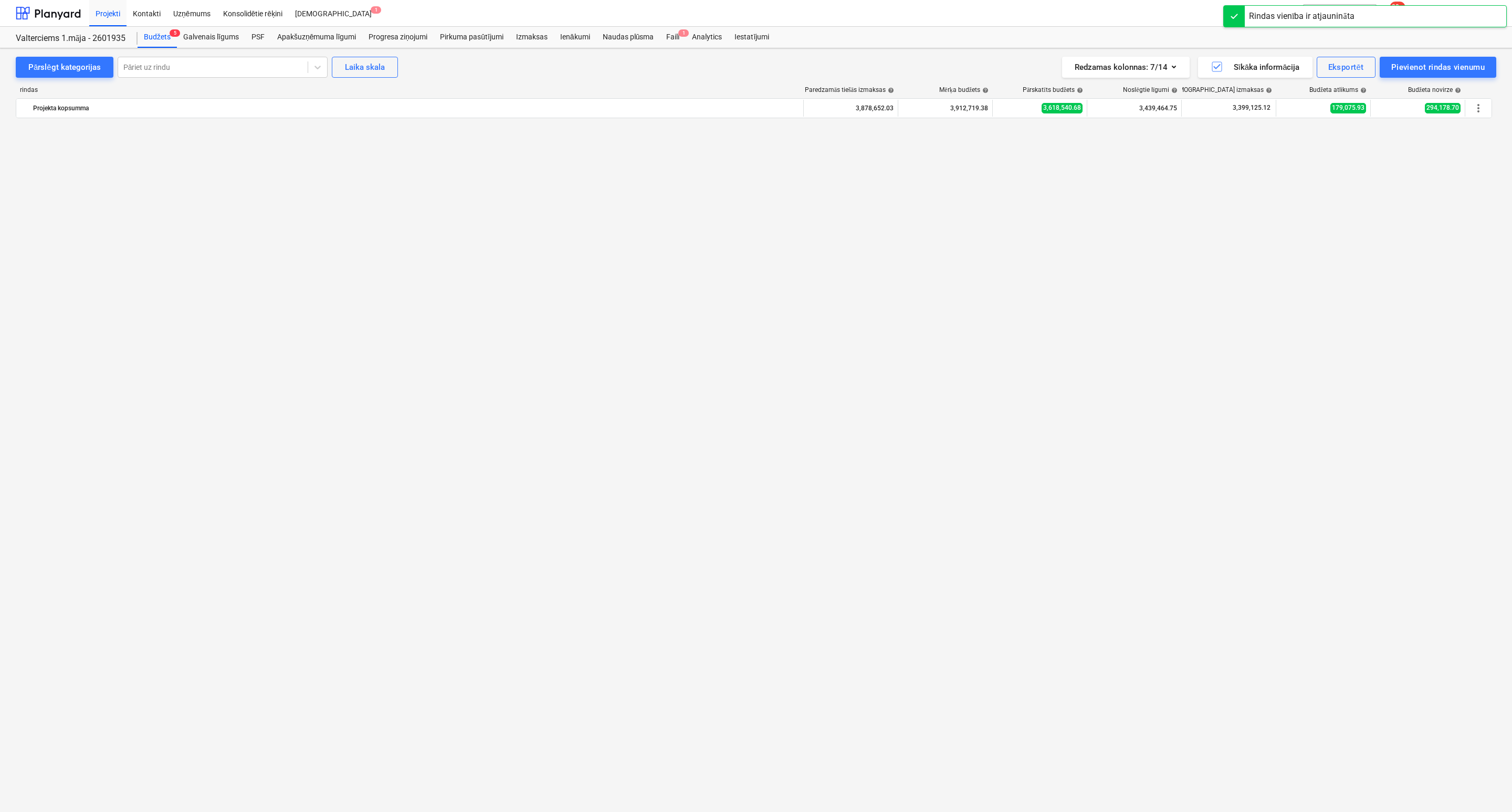
scroll to position [1341, 0]
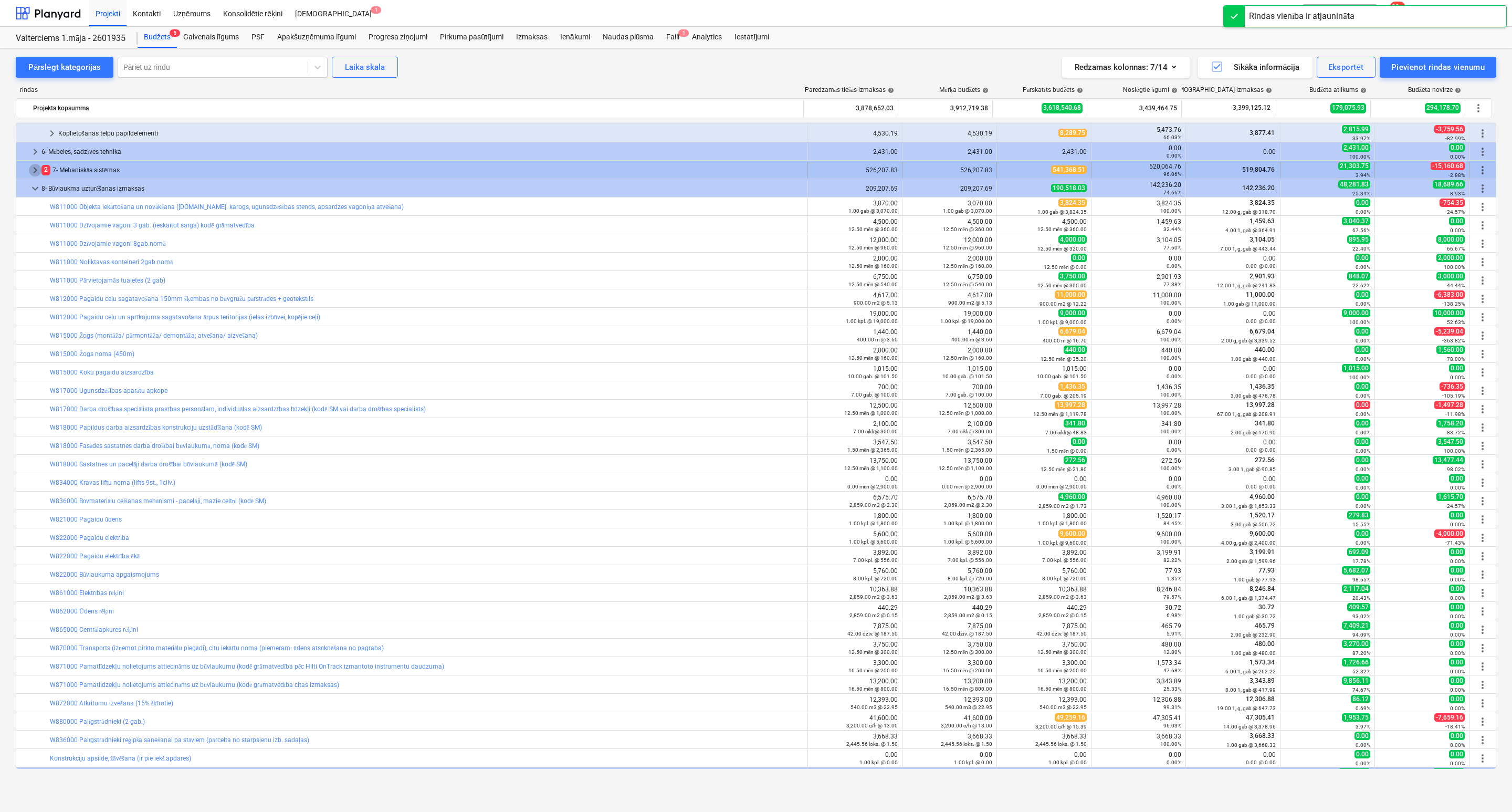
click at [36, 167] on span "keyboard_arrow_right" at bounding box center [35, 170] width 12 height 12
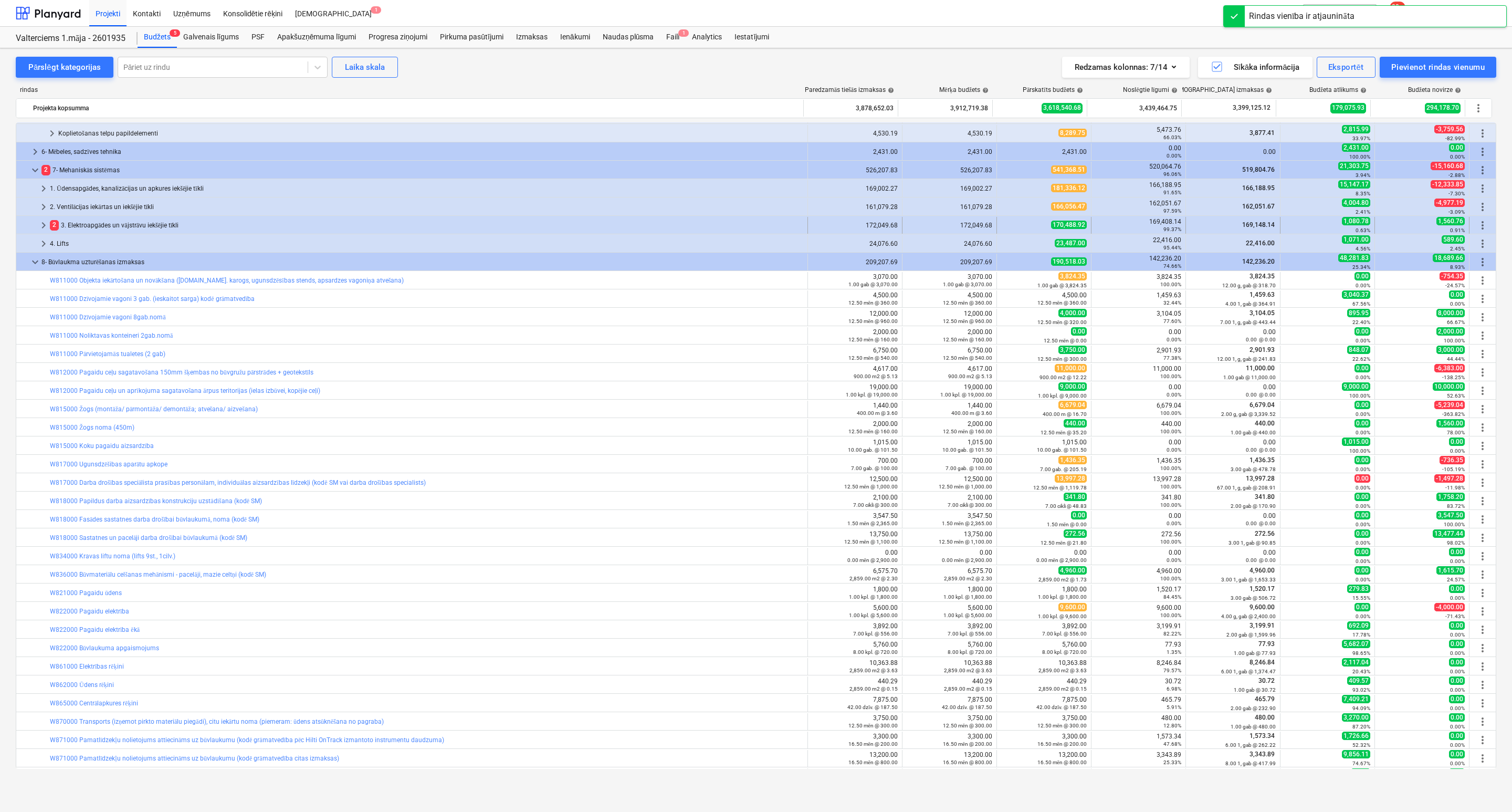
click at [42, 226] on span "keyboard_arrow_right" at bounding box center [43, 225] width 12 height 12
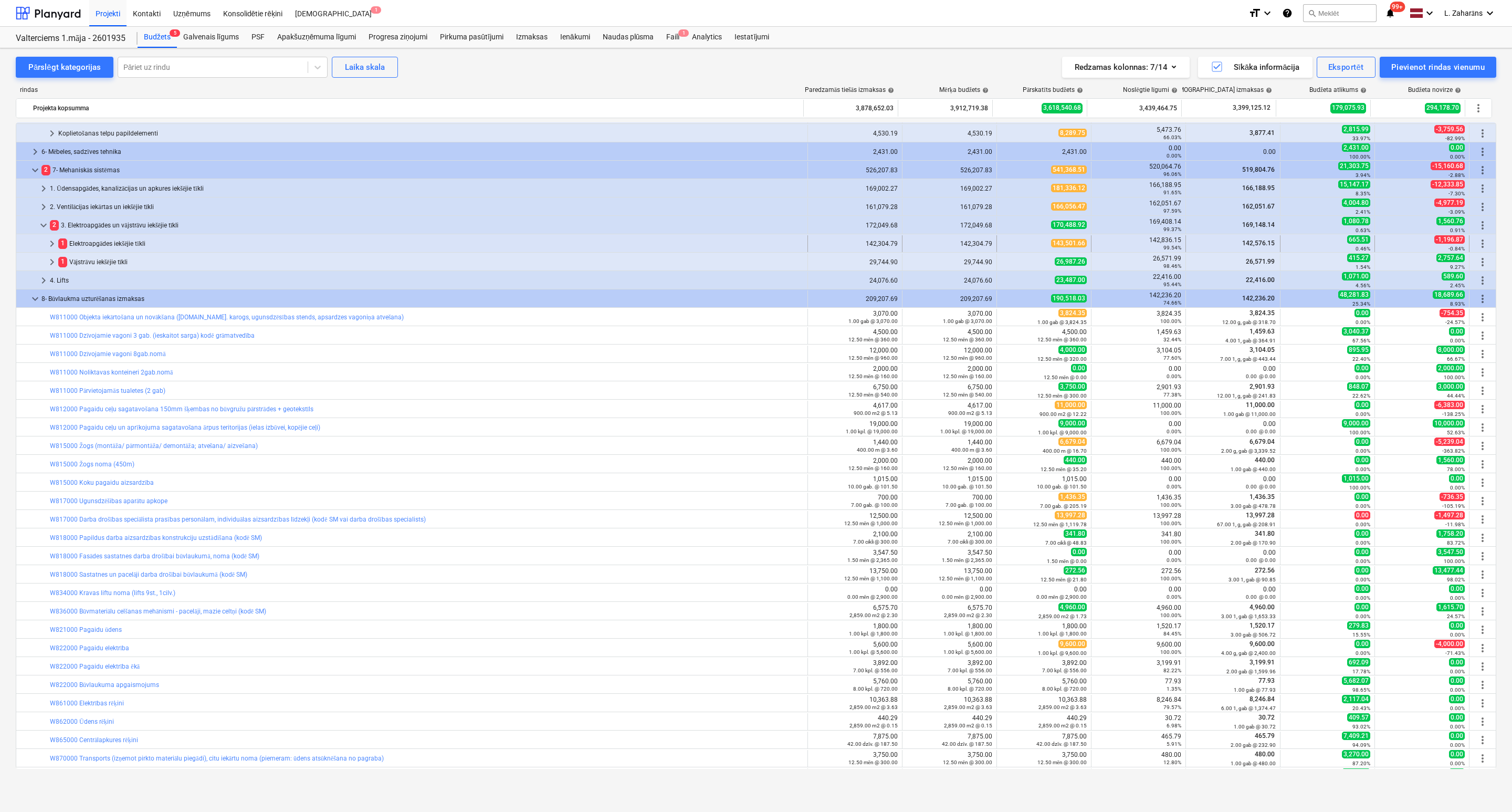
click at [53, 247] on span "keyboard_arrow_right" at bounding box center [52, 243] width 12 height 12
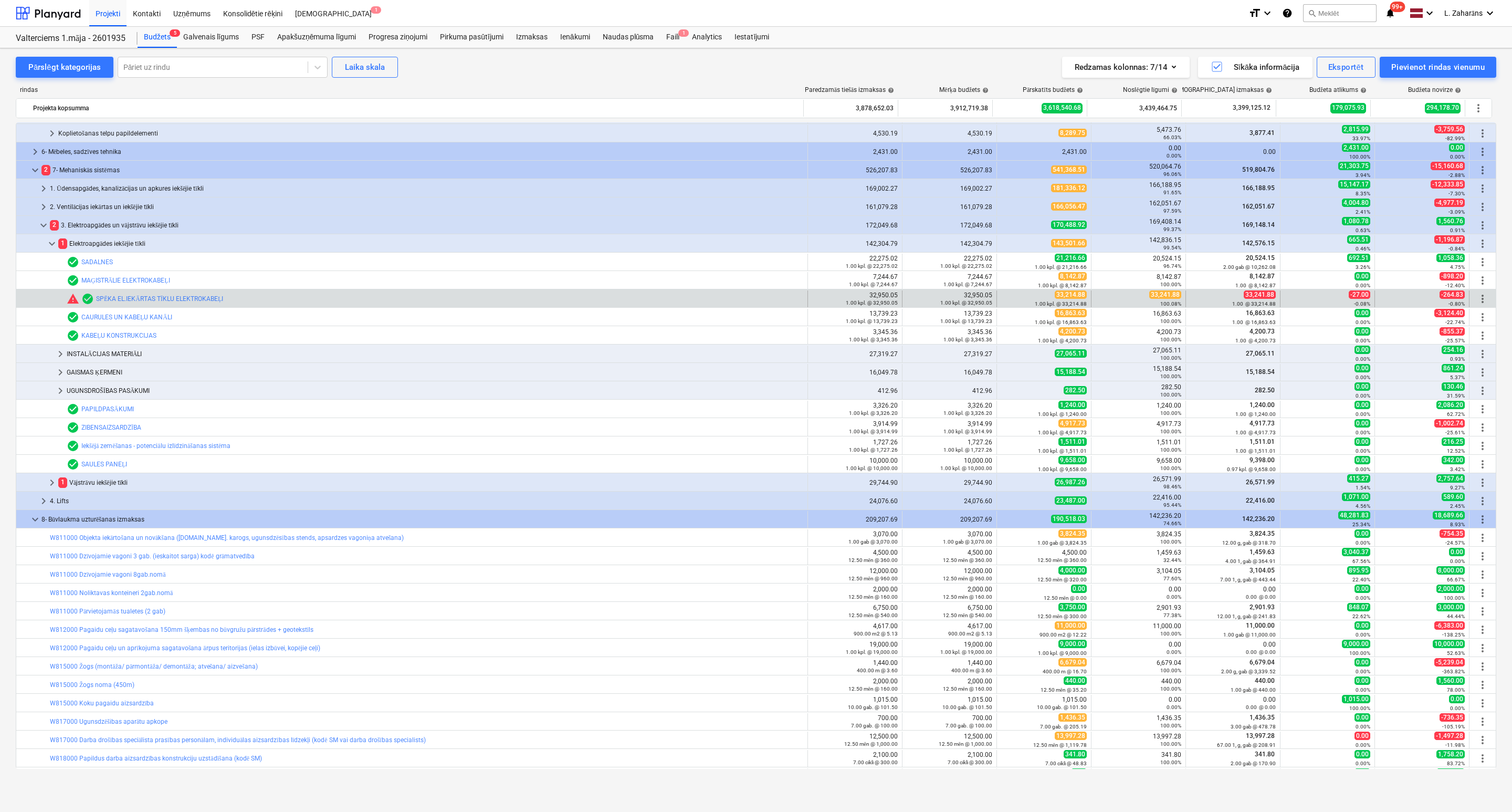
click at [1153, 295] on span "33,241.88" at bounding box center [1165, 295] width 32 height 8
copy span "33,241.88"
click at [1003, 298] on span "edit" at bounding box center [1007, 299] width 8 height 8
type textarea "x"
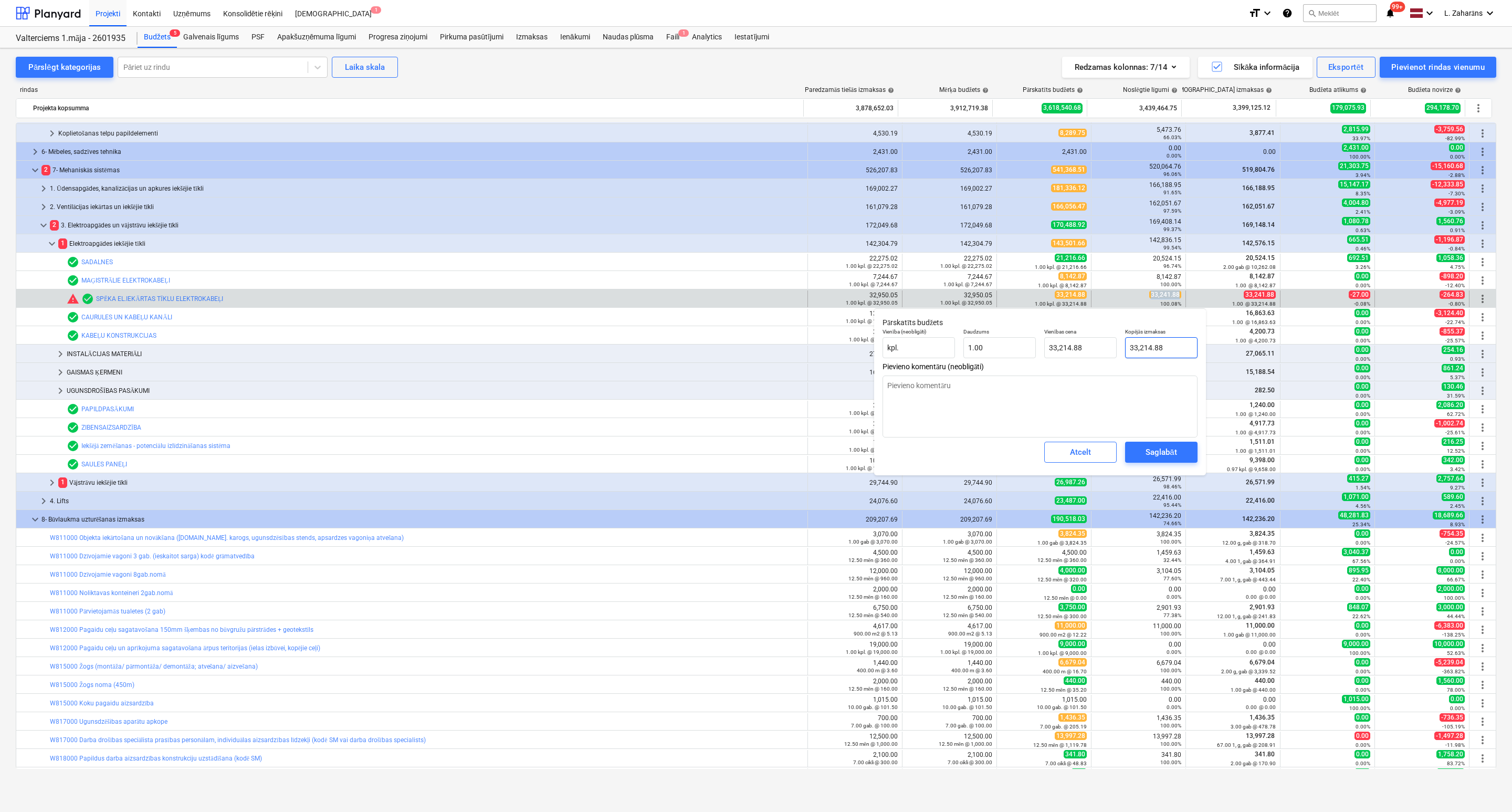
type input "33214.88"
click at [1176, 353] on input "33214.88" at bounding box center [1161, 348] width 72 height 21
paste input ",241"
type textarea "x"
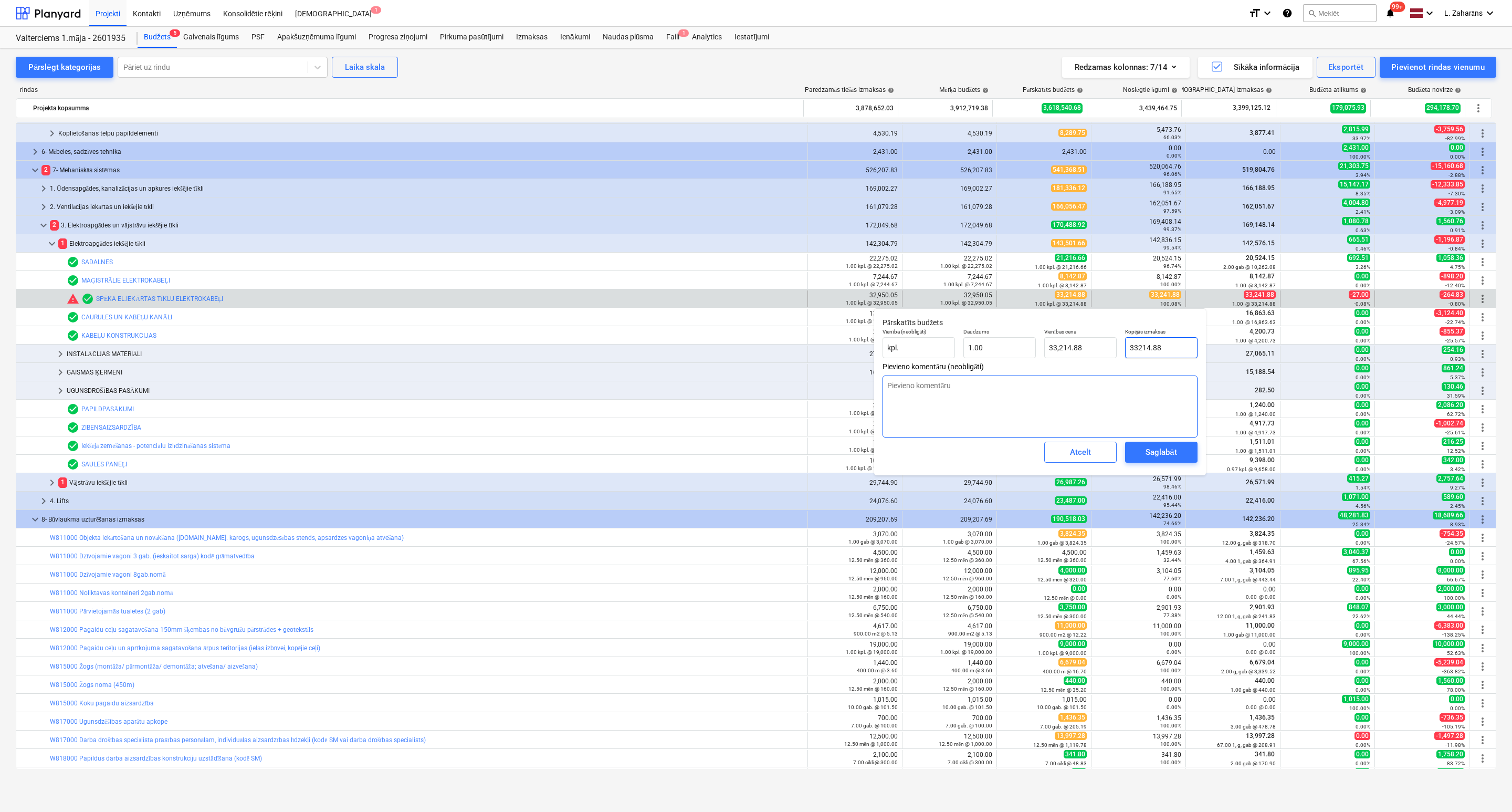
type input "33,241.88"
click at [1157, 454] on div "Saglabāt" at bounding box center [1161, 452] width 31 height 14
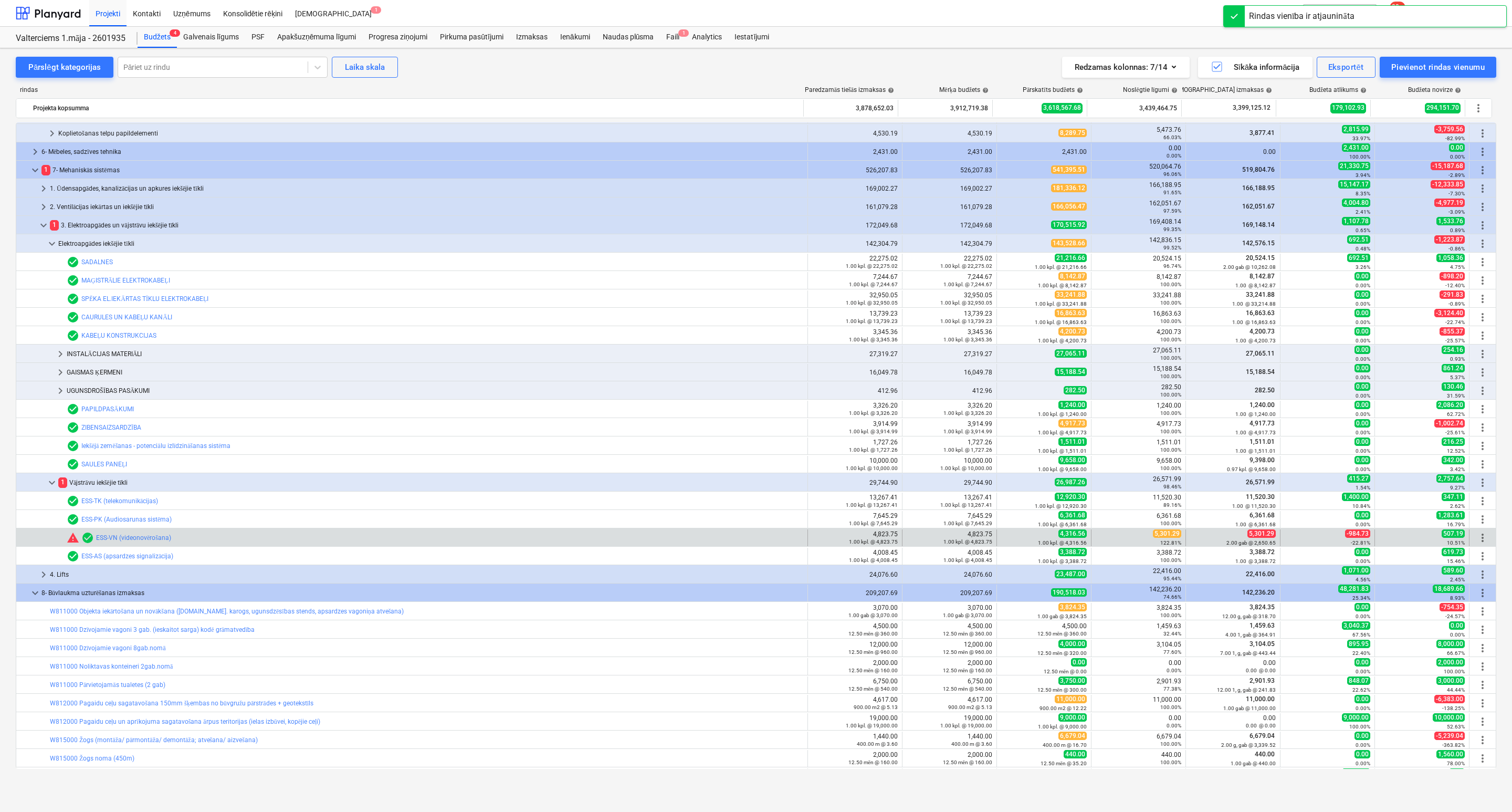
click at [1161, 537] on span "5,301.29" at bounding box center [1167, 534] width 28 height 8
click at [1005, 535] on span "edit" at bounding box center [1007, 538] width 8 height 8
type textarea "x"
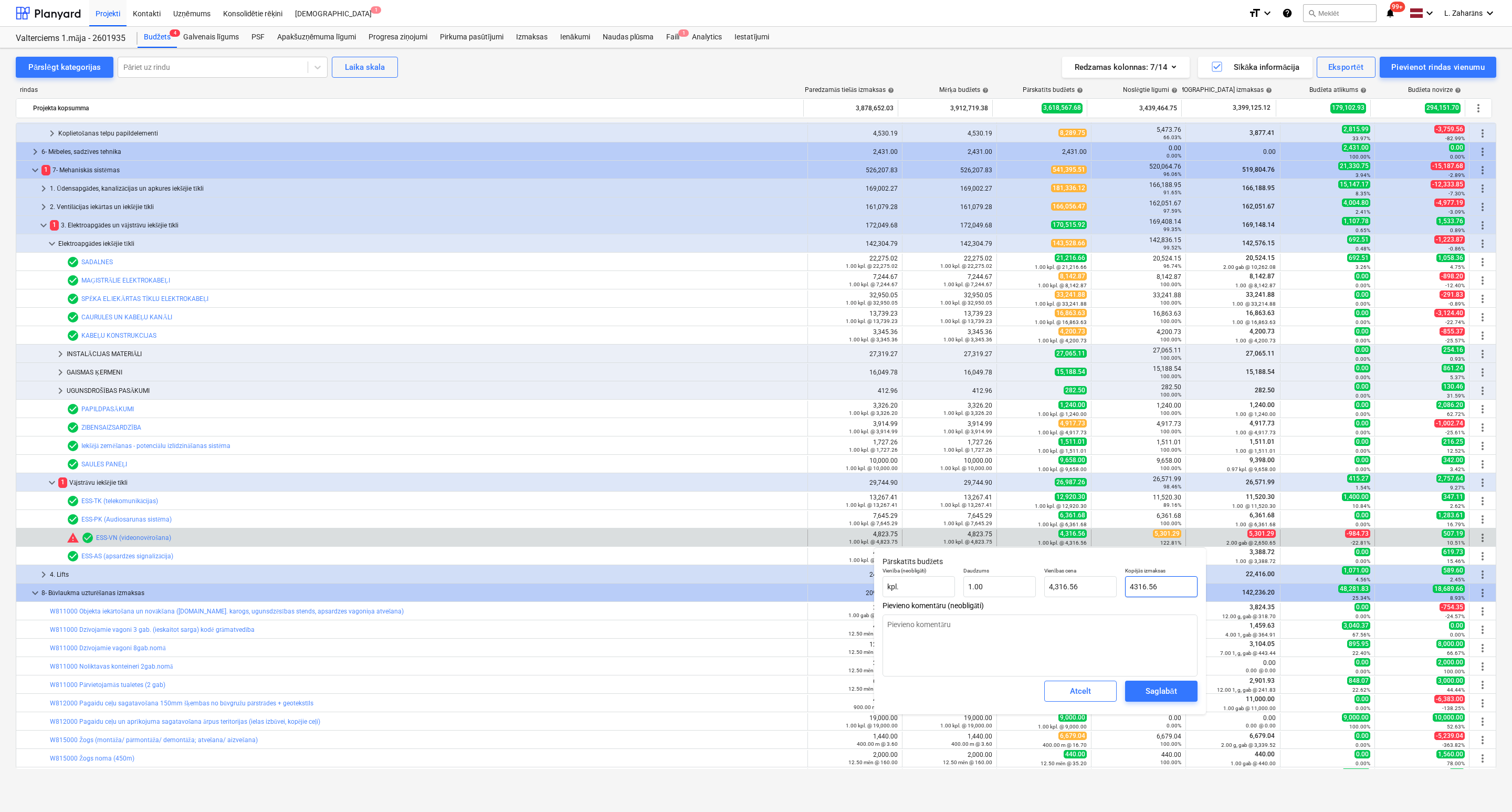
click at [1167, 580] on input "4316.56" at bounding box center [1161, 587] width 72 height 21
paste input "5,301.29"
type input "5,301.29"
type textarea "x"
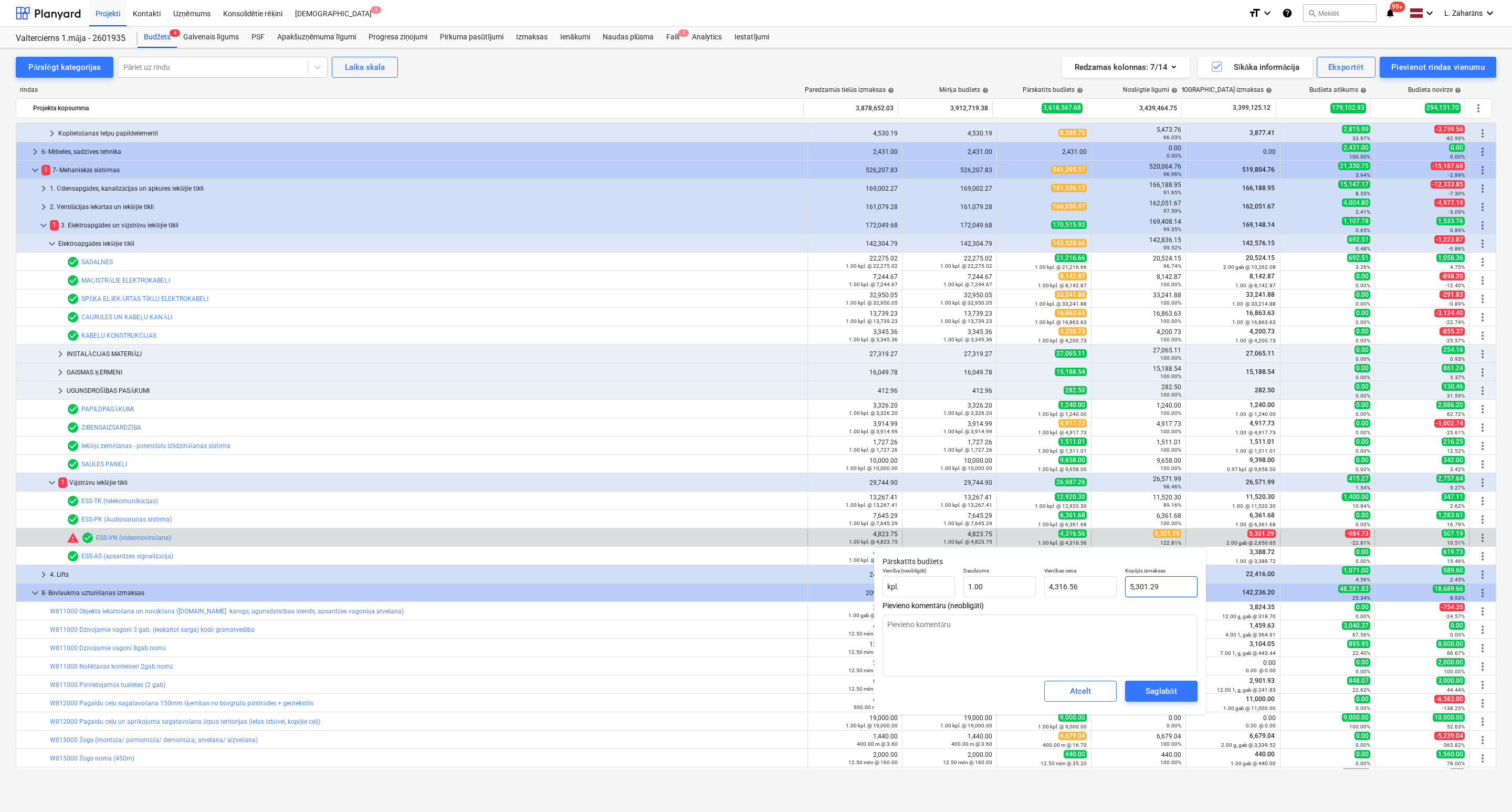
type input "5,301.29"
click at [1160, 689] on div "Saglabāt" at bounding box center [1161, 690] width 31 height 14
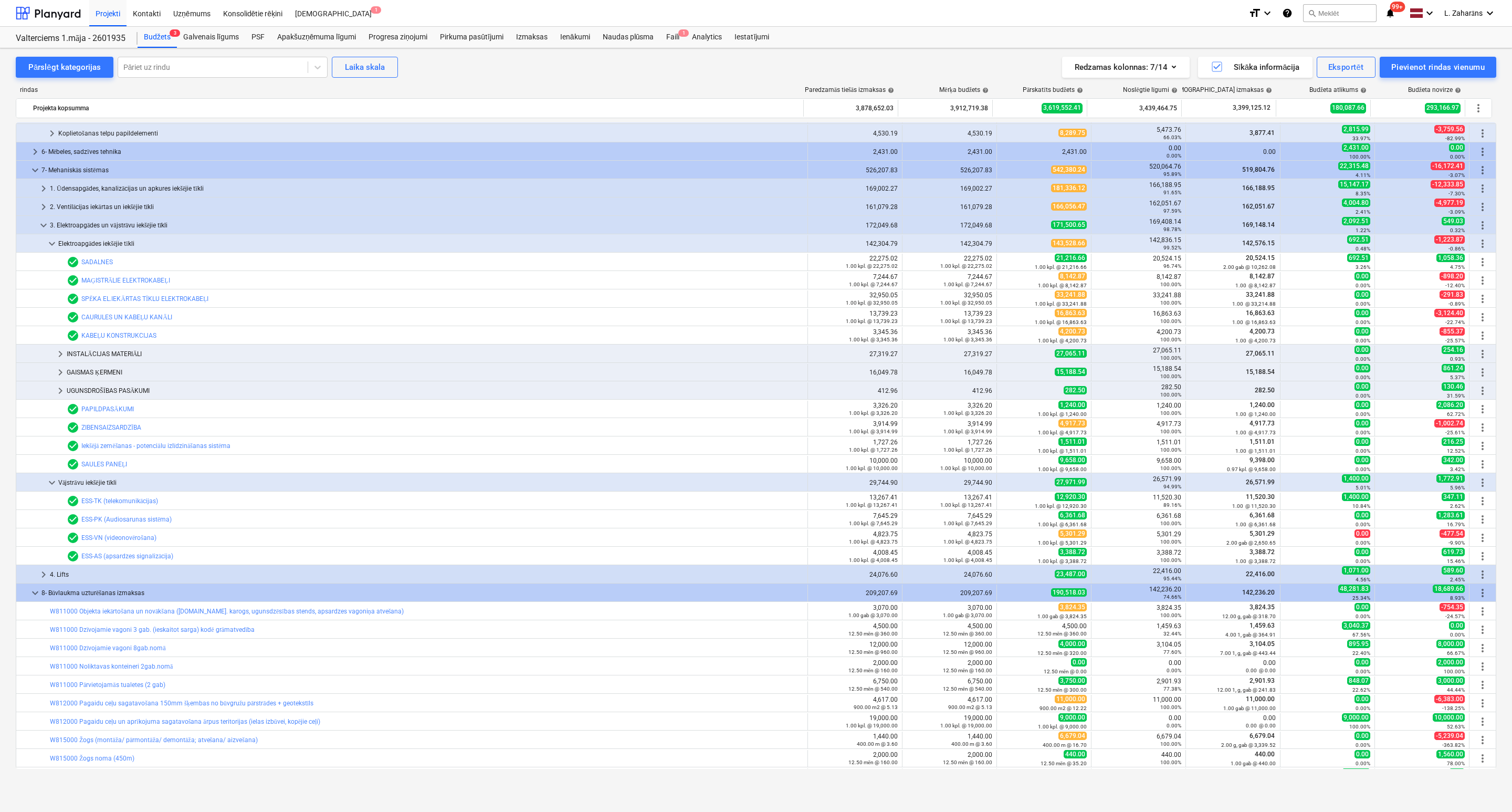
type textarea "x"
type input "1.00"
type input "5,301.29"
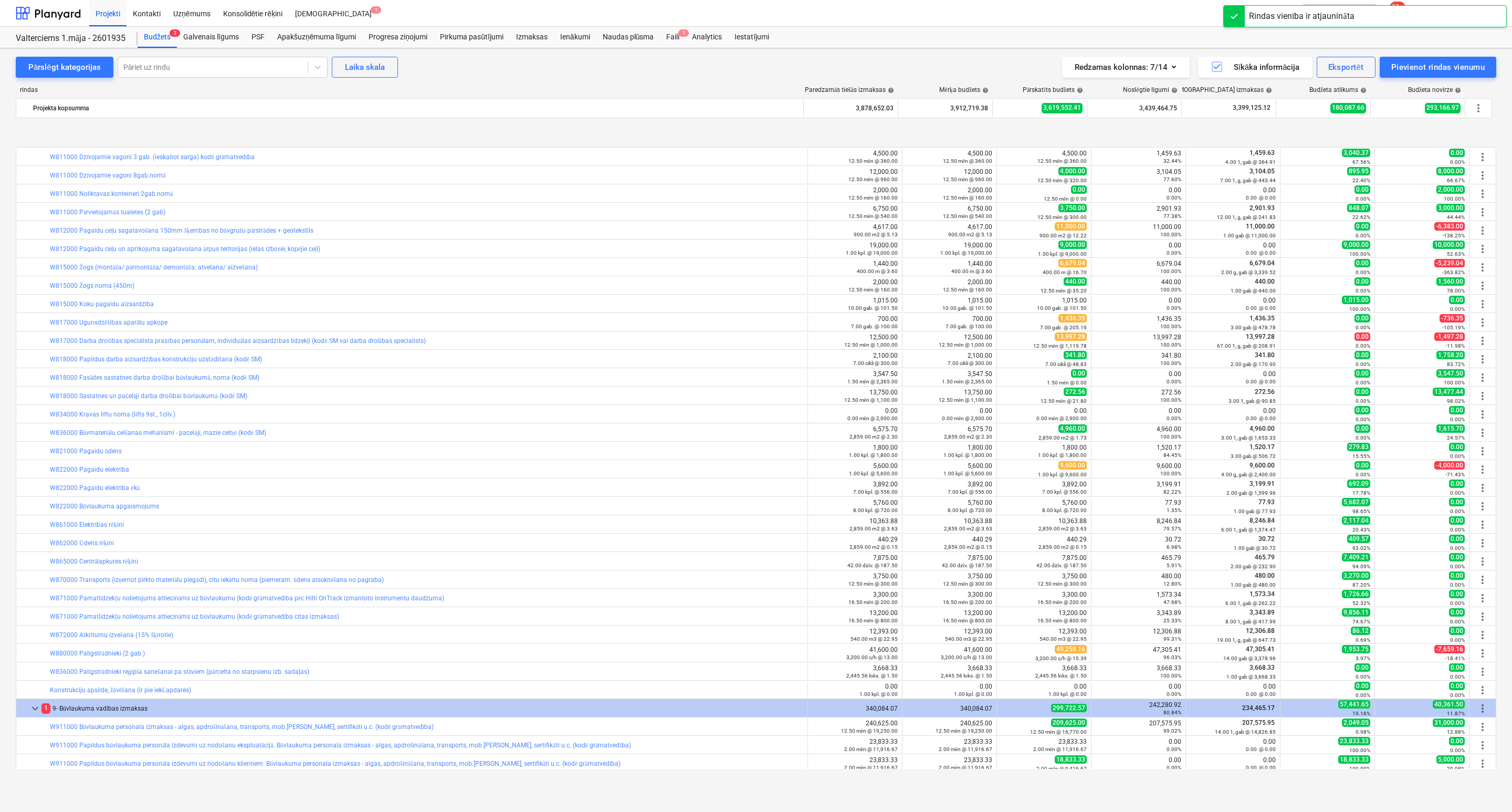
scroll to position [2207, 0]
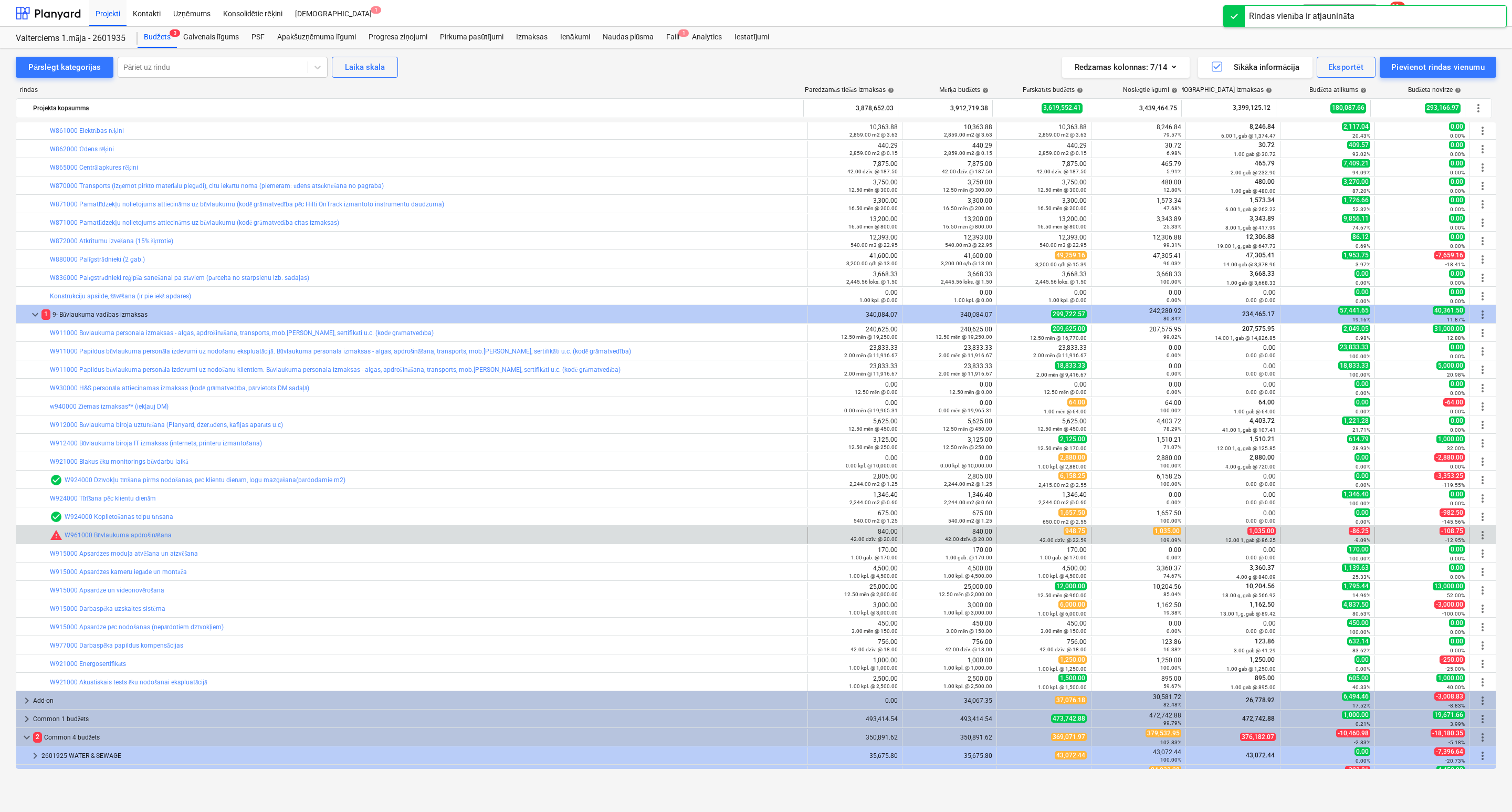
click at [1163, 535] on span "1,035.00" at bounding box center [1167, 531] width 28 height 8
click at [1005, 534] on span "edit" at bounding box center [1007, 535] width 8 height 8
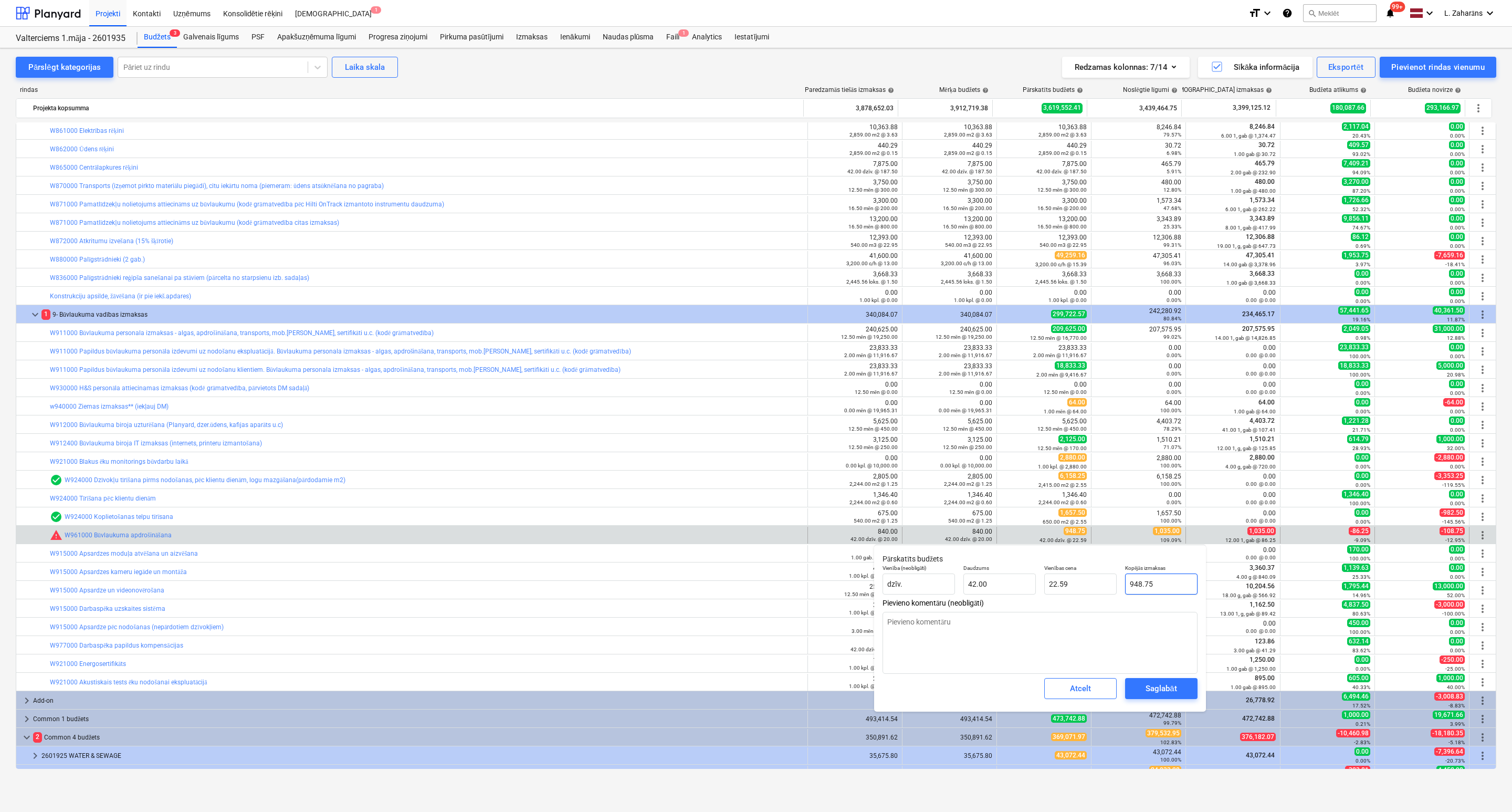
click at [1174, 586] on input "948.75" at bounding box center [1161, 584] width 72 height 21
paste input "1,035.00"
type textarea "x"
type input "1,035.00"
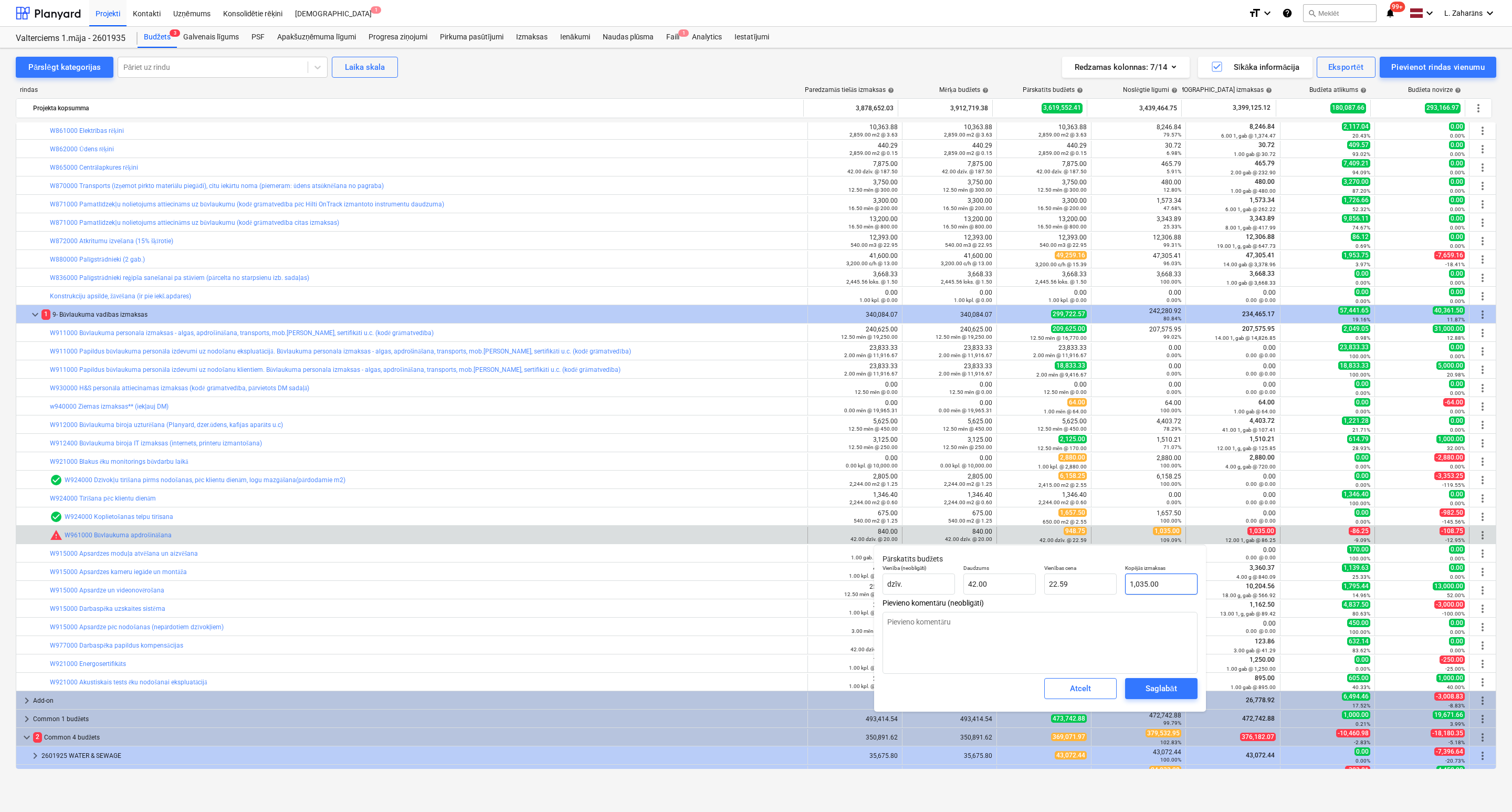
type input "24.64"
type input "1,035.00"
click at [1153, 687] on div "Saglabāt" at bounding box center [1161, 688] width 31 height 14
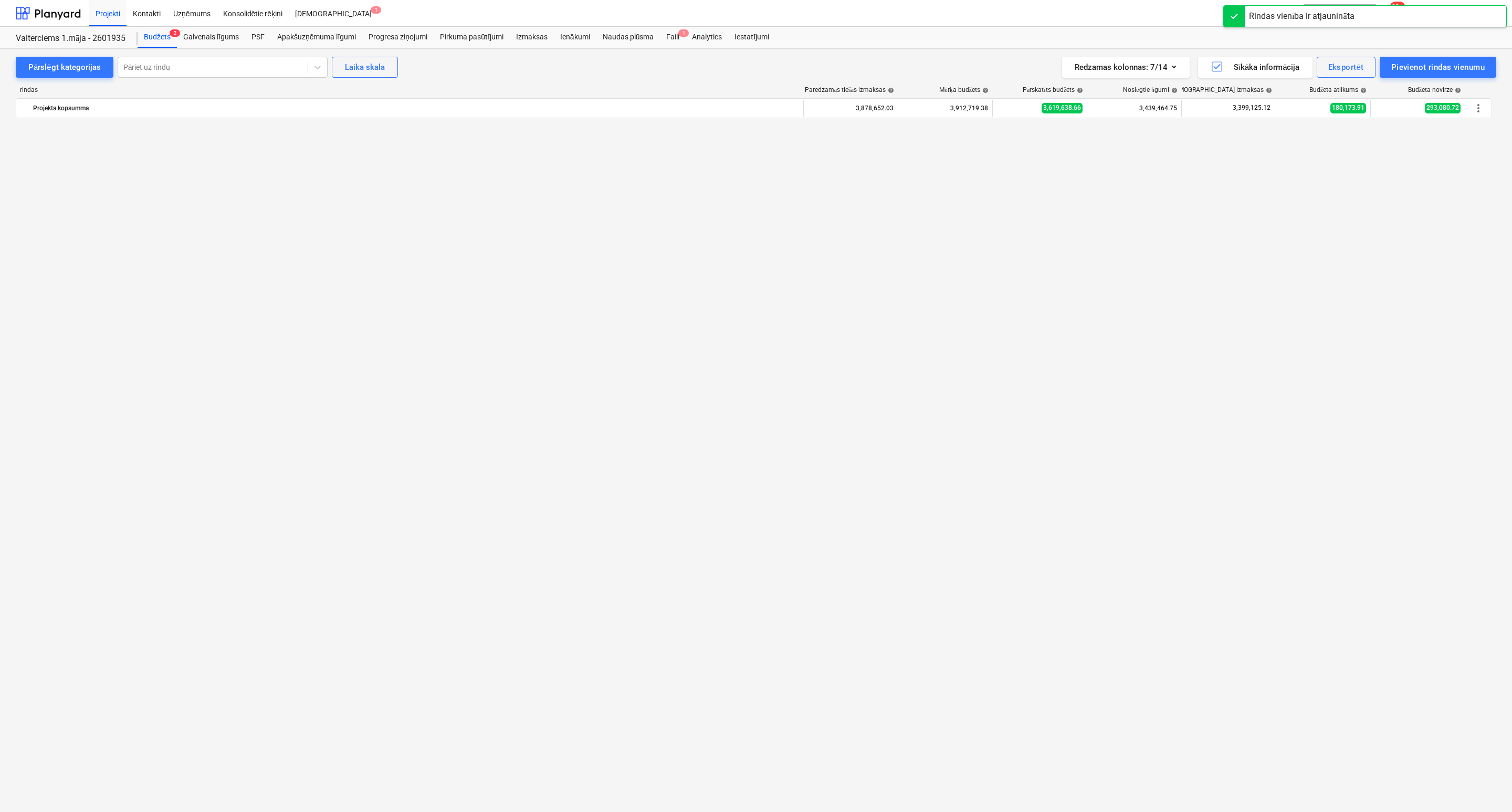
scroll to position [2258, 0]
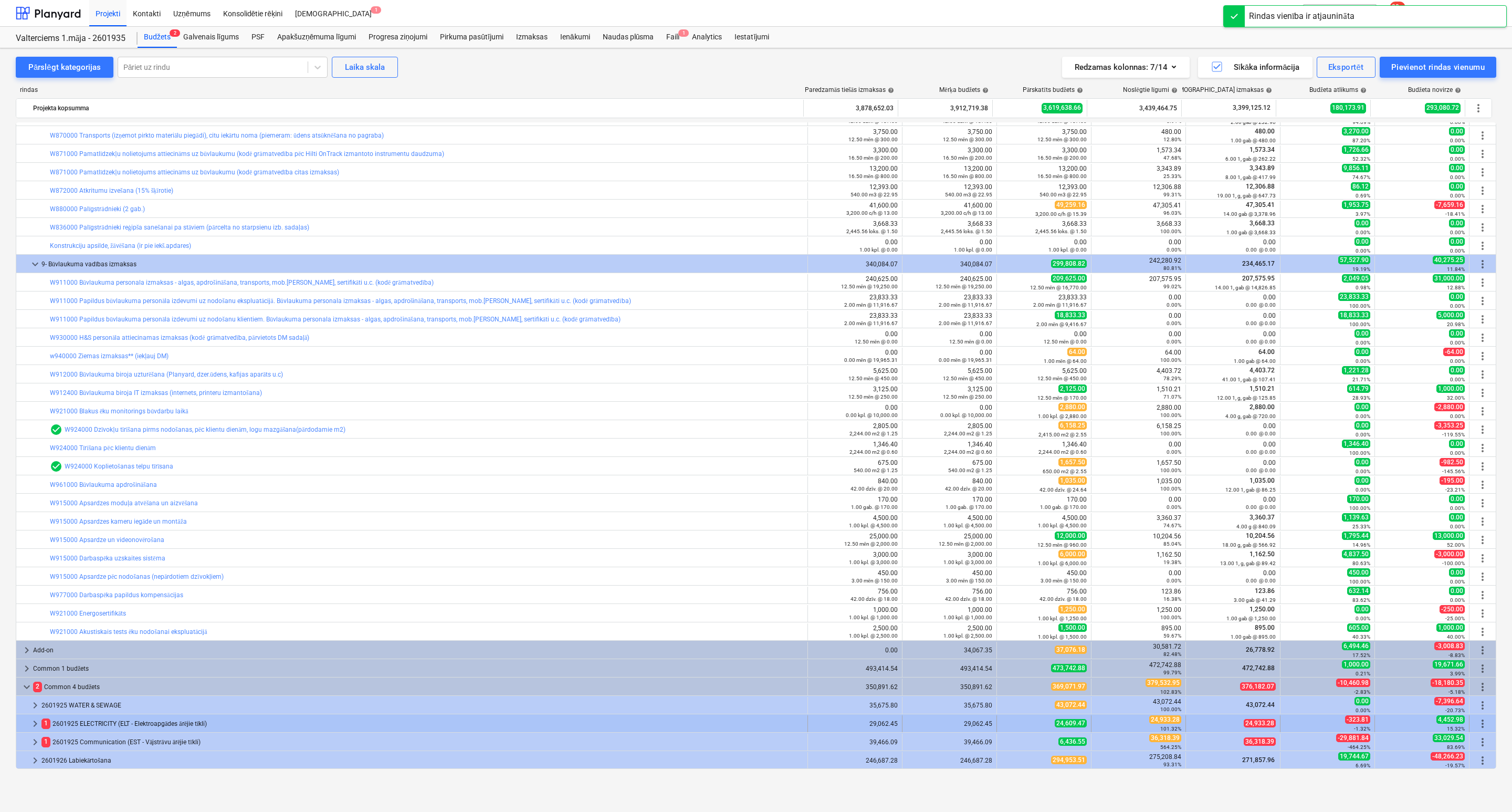
click at [33, 725] on span "keyboard_arrow_right" at bounding box center [35, 723] width 12 height 12
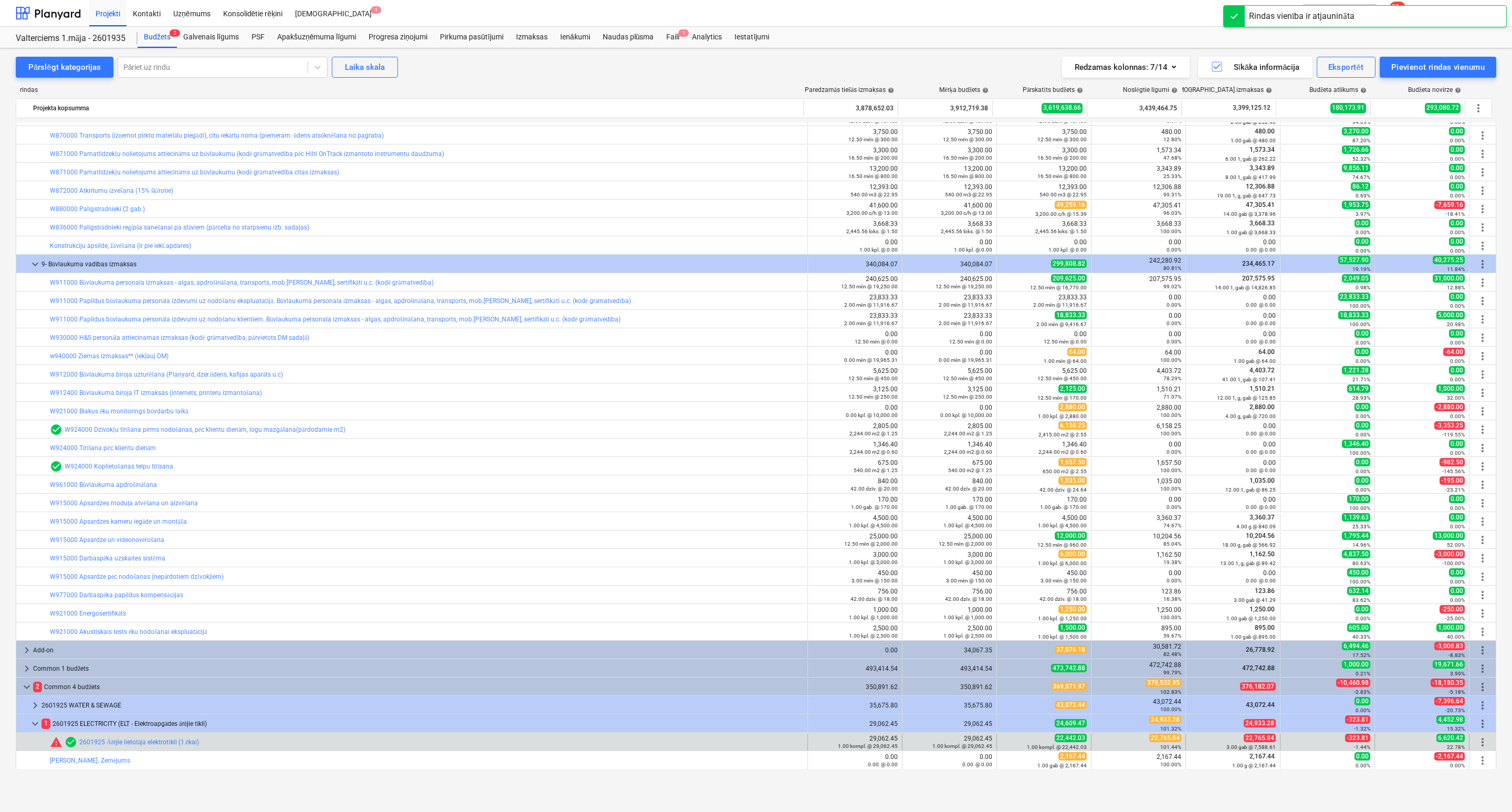
scroll to position [2294, 0]
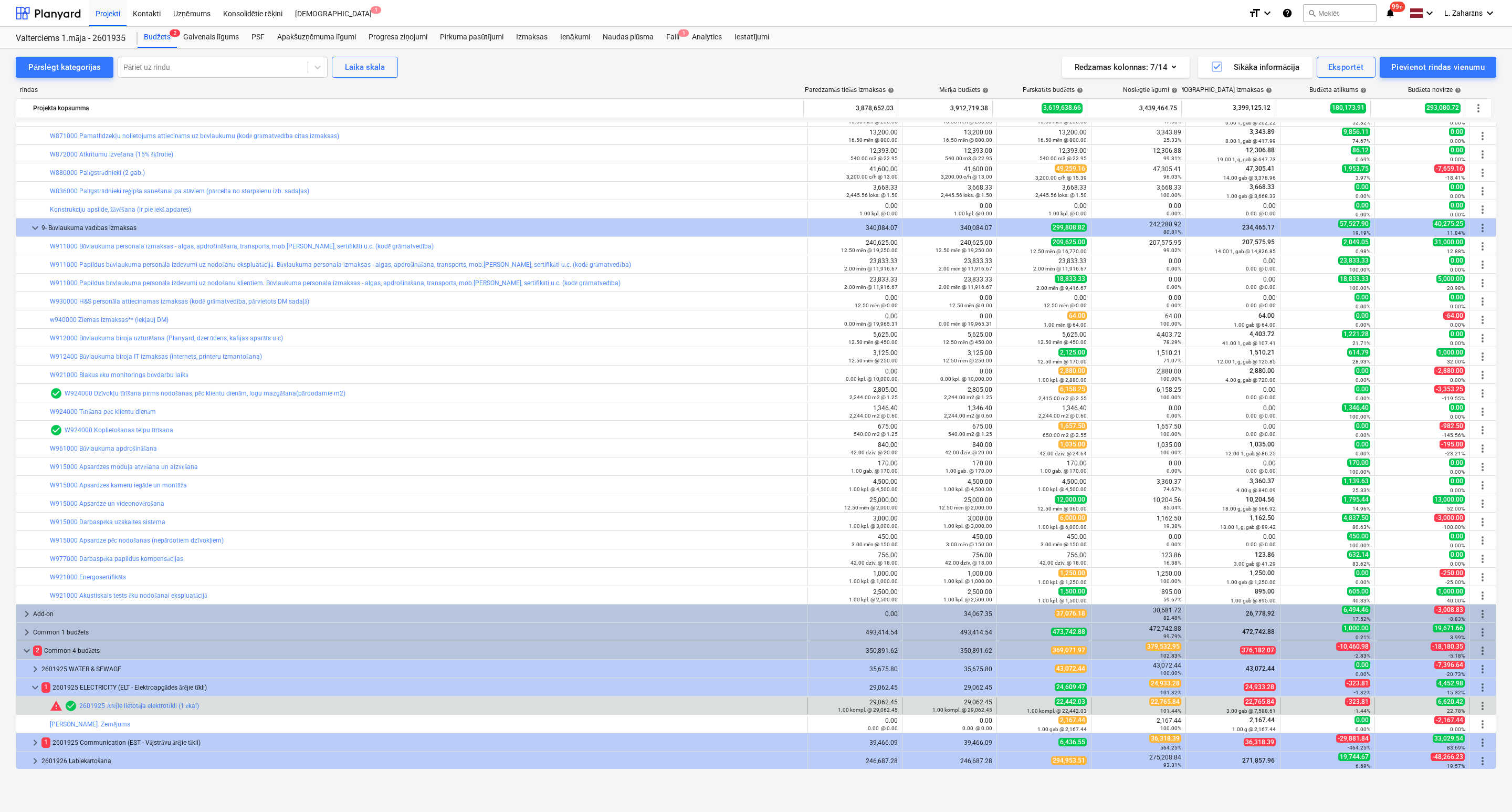
click at [1155, 704] on span "22,765.84" at bounding box center [1165, 702] width 32 height 8
click at [1005, 706] on span "edit" at bounding box center [1007, 706] width 8 height 8
type textarea "x"
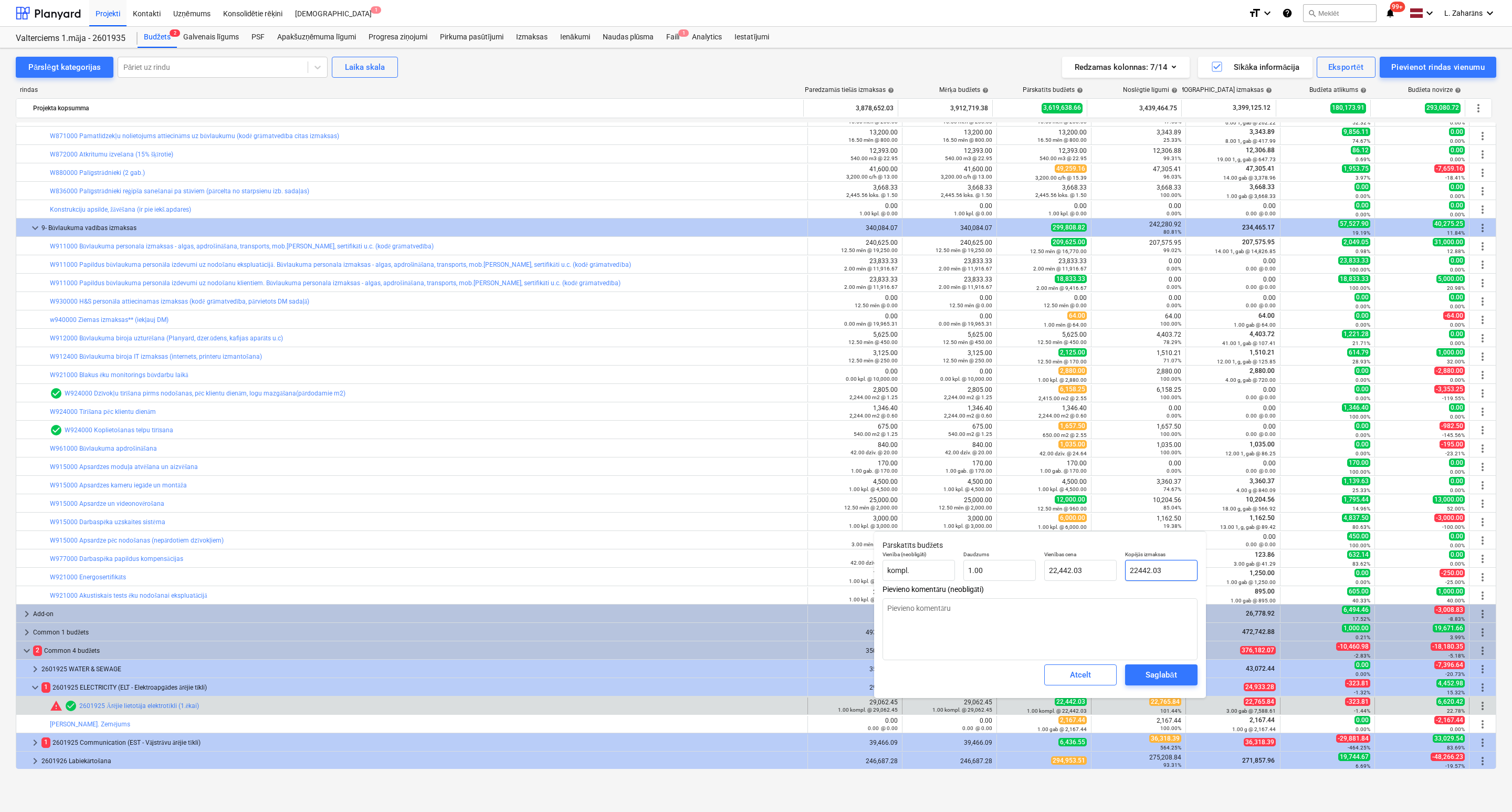
click at [1167, 567] on input "22442.03" at bounding box center [1161, 570] width 72 height 21
paste input ",765.84"
type input "22,765.84"
type textarea "x"
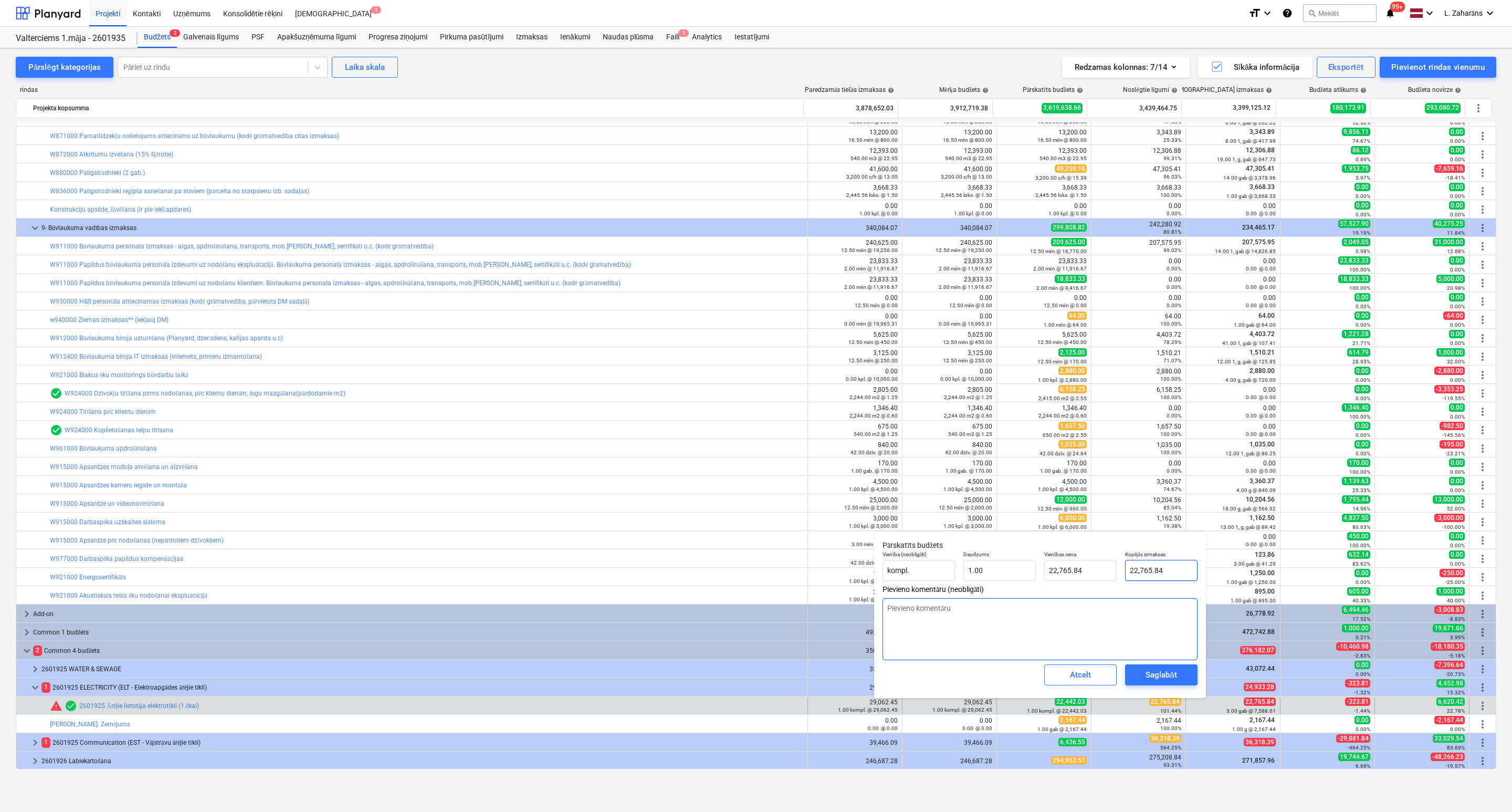
type input "22,765.84"
click at [1157, 672] on div "Saglabāt" at bounding box center [1161, 675] width 31 height 14
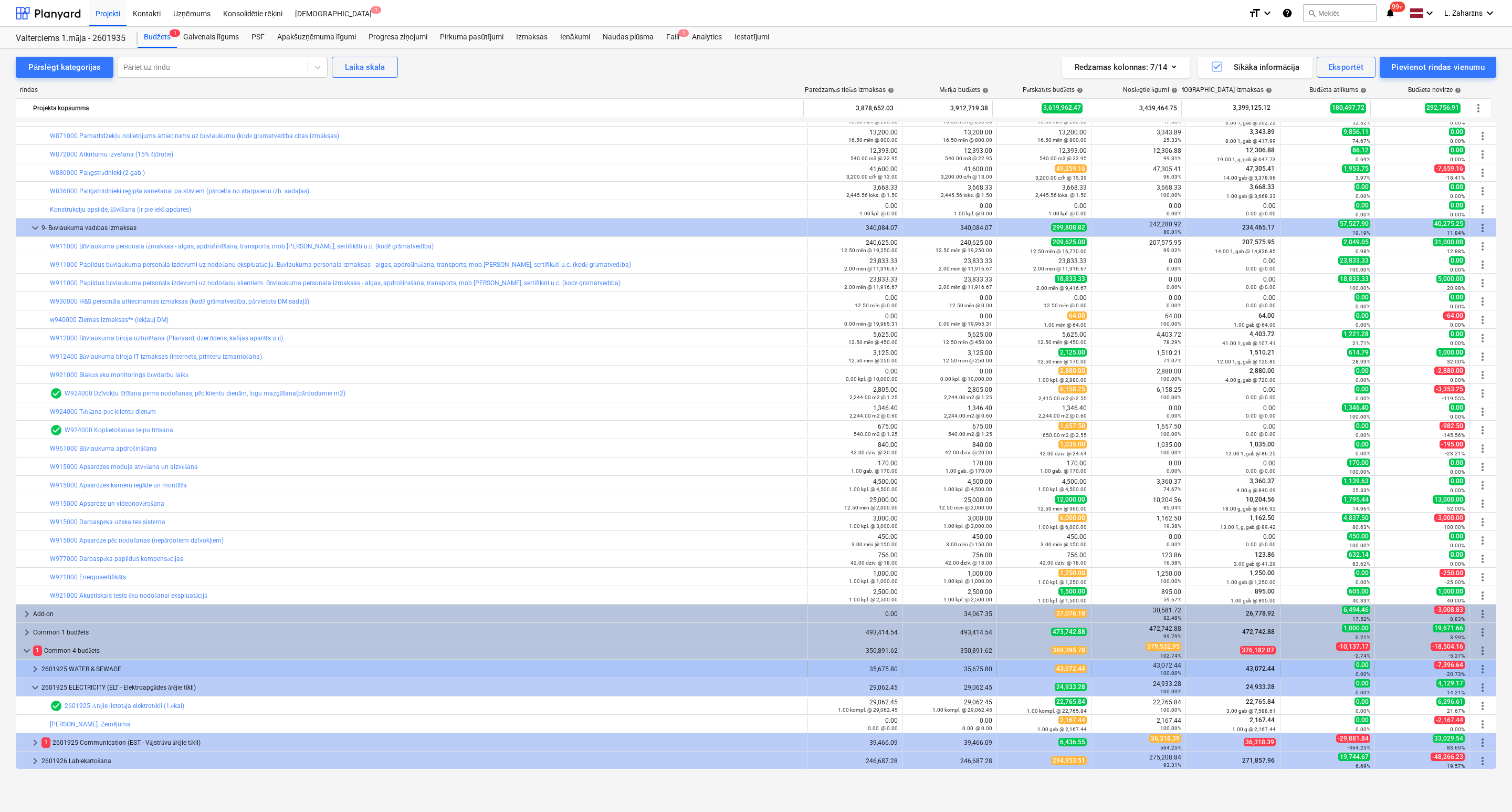
type textarea "x"
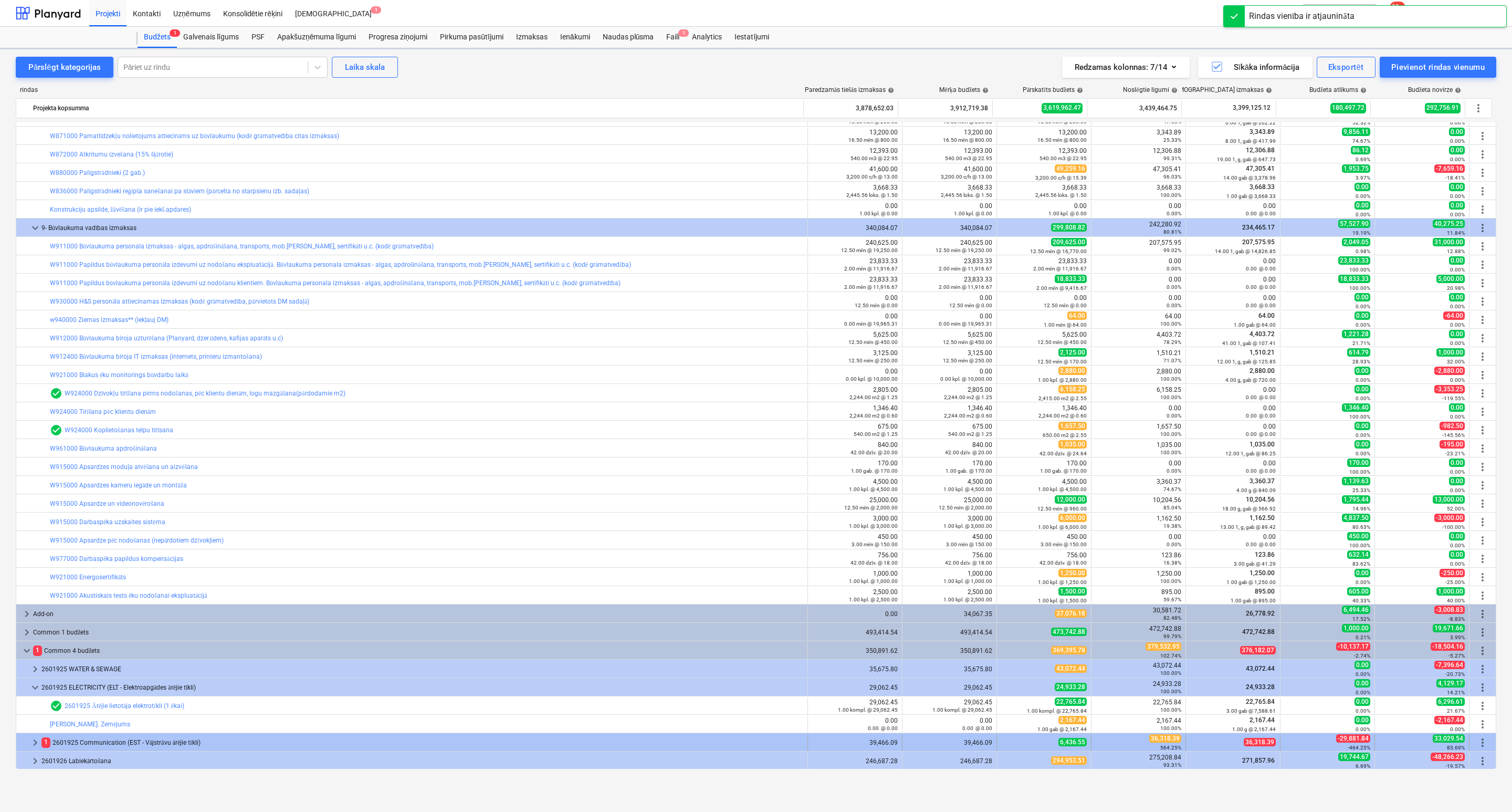
click at [36, 740] on span "keyboard_arrow_right" at bounding box center [35, 742] width 12 height 12
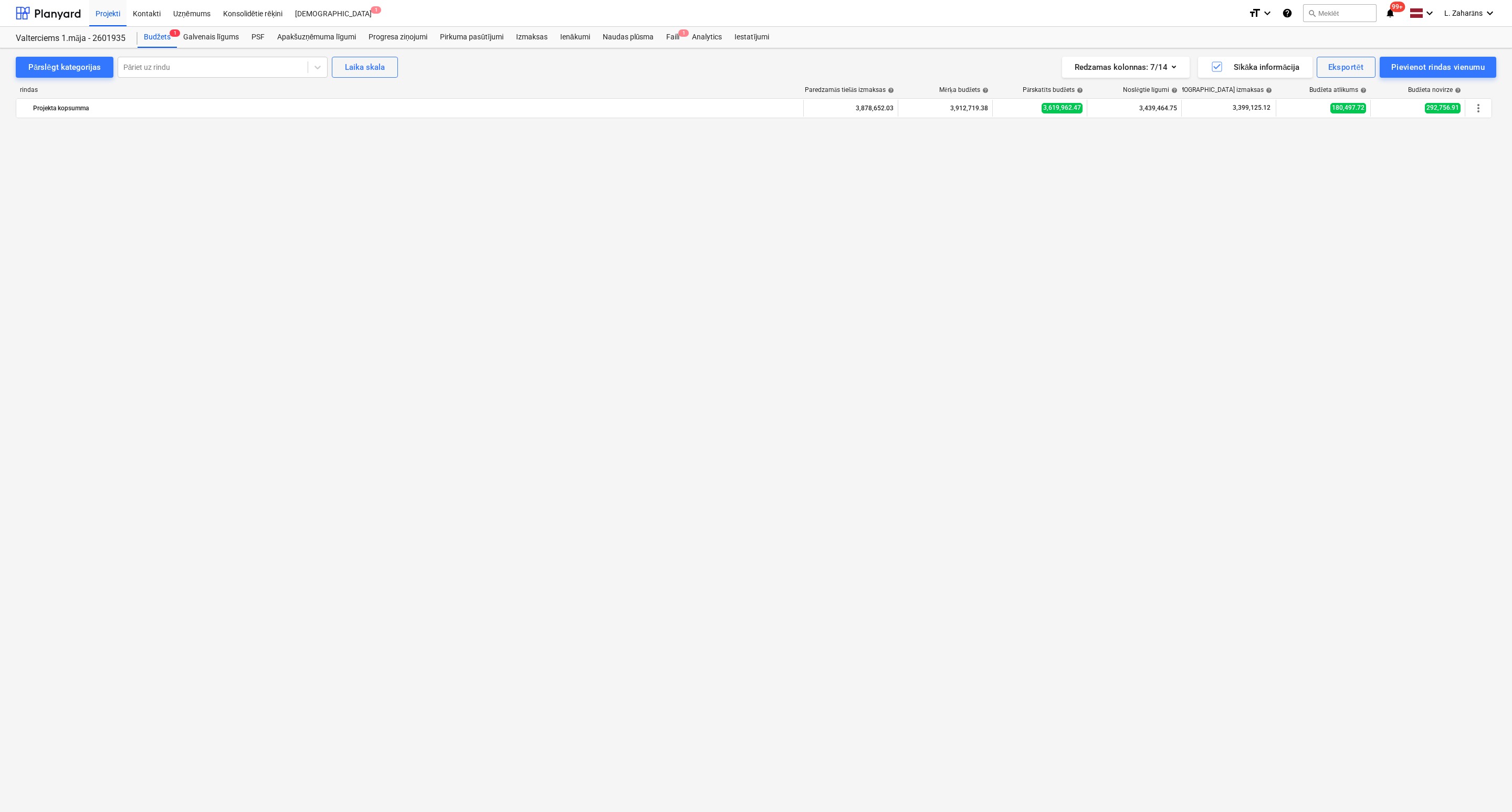
scroll to position [0, 0]
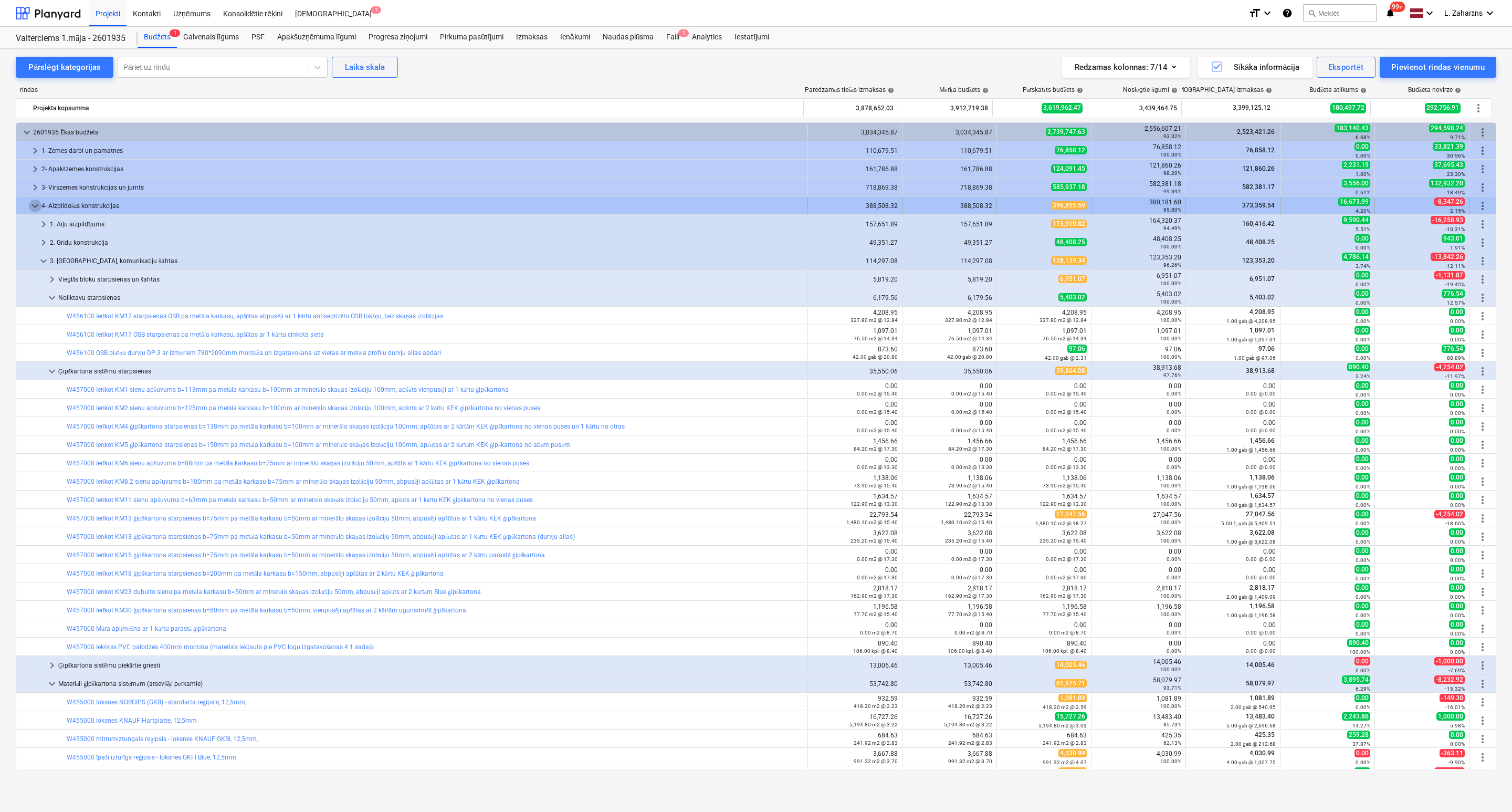
click at [37, 208] on span "keyboard_arrow_down" at bounding box center [35, 205] width 12 height 12
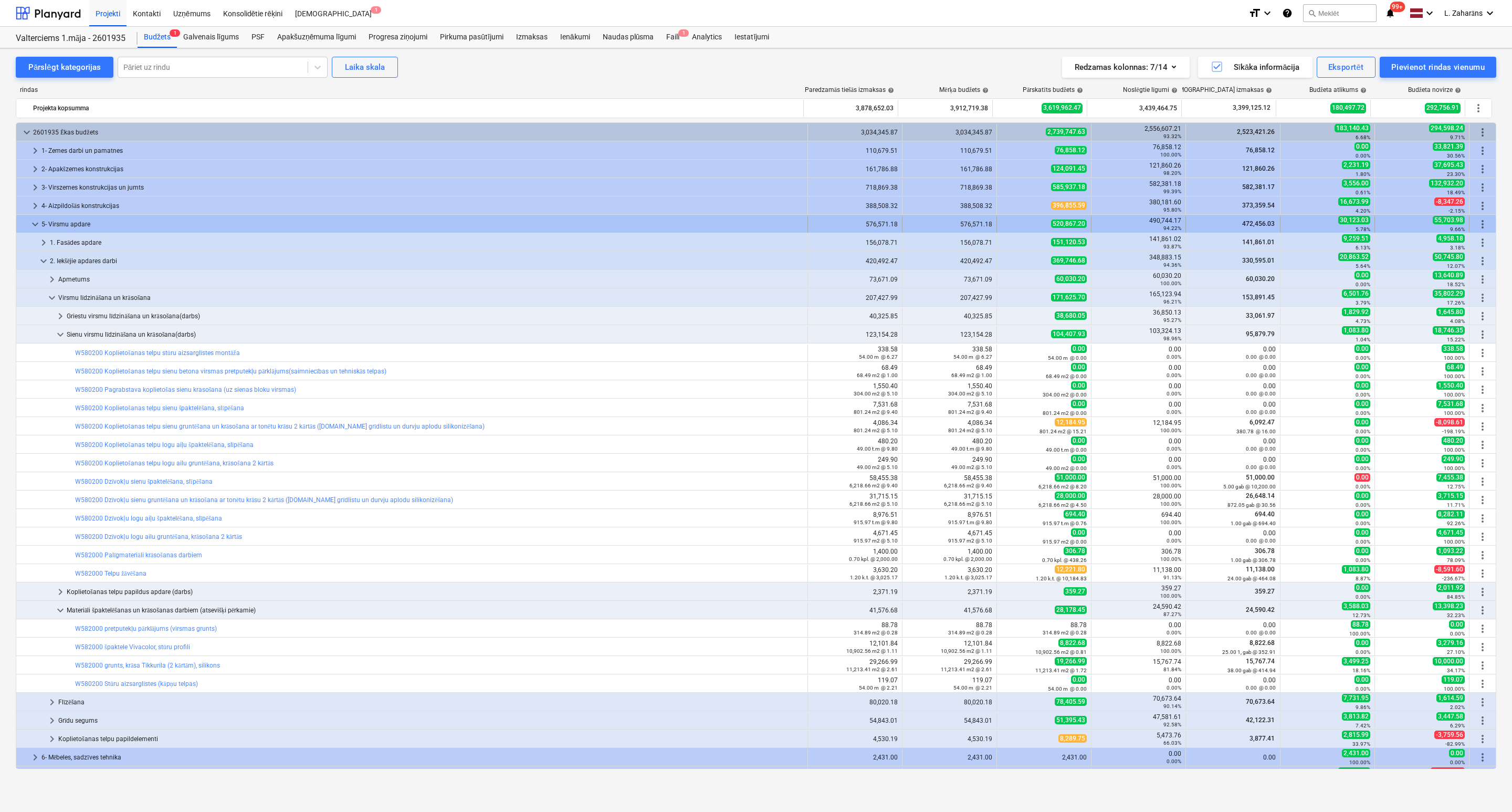
click at [35, 226] on span "keyboard_arrow_down" at bounding box center [35, 224] width 12 height 12
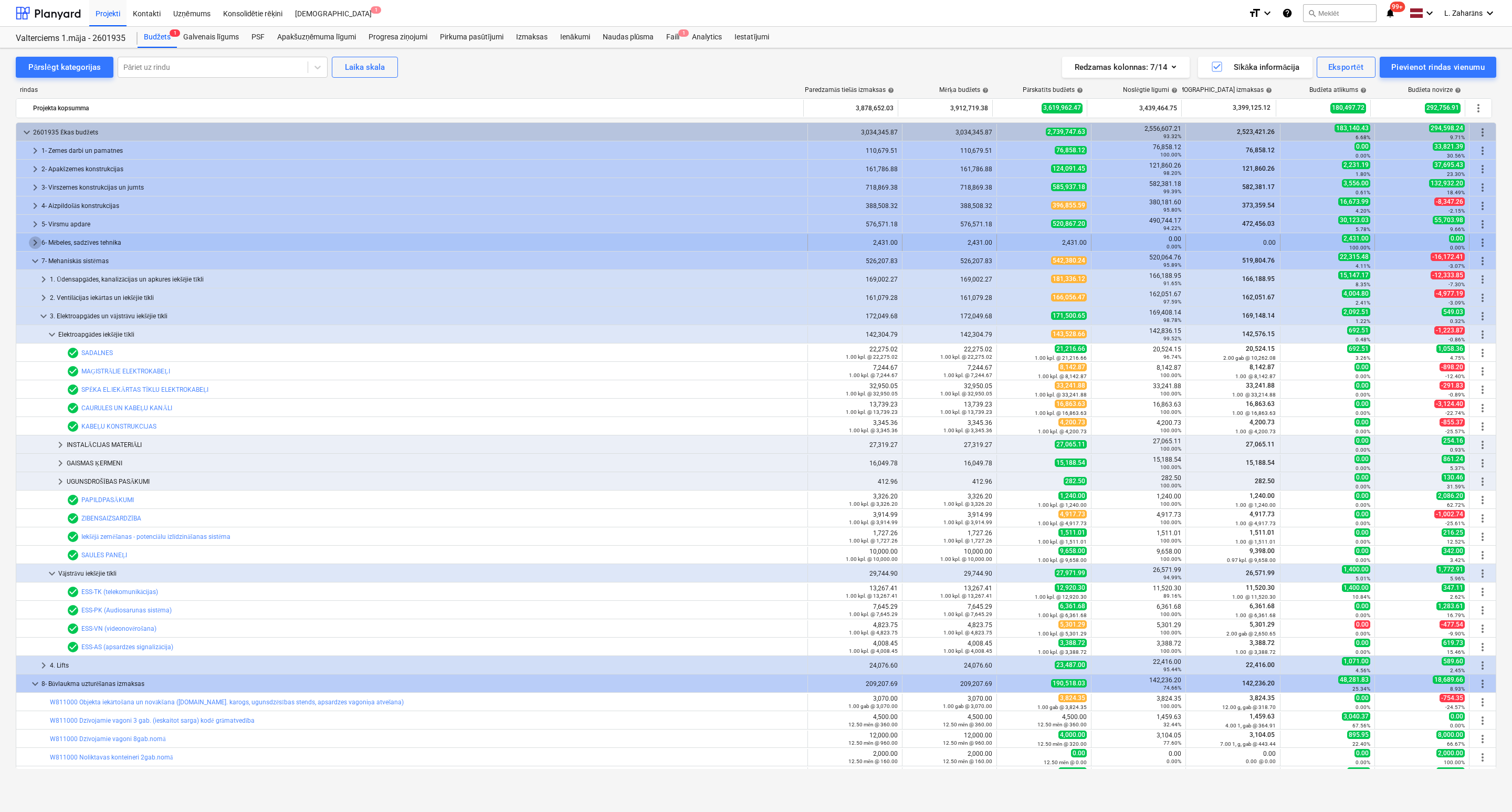
click at [35, 243] on span "keyboard_arrow_right" at bounding box center [35, 242] width 12 height 12
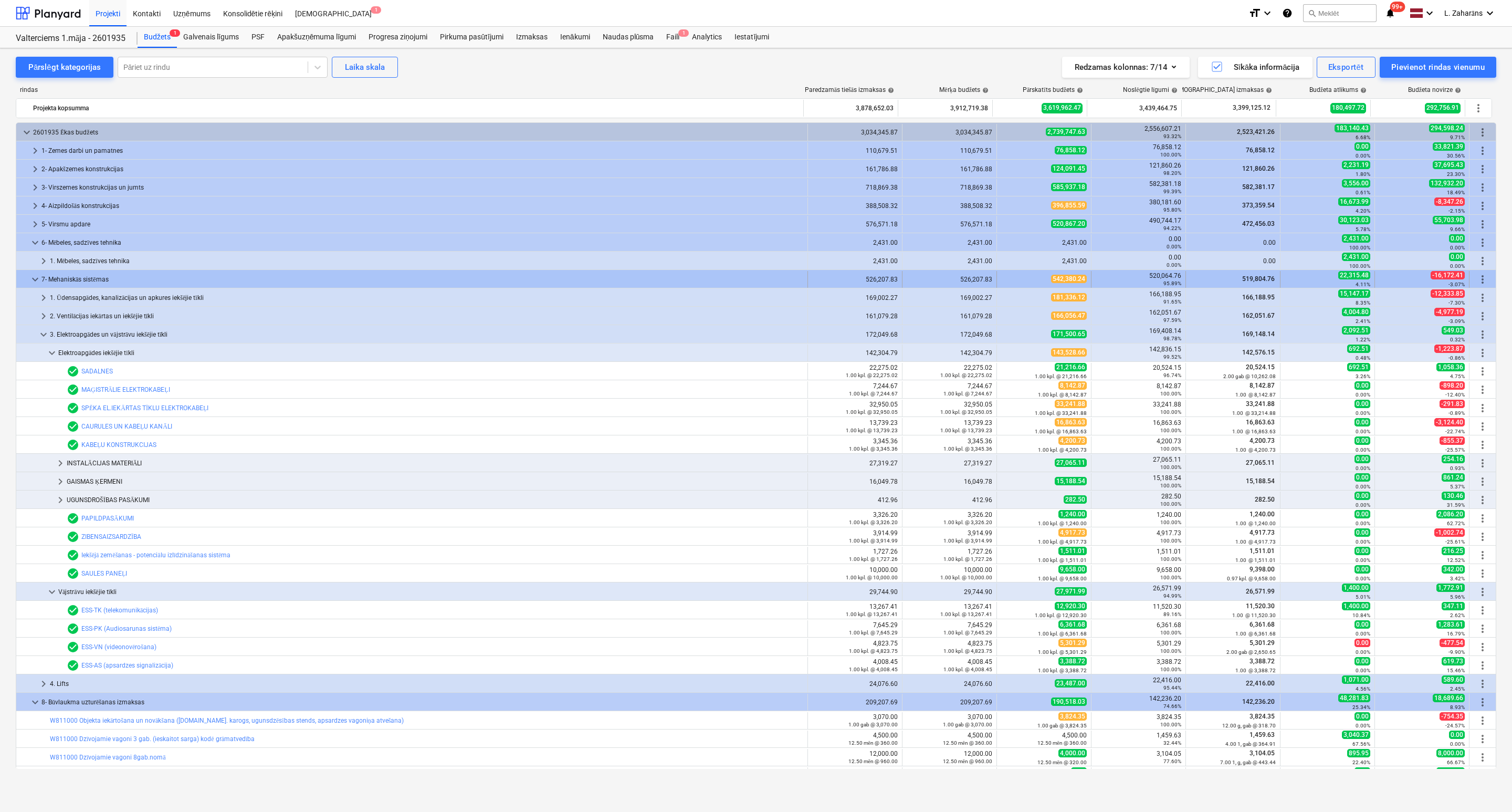
click at [33, 279] on span "keyboard_arrow_down" at bounding box center [35, 279] width 12 height 12
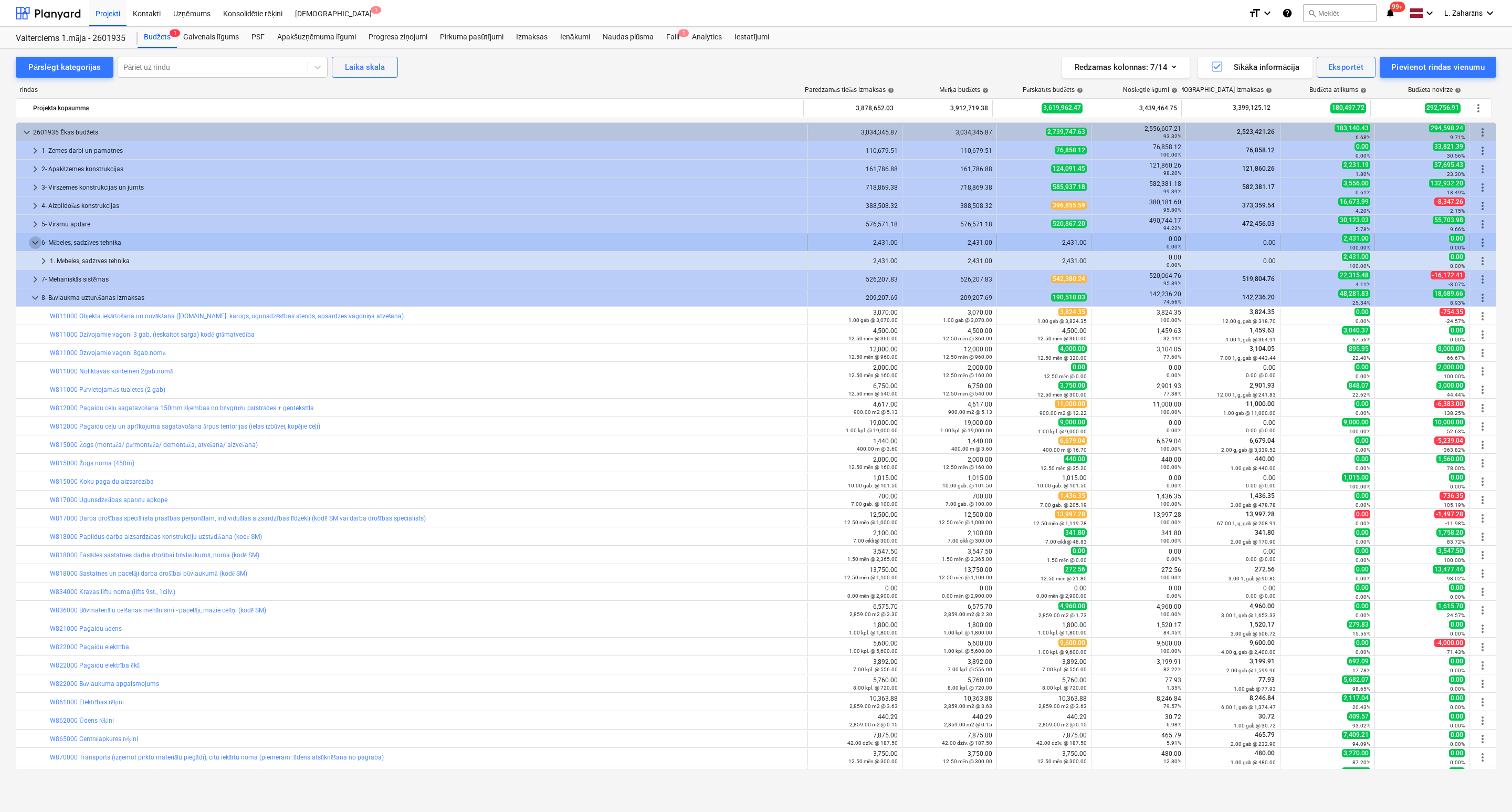
click at [35, 241] on span "keyboard_arrow_down" at bounding box center [35, 242] width 12 height 12
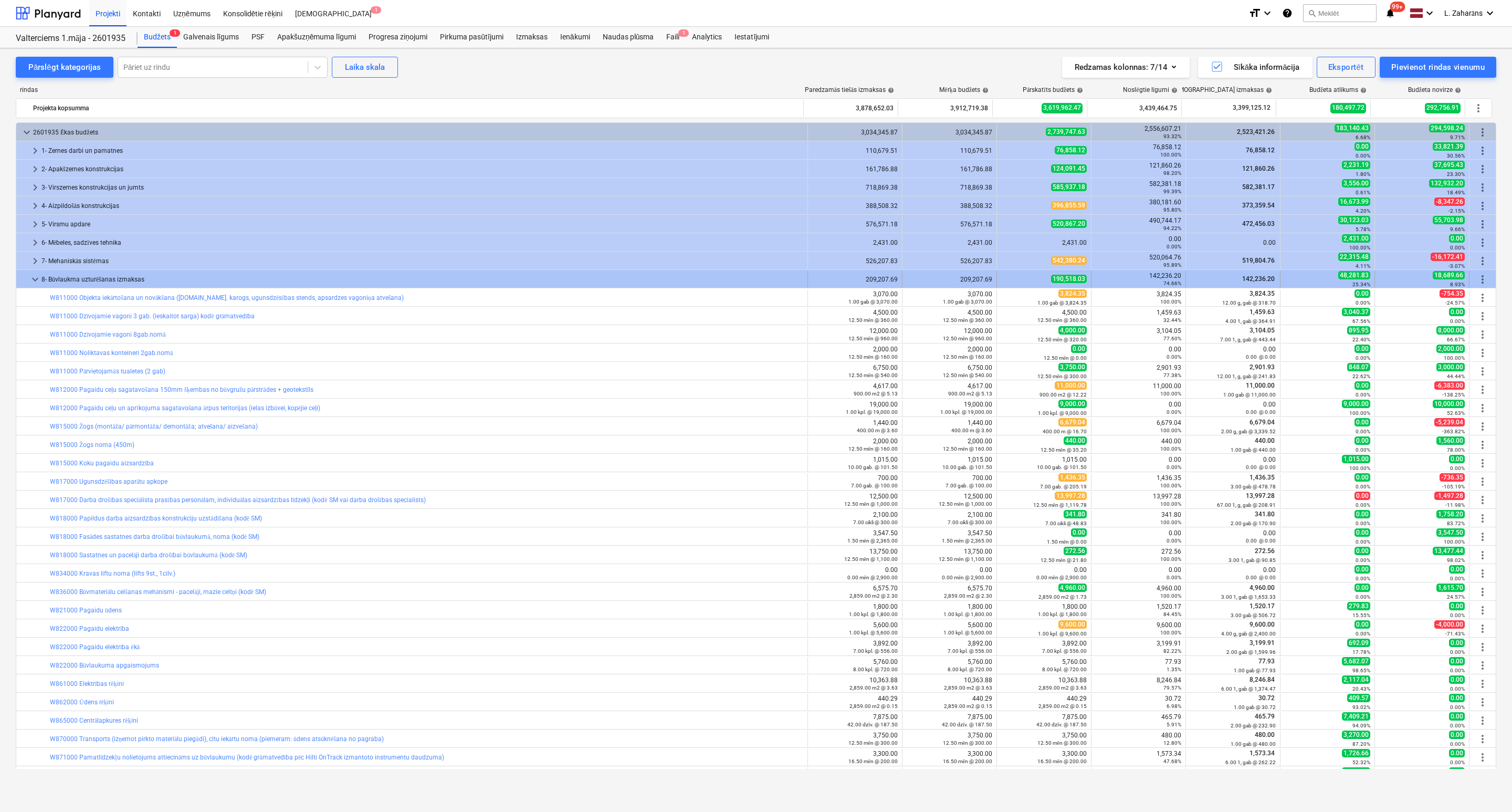
click at [33, 281] on span "keyboard_arrow_down" at bounding box center [35, 279] width 12 height 12
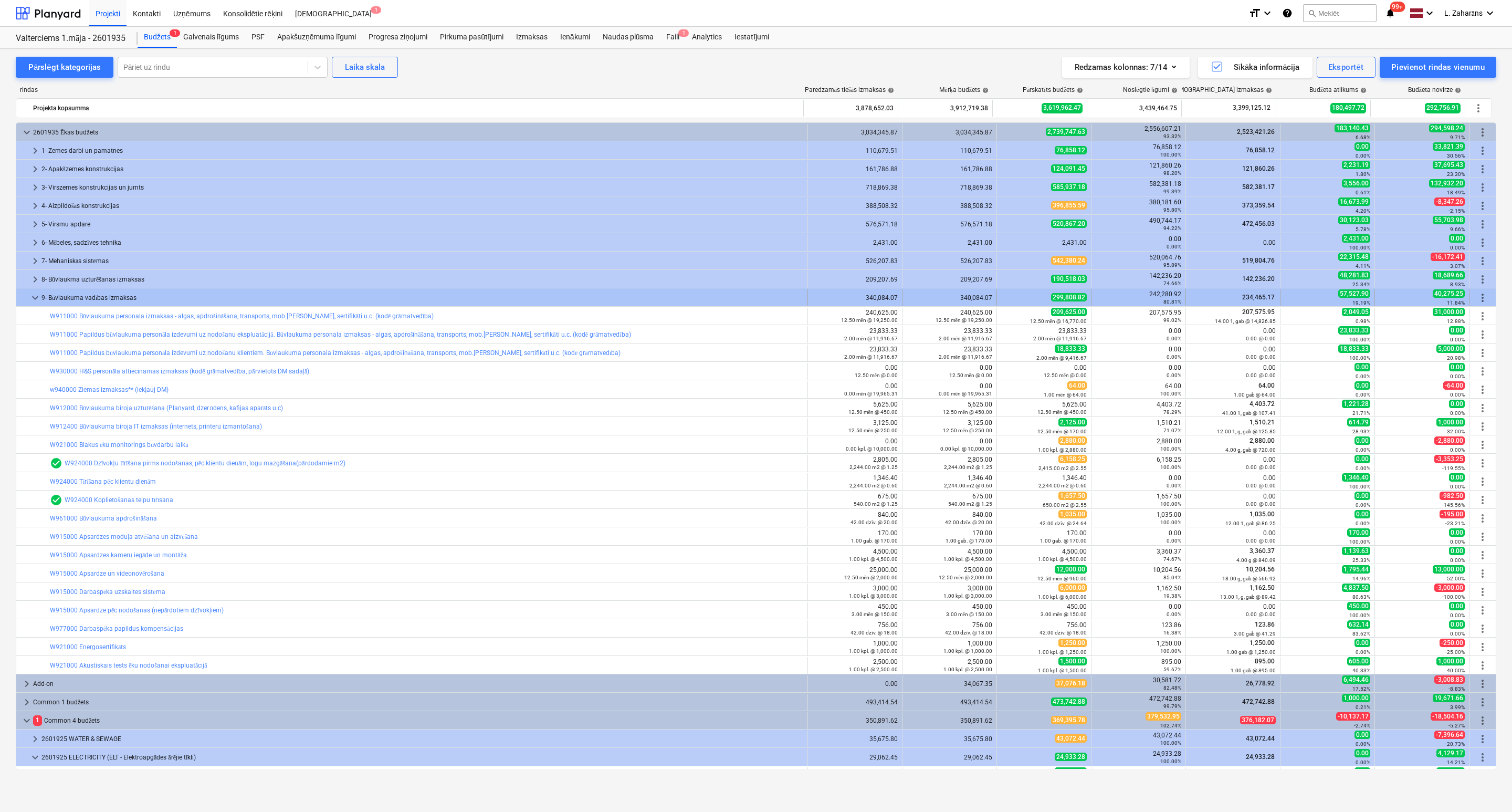
click at [32, 295] on span "keyboard_arrow_down" at bounding box center [35, 297] width 12 height 12
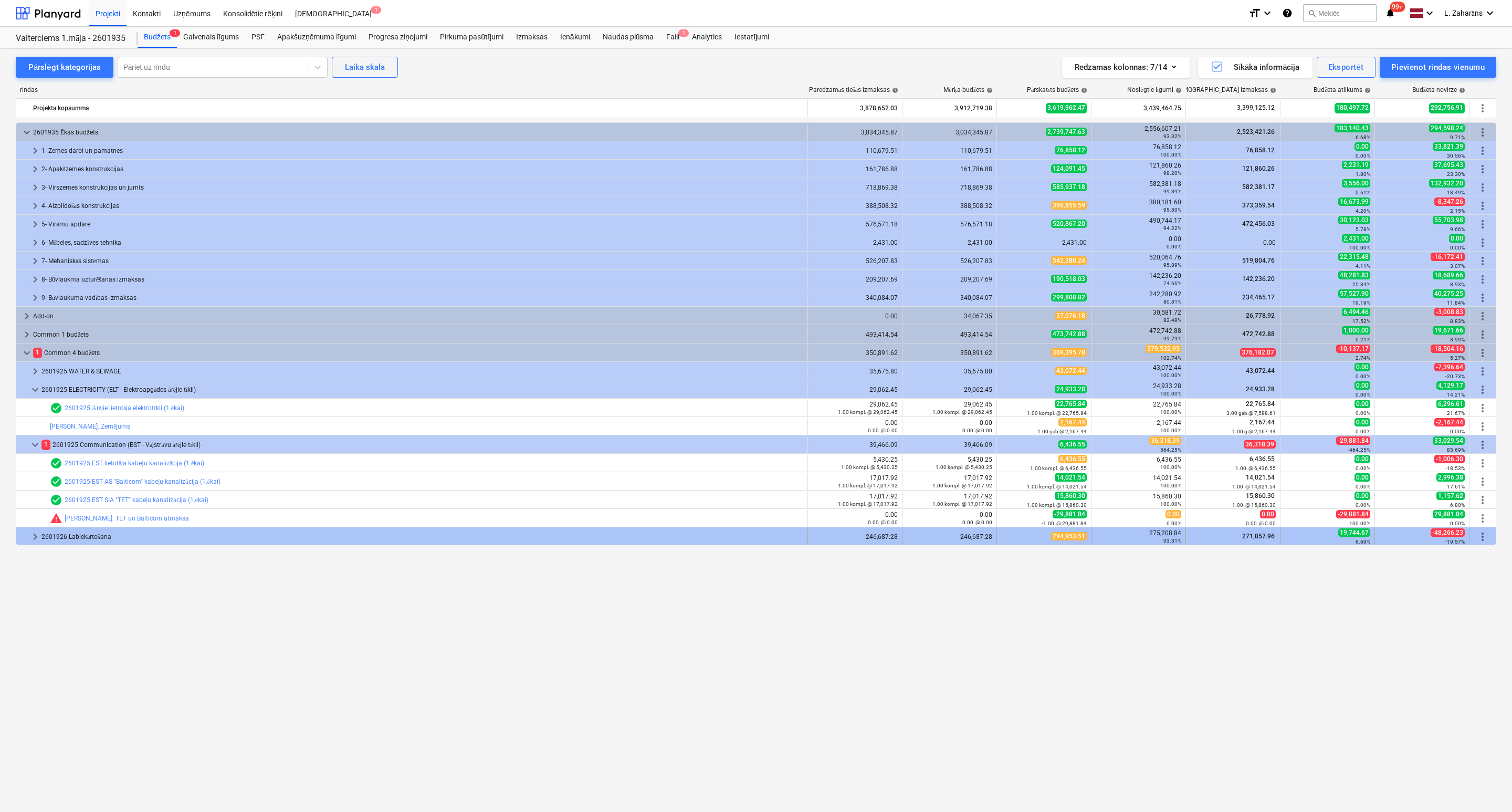
click at [36, 537] on span "keyboard_arrow_right" at bounding box center [35, 536] width 12 height 12
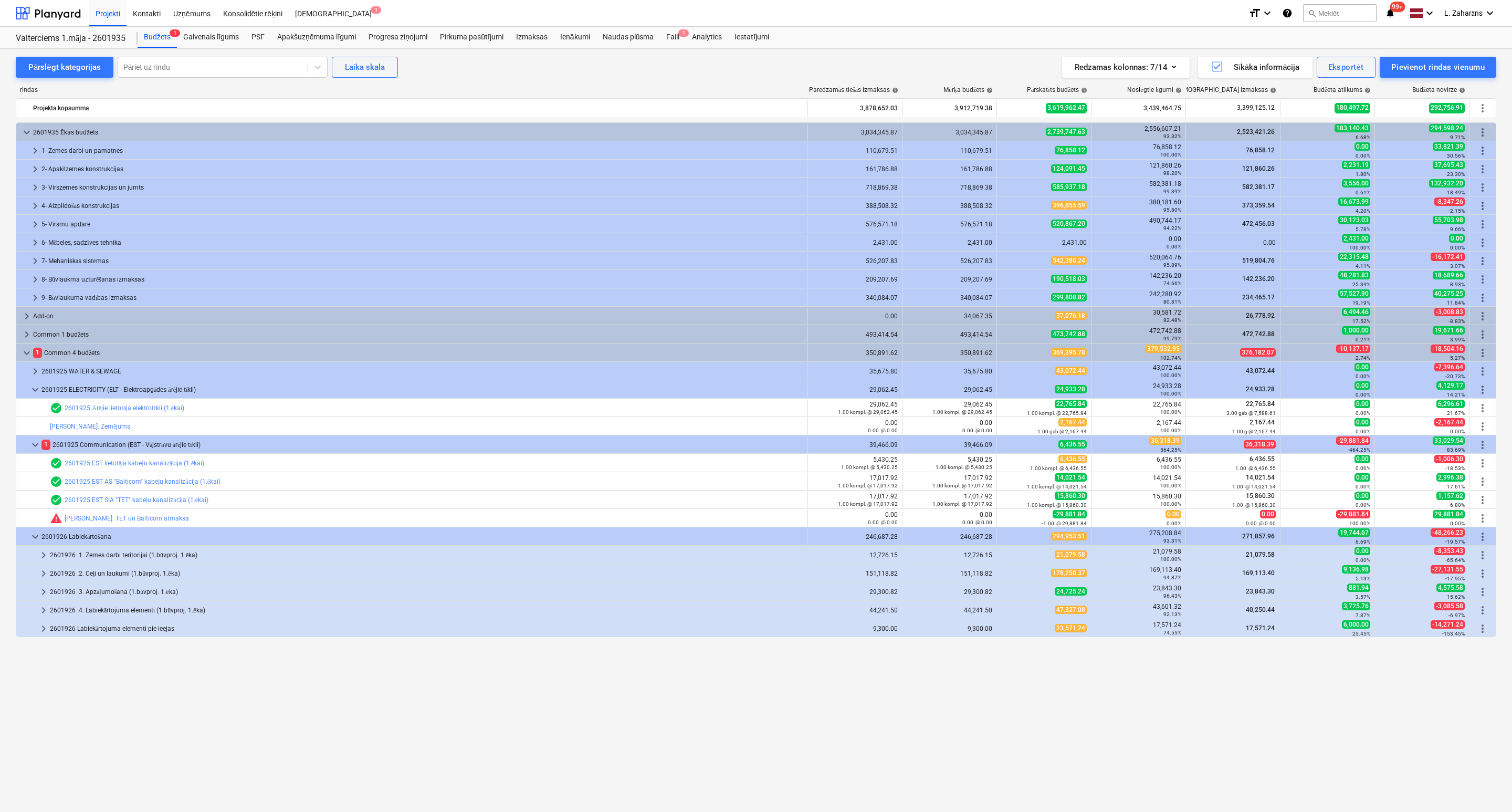
click at [36, 537] on span "keyboard_arrow_down" at bounding box center [35, 536] width 12 height 12
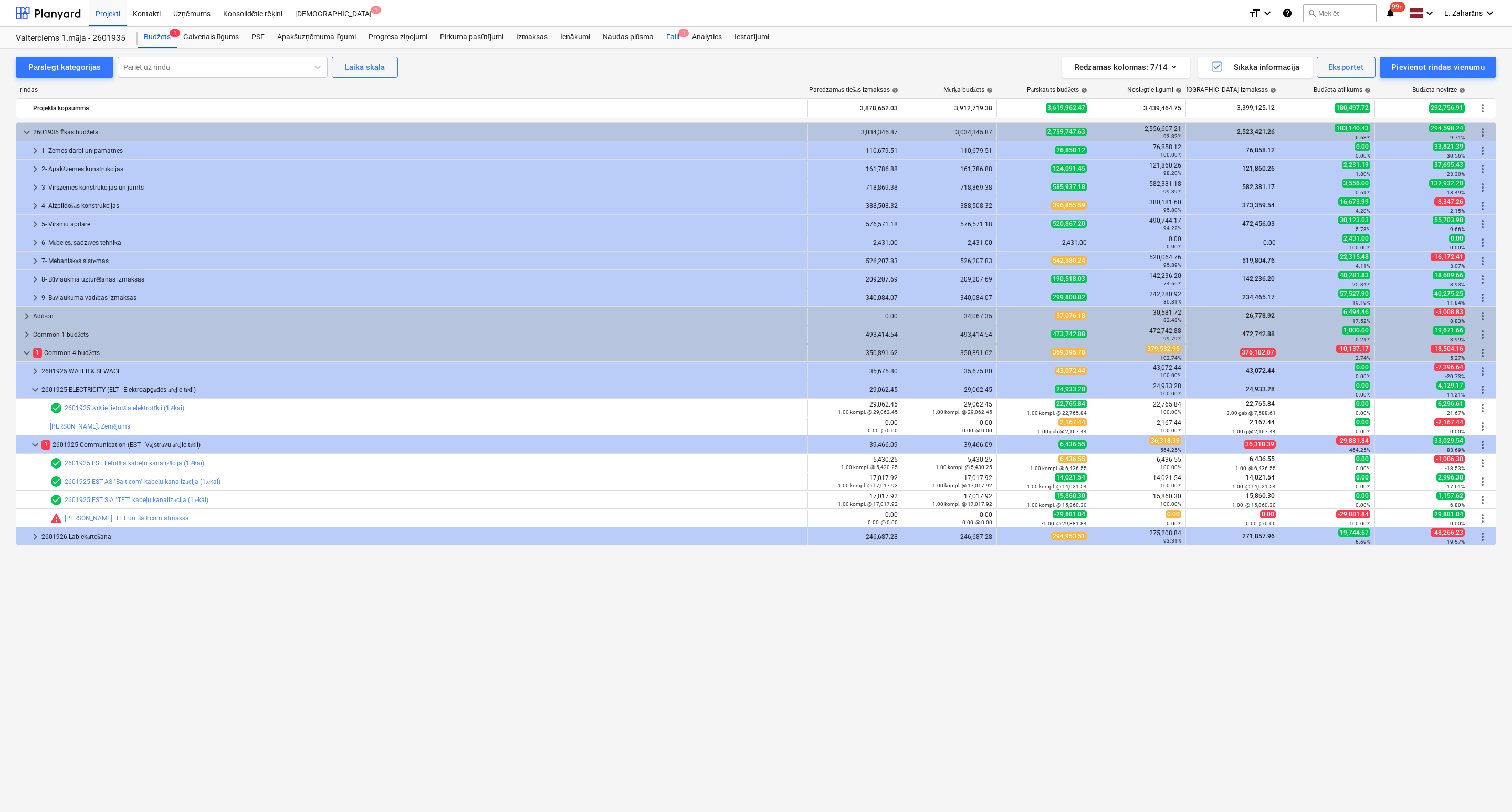
click at [676, 33] on div "Faili 1" at bounding box center [673, 38] width 26 height 21
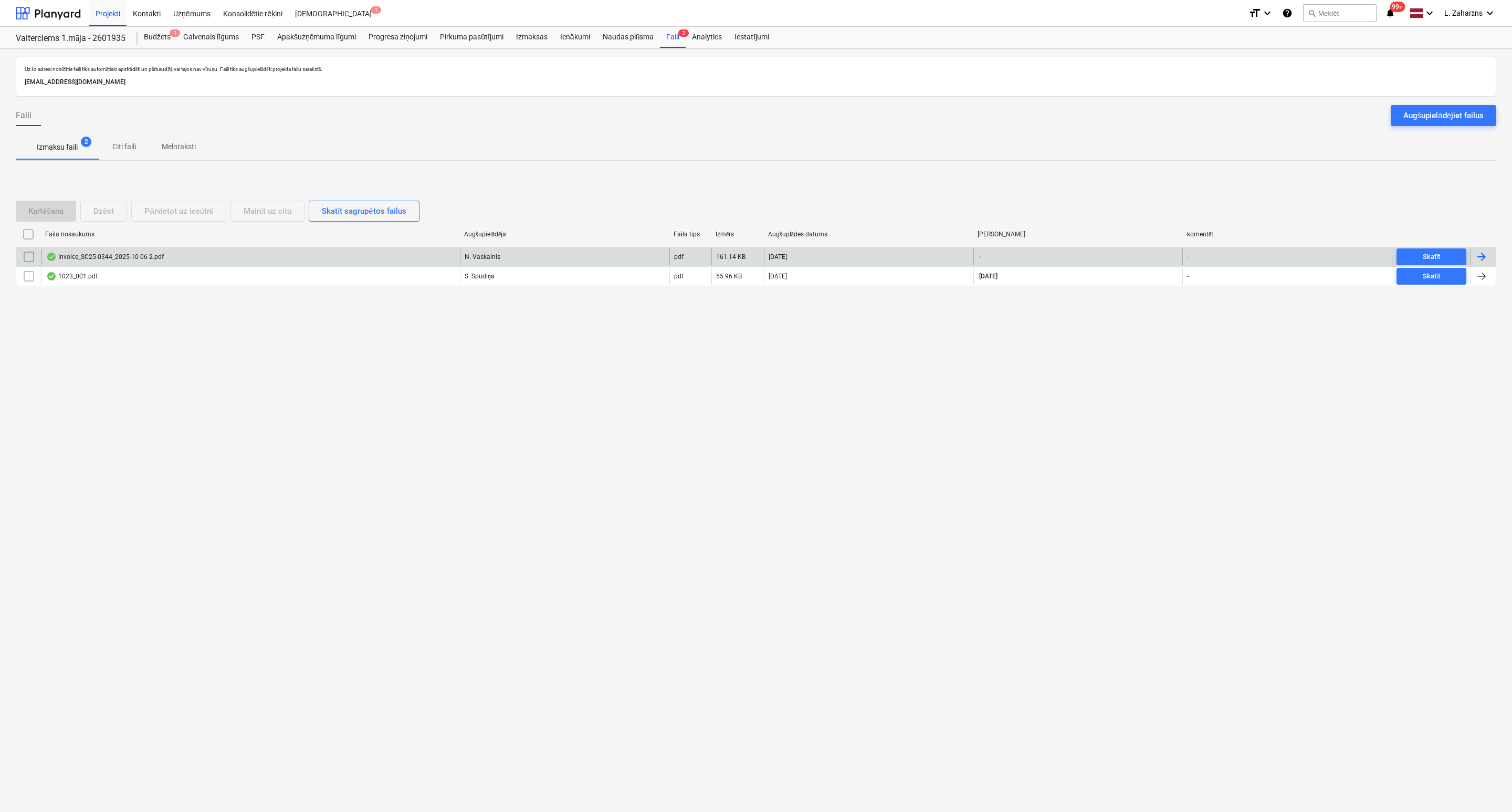
click at [281, 257] on div "Invoice_SC25-0344_2025-10-06-2.pdf" at bounding box center [251, 257] width 419 height 17
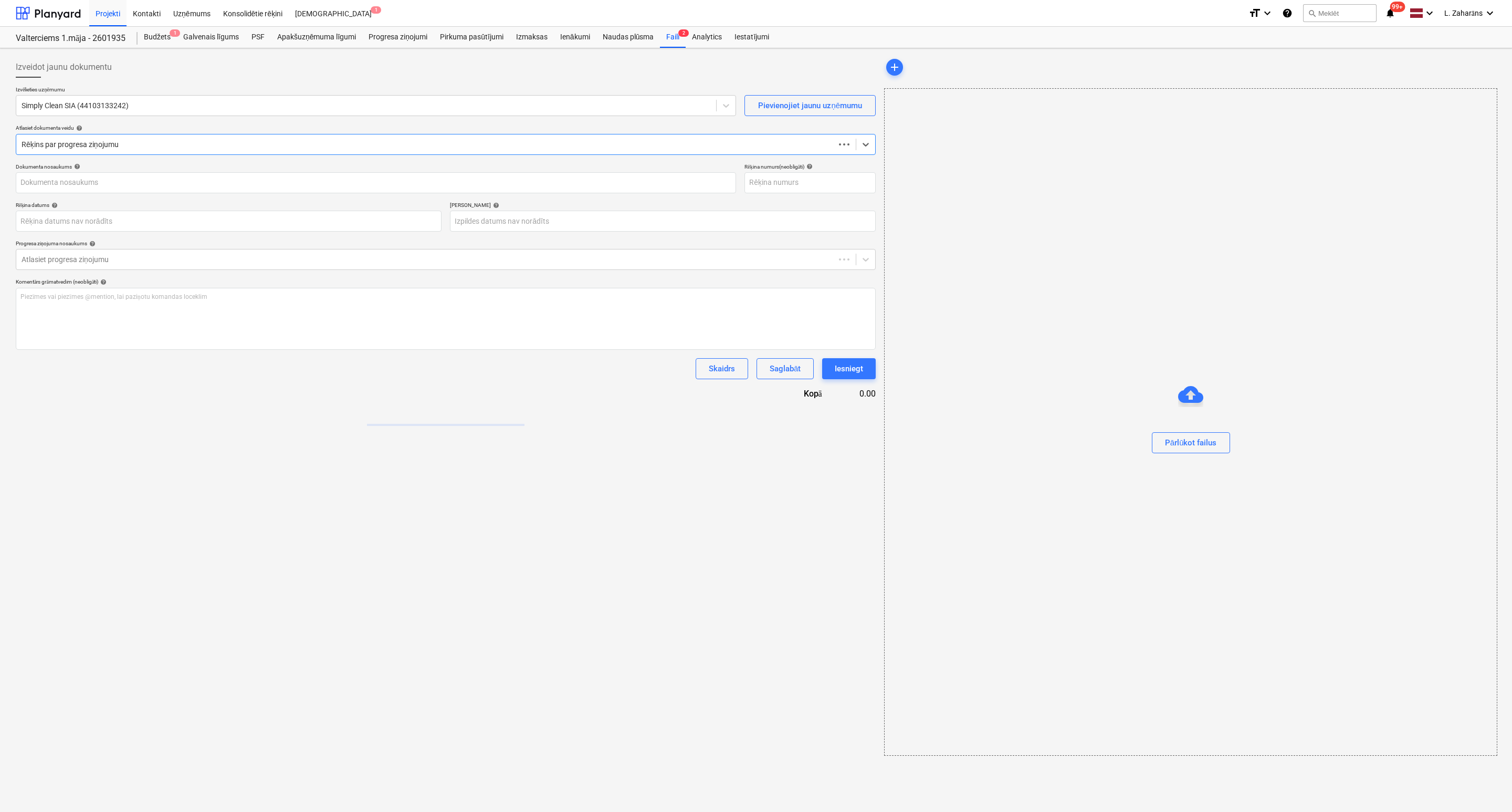
type input "SC25-0344"
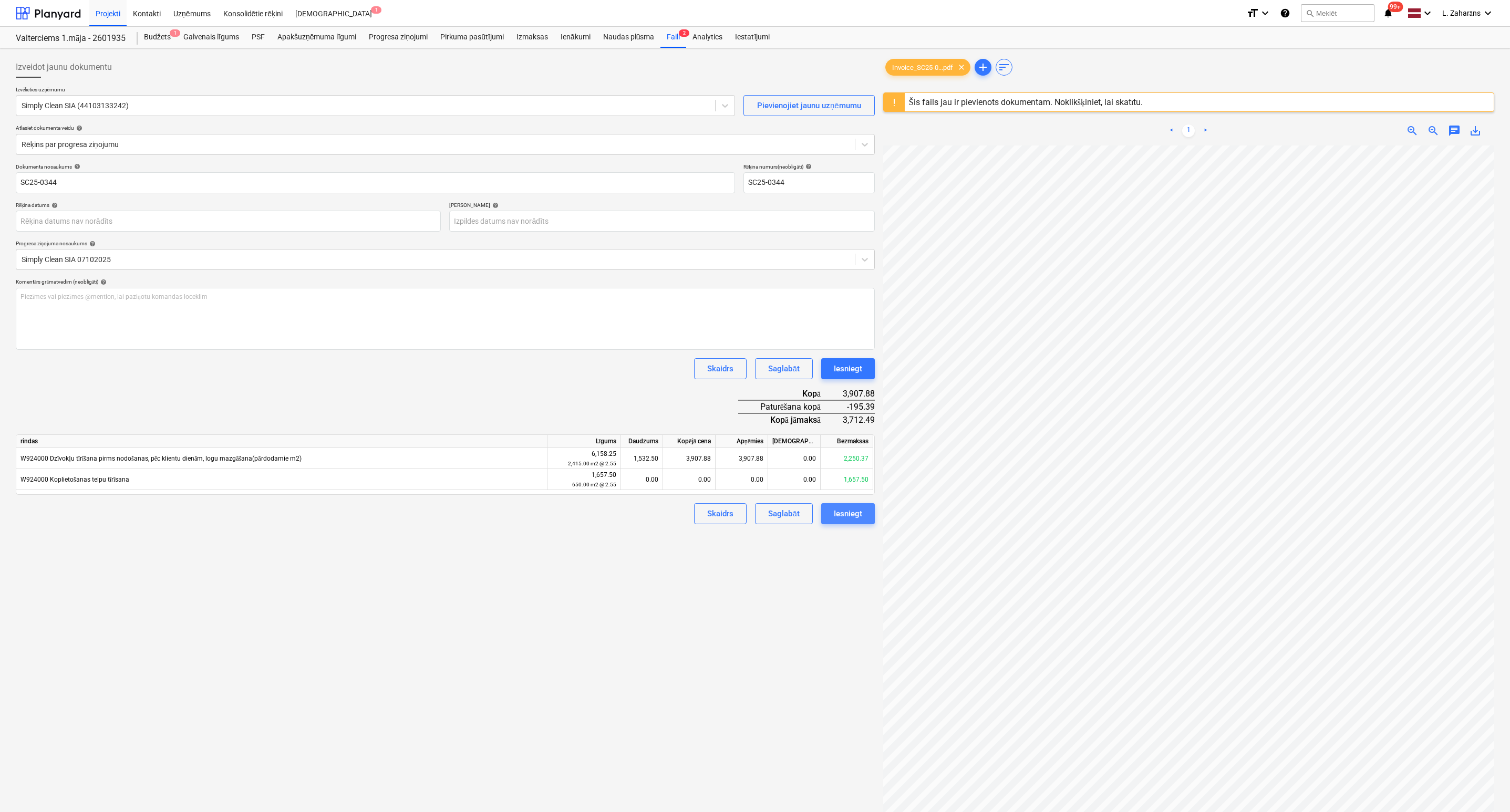
click at [845, 510] on div "Iesniegt" at bounding box center [848, 513] width 28 height 14
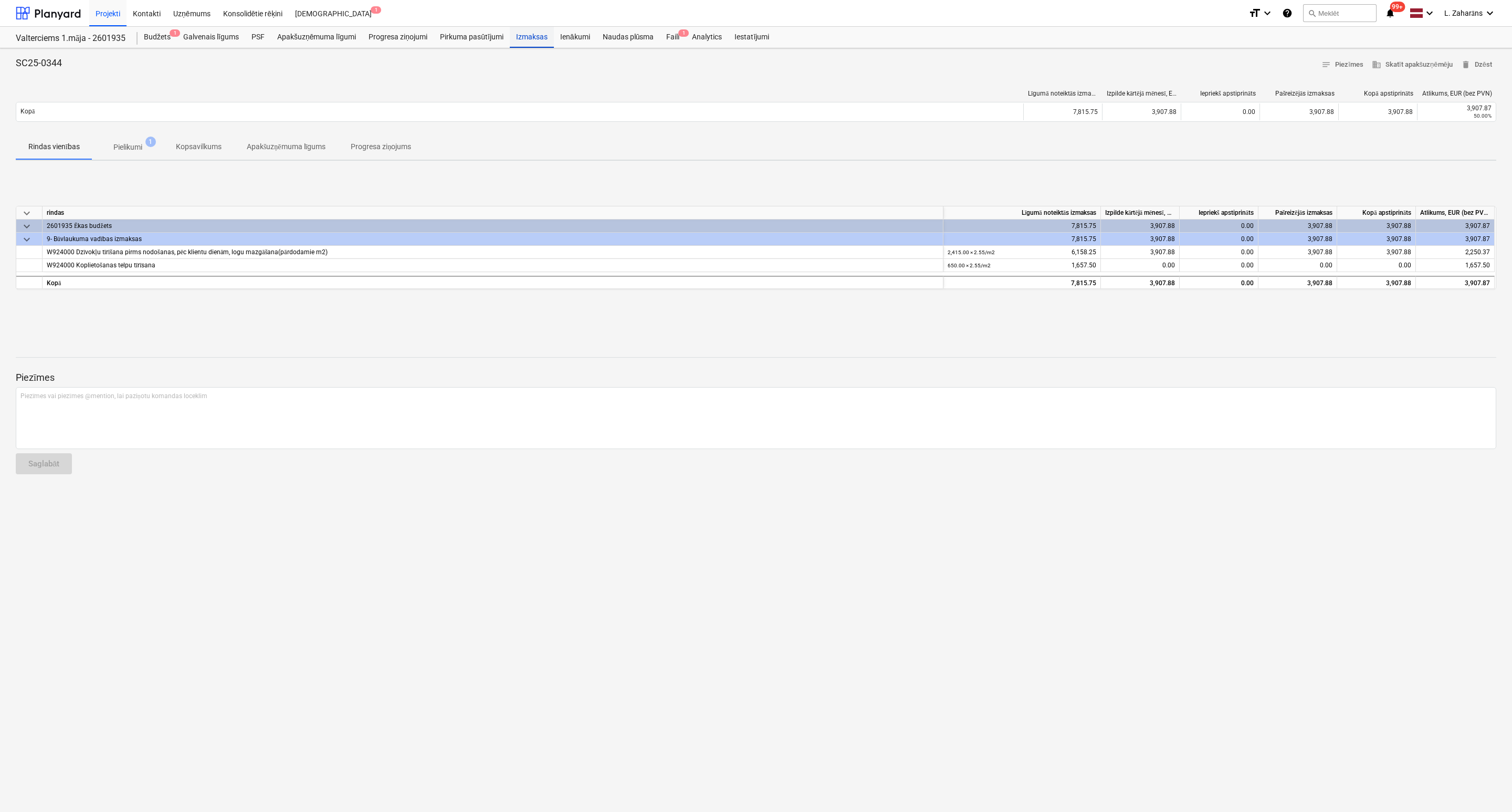
click at [540, 35] on div "Izmaksas" at bounding box center [532, 38] width 44 height 21
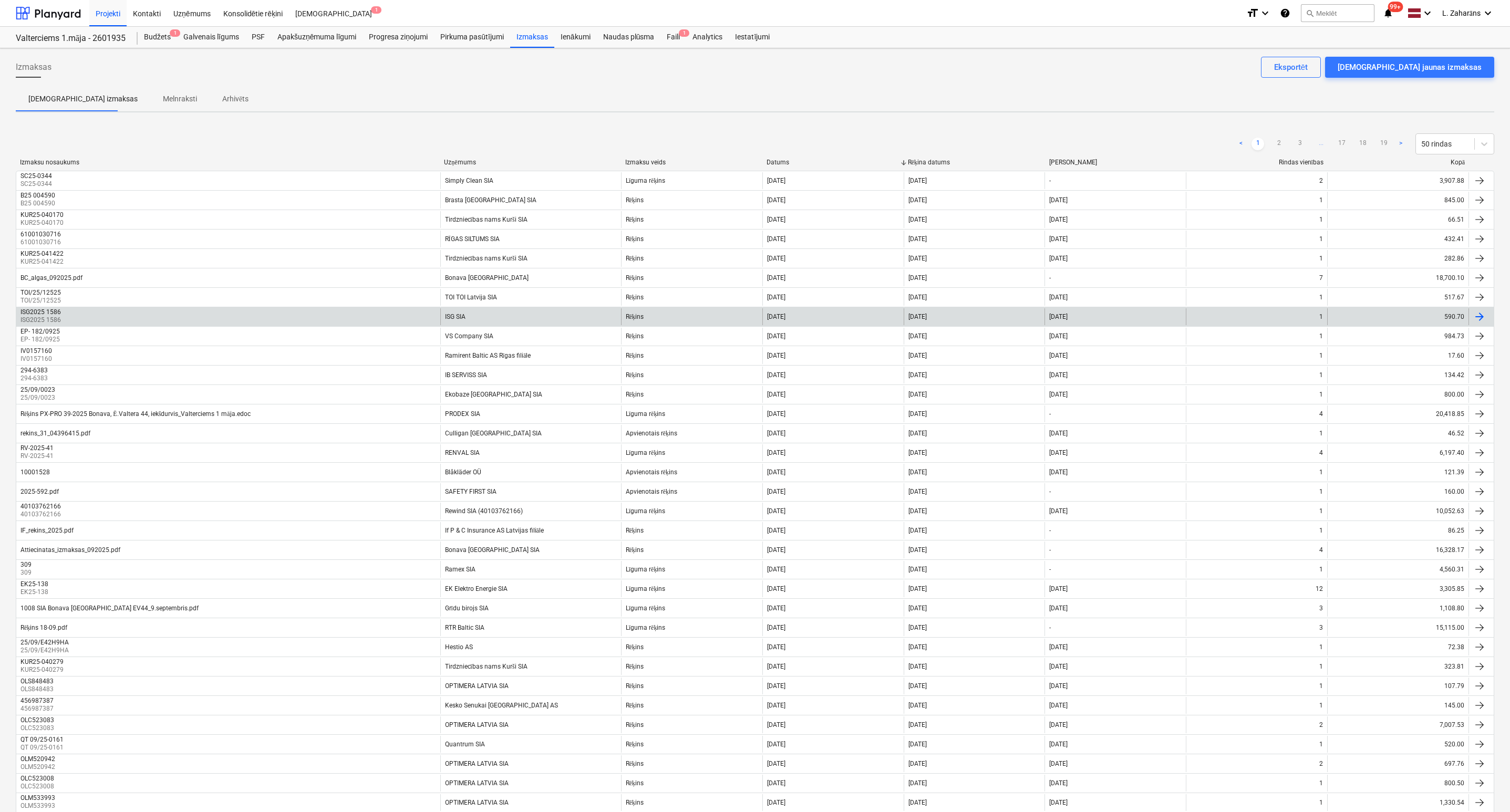
click at [460, 316] on div "ISG SIA" at bounding box center [455, 316] width 21 height 8
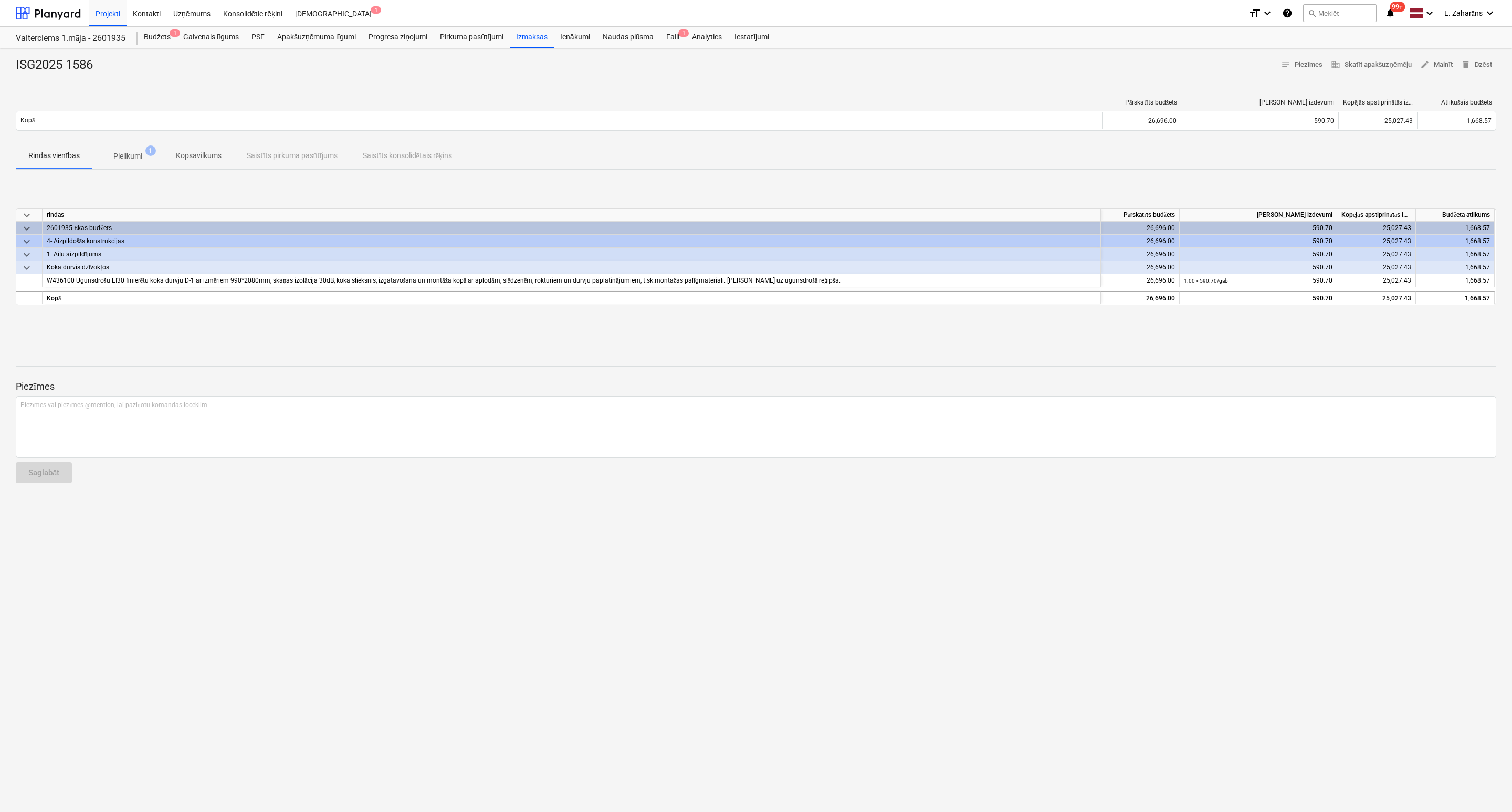
click at [134, 153] on p "Pielikumi" at bounding box center [127, 156] width 29 height 11
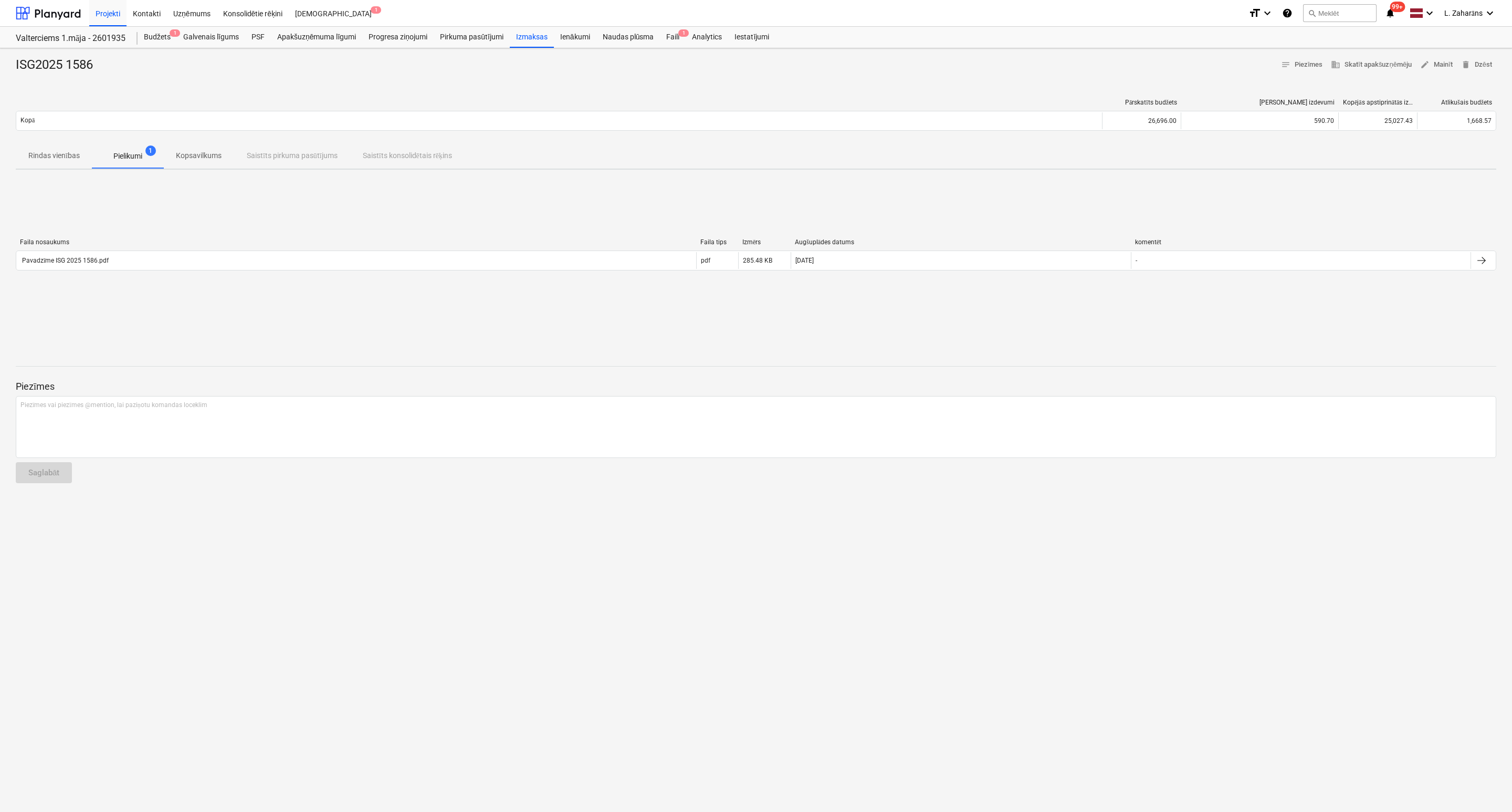
click at [92, 257] on div "Faila nosaukums Faila tips Izmērs Augšuplādes datums komentēt Pavadzīme ISG 202…" at bounding box center [756, 257] width 1480 height 36
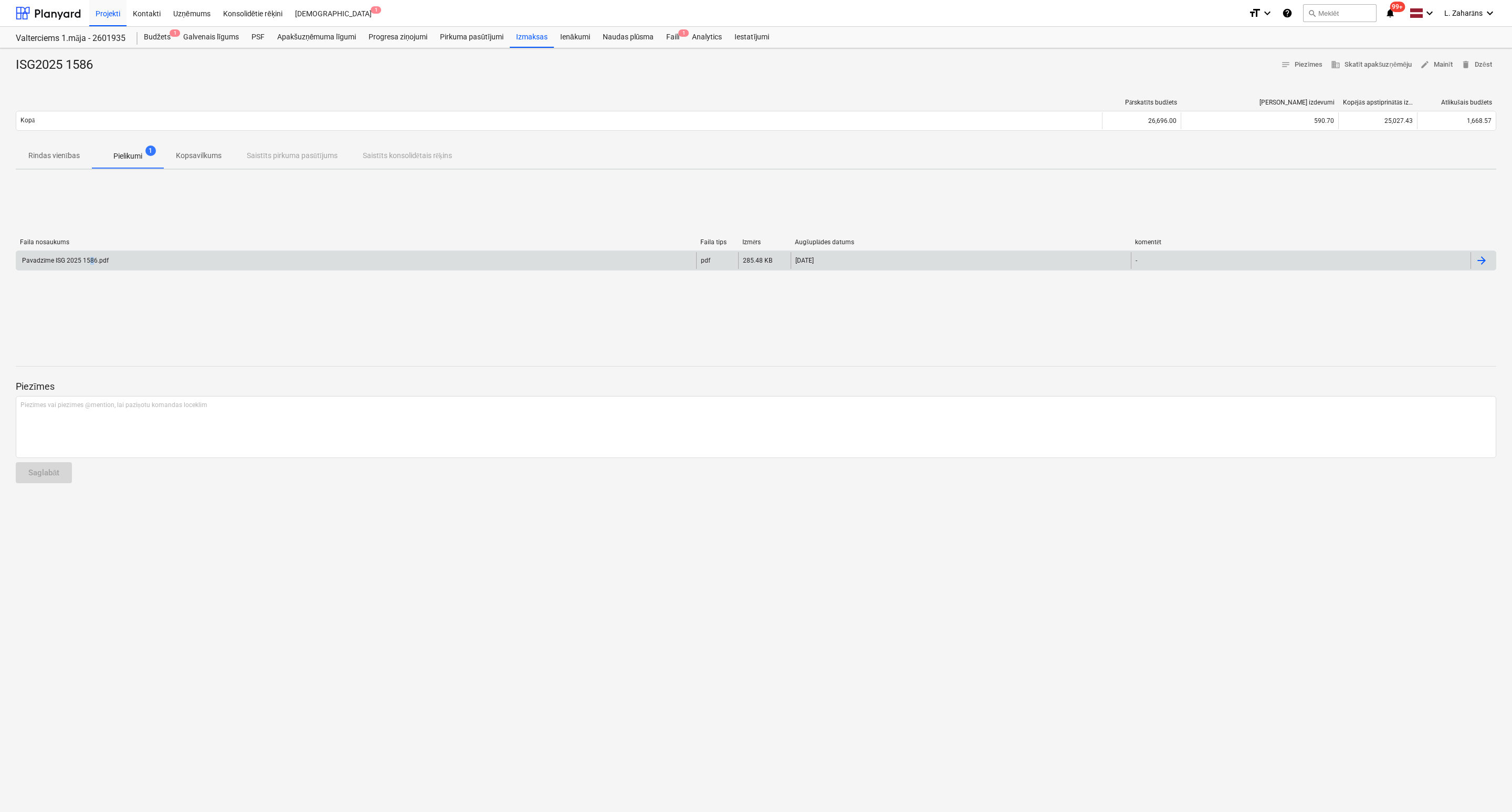
click at [93, 262] on div "Pavadzīme ISG 2025 1586.pdf" at bounding box center [65, 260] width 88 height 8
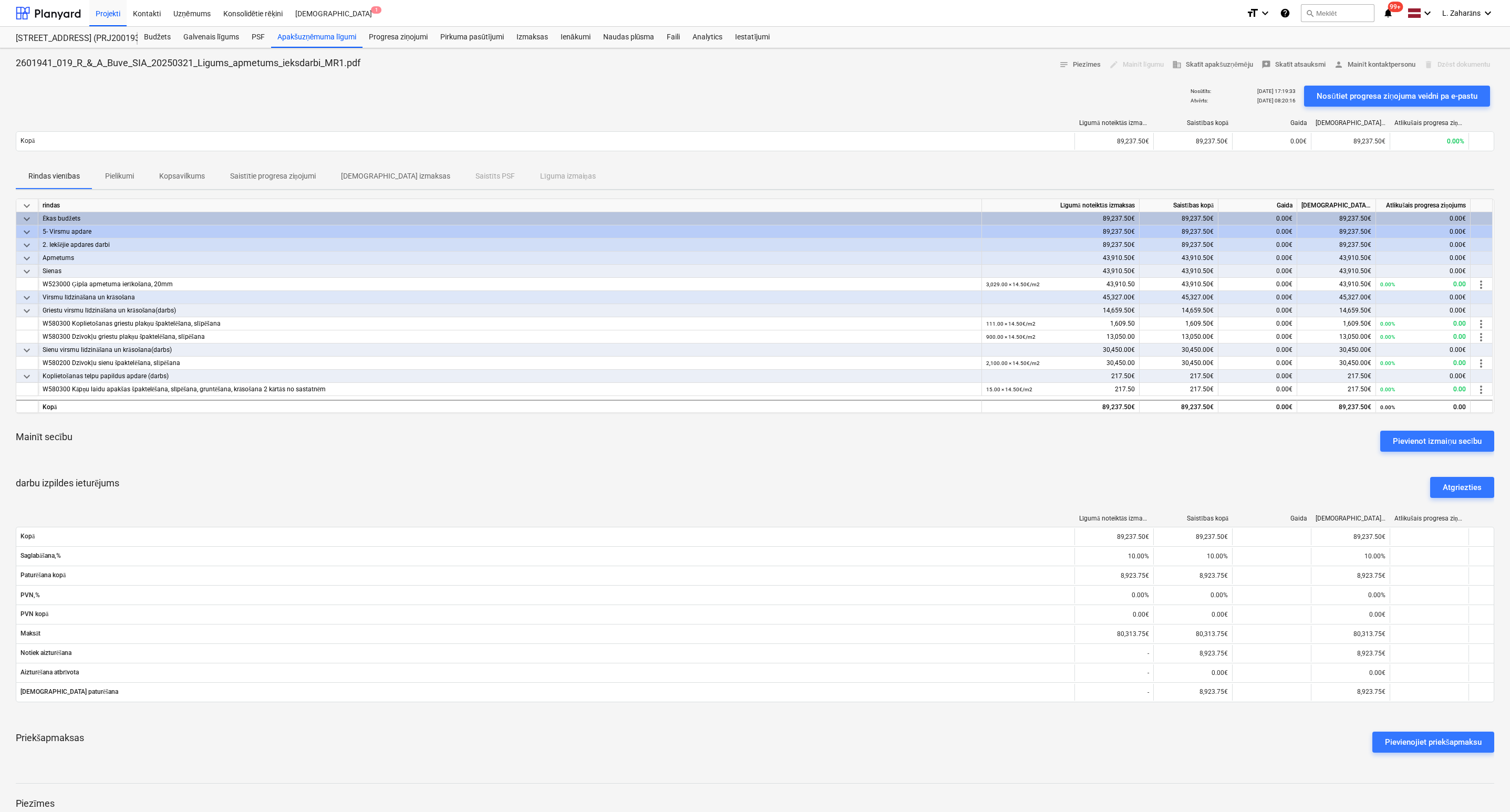
scroll to position [107, 0]
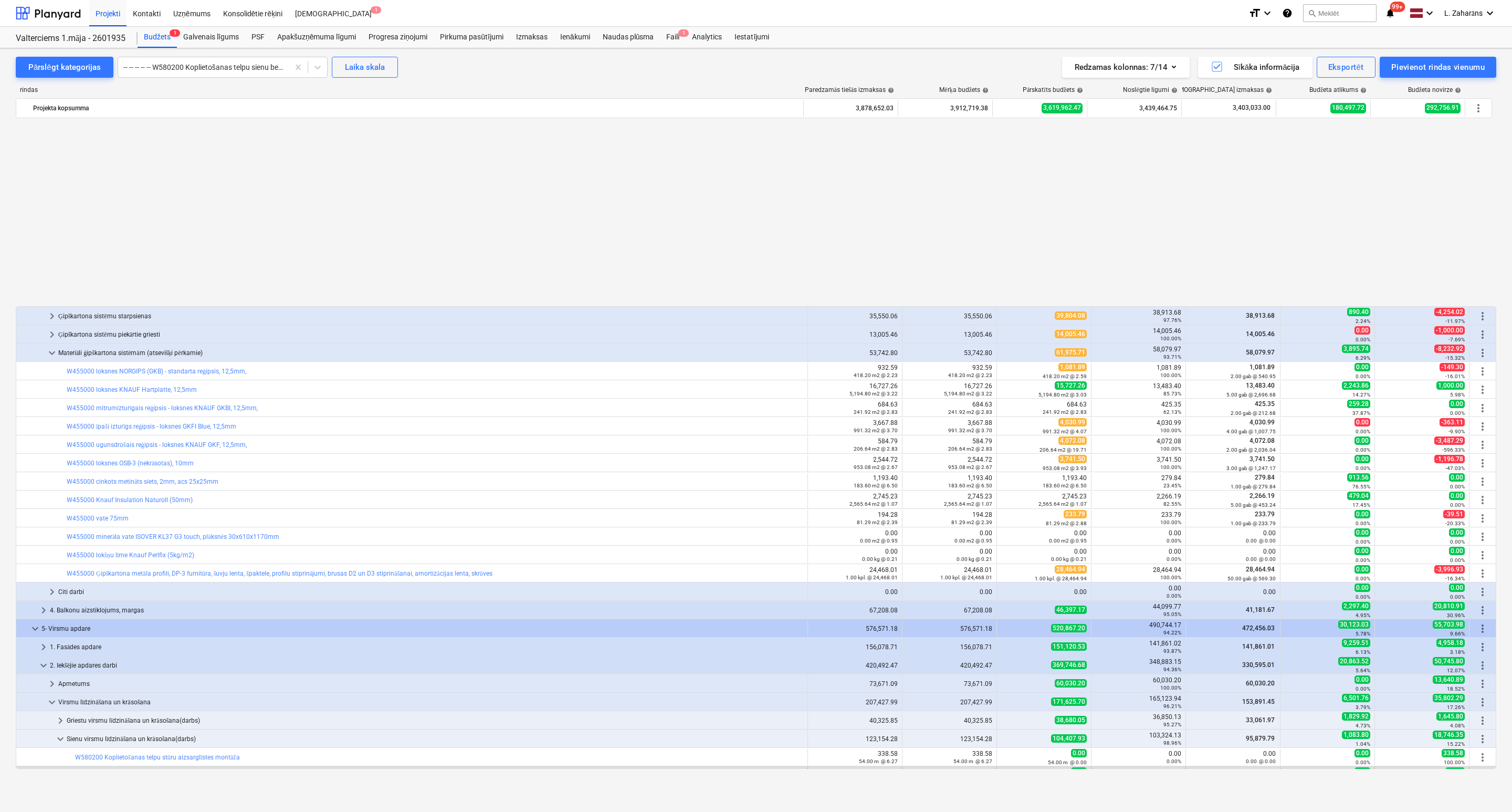
scroll to position [565, 0]
